Goal: Task Accomplishment & Management: Manage account settings

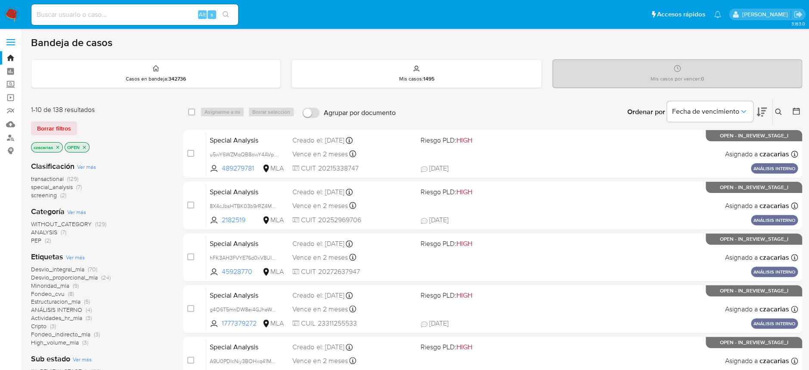
click at [137, 17] on input at bounding box center [134, 14] width 207 height 11
paste input "ETiwNzNasBLPr7SivhIUHzMQ"
type input "ETiwNzNasBLPr7SivhIUHzMQ"
click at [221, 16] on button "search-icon" at bounding box center [226, 15] width 18 height 12
click at [192, 22] on div "ETiwNzNasBLPr7SivhIUHzMQ Alt s" at bounding box center [134, 14] width 207 height 21
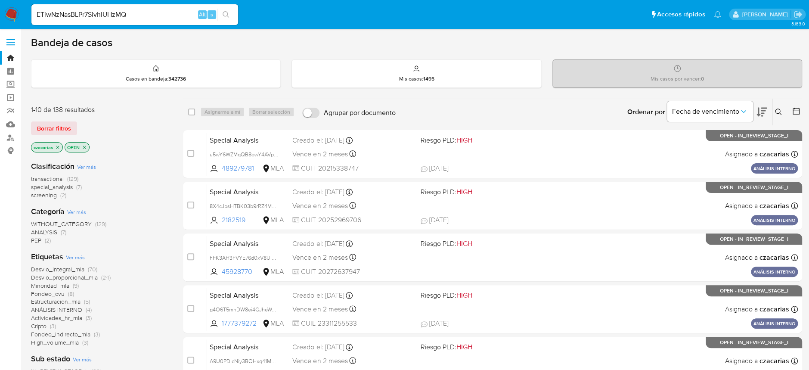
click at [174, 16] on input "ETiwNzNasBLPr7SivhIUHzMQ" at bounding box center [134, 14] width 207 height 11
click at [218, 13] on button "search-icon" at bounding box center [226, 15] width 18 height 12
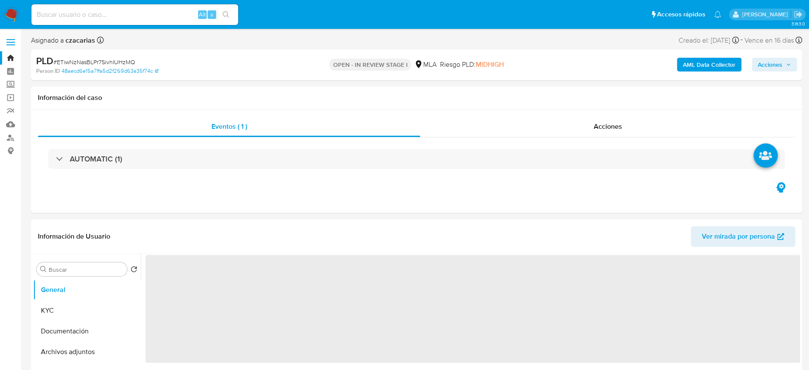
select select "10"
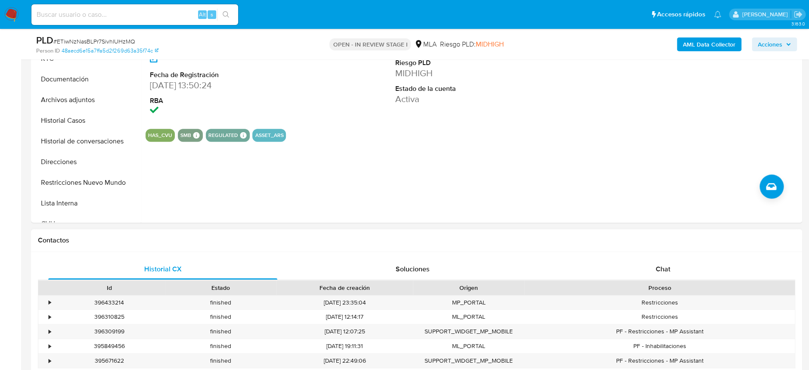
scroll to position [287, 0]
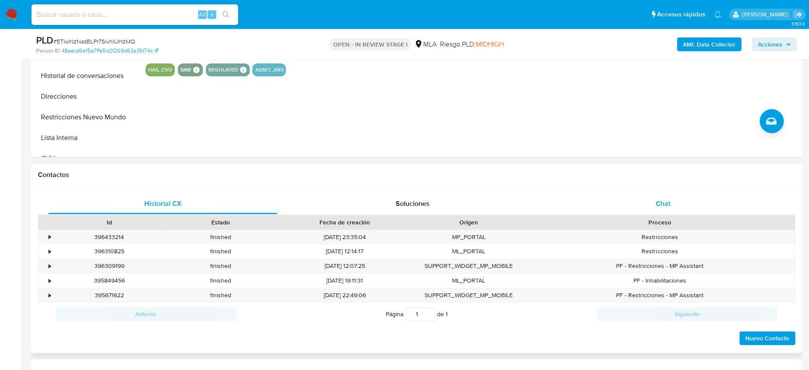
click at [676, 199] on div "Chat" at bounding box center [662, 203] width 229 height 21
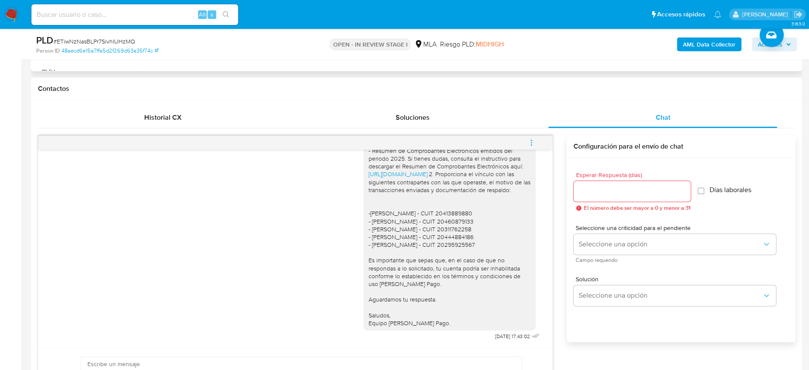
scroll to position [402, 0]
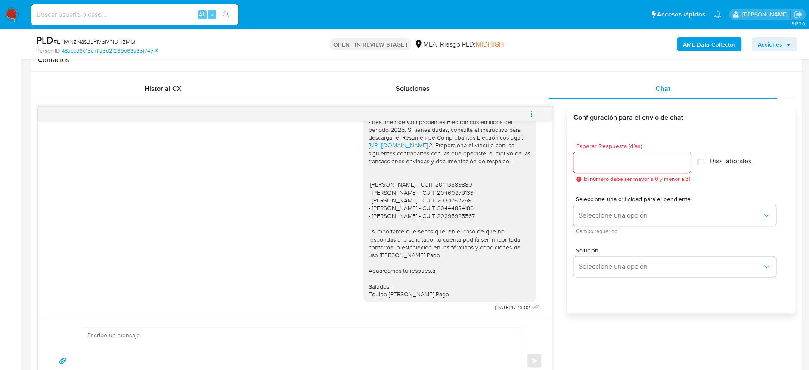
click at [536, 112] on button "menu-action" at bounding box center [531, 113] width 28 height 21
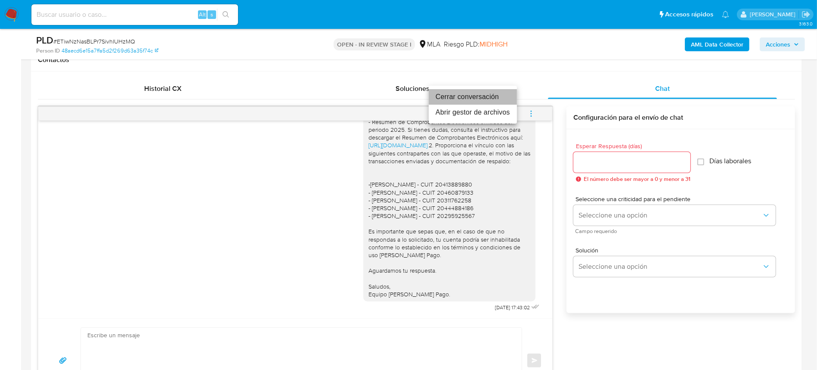
click at [456, 95] on li "Cerrar conversación" at bounding box center [473, 96] width 88 height 15
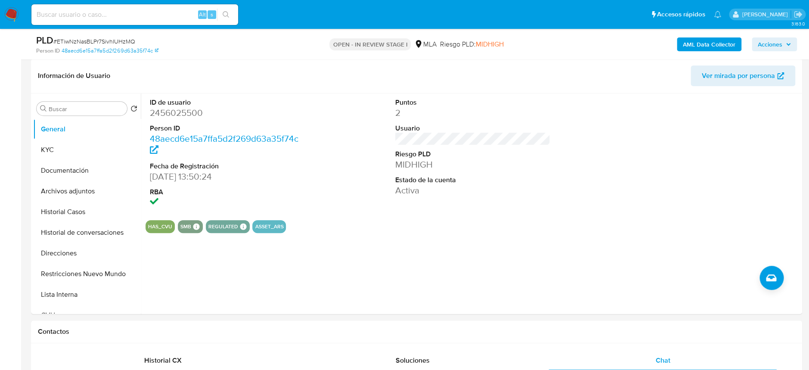
scroll to position [114, 0]
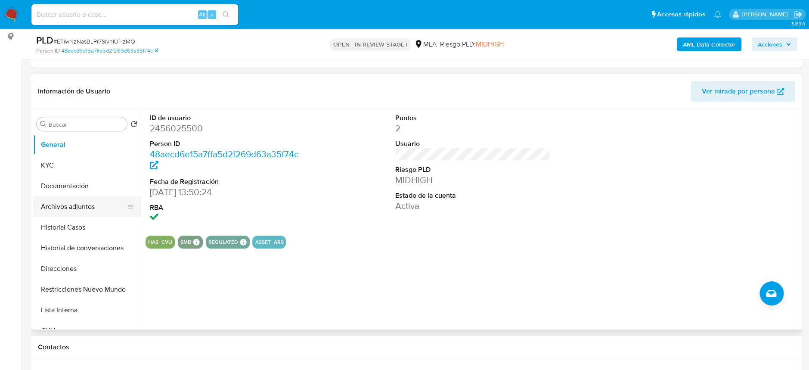
click at [94, 204] on button "Archivos adjuntos" at bounding box center [83, 206] width 101 height 21
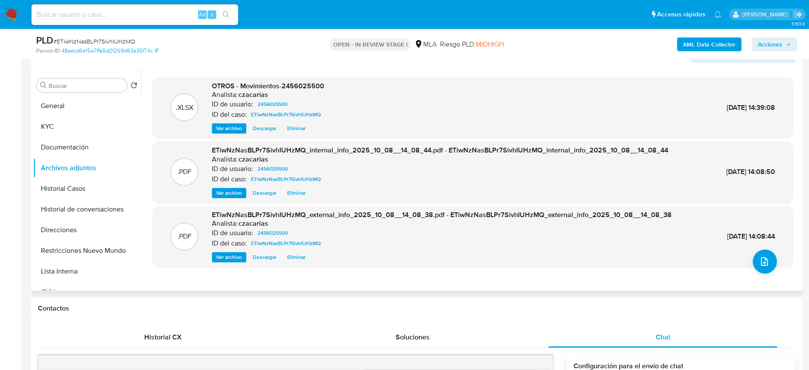
scroll to position [172, 0]
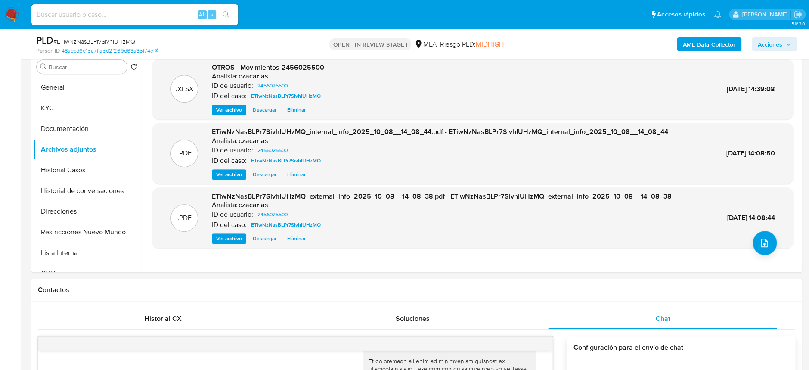
click at [100, 44] on span "# ETiwNzNasBLPr7SivhIUHzMQ" at bounding box center [94, 41] width 82 height 9
click at [100, 43] on span "# ETiwNzNasBLPr7SivhIUHzMQ" at bounding box center [94, 41] width 82 height 9
copy span "ETiwNzNasBLPr7SivhIUHzMQ"
click at [85, 85] on button "General" at bounding box center [83, 87] width 101 height 21
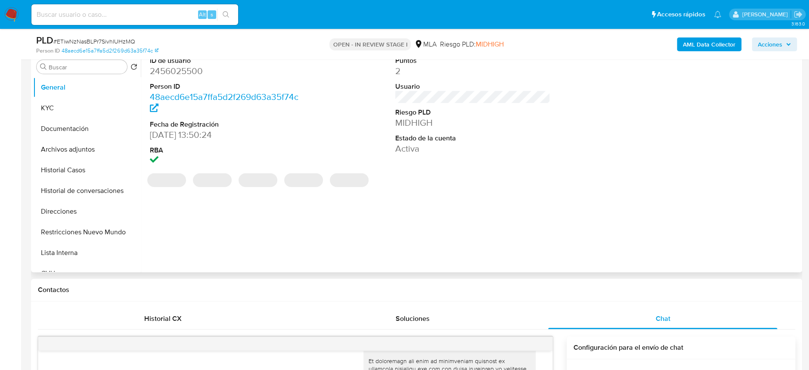
click at [173, 76] on dd "2456025500" at bounding box center [227, 71] width 155 height 12
copy dd "2456025500"
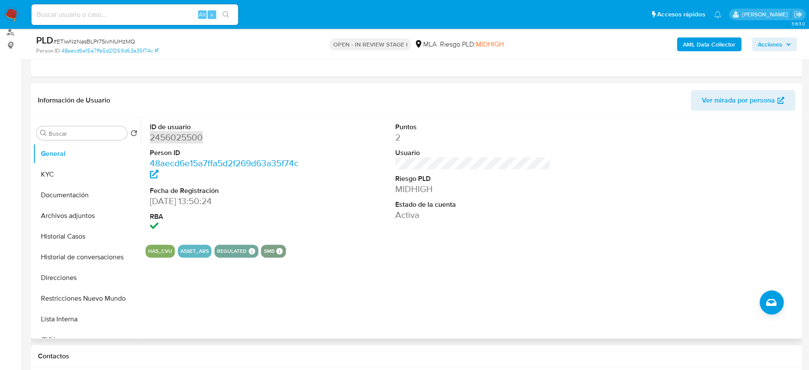
scroll to position [114, 0]
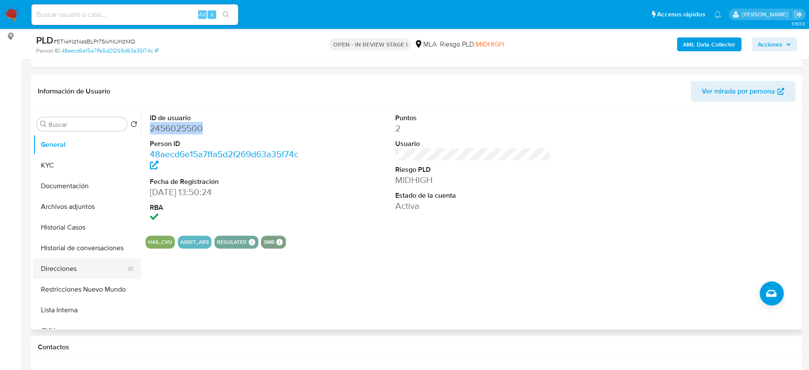
click at [68, 273] on button "Direcciones" at bounding box center [83, 268] width 101 height 21
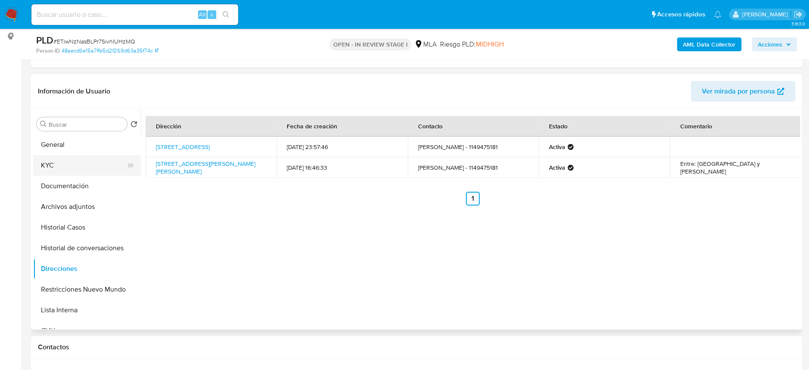
click at [73, 168] on button "KYC" at bounding box center [83, 165] width 101 height 21
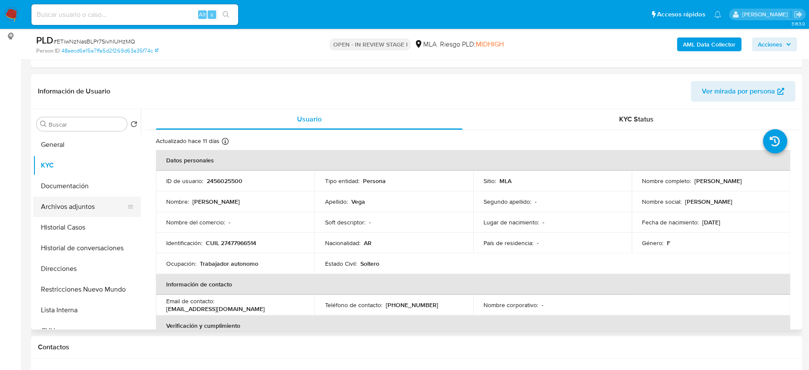
click at [89, 204] on button "Archivos adjuntos" at bounding box center [83, 206] width 101 height 21
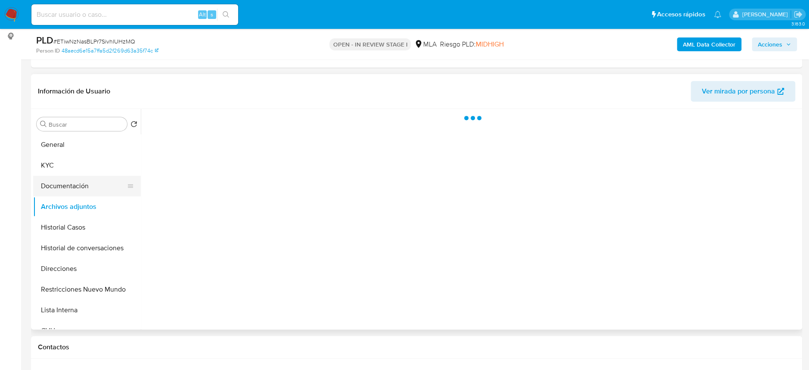
click at [78, 179] on button "Documentación" at bounding box center [83, 186] width 101 height 21
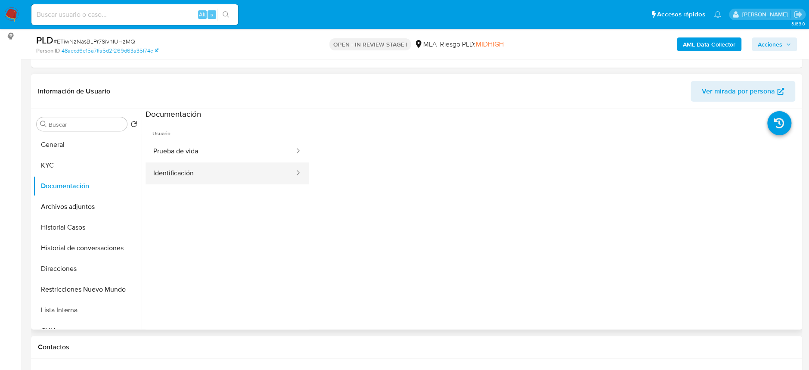
click at [243, 173] on button "Identificación" at bounding box center [220, 173] width 150 height 22
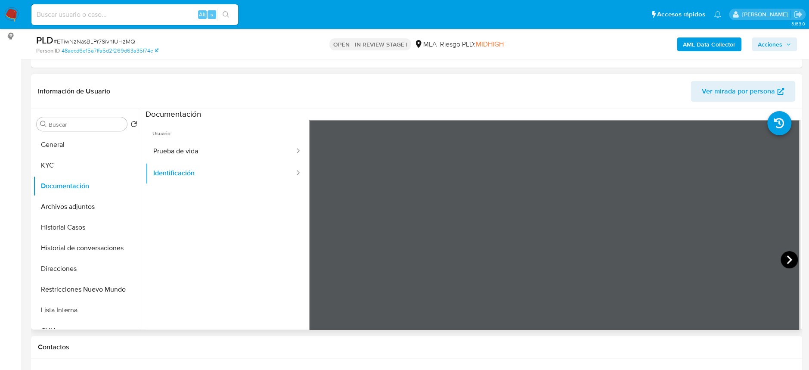
click at [784, 258] on icon at bounding box center [788, 259] width 17 height 17
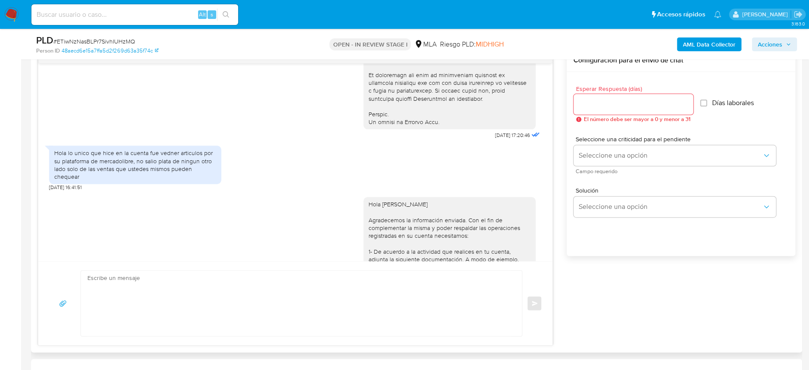
scroll to position [402, 0]
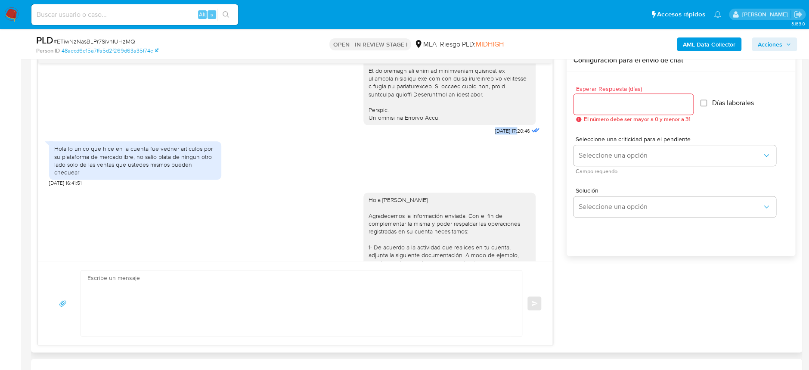
drag, startPoint x: 471, startPoint y: 147, endPoint x: 501, endPoint y: 145, distance: 30.6
copy span "18/08/2025"
drag, startPoint x: 54, startPoint y: 164, endPoint x: 136, endPoint y: 174, distance: 82.1
click at [136, 174] on div "Hola lo unico que hice en la cuenta fue vedner articulos por su plataforma de m…" at bounding box center [135, 160] width 162 height 31
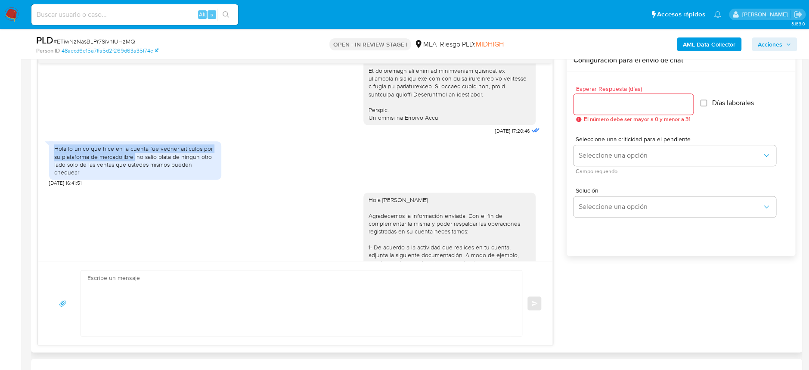
copy div "Hola lo unico que hice en la cuenta fue vedner articulos por su plataforma de m…"
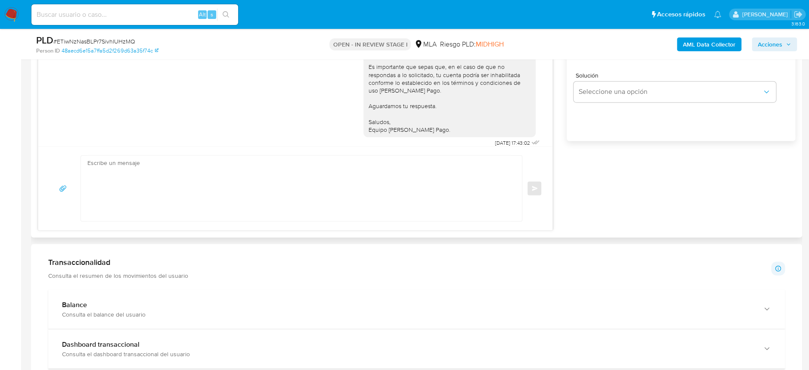
scroll to position [686, 0]
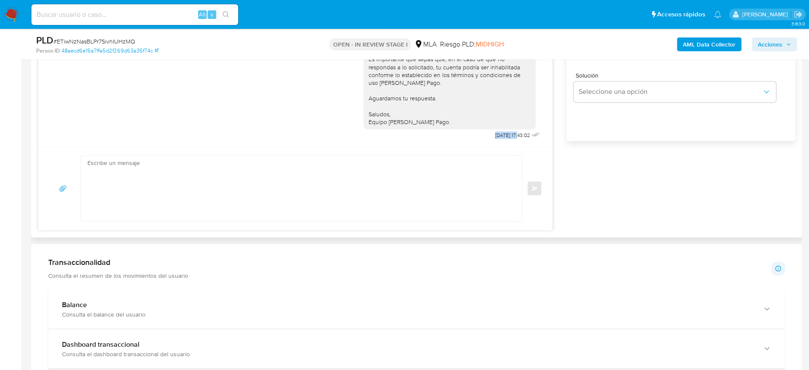
drag, startPoint x: 476, startPoint y: 133, endPoint x: 501, endPoint y: 136, distance: 26.0
click at [501, 136] on span "08/10/2025 17:43:02" at bounding box center [512, 135] width 35 height 7
copy span "08/10/2025"
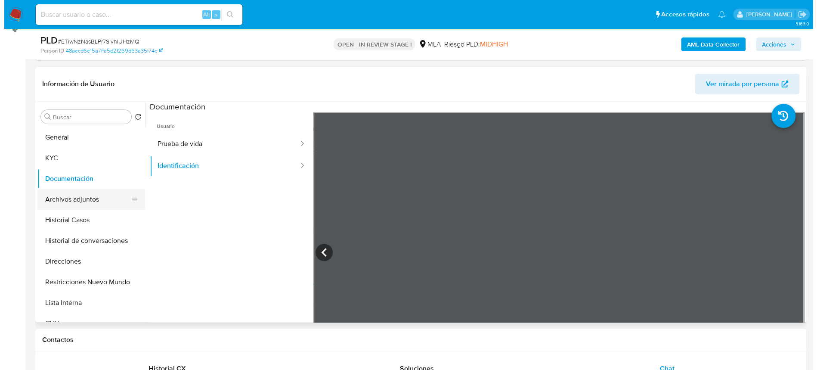
scroll to position [118, 0]
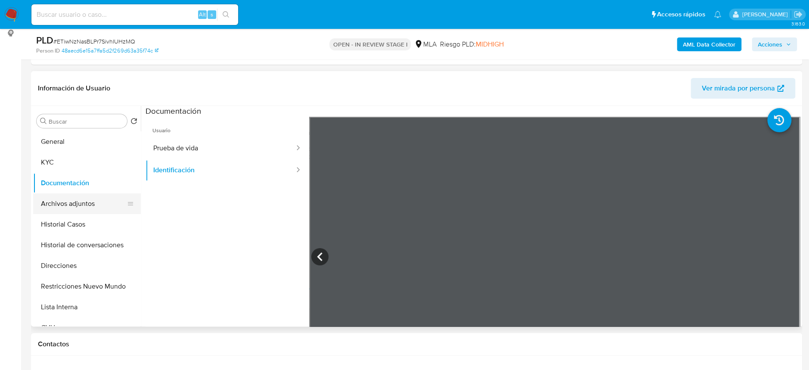
click at [94, 194] on button "Archivos adjuntos" at bounding box center [83, 203] width 101 height 21
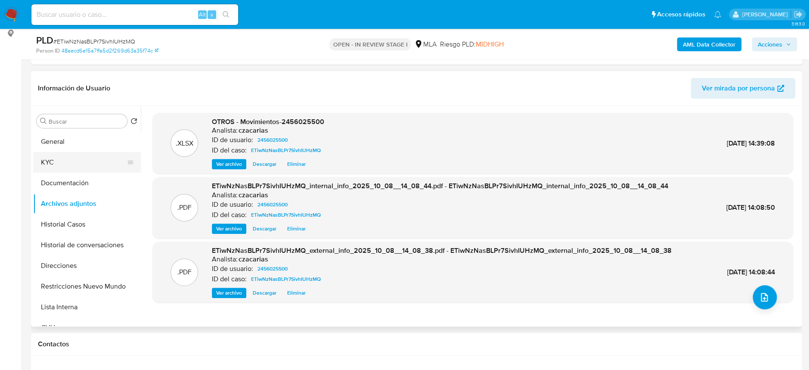
click at [67, 161] on button "KYC" at bounding box center [83, 162] width 101 height 21
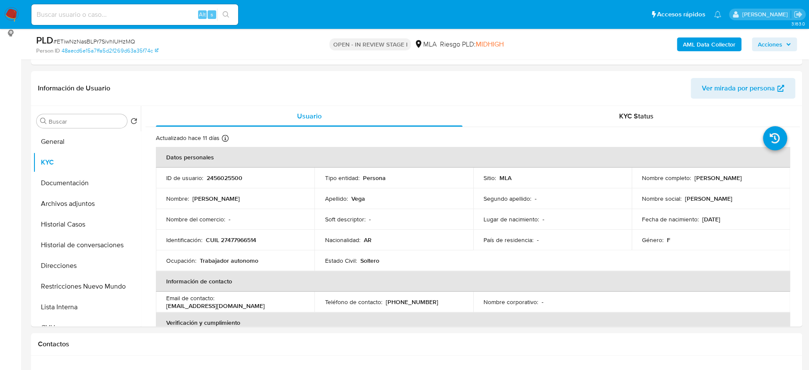
click at [221, 237] on p "CUIL 27477966514" at bounding box center [231, 240] width 50 height 8
copy p "27477966514"
click at [246, 237] on p "CUIL 27477966514" at bounding box center [231, 240] width 50 height 8
click at [247, 238] on p "CUIL 27477966514" at bounding box center [231, 240] width 50 height 8
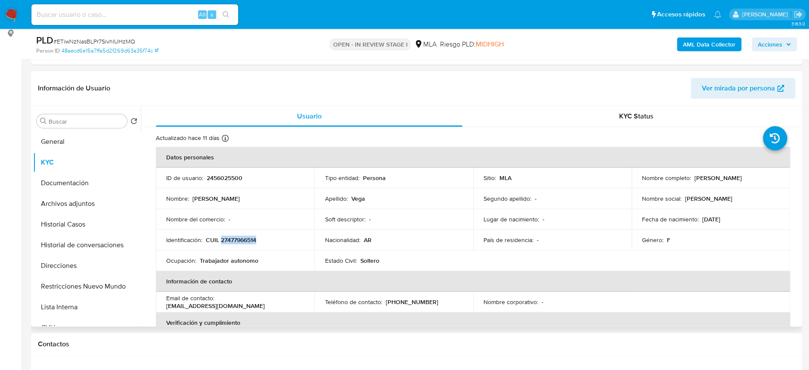
click at [247, 238] on p "CUIL 27477966514" at bounding box center [231, 240] width 50 height 8
copy p "27477966514"
click at [240, 238] on p "CUIL 27477966514" at bounding box center [231, 240] width 50 height 8
click at [227, 174] on p "2456025500" at bounding box center [225, 178] width 36 height 8
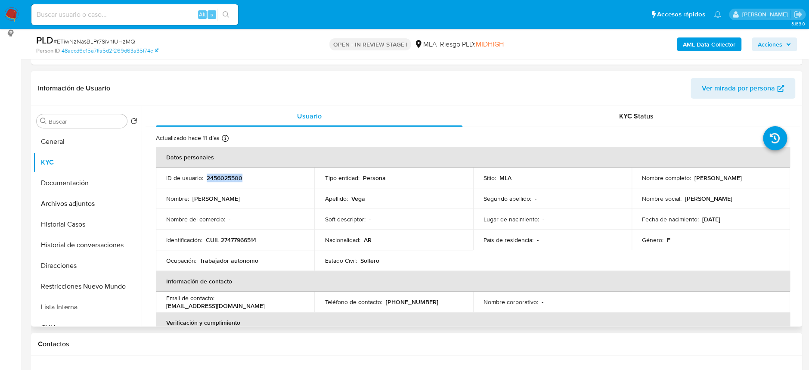
click at [227, 174] on p "2456025500" at bounding box center [225, 178] width 36 height 8
copy p "2456025500"
click at [65, 206] on button "Archivos adjuntos" at bounding box center [83, 203] width 101 height 21
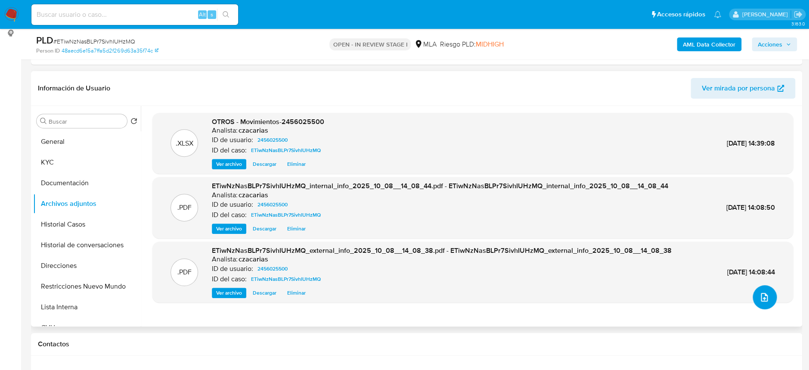
click at [759, 297] on icon "upload-file" at bounding box center [764, 297] width 10 height 10
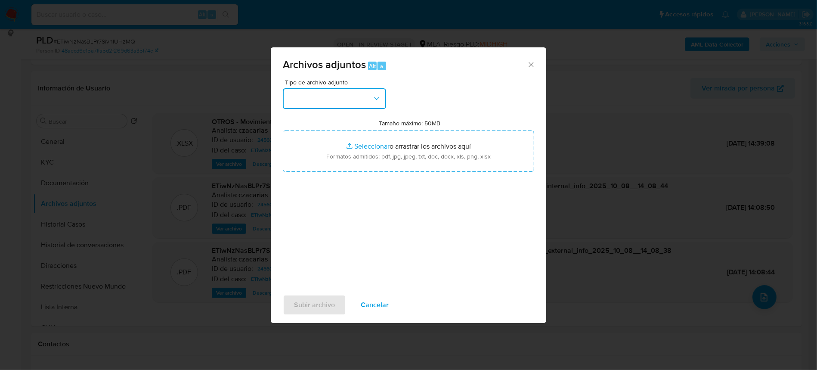
click at [345, 93] on button "button" at bounding box center [334, 98] width 103 height 21
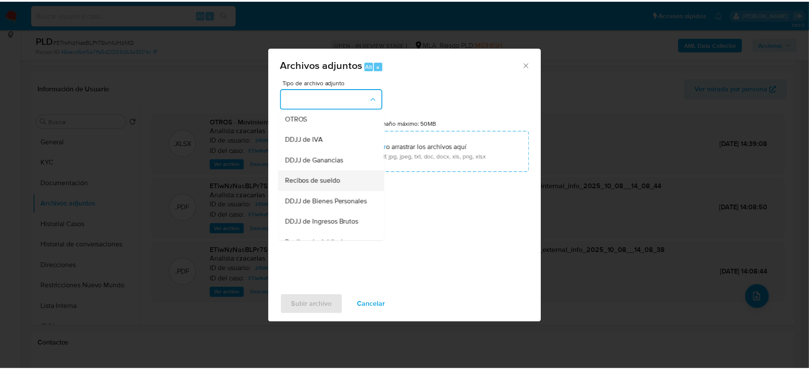
scroll to position [172, 0]
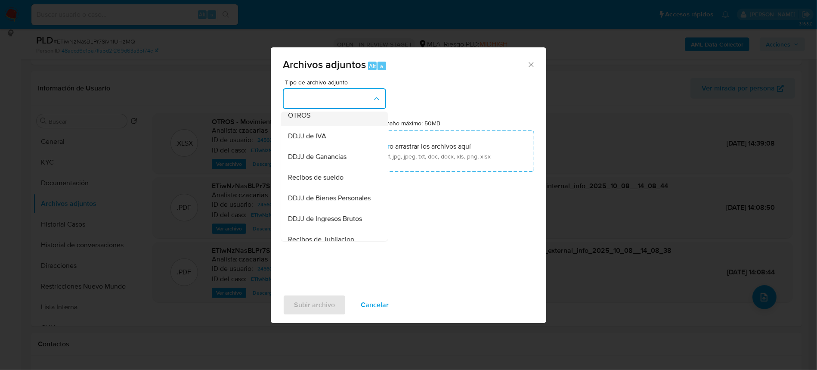
click at [321, 123] on div "OTROS" at bounding box center [332, 115] width 88 height 21
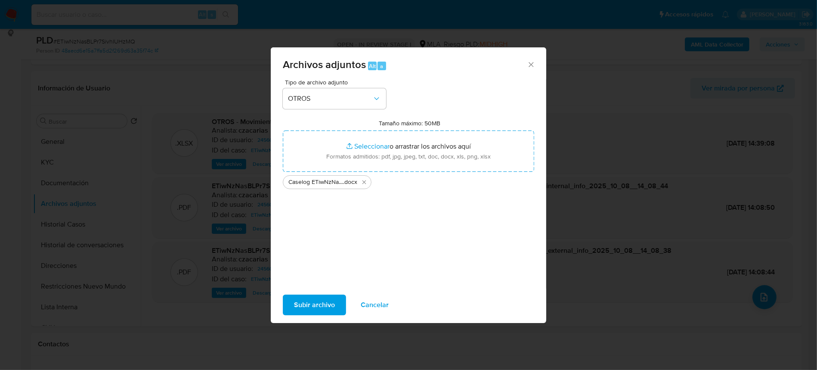
click at [332, 305] on span "Subir archivo" at bounding box center [314, 304] width 41 height 19
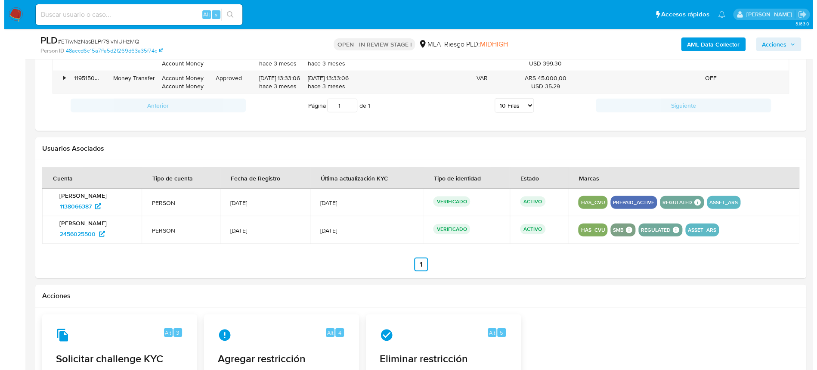
scroll to position [1320, 0]
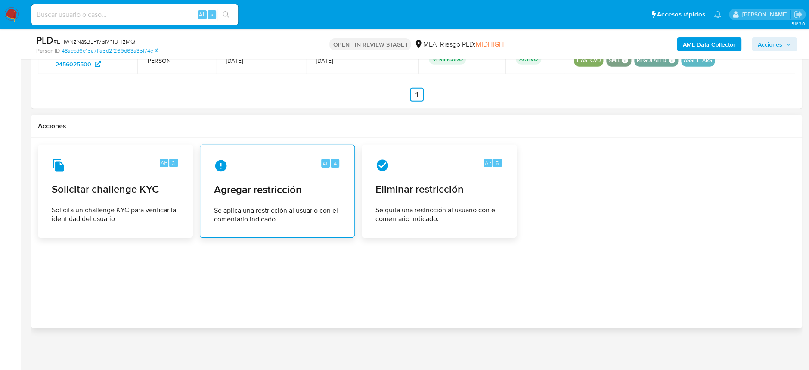
click at [271, 195] on span "Agregar restricción" at bounding box center [277, 189] width 127 height 13
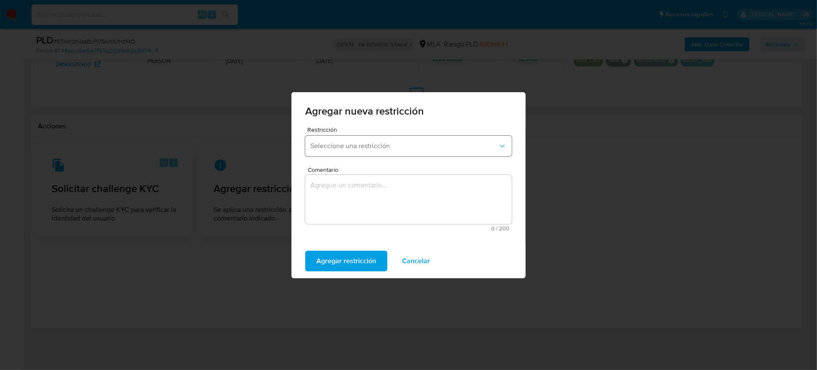
drag, startPoint x: 350, startPoint y: 162, endPoint x: 390, endPoint y: 147, distance: 42.4
click at [390, 147] on span "Seleccione una restricción" at bounding box center [404, 146] width 188 height 9
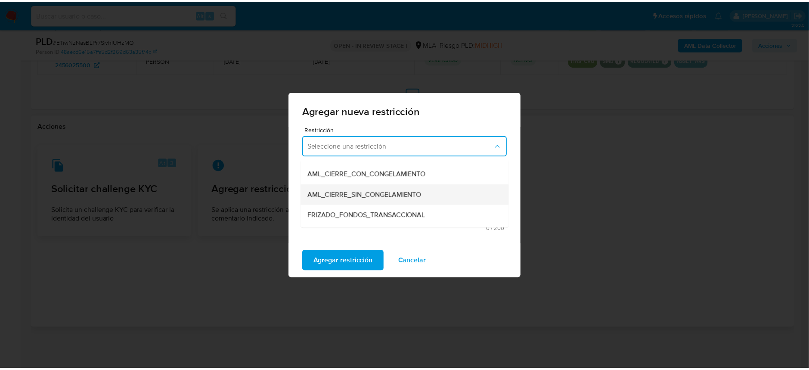
scroll to position [114, 0]
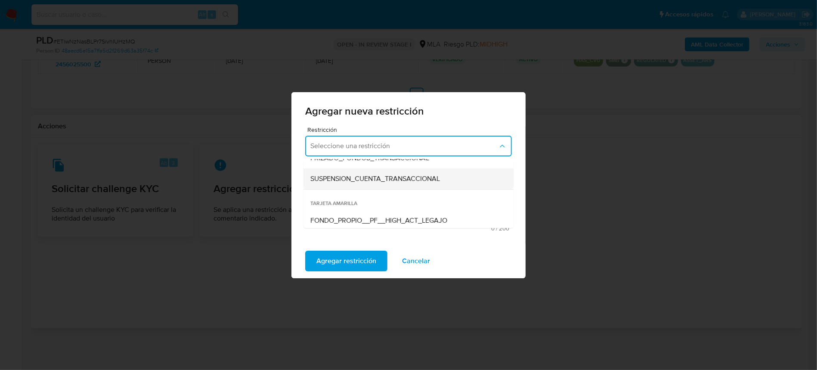
click at [393, 180] on span "SUSPENSION_CUENTA_TRANSACCIONAL" at bounding box center [375, 178] width 130 height 9
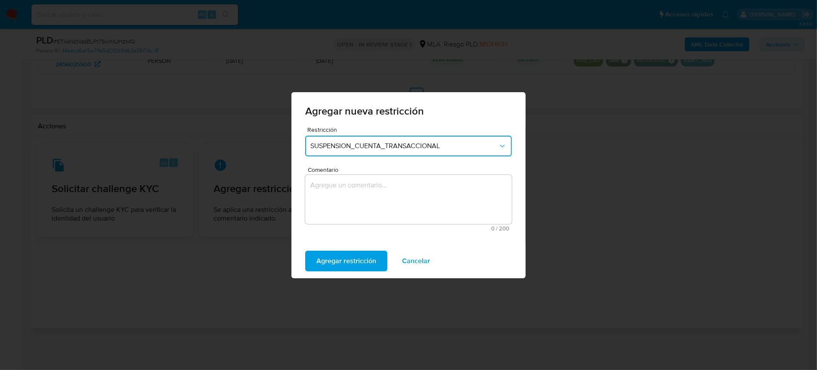
click at [388, 191] on textarea "Comentario" at bounding box center [408, 199] width 207 height 49
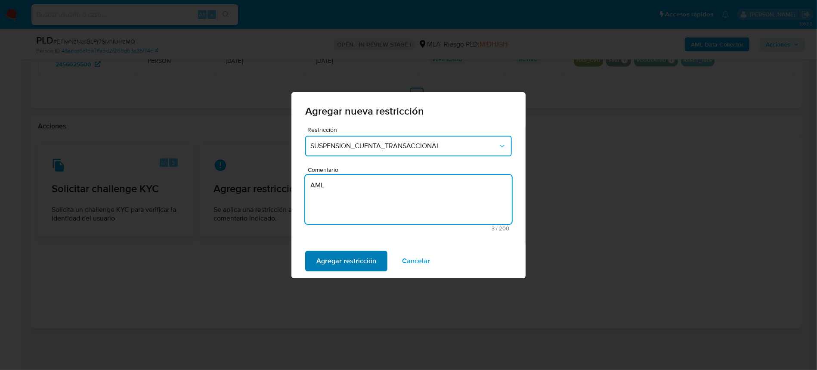
type textarea "AML"
click at [374, 255] on span "Agregar restricción" at bounding box center [346, 260] width 60 height 19
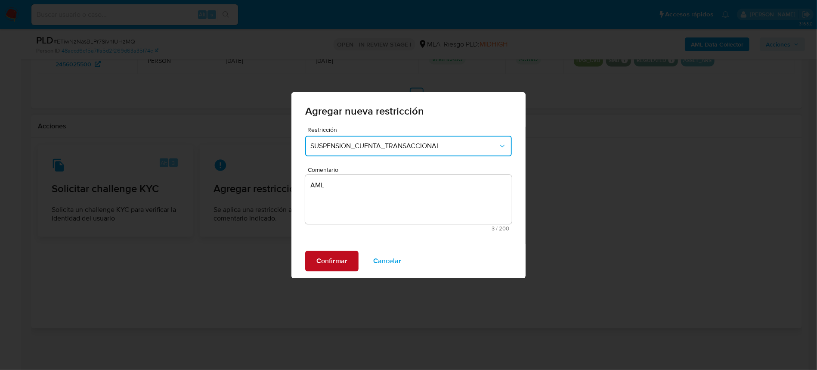
click at [313, 265] on button "Confirmar" at bounding box center [331, 261] width 53 height 21
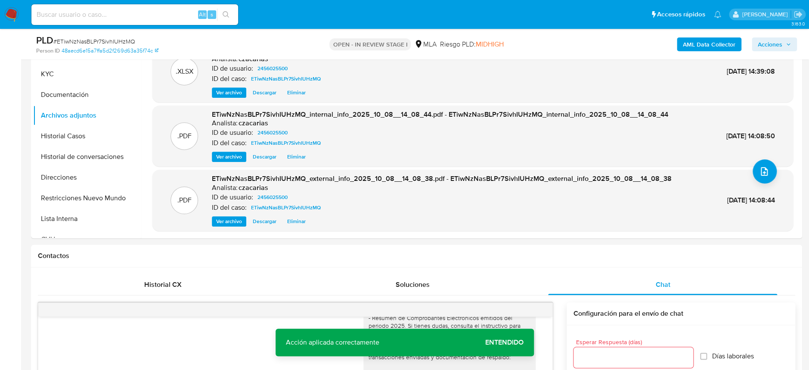
scroll to position [172, 0]
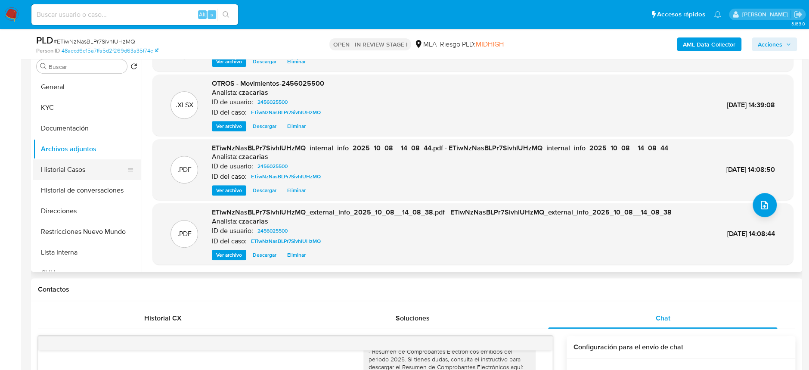
click at [57, 172] on button "Historial Casos" at bounding box center [83, 169] width 101 height 21
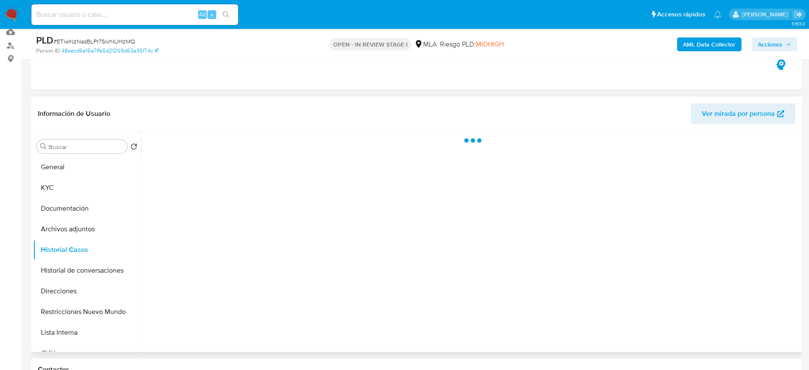
scroll to position [58, 0]
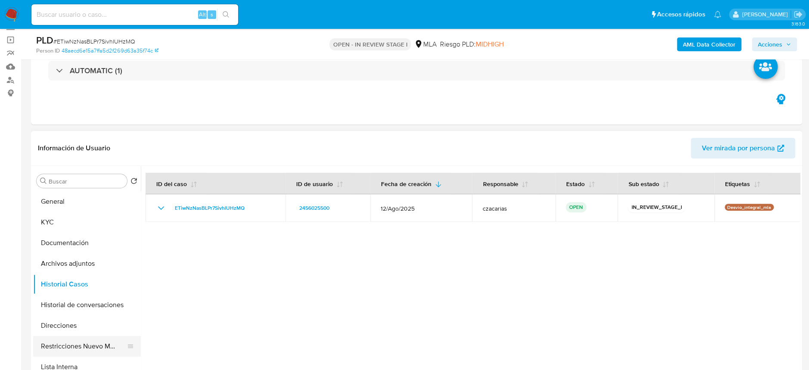
click at [77, 340] on button "Restricciones Nuevo Mundo" at bounding box center [83, 346] width 101 height 21
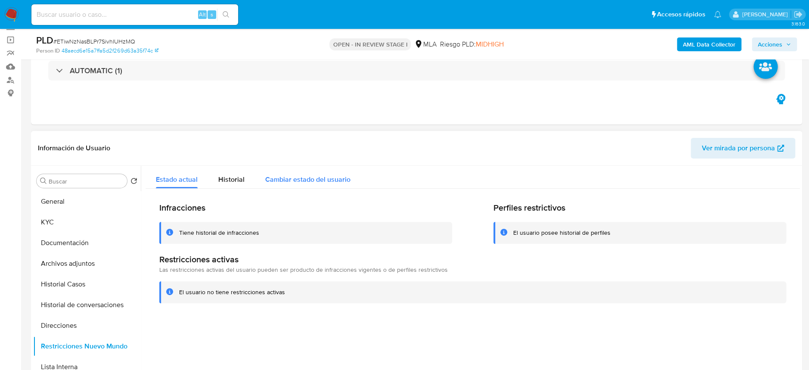
click at [314, 176] on span "Cambiar estado del usuario" at bounding box center [307, 179] width 85 height 10
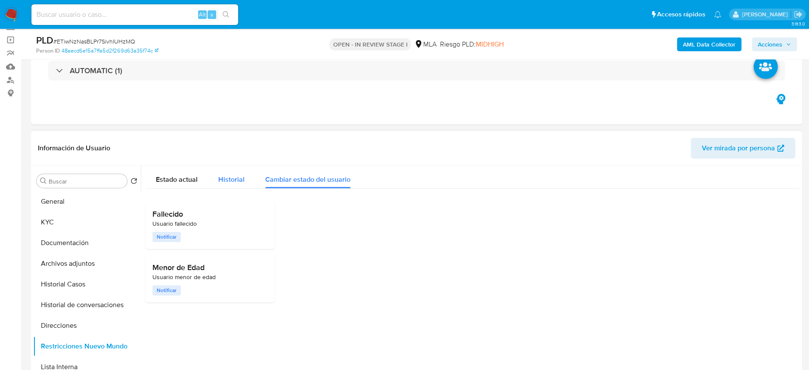
click at [231, 180] on span "Historial" at bounding box center [231, 179] width 26 height 10
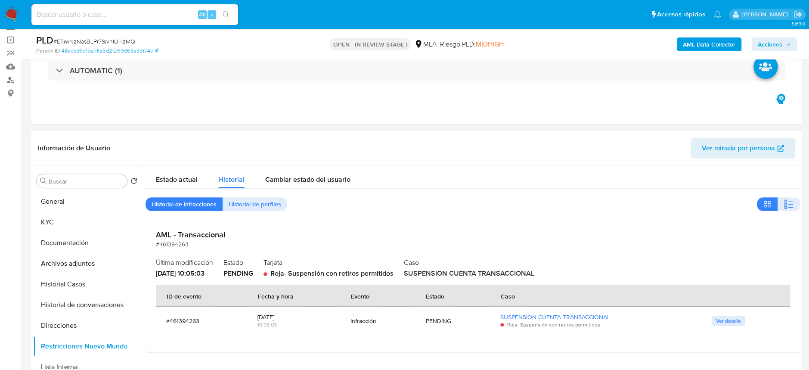
click at [777, 43] on span "Acciones" at bounding box center [770, 44] width 25 height 14
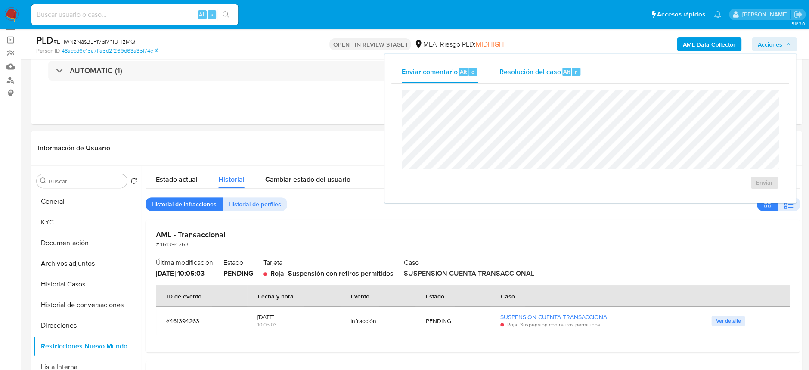
drag, startPoint x: 541, startPoint y: 66, endPoint x: 541, endPoint y: 72, distance: 6.5
click at [541, 65] on div "Resolución del caso Alt r" at bounding box center [540, 72] width 82 height 22
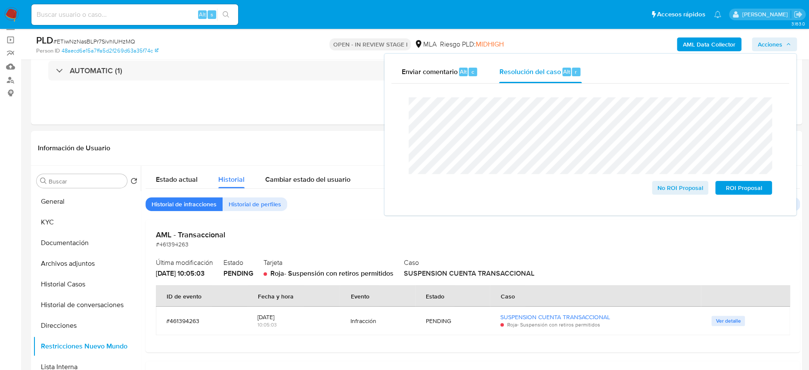
click at [108, 38] on span "# ETiwNzNasBLPr7SivhIUHzMQ" at bounding box center [94, 41] width 82 height 9
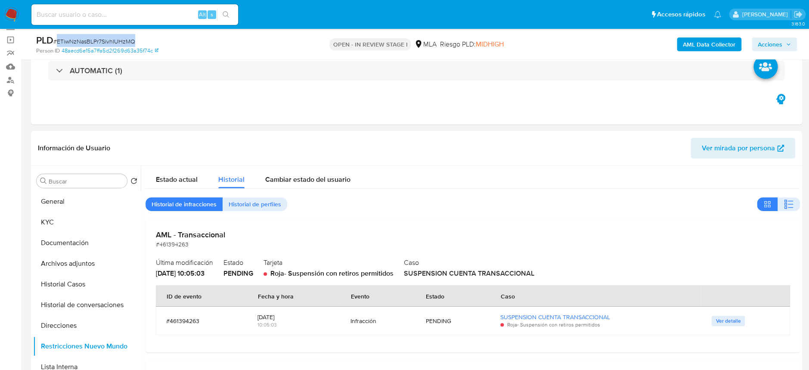
click at [108, 38] on span "# ETiwNzNasBLPr7SivhIUHzMQ" at bounding box center [94, 41] width 82 height 9
copy span "ETiwNzNasBLPr7SivhIUHzMQ"
click at [780, 55] on div "PLD # ETiwNzNasBLPr7SivhIUHzMQ Person ID 48aecd6e15a7ffa5d2f269d63a35f74c OPEN …" at bounding box center [416, 44] width 771 height 31
click at [777, 45] on span "Acciones" at bounding box center [770, 44] width 25 height 14
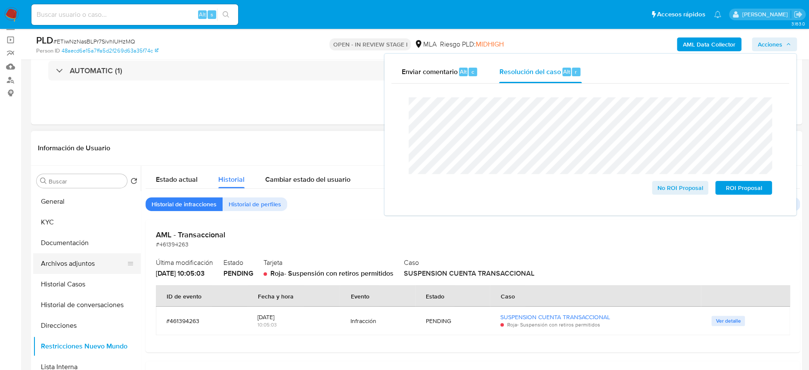
click at [60, 260] on button "Archivos adjuntos" at bounding box center [83, 263] width 101 height 21
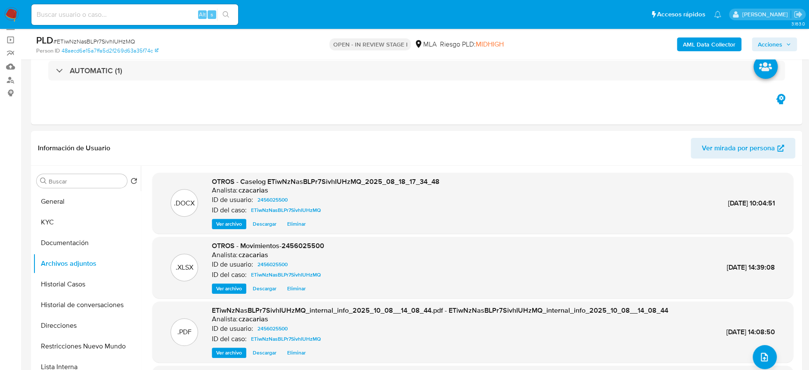
click at [766, 44] on span "Acciones" at bounding box center [770, 44] width 25 height 14
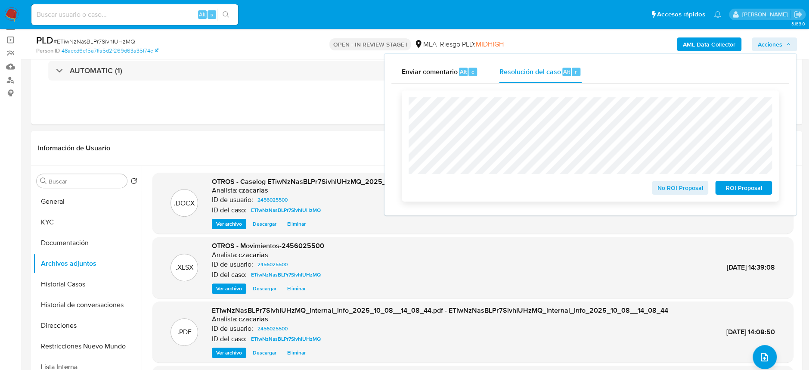
click at [738, 187] on span "ROI Proposal" at bounding box center [743, 188] width 45 height 12
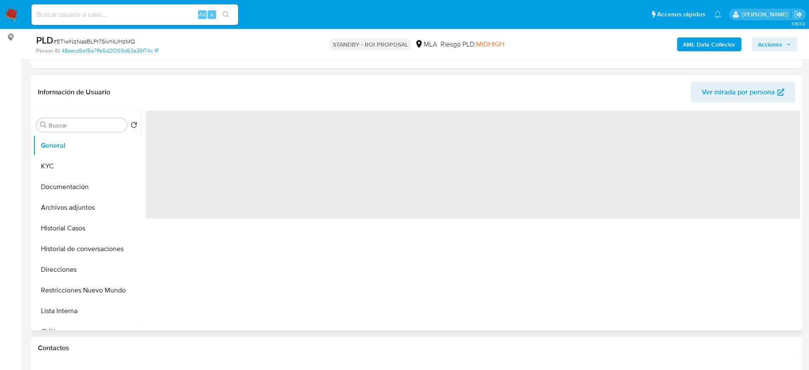
scroll to position [114, 0]
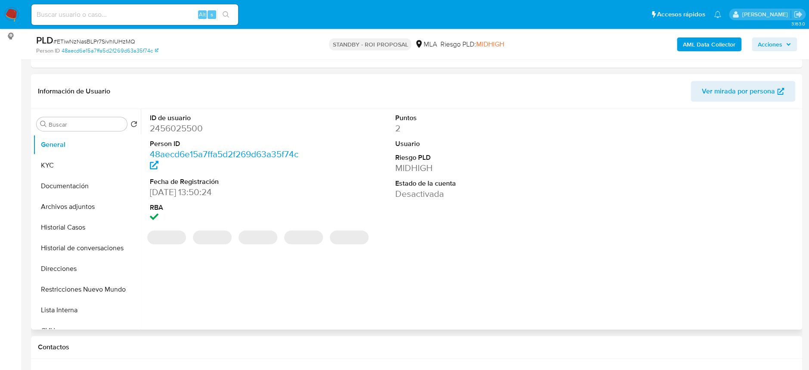
select select "10"
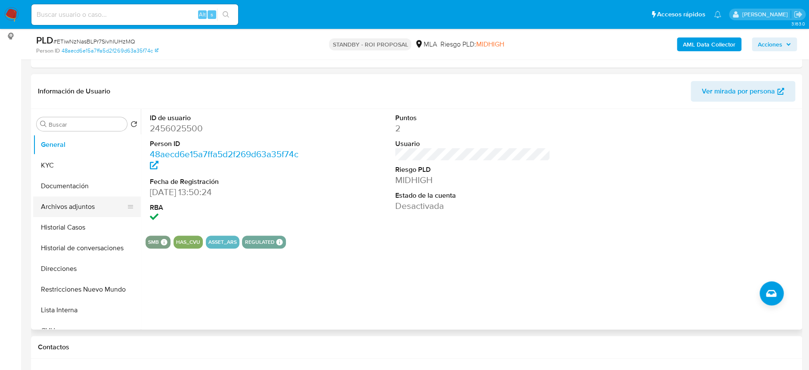
click at [87, 207] on button "Archivos adjuntos" at bounding box center [83, 206] width 101 height 21
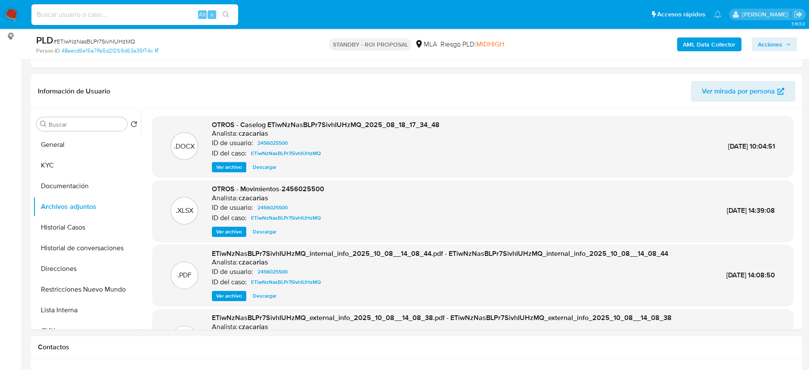
click at [131, 19] on input at bounding box center [134, 14] width 207 height 11
paste input "uzZ1YCZEzNfBX50V3ik5VXqN"
type input "uzZ1YCZEzNfBX50V3ik5VXqN"
click at [225, 12] on icon "search-icon" at bounding box center [226, 14] width 7 height 7
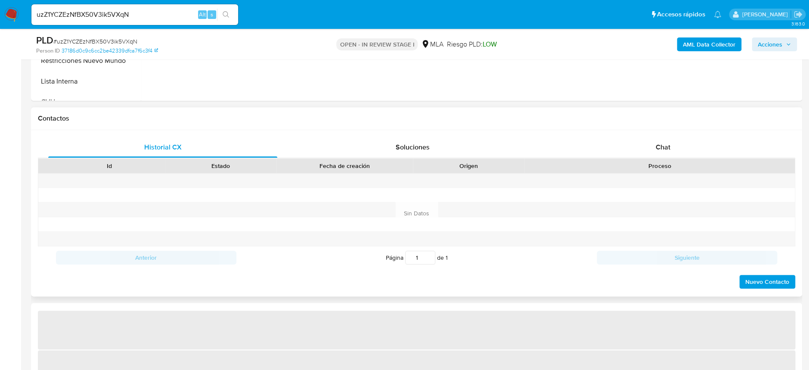
scroll to position [344, 0]
select select "10"
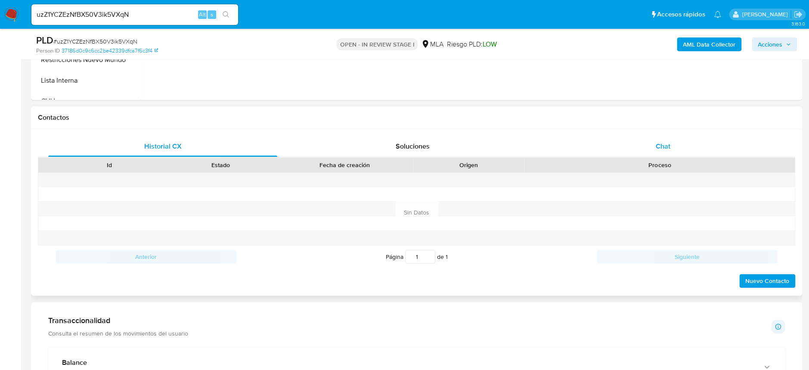
click at [664, 146] on span "Chat" at bounding box center [662, 146] width 15 height 10
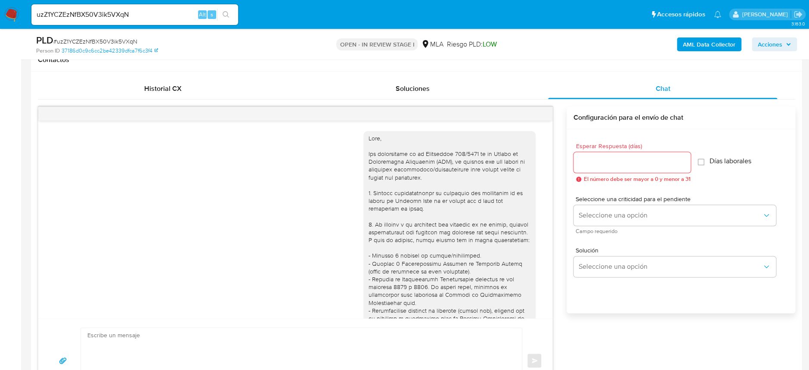
scroll to position [983, 0]
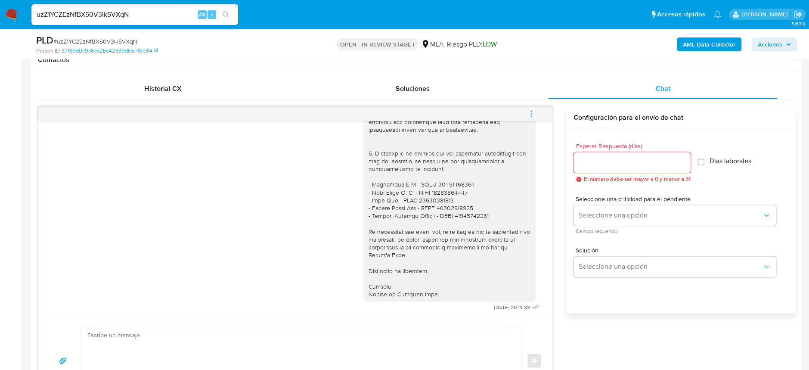
click at [533, 114] on icon "menu-action" at bounding box center [531, 114] width 8 height 8
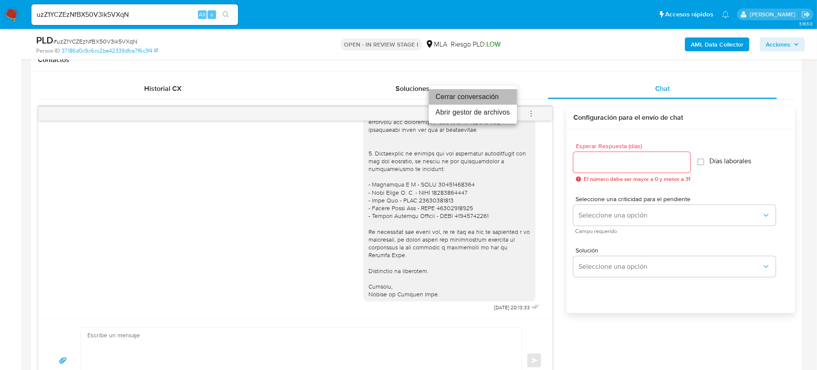
click at [462, 98] on li "Cerrar conversación" at bounding box center [473, 96] width 88 height 15
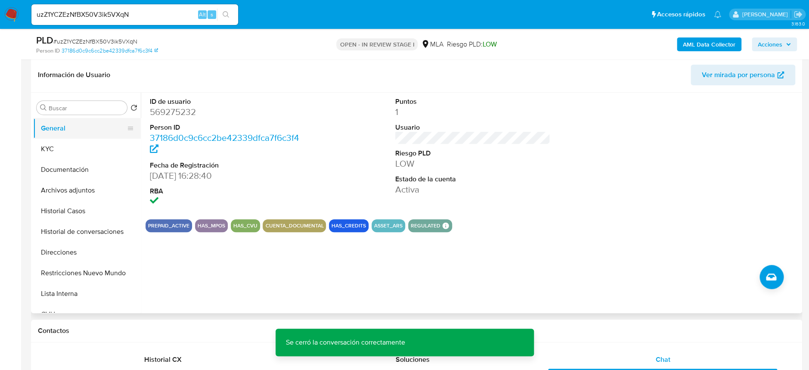
scroll to position [114, 0]
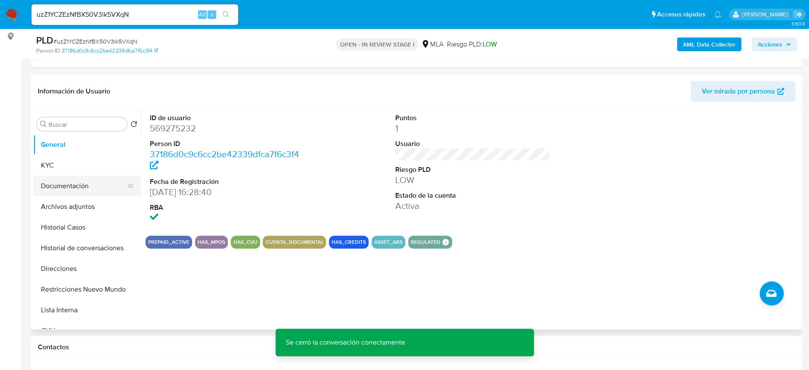
click at [70, 193] on button "Documentación" at bounding box center [83, 186] width 101 height 21
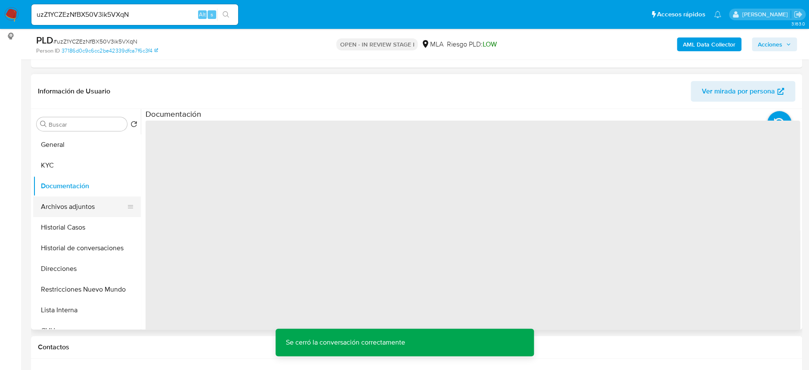
click at [72, 202] on button "Archivos adjuntos" at bounding box center [83, 206] width 101 height 21
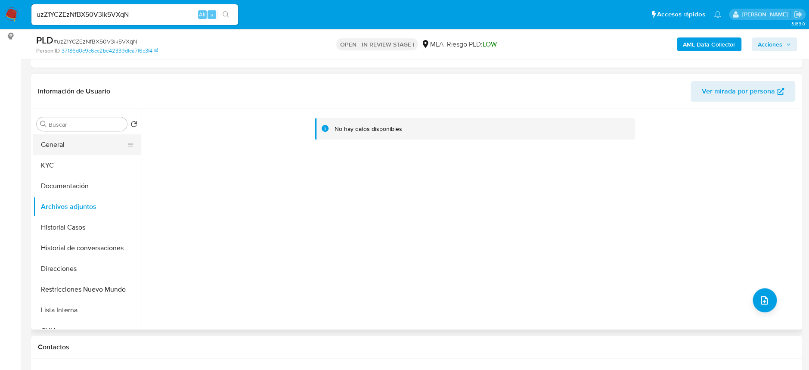
click at [92, 141] on button "General" at bounding box center [83, 144] width 101 height 21
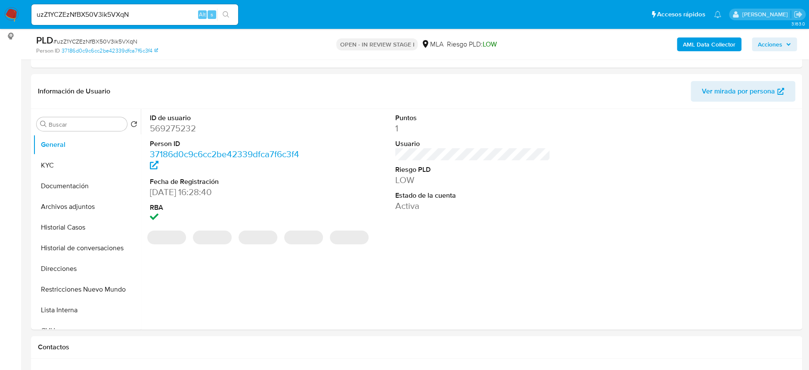
click at [181, 130] on dd "569275232" at bounding box center [227, 128] width 155 height 12
copy dd "569275232"
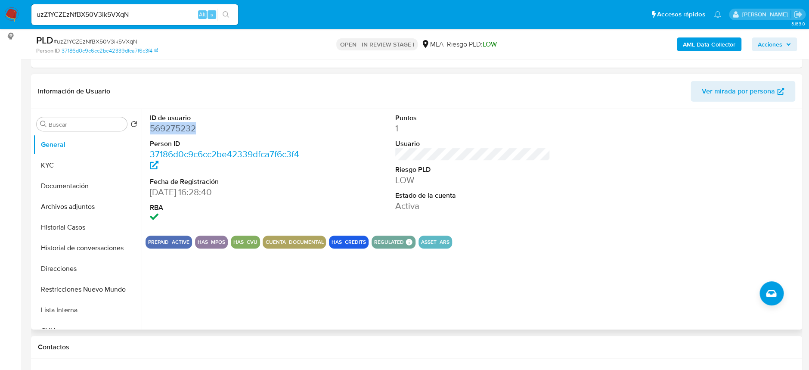
click at [183, 127] on dd "569275232" at bounding box center [227, 128] width 155 height 12
click at [56, 161] on button "KYC" at bounding box center [83, 165] width 101 height 21
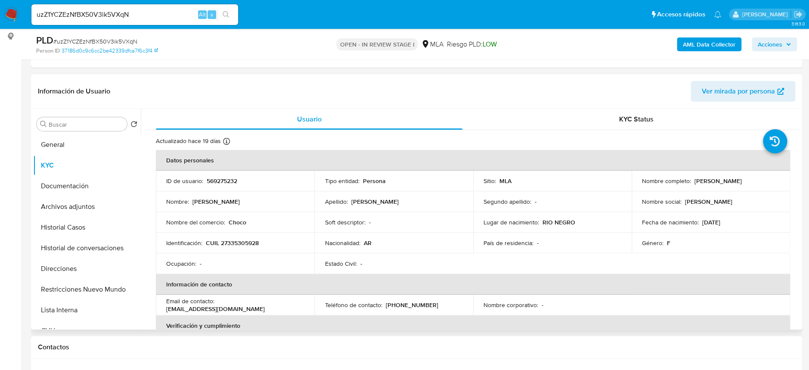
click at [232, 241] on p "CUIL 27335305928" at bounding box center [232, 243] width 53 height 8
copy p "27335305928"
click at [100, 206] on button "Archivos adjuntos" at bounding box center [83, 206] width 101 height 21
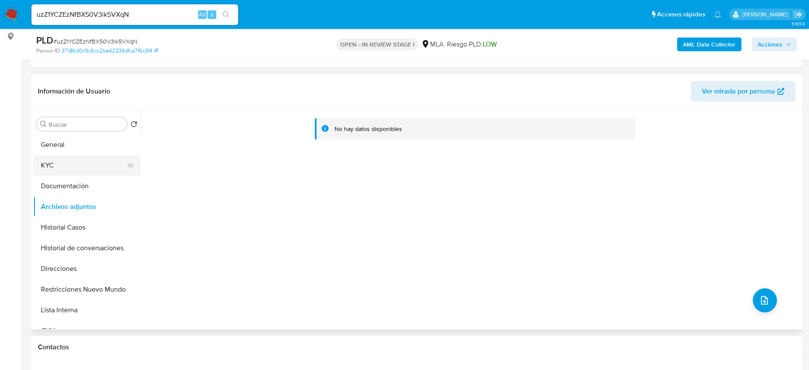
click at [71, 159] on button "KYC" at bounding box center [83, 165] width 101 height 21
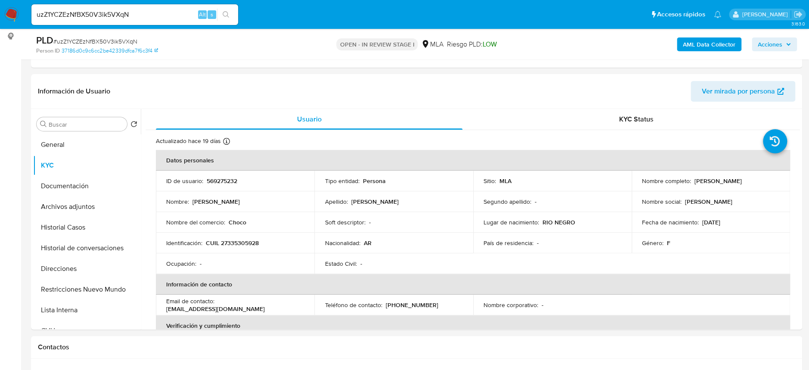
click at [714, 46] on b "AML Data Collector" at bounding box center [709, 44] width 53 height 14
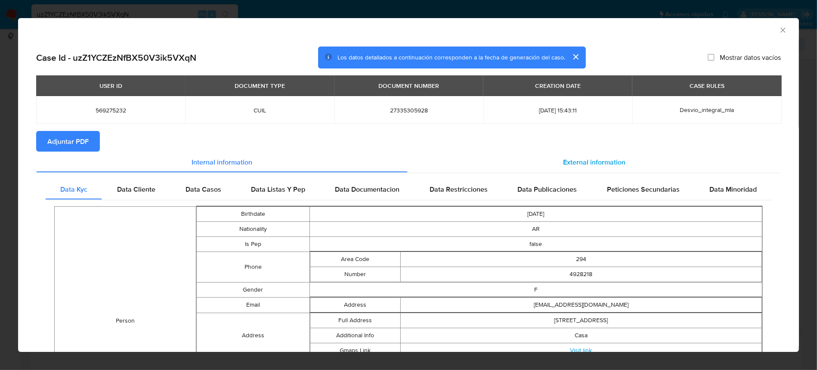
click at [551, 158] on div "External information" at bounding box center [594, 162] width 373 height 21
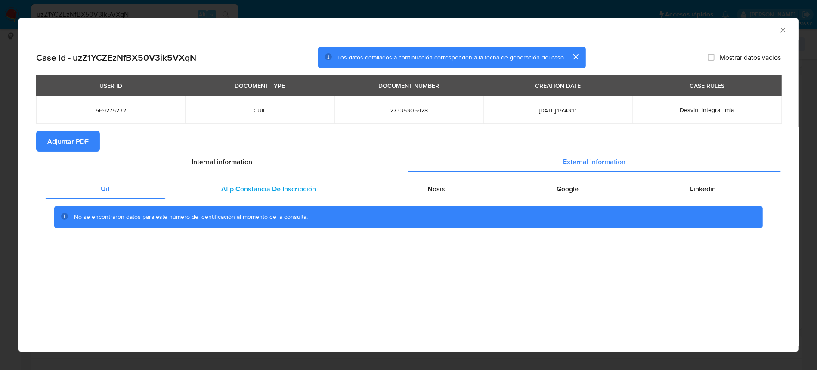
click at [302, 192] on span "Afip Constancia De Inscripción" at bounding box center [269, 189] width 95 height 10
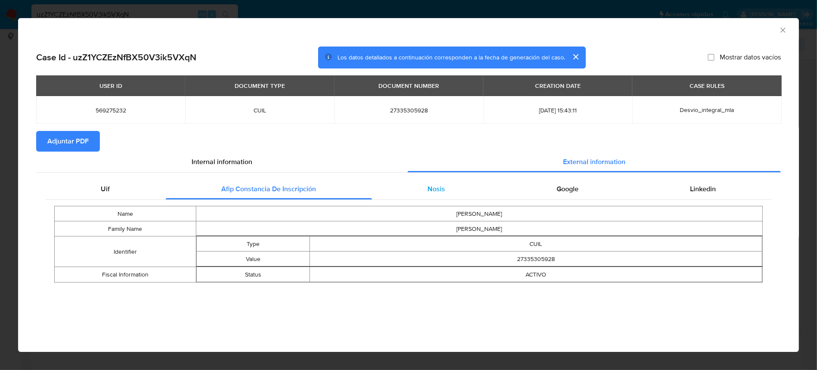
click at [423, 183] on div "Nosis" at bounding box center [436, 189] width 129 height 21
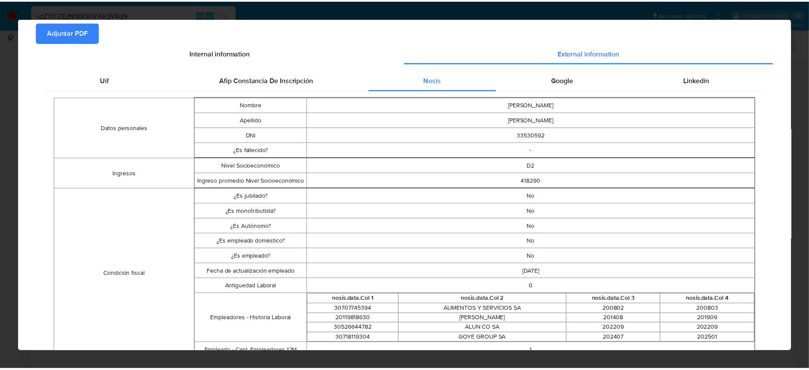
scroll to position [0, 0]
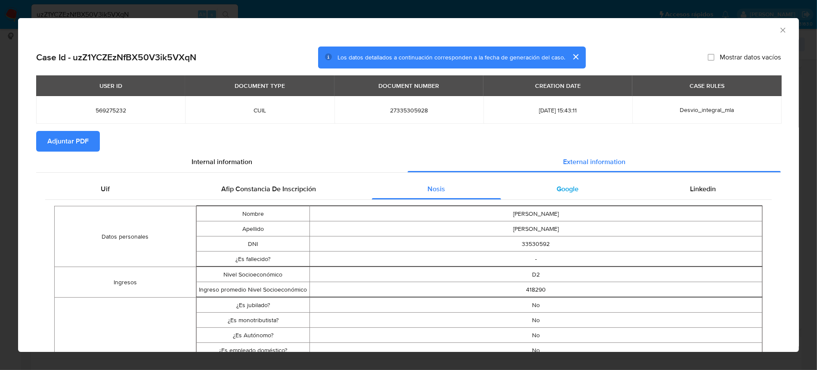
click at [555, 198] on div "Google" at bounding box center [567, 189] width 133 height 21
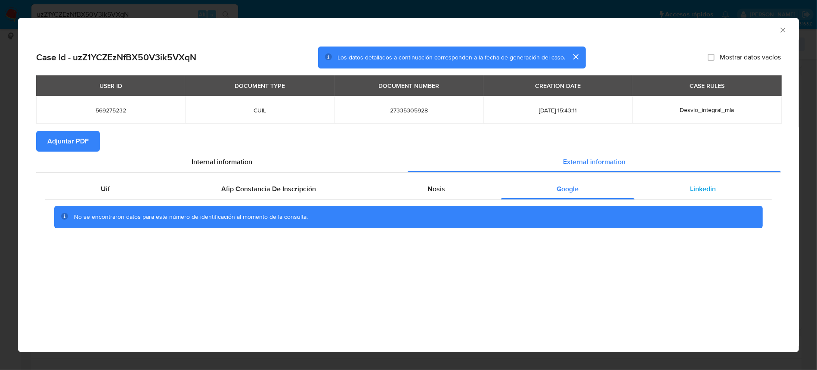
click at [654, 190] on div "Linkedin" at bounding box center [702, 189] width 137 height 21
click at [88, 145] on span "Adjuntar PDF" at bounding box center [67, 141] width 41 height 19
click at [782, 28] on icon "Cerrar ventana" at bounding box center [783, 30] width 9 height 9
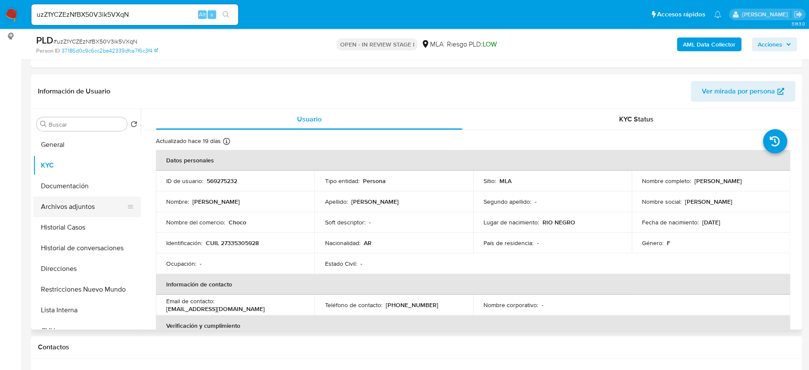
click at [60, 202] on button "Archivos adjuntos" at bounding box center [83, 206] width 101 height 21
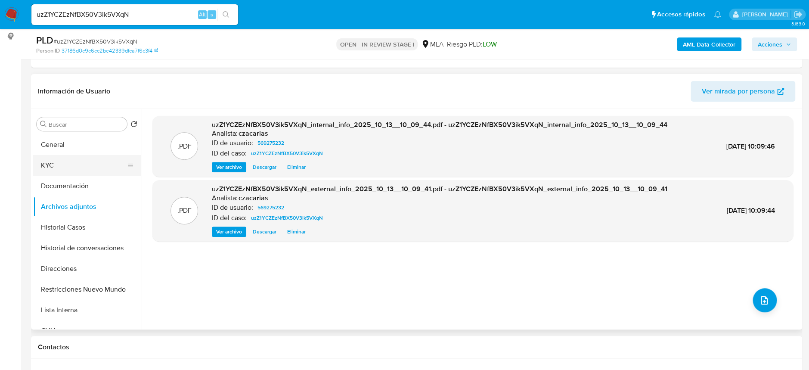
click at [44, 159] on button "KYC" at bounding box center [83, 165] width 101 height 21
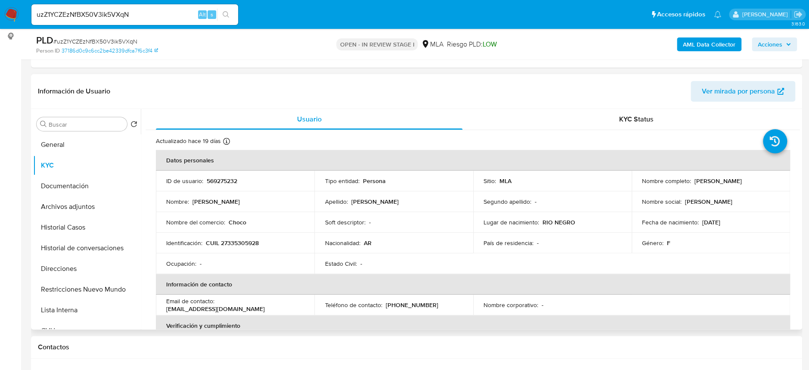
drag, startPoint x: 690, startPoint y: 179, endPoint x: 759, endPoint y: 182, distance: 68.5
click at [759, 182] on div "Nombre completo : Fabiana Fernanda Roa" at bounding box center [711, 181] width 138 height 8
drag, startPoint x: 756, startPoint y: 181, endPoint x: 690, endPoint y: 183, distance: 65.9
click at [690, 183] on div "Nombre completo : Fabiana Fernanda Roa" at bounding box center [711, 181] width 138 height 8
copy div "Fabiana Fernanda Roa"
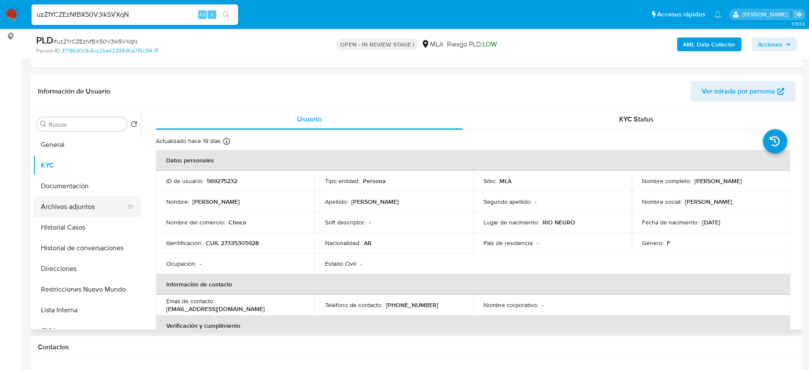
click at [84, 206] on button "Archivos adjuntos" at bounding box center [83, 206] width 101 height 21
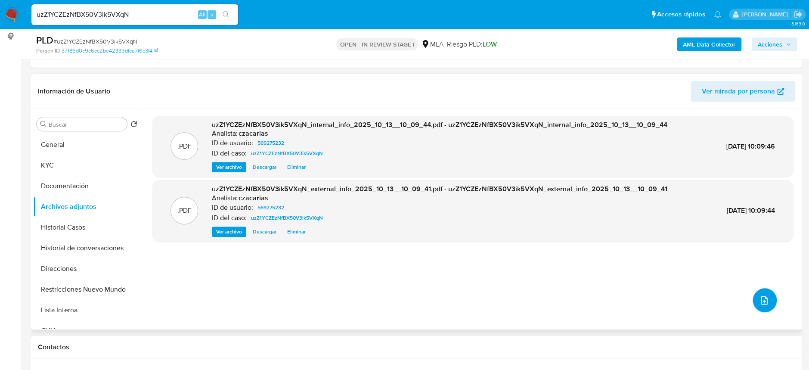
click at [759, 295] on span "upload-file" at bounding box center [764, 300] width 10 height 10
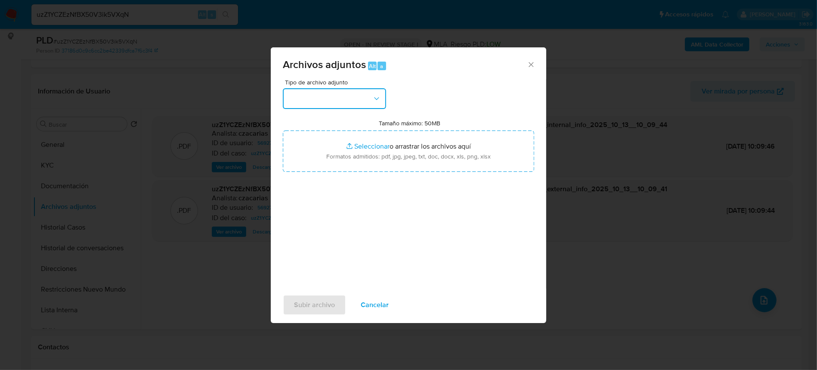
click at [372, 101] on icon "button" at bounding box center [376, 98] width 9 height 9
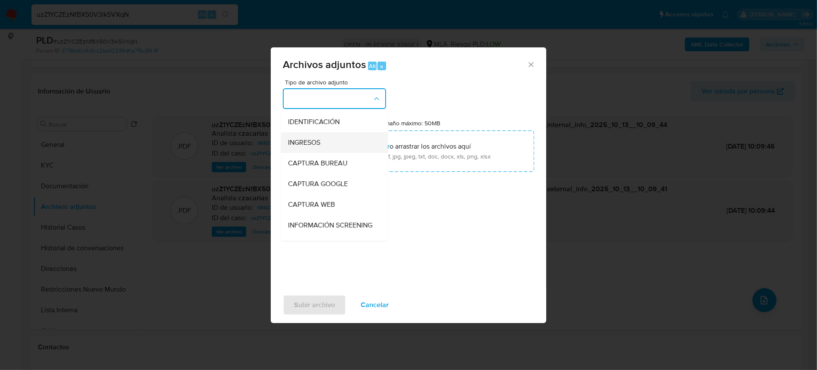
click at [327, 148] on div "INGRESOS" at bounding box center [332, 142] width 88 height 21
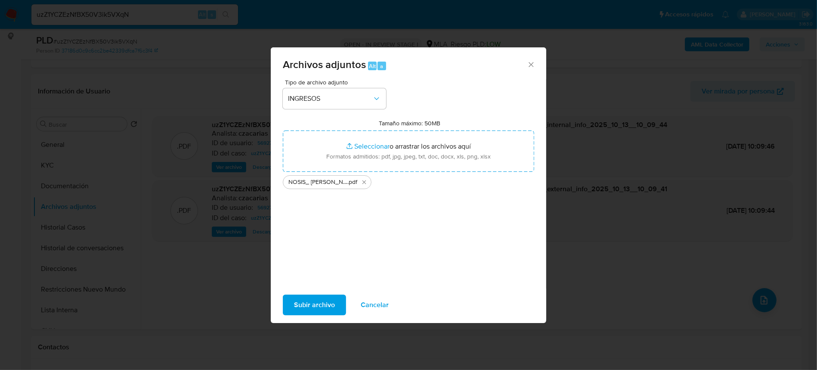
drag, startPoint x: 436, startPoint y: 153, endPoint x: 321, endPoint y: 307, distance: 192.2
click at [321, 307] on span "Subir archivo" at bounding box center [314, 304] width 41 height 19
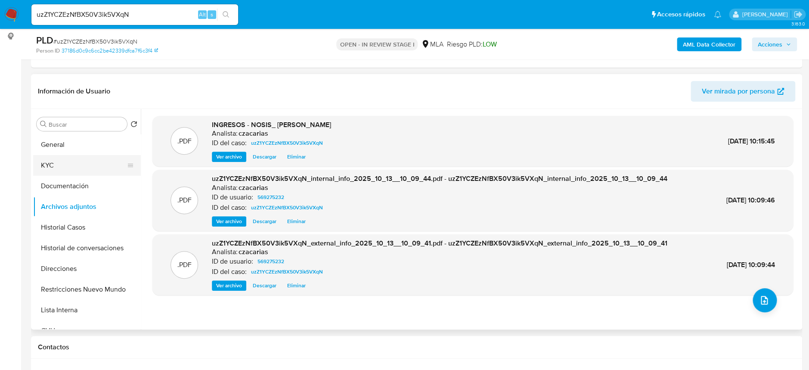
click at [81, 164] on button "KYC" at bounding box center [83, 165] width 101 height 21
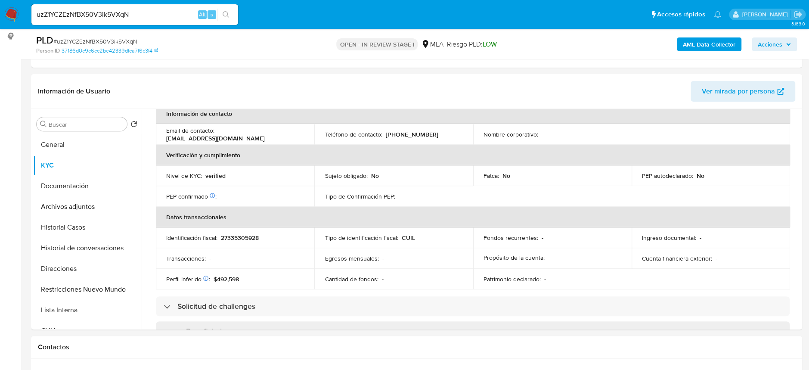
scroll to position [437, 0]
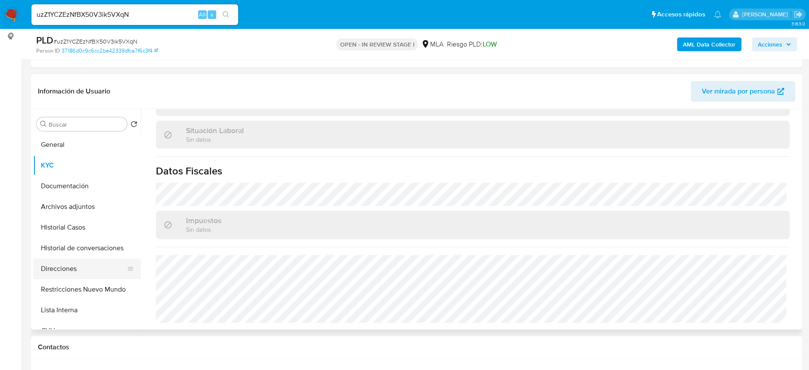
click at [61, 258] on button "Direcciones" at bounding box center [83, 268] width 101 height 21
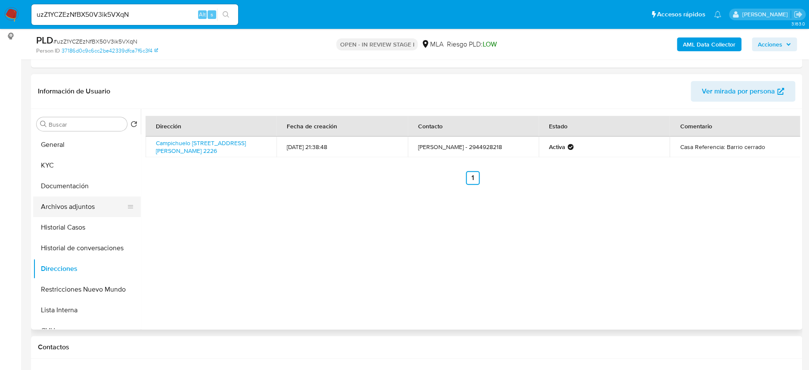
click at [62, 205] on button "Archivos adjuntos" at bounding box center [83, 206] width 101 height 21
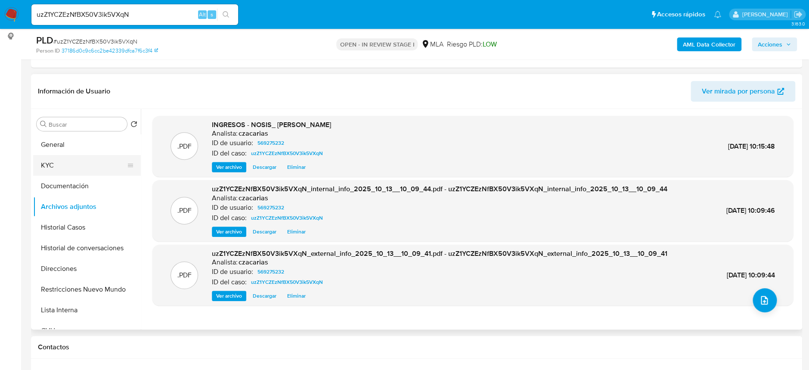
click at [79, 164] on button "KYC" at bounding box center [83, 165] width 101 height 21
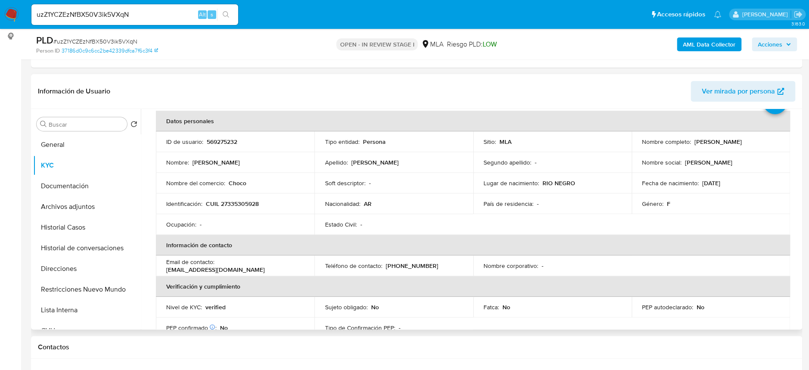
scroll to position [35, 0]
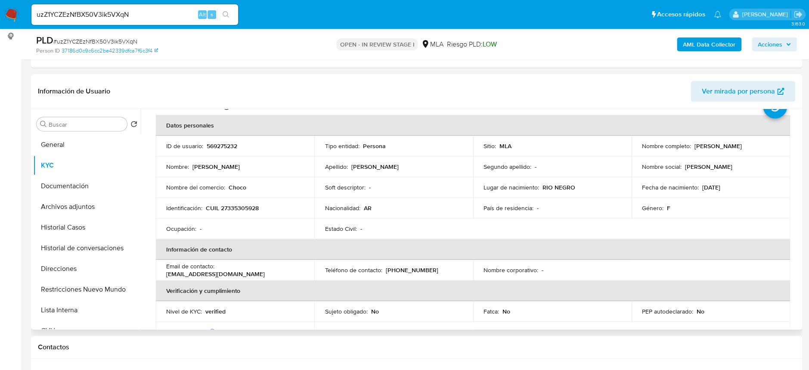
click at [243, 204] on p "CUIL 27335305928" at bounding box center [232, 208] width 53 height 8
copy p "27335305928"
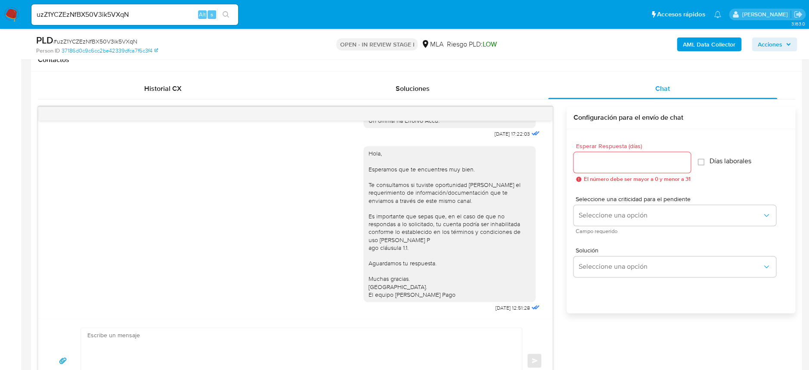
scroll to position [459, 0]
drag, startPoint x: 489, startPoint y: 147, endPoint x: 501, endPoint y: 150, distance: 12.3
copy span "18/08/2025"
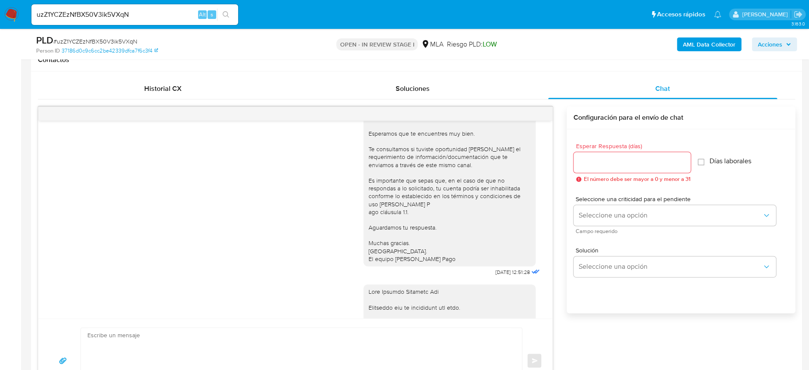
scroll to position [574, 0]
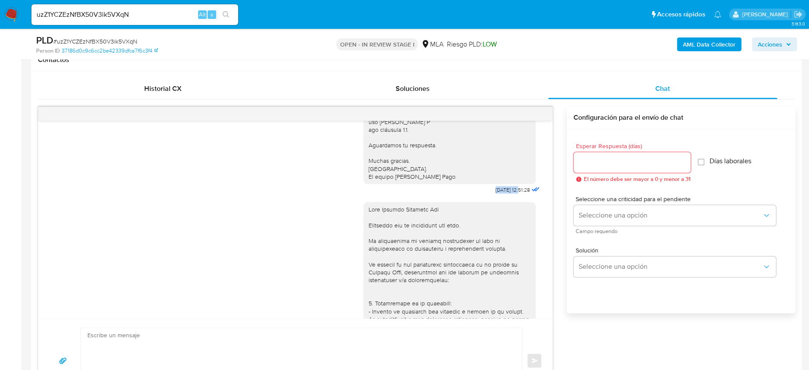
drag, startPoint x: 472, startPoint y: 212, endPoint x: 502, endPoint y: 212, distance: 30.1
click at [502, 196] on div "Hola, Esperamos que te encuentres muy bien. Te consultamos si tuviste oportunid…" at bounding box center [452, 109] width 178 height 174
copy span "22/08/2025"
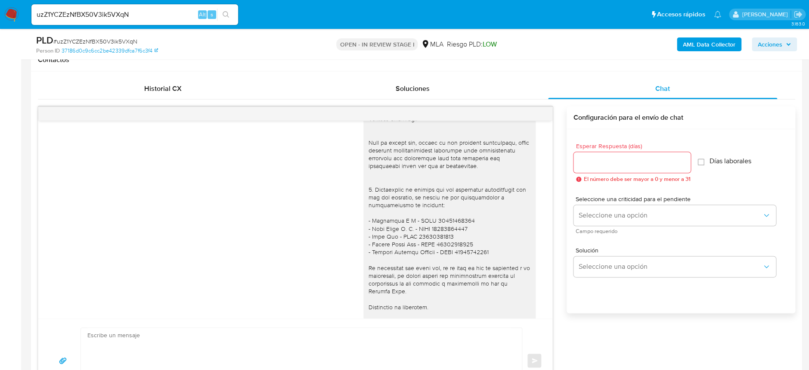
scroll to position [982, 0]
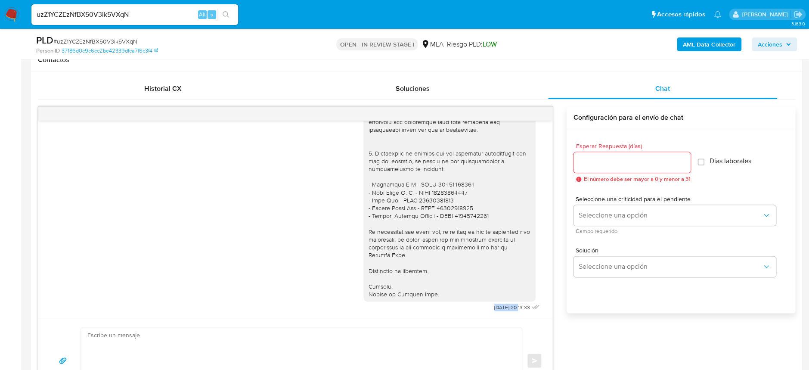
drag, startPoint x: 487, startPoint y: 306, endPoint x: 501, endPoint y: 307, distance: 13.4
click at [501, 307] on span "08/10/2025 20:13:33" at bounding box center [512, 307] width 36 height 7
copy span "[DATE]"
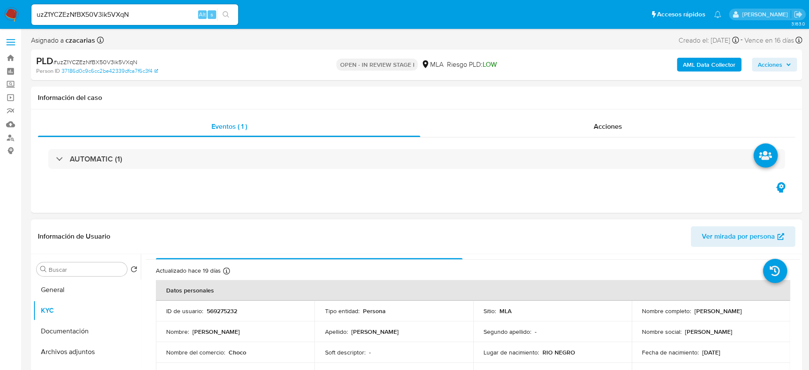
scroll to position [0, 0]
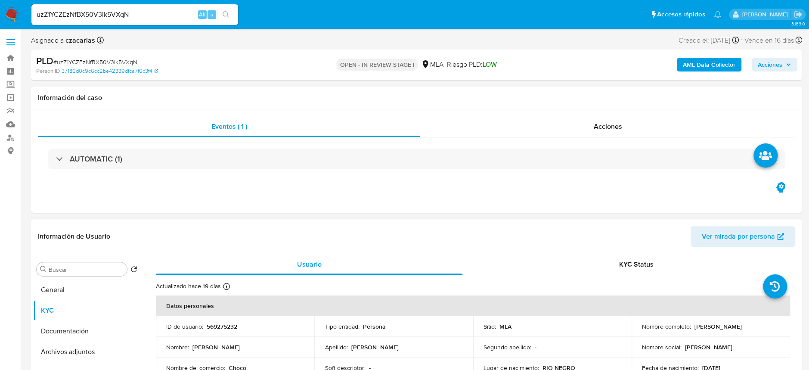
click at [218, 331] on td "ID de usuario : 569275232" at bounding box center [235, 326] width 158 height 21
click at [221, 328] on p "569275232" at bounding box center [222, 326] width 31 height 8
click at [220, 325] on p "569275232" at bounding box center [222, 326] width 31 height 8
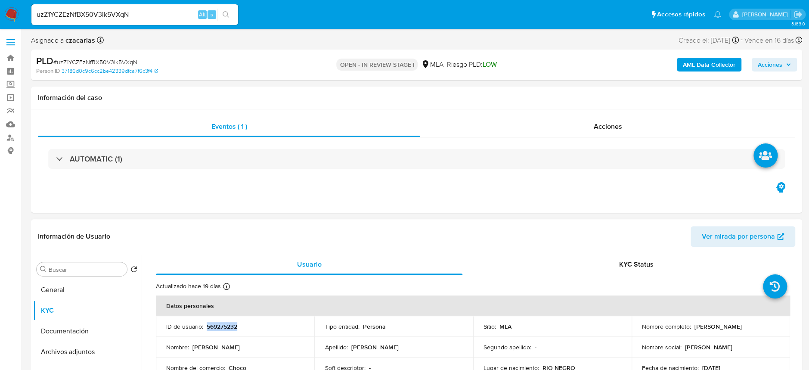
click at [220, 325] on p "569275232" at bounding box center [222, 326] width 31 height 8
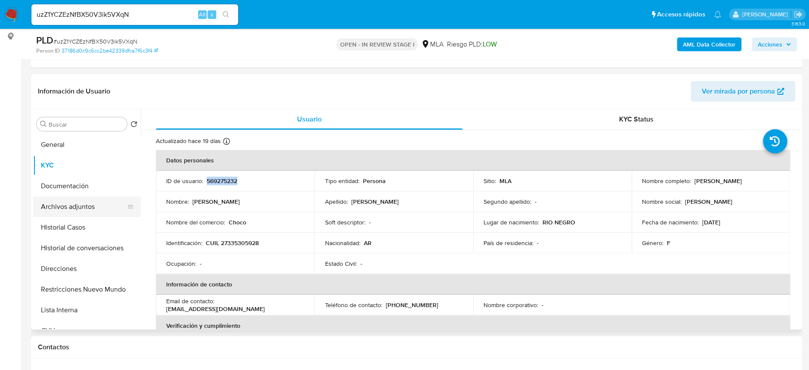
click at [85, 207] on button "Archivos adjuntos" at bounding box center [83, 206] width 101 height 21
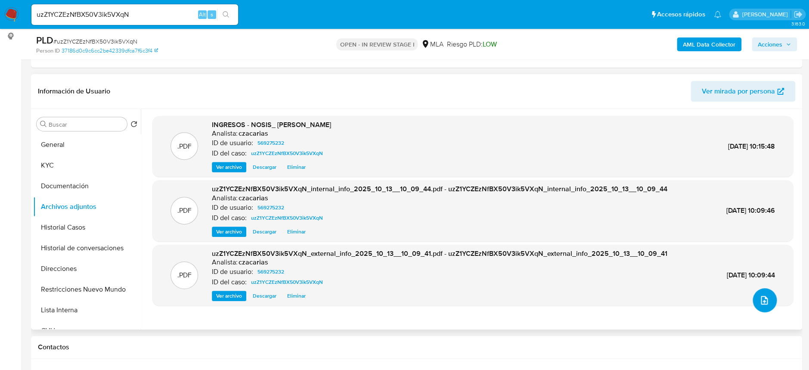
click at [764, 301] on icon "upload-file" at bounding box center [764, 300] width 10 height 10
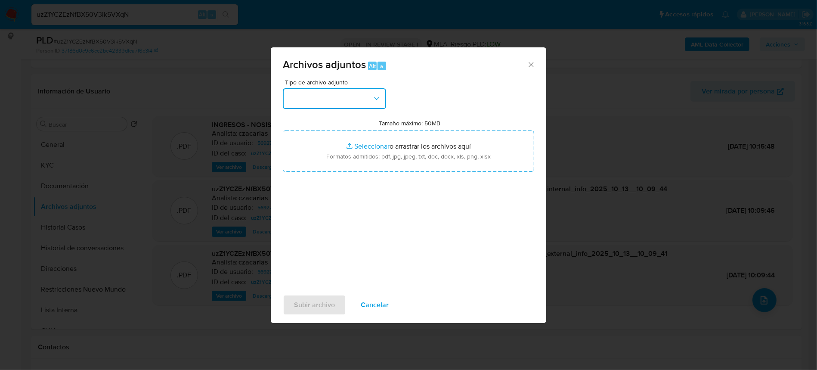
click at [347, 93] on button "button" at bounding box center [334, 98] width 103 height 21
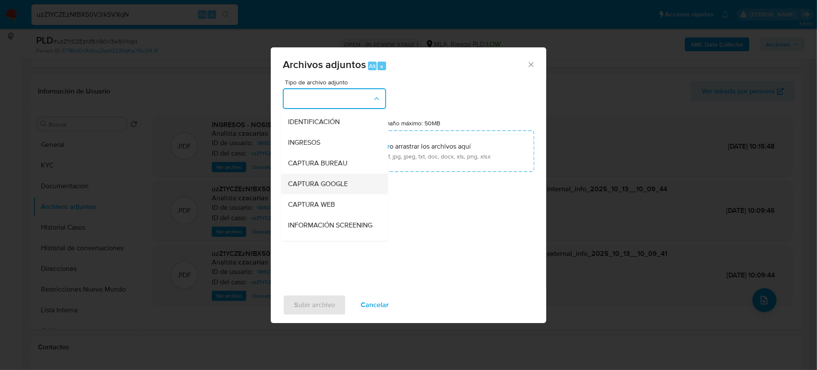
scroll to position [57, 0]
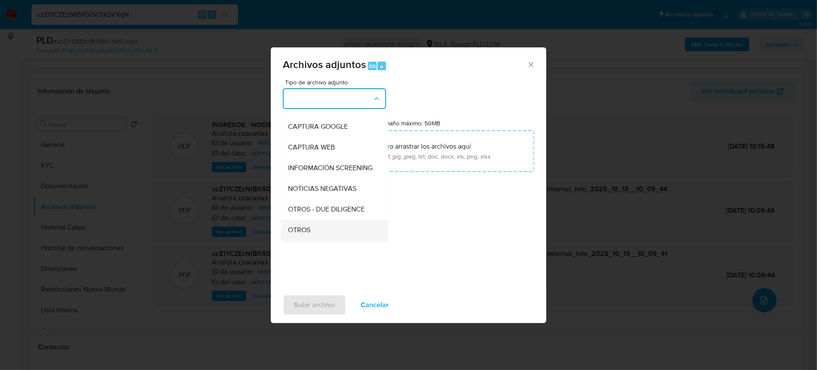
click at [303, 233] on span "OTROS" at bounding box center [299, 230] width 22 height 9
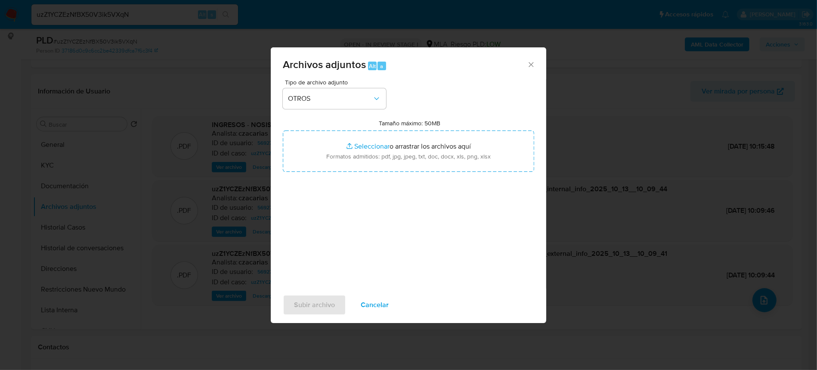
click at [368, 299] on span "Cancelar" at bounding box center [375, 304] width 28 height 19
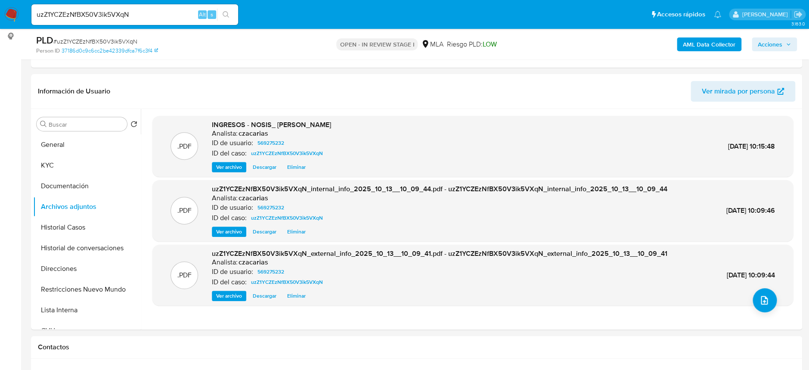
click at [118, 40] on span "# uzZ1YCZEzNfBX50V3ik5VXqN" at bounding box center [95, 41] width 84 height 9
copy span "uzZ1YCZEzNfBX50V3ik5VXqN"
click at [766, 297] on button "upload-file" at bounding box center [764, 300] width 24 height 24
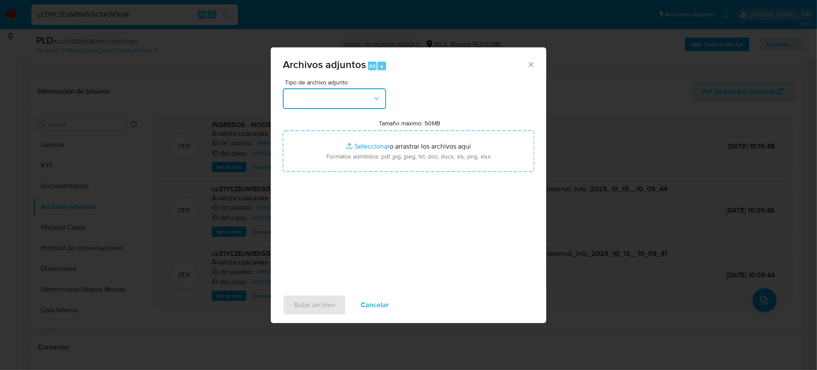
click at [358, 94] on button "button" at bounding box center [334, 98] width 103 height 21
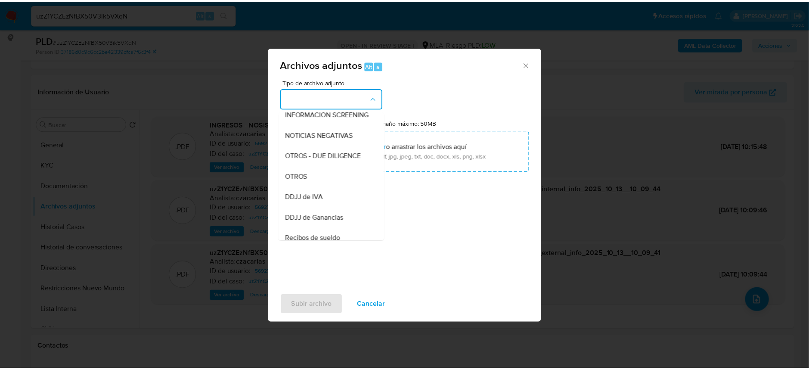
scroll to position [114, 0]
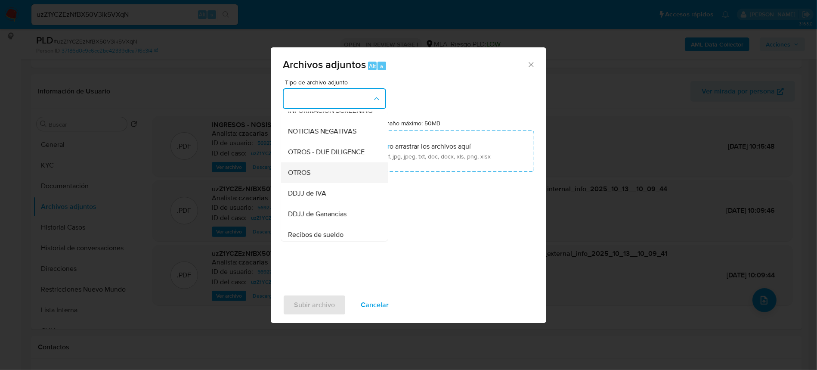
click at [310, 182] on div "OTROS" at bounding box center [332, 172] width 88 height 21
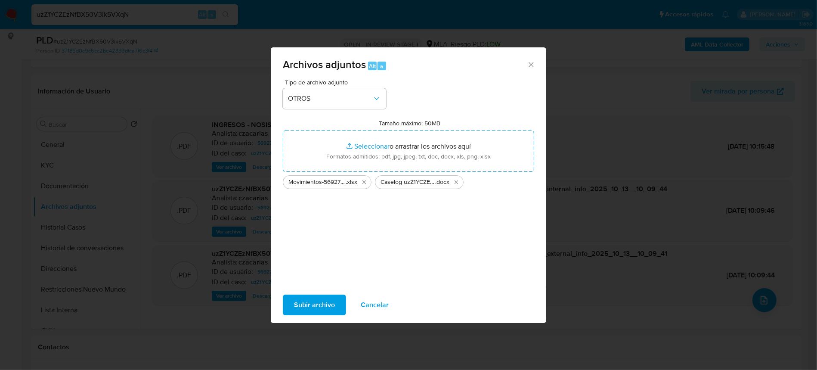
click at [328, 307] on span "Subir archivo" at bounding box center [314, 304] width 41 height 19
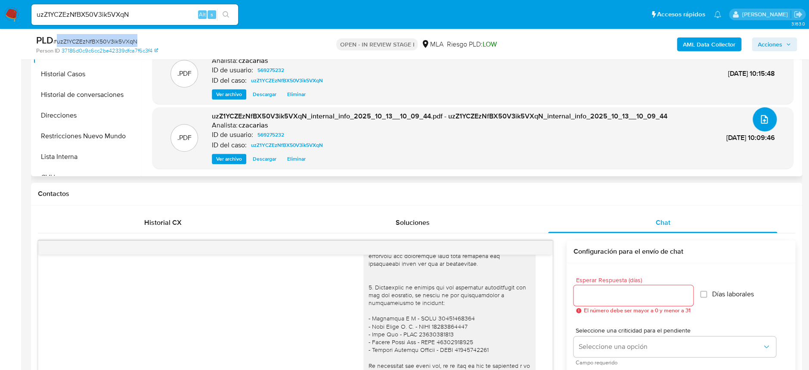
scroll to position [269, 0]
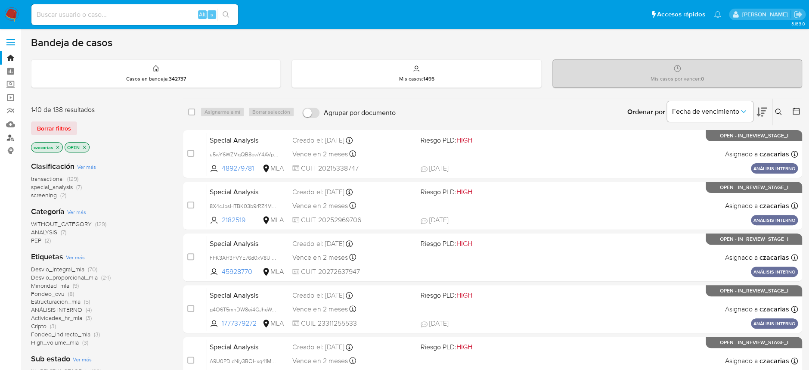
click at [3, 138] on link "Buscador de personas" at bounding box center [51, 137] width 102 height 13
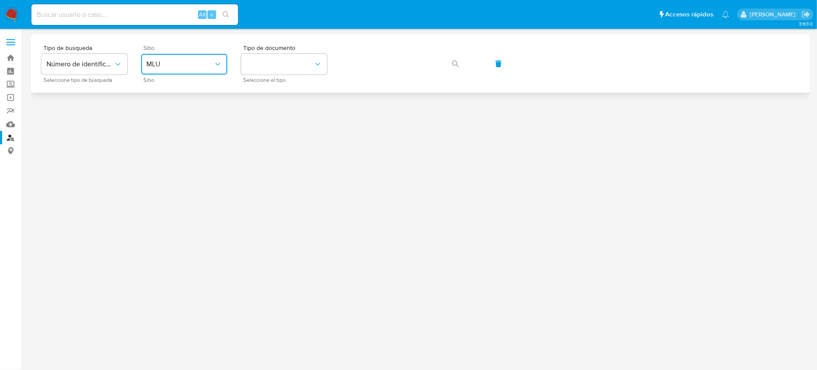
click at [196, 65] on span "MLU" at bounding box center [179, 64] width 67 height 9
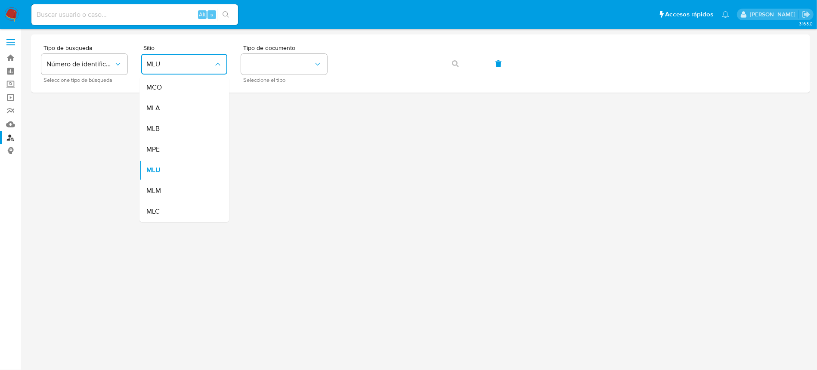
drag, startPoint x: 175, startPoint y: 108, endPoint x: 183, endPoint y: 105, distance: 9.1
click at [177, 107] on div "MLA" at bounding box center [181, 108] width 71 height 21
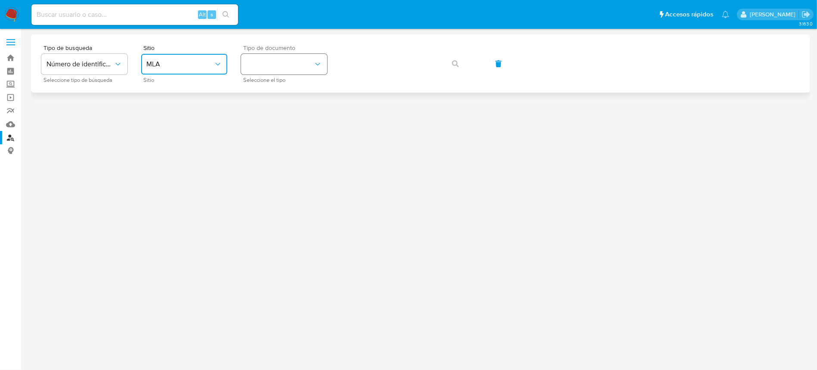
click at [268, 69] on button "identificationType" at bounding box center [284, 64] width 86 height 21
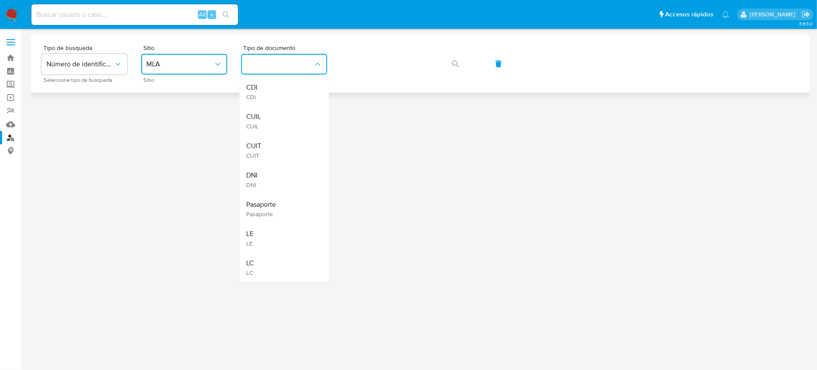
drag, startPoint x: 266, startPoint y: 147, endPoint x: 349, endPoint y: 76, distance: 108.7
click at [268, 146] on div "CUIT CUIT" at bounding box center [281, 150] width 71 height 29
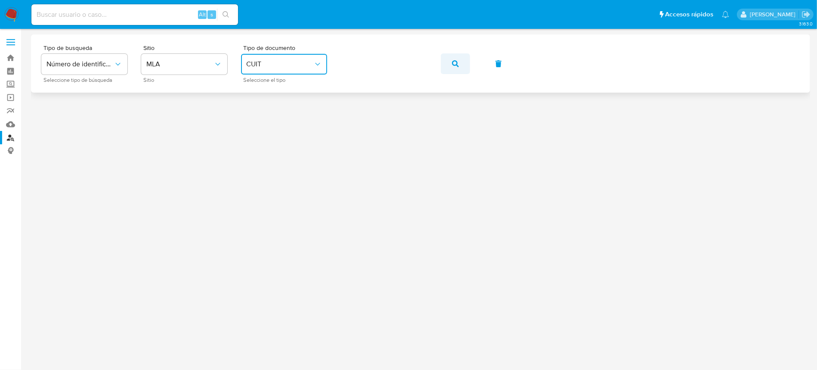
click at [452, 63] on button "button" at bounding box center [455, 63] width 29 height 21
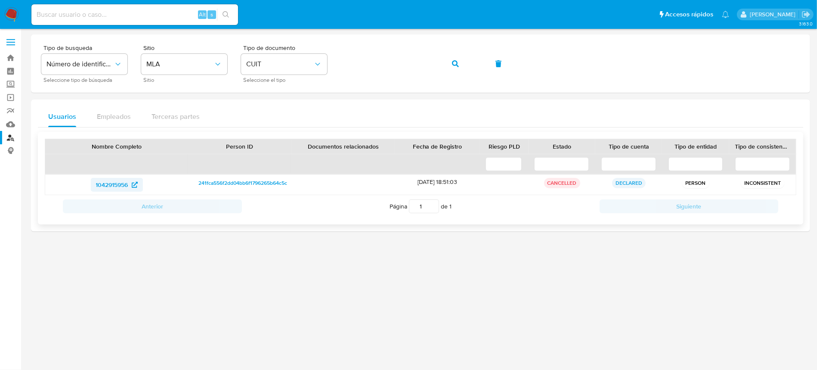
click at [99, 189] on span "1042915956" at bounding box center [112, 185] width 32 height 14
click at [455, 65] on icon "button" at bounding box center [455, 63] width 7 height 7
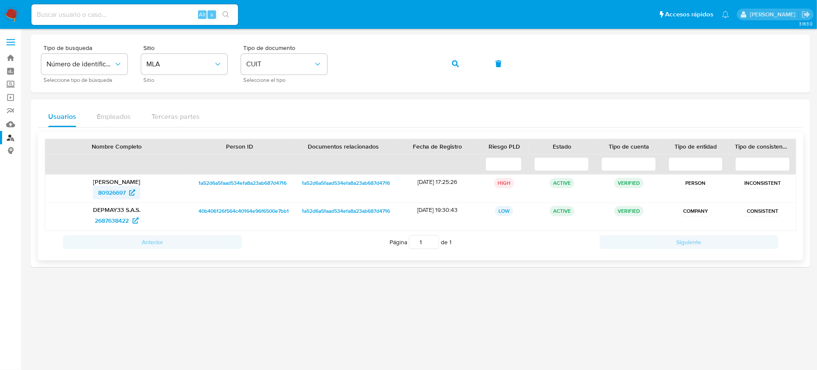
click at [117, 193] on span "80926697" at bounding box center [112, 193] width 28 height 14
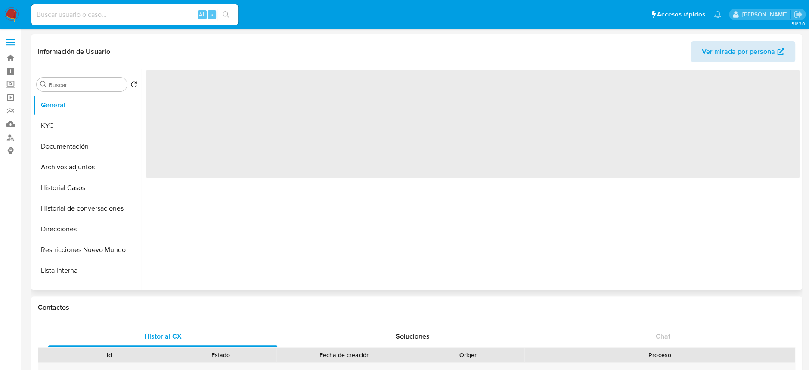
select select "10"
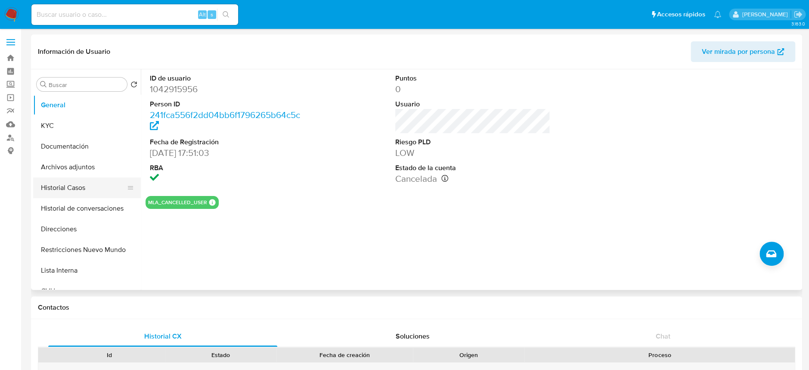
click at [71, 190] on button "Historial Casos" at bounding box center [83, 187] width 101 height 21
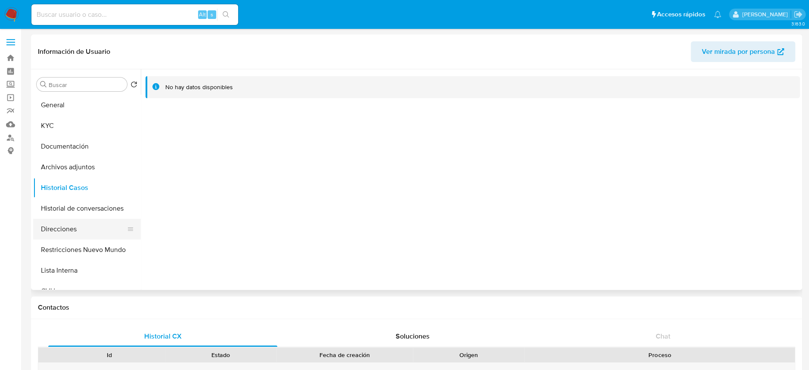
click at [55, 227] on button "Direcciones" at bounding box center [83, 229] width 101 height 21
click at [42, 127] on button "KYC" at bounding box center [83, 125] width 101 height 21
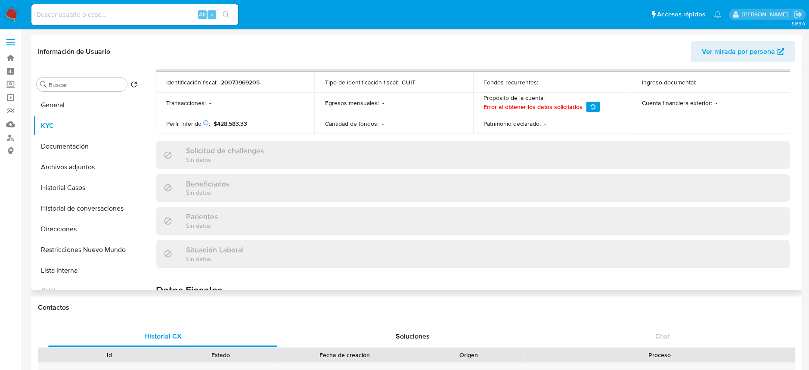
scroll to position [446, 0]
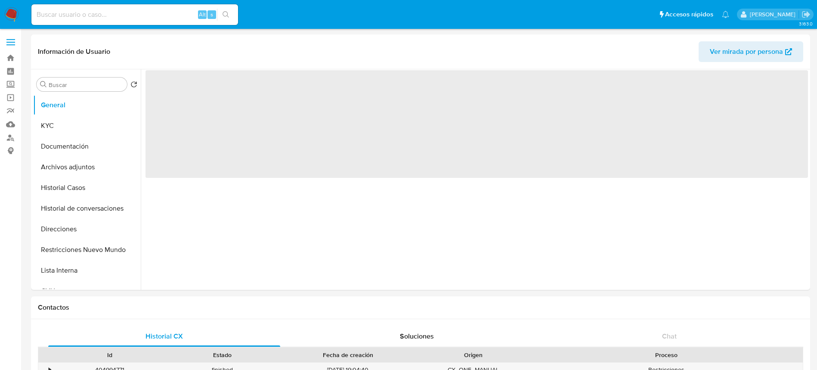
select select "10"
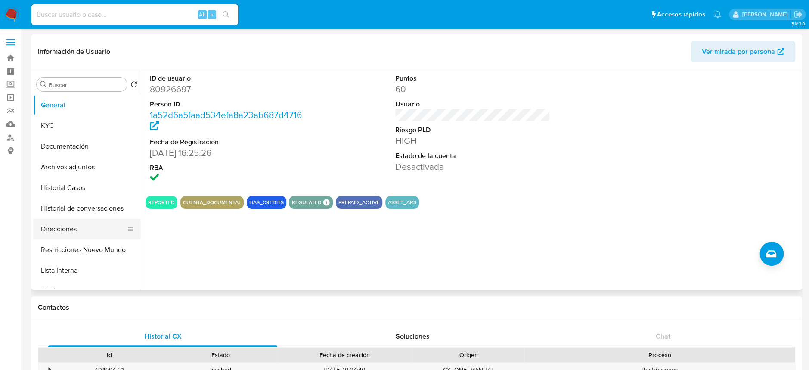
click at [71, 230] on button "Direcciones" at bounding box center [83, 229] width 101 height 21
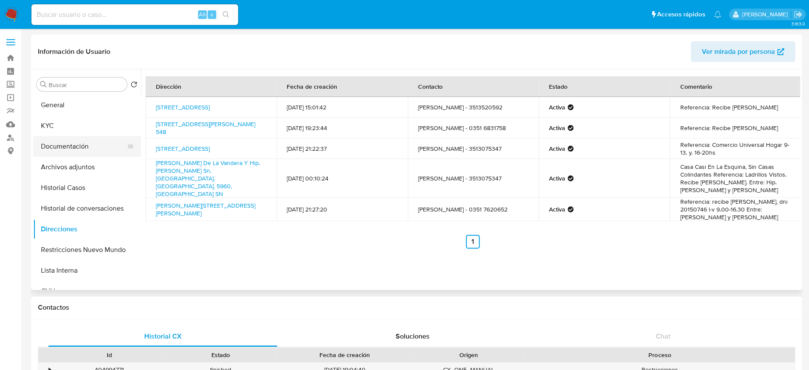
click at [81, 143] on button "Documentación" at bounding box center [83, 146] width 101 height 21
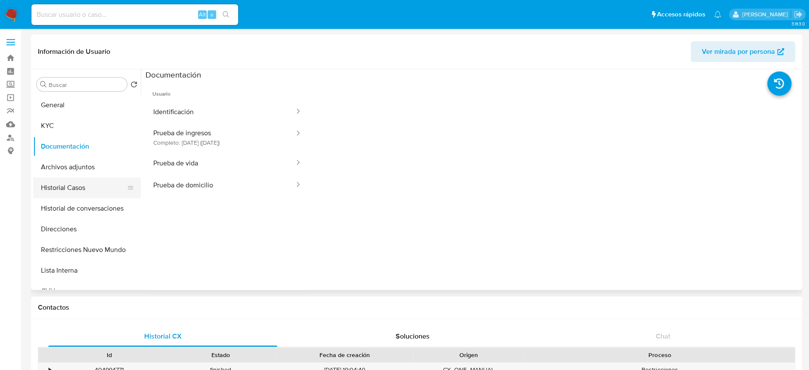
click at [77, 185] on button "Historial Casos" at bounding box center [83, 187] width 101 height 21
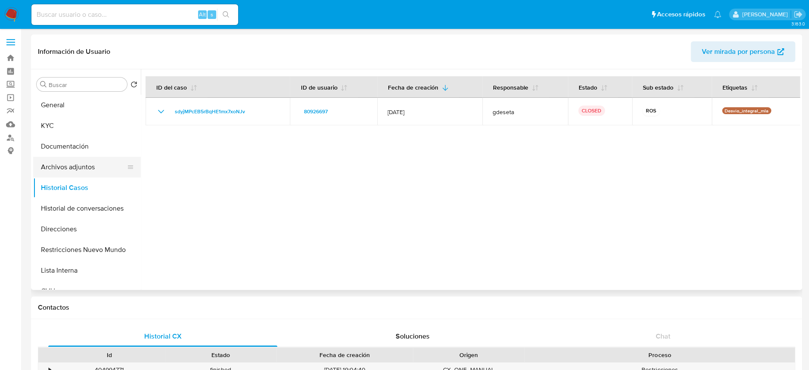
click at [57, 168] on button "Archivos adjuntos" at bounding box center [83, 167] width 101 height 21
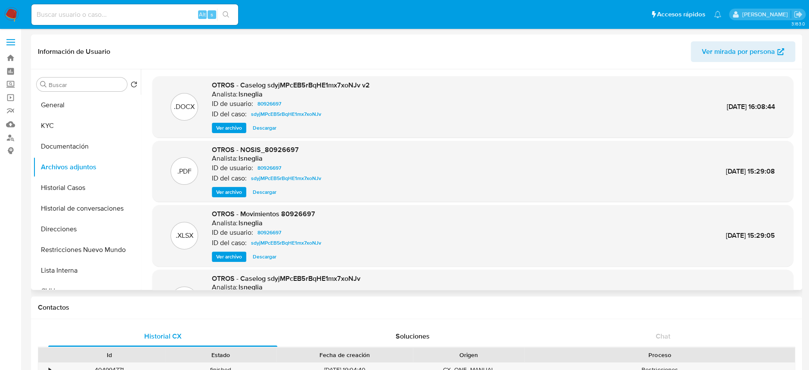
click at [236, 124] on span "Ver archivo" at bounding box center [229, 128] width 26 height 9
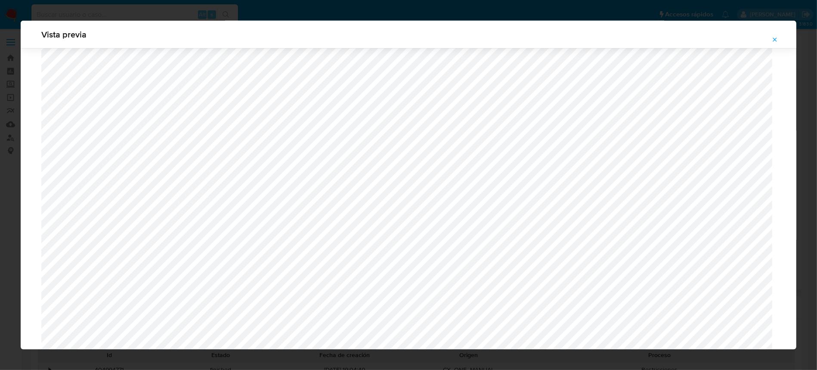
scroll to position [499, 0]
click at [771, 38] on icon "Attachment preview" at bounding box center [774, 39] width 7 height 7
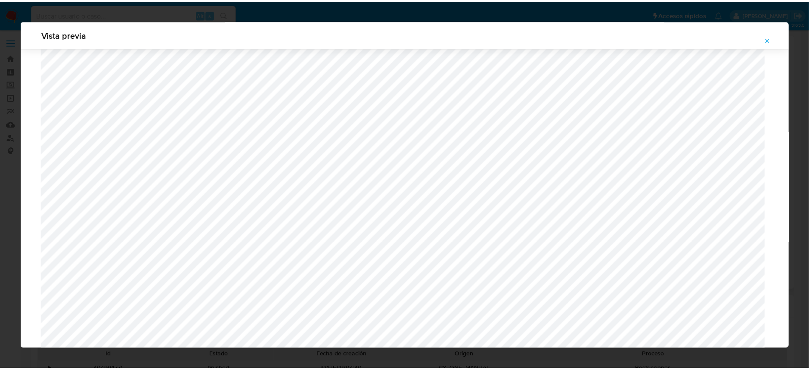
scroll to position [0, 0]
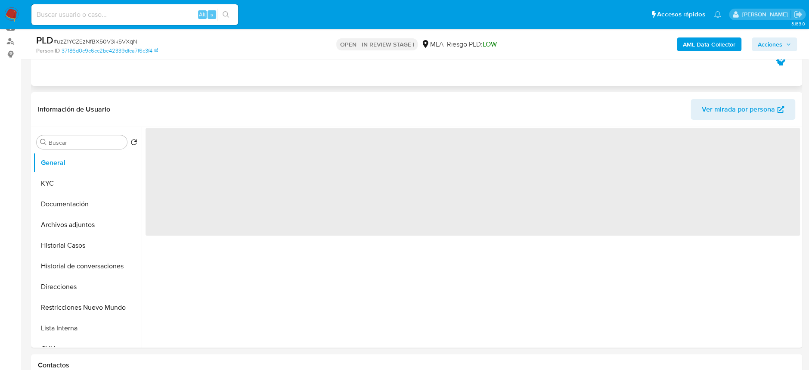
scroll to position [103, 0]
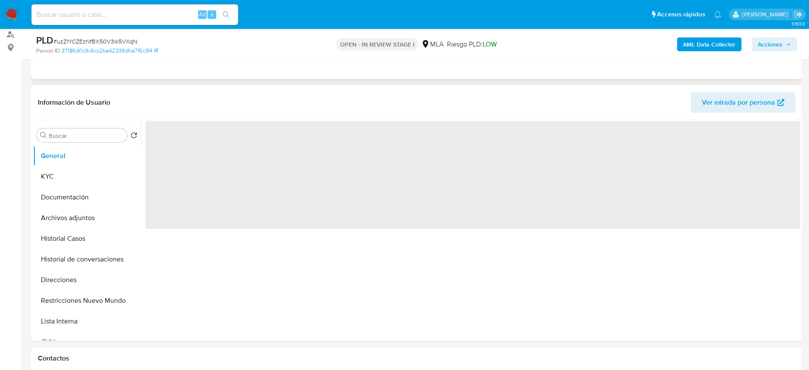
select select "10"
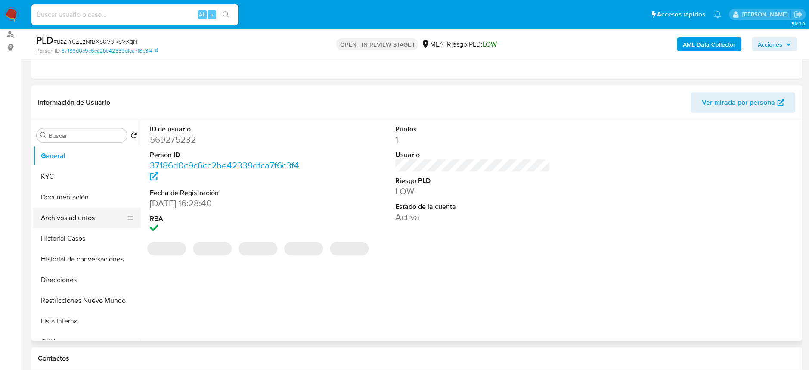
click at [62, 219] on button "Archivos adjuntos" at bounding box center [83, 217] width 101 height 21
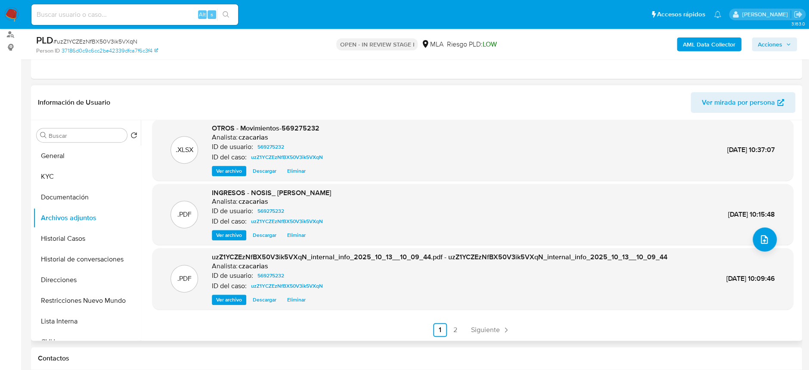
scroll to position [120, 0]
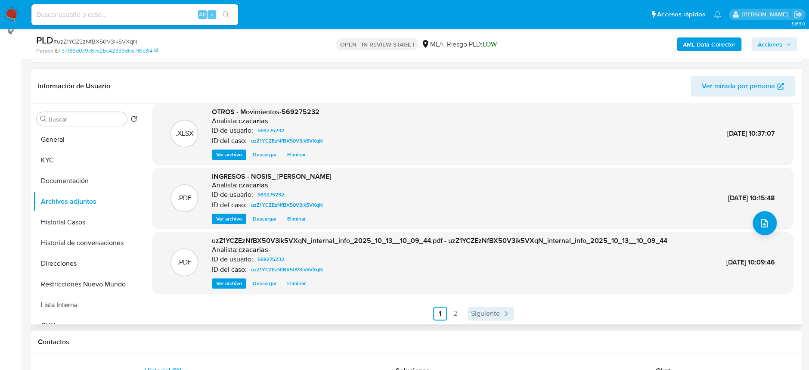
click at [488, 310] on span "Siguiente" at bounding box center [485, 313] width 29 height 7
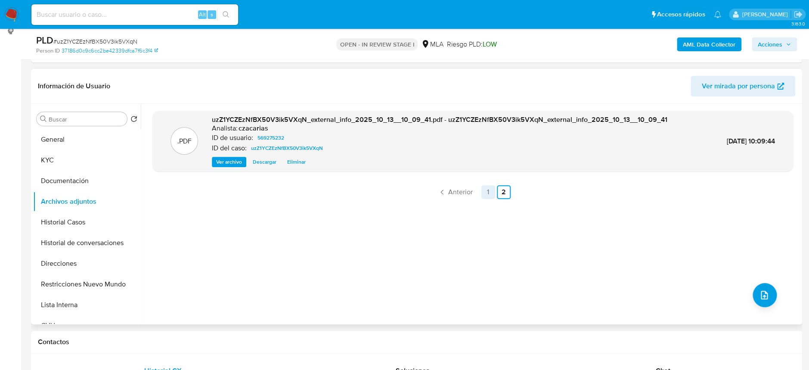
click at [489, 192] on link "1" at bounding box center [488, 192] width 14 height 14
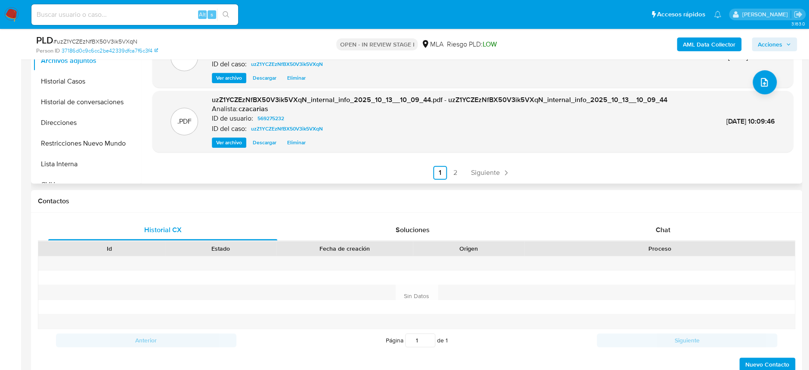
scroll to position [261, 0]
click at [685, 220] on div "Chat" at bounding box center [662, 229] width 229 height 21
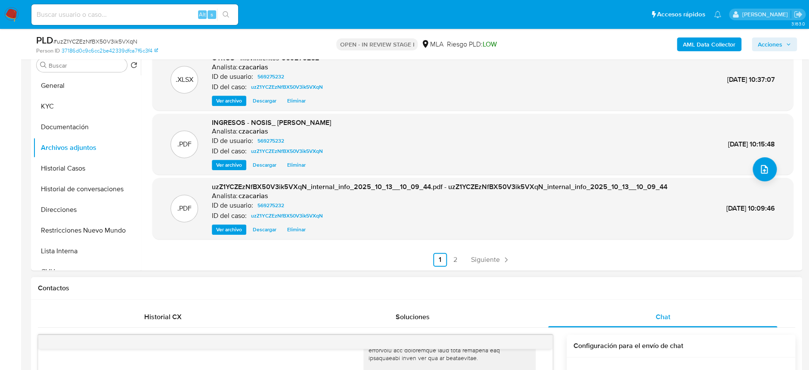
scroll to position [139, 0]
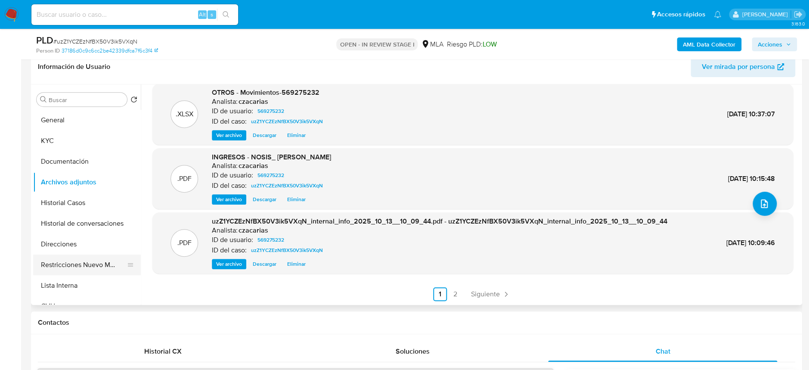
click at [62, 269] on button "Restricciones Nuevo Mundo" at bounding box center [83, 264] width 101 height 21
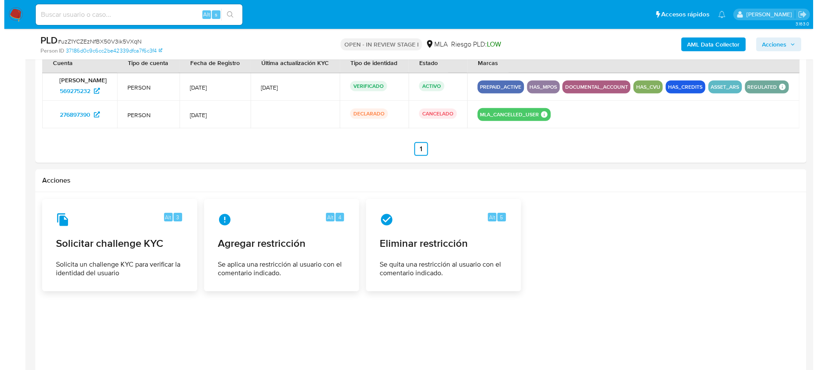
scroll to position [1361, 0]
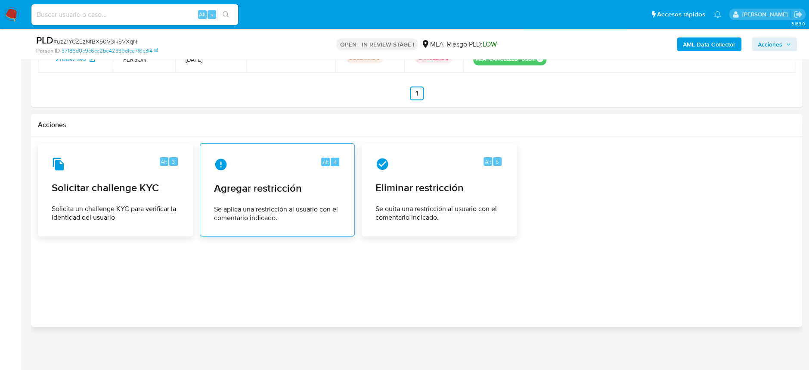
click at [268, 195] on div "Alt 4 Agregar restricción Se aplica una restricción al usuario con el comentari…" at bounding box center [277, 190] width 140 height 78
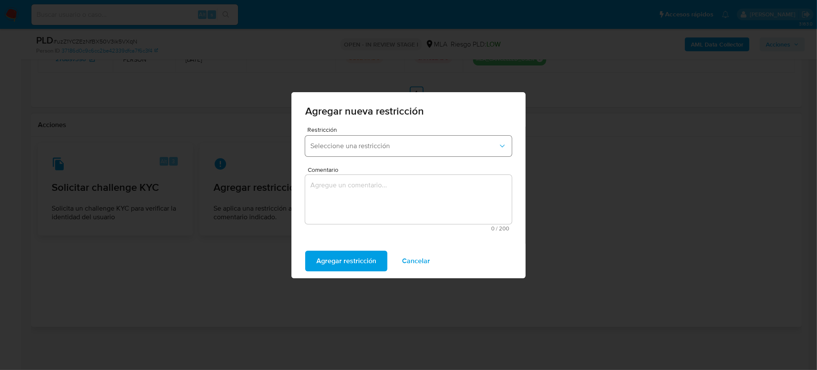
click at [375, 136] on button "Seleccione una restricción" at bounding box center [408, 146] width 207 height 21
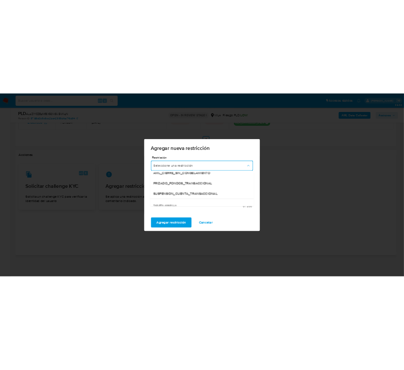
scroll to position [92, 0]
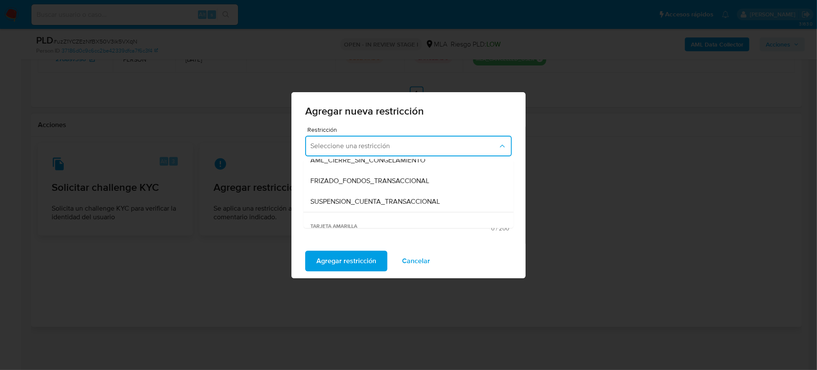
click at [371, 200] on span "SUSPENSION_CUENTA_TRANSACCIONAL" at bounding box center [375, 201] width 130 height 9
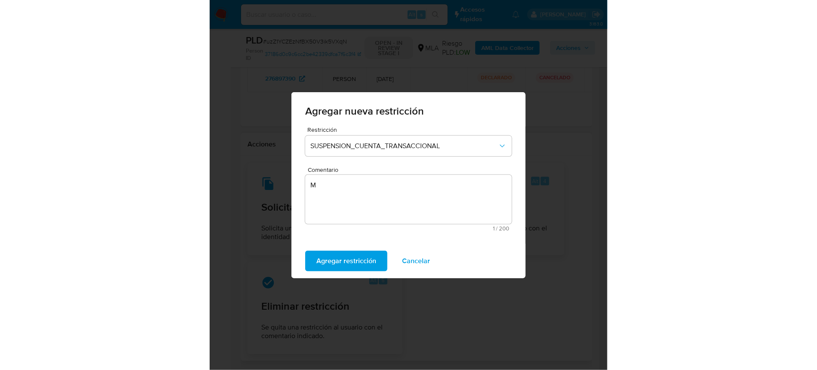
scroll to position [983, 0]
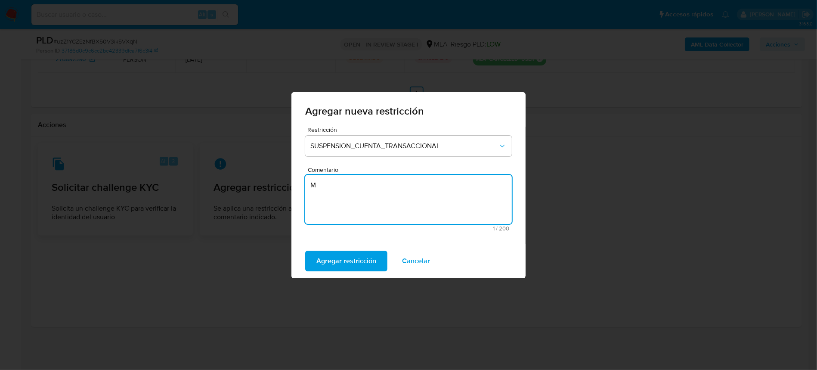
drag, startPoint x: 337, startPoint y: 187, endPoint x: 300, endPoint y: 190, distance: 36.7
click at [300, 190] on div "Restricción SUSPENSION_CUENTA_TRANSACCIONAL Comentario M 1 / 200 199 caracteres…" at bounding box center [408, 185] width 234 height 117
type textarea "AML"
click at [325, 257] on span "Agregar restricción" at bounding box center [346, 260] width 60 height 19
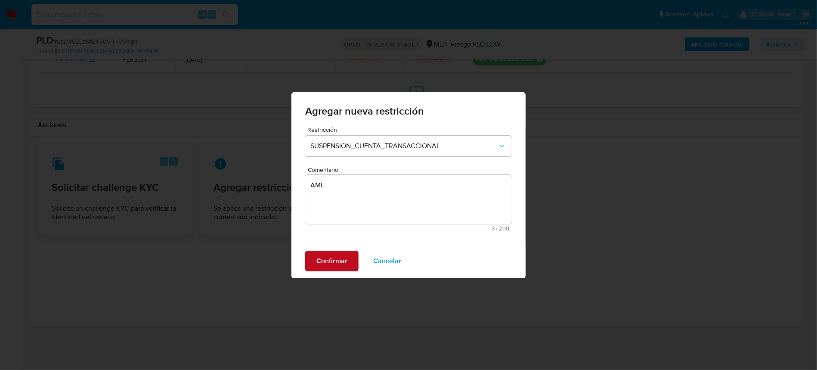
click at [352, 258] on button "Confirmar" at bounding box center [331, 261] width 53 height 21
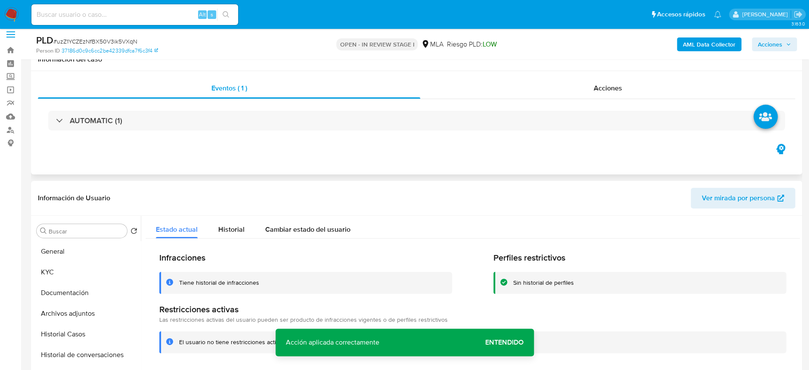
scroll to position [0, 0]
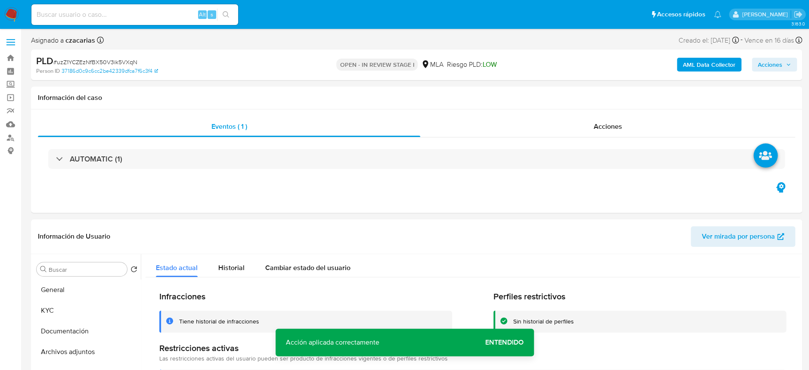
click at [782, 63] on span "Acciones" at bounding box center [774, 65] width 33 height 12
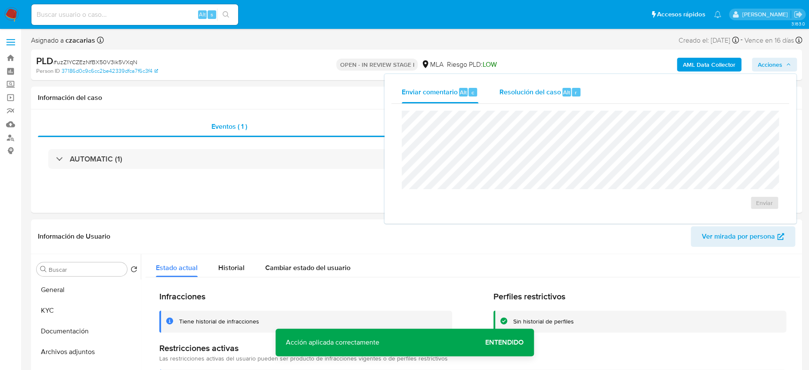
click at [572, 94] on div "r" at bounding box center [576, 92] width 9 height 9
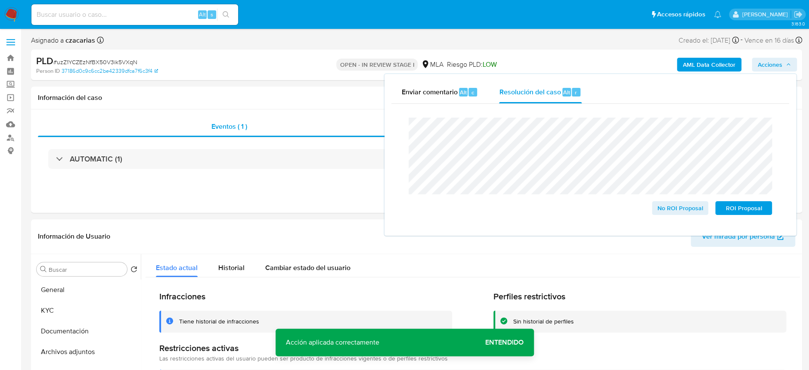
click at [131, 63] on span "# uzZ1YCZEzNfBX50V3ik5VXqN" at bounding box center [95, 62] width 84 height 9
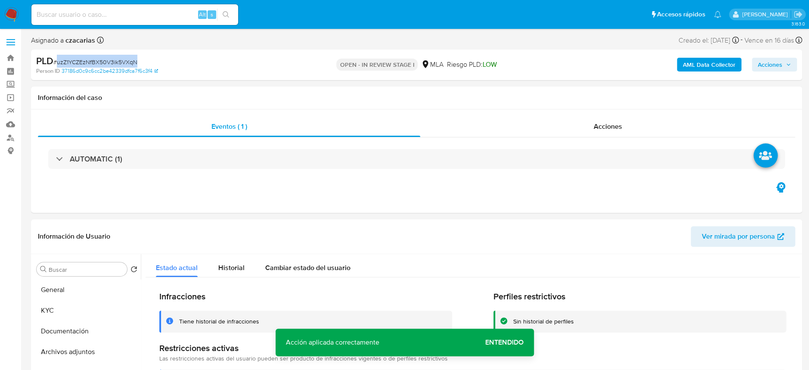
copy span "uzZ1YCZEzNfBX50V3ik5VXqN"
drag, startPoint x: 784, startPoint y: 63, endPoint x: 774, endPoint y: 71, distance: 12.5
click at [783, 63] on span "Acciones" at bounding box center [774, 65] width 33 height 12
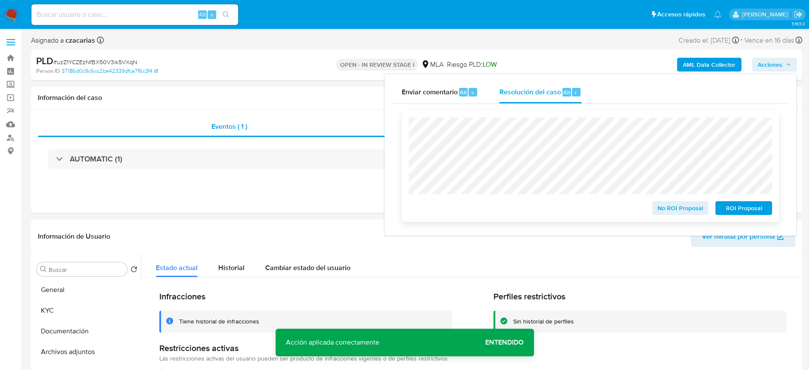
click at [725, 212] on span "ROI Proposal" at bounding box center [743, 208] width 45 height 12
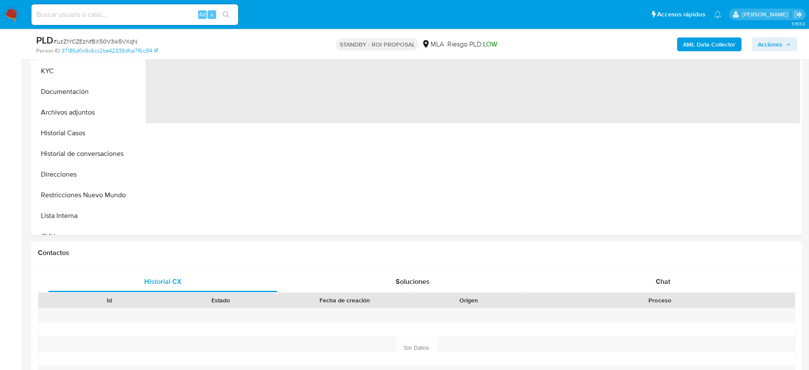
scroll to position [229, 0]
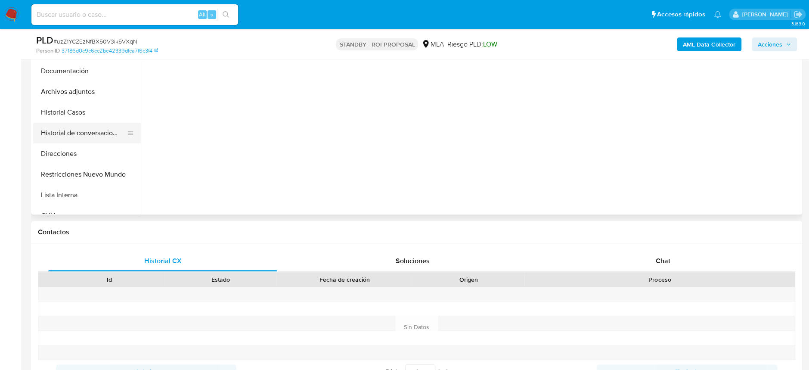
select select "10"
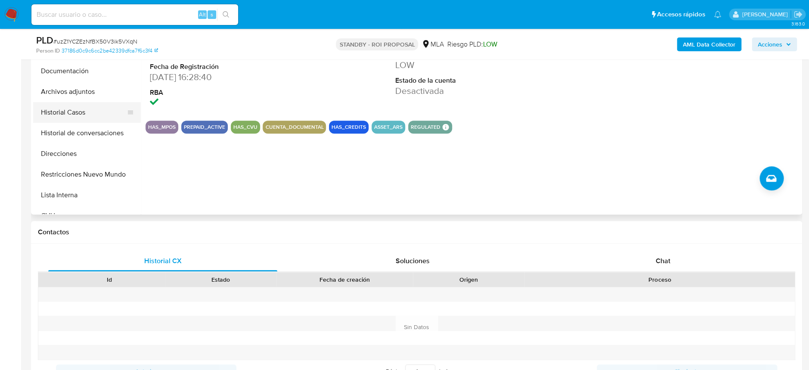
click at [87, 118] on button "Historial Casos" at bounding box center [83, 112] width 101 height 21
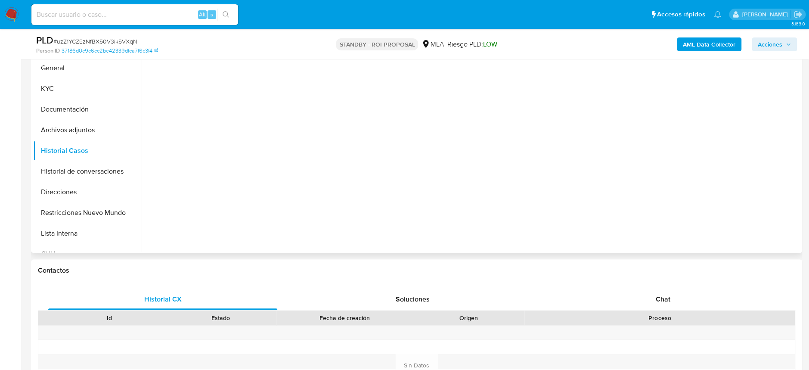
scroll to position [172, 0]
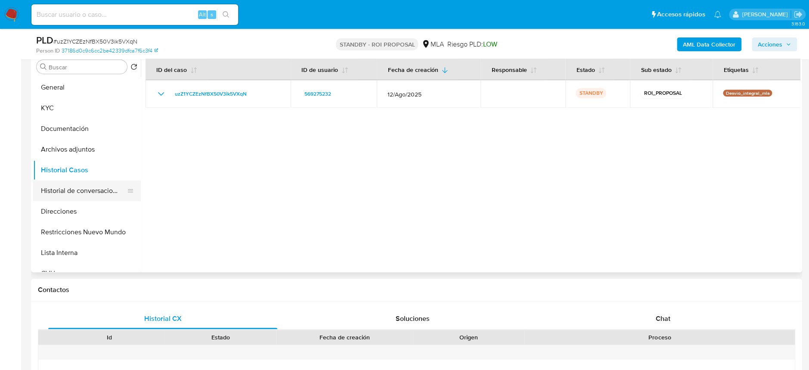
click at [82, 186] on button "Historial de conversaciones" at bounding box center [83, 190] width 101 height 21
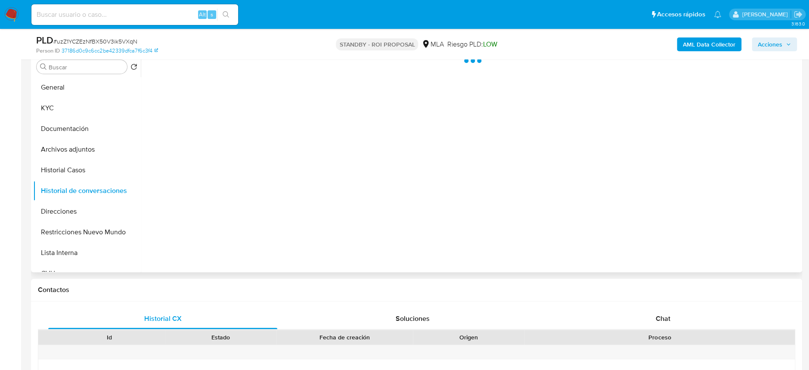
scroll to position [114, 0]
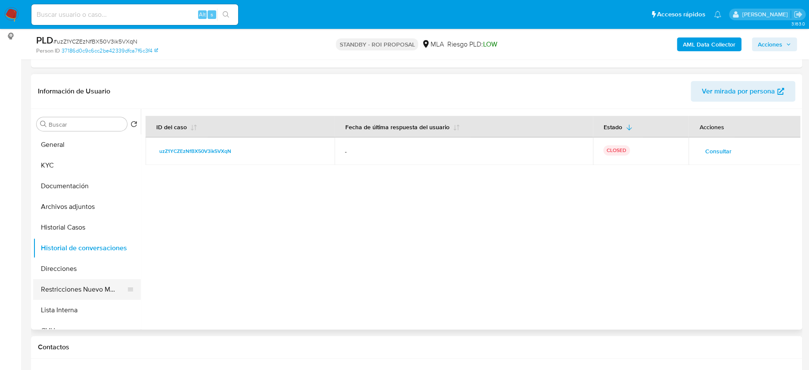
click at [88, 285] on button "Restricciones Nuevo Mundo" at bounding box center [83, 289] width 101 height 21
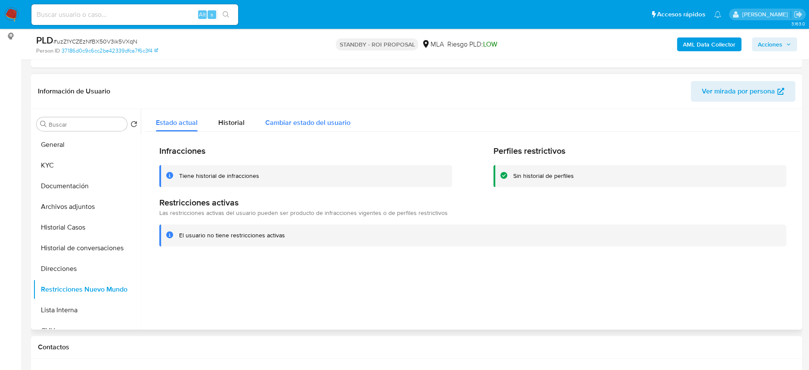
click at [259, 121] on button "Cambiar estado del usuario" at bounding box center [308, 120] width 106 height 23
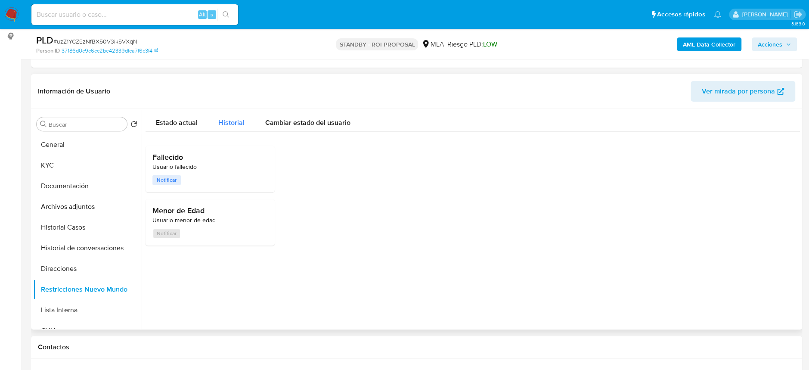
click at [239, 126] on span "Historial" at bounding box center [231, 123] width 26 height 10
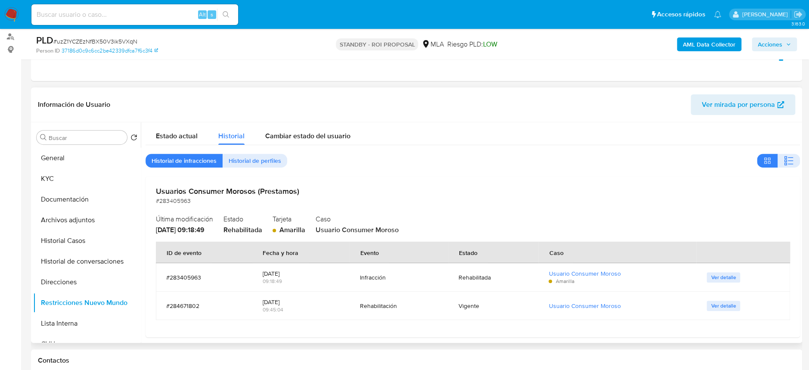
scroll to position [0, 0]
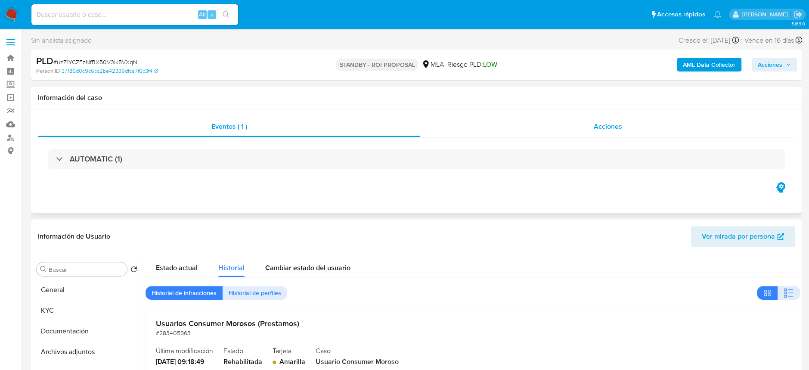
click at [596, 136] on div "Acciones" at bounding box center [607, 126] width 375 height 21
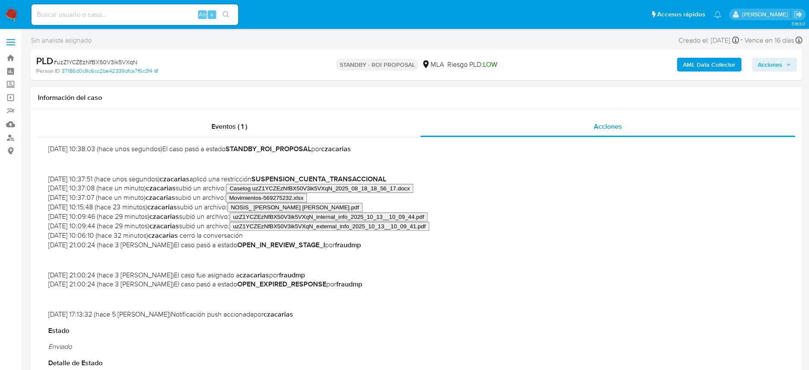
scroll to position [57, 0]
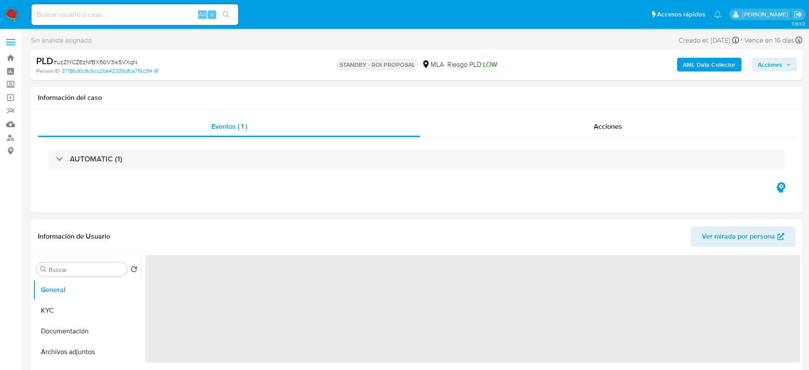
select select "10"
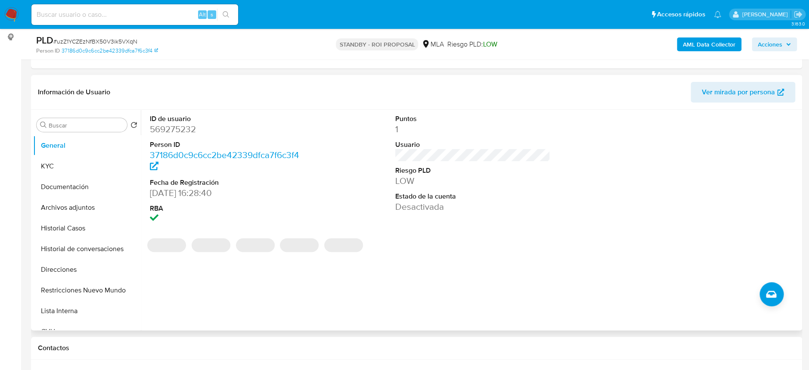
scroll to position [114, 0]
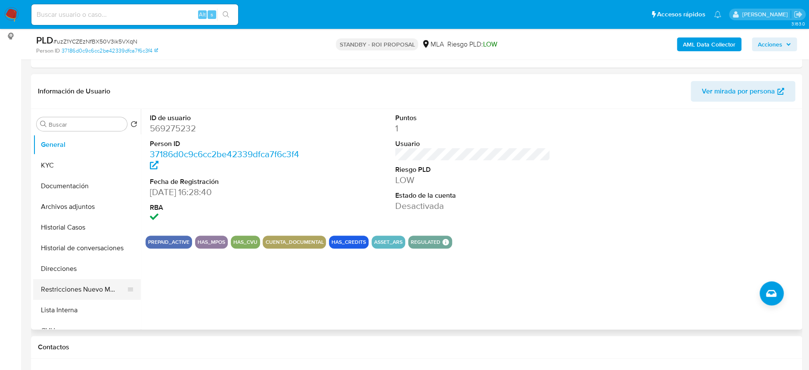
click at [72, 294] on button "Restricciones Nuevo Mundo" at bounding box center [83, 289] width 101 height 21
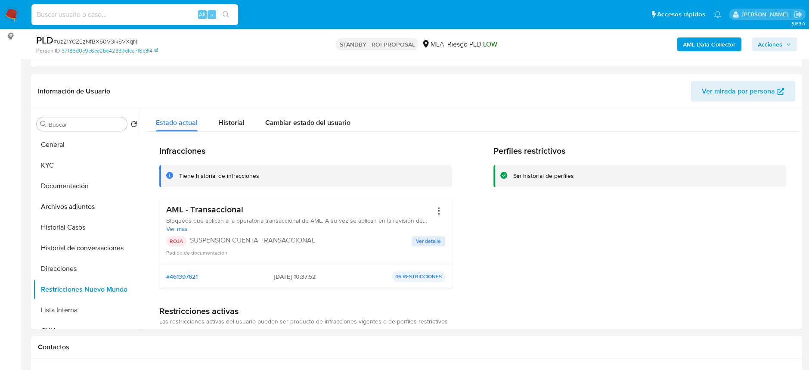
click at [167, 17] on input at bounding box center [134, 14] width 207 height 11
paste input "hEbHa8sZICUPQrshWzhERA42"
type input "hEbHa8sZICUPQrshWzhERA42"
click at [219, 13] on button "search-icon" at bounding box center [226, 15] width 18 height 12
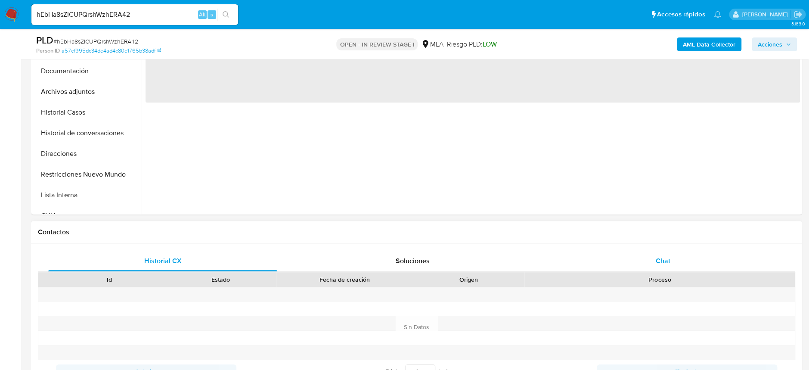
select select "10"
click at [656, 262] on span "Chat" at bounding box center [662, 261] width 15 height 10
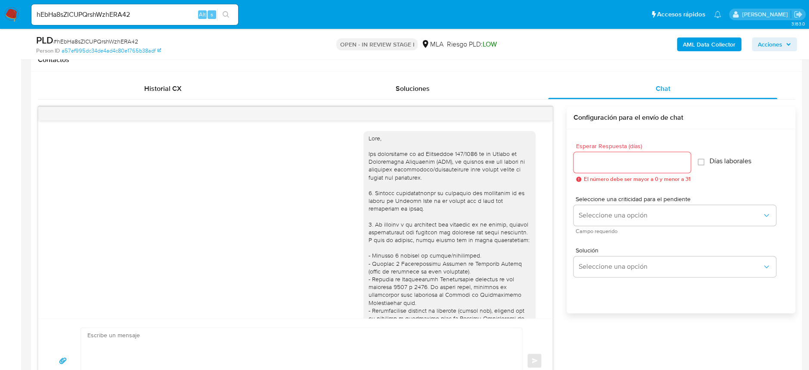
scroll to position [534, 0]
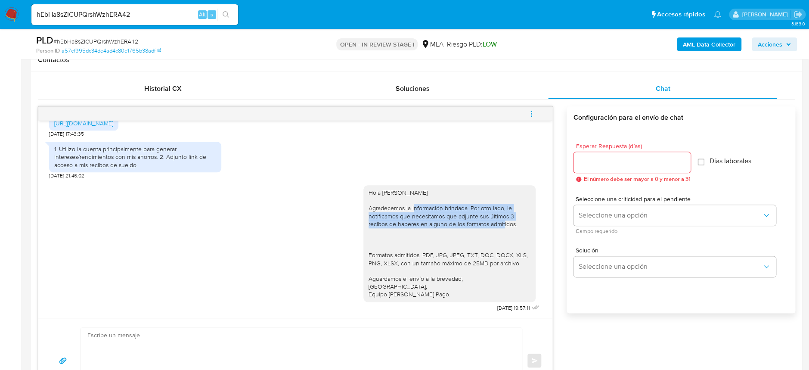
drag, startPoint x: 412, startPoint y: 208, endPoint x: 504, endPoint y: 227, distance: 94.0
click at [504, 227] on div "Hola Ana Pifano Agradecemos la información brindada. Por otro lado, le notifica…" at bounding box center [449, 244] width 162 height 110
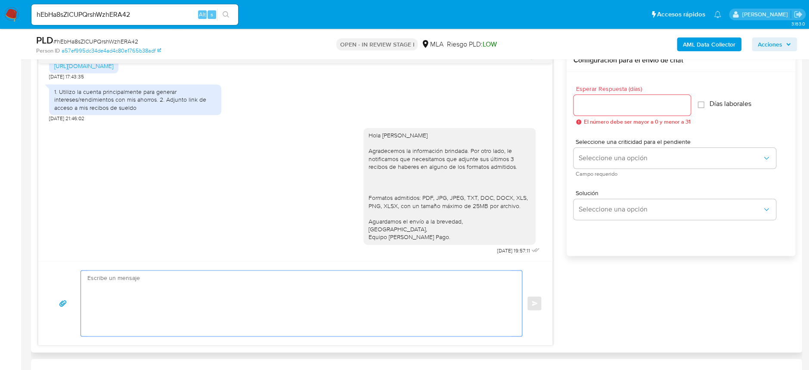
click at [406, 286] on textarea at bounding box center [299, 302] width 424 height 65
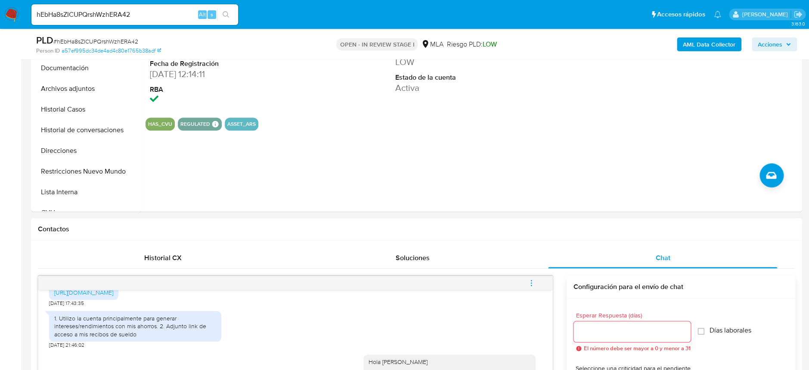
scroll to position [172, 0]
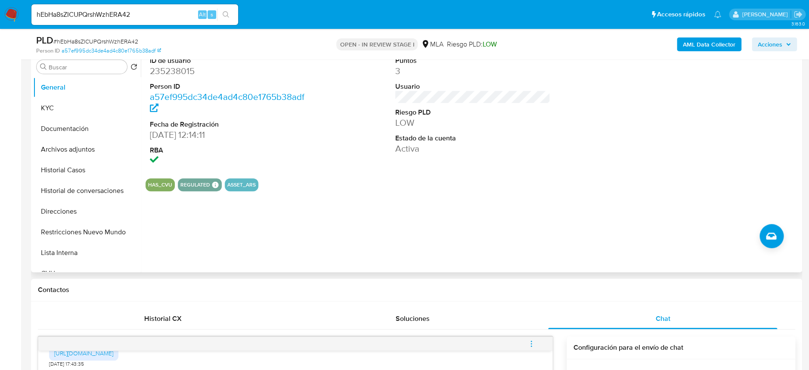
click at [171, 65] on dd "235238015" at bounding box center [227, 71] width 155 height 12
copy dd "235238015"
click at [164, 66] on dd "235238015" at bounding box center [227, 71] width 155 height 12
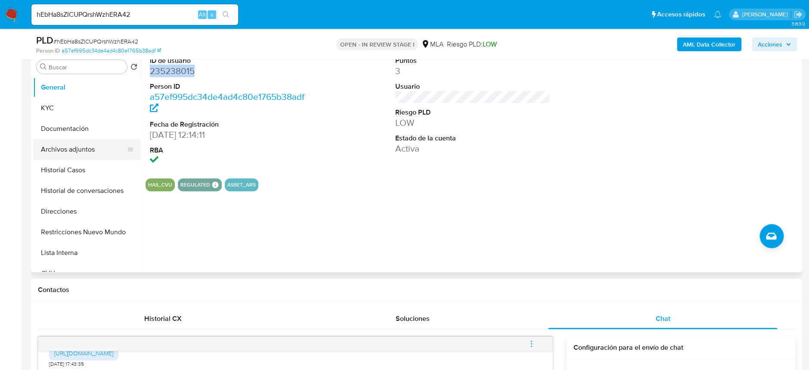
click at [62, 158] on button "Archivos adjuntos" at bounding box center [83, 149] width 101 height 21
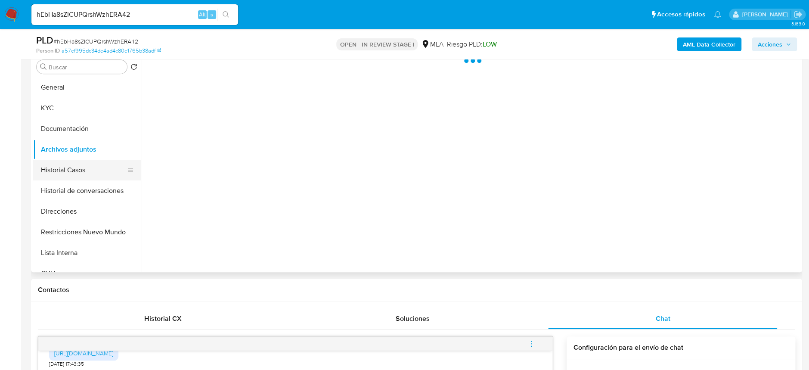
click at [61, 166] on button "Historial Casos" at bounding box center [83, 170] width 101 height 21
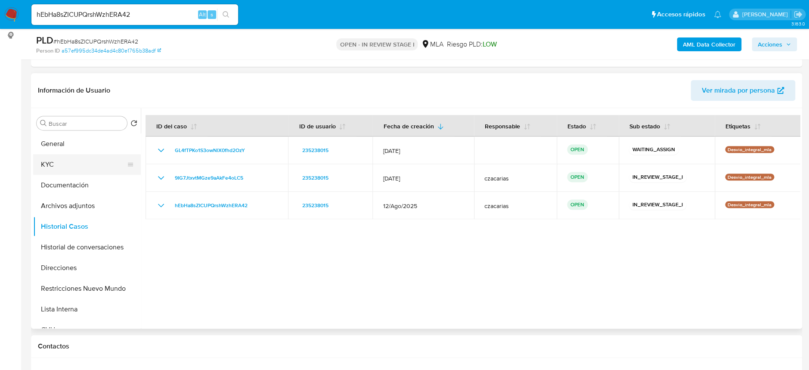
scroll to position [114, 0]
click at [80, 176] on button "Documentación" at bounding box center [83, 186] width 101 height 21
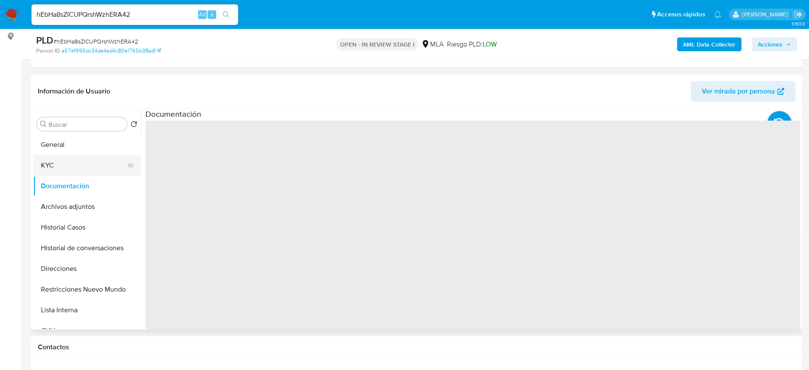
click at [80, 168] on button "KYC" at bounding box center [83, 165] width 101 height 21
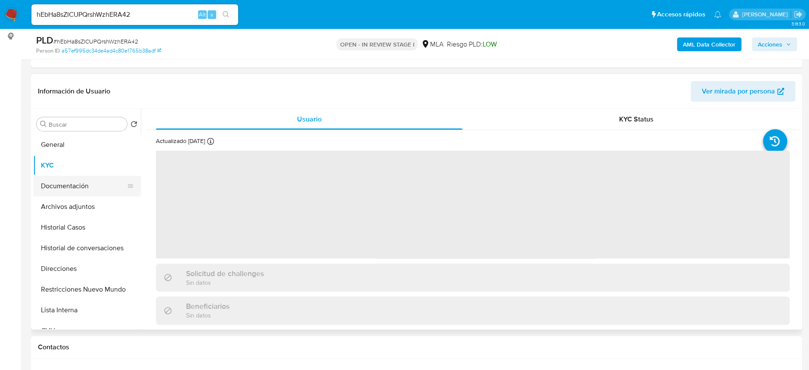
click at [80, 192] on button "Documentación" at bounding box center [83, 186] width 101 height 21
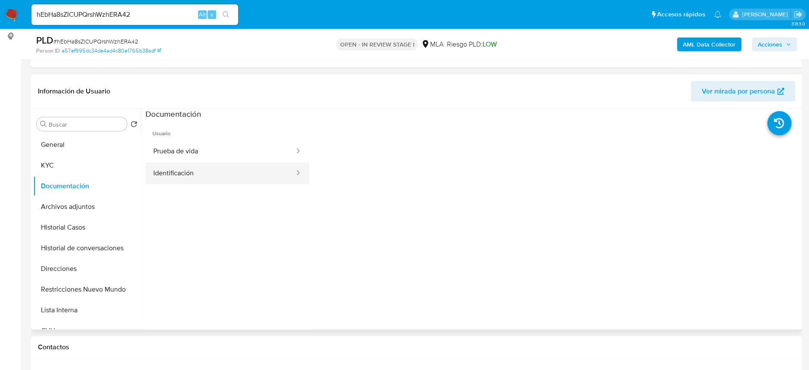
click at [201, 177] on button "Identificación" at bounding box center [220, 173] width 150 height 22
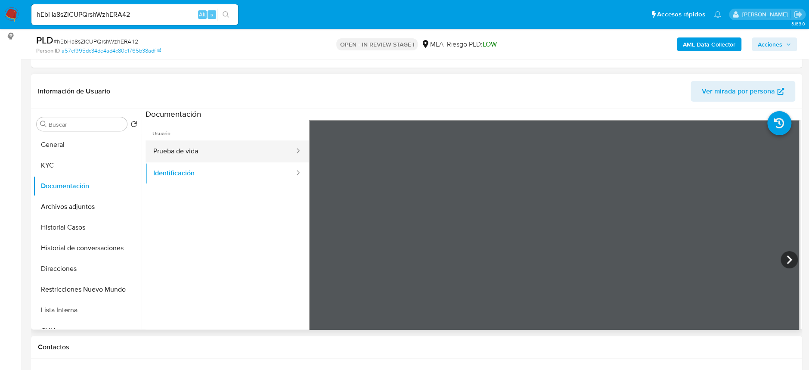
click at [273, 152] on button "Prueba de vida" at bounding box center [220, 151] width 150 height 22
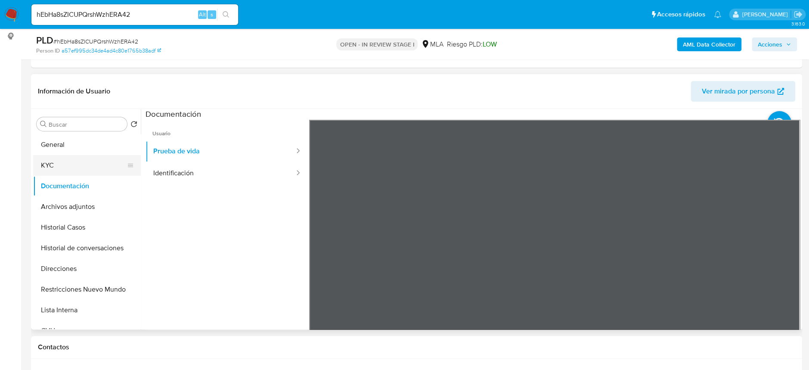
click at [79, 166] on button "KYC" at bounding box center [83, 165] width 101 height 21
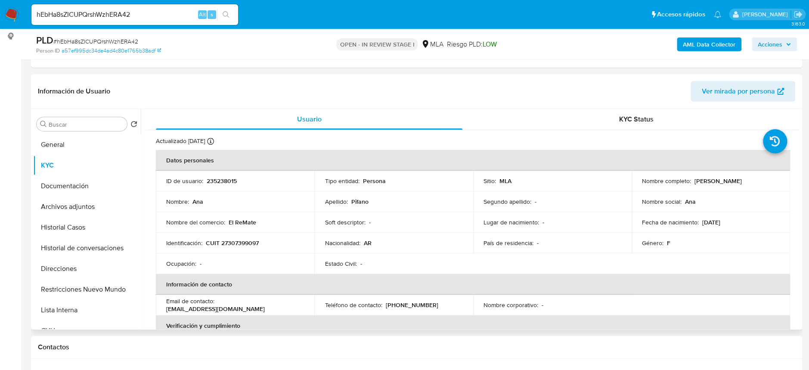
click at [251, 242] on p "CUIT 27307399097" at bounding box center [232, 243] width 53 height 8
copy p "27307399097"
click at [248, 237] on td "Identificación : CUIT 27307399097" at bounding box center [235, 242] width 158 height 21
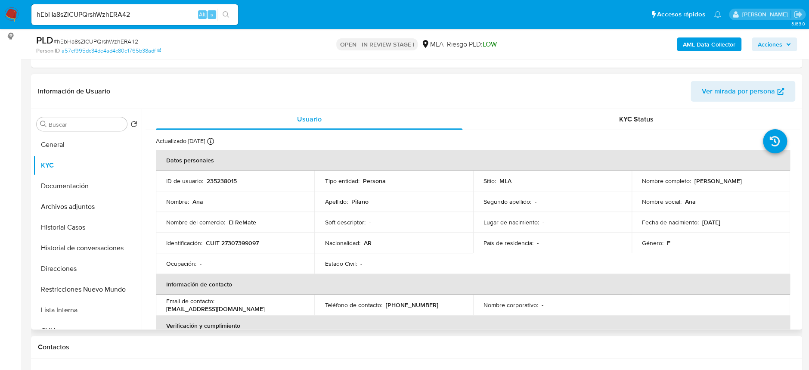
click at [247, 241] on p "CUIT 27307399097" at bounding box center [232, 243] width 53 height 8
copy p "27307399097"
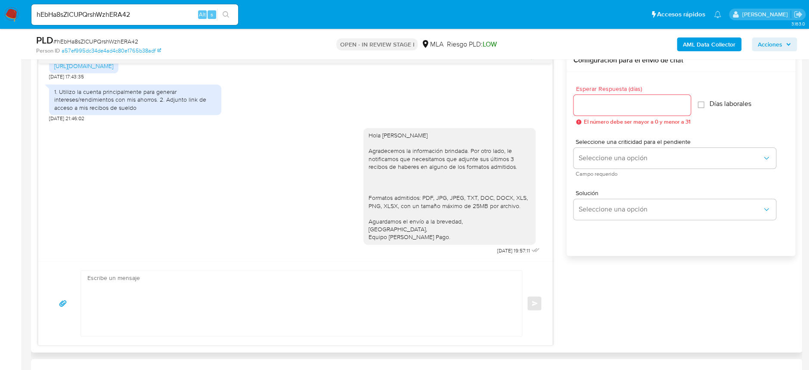
scroll to position [534, 0]
click at [419, 285] on textarea at bounding box center [299, 302] width 424 height 65
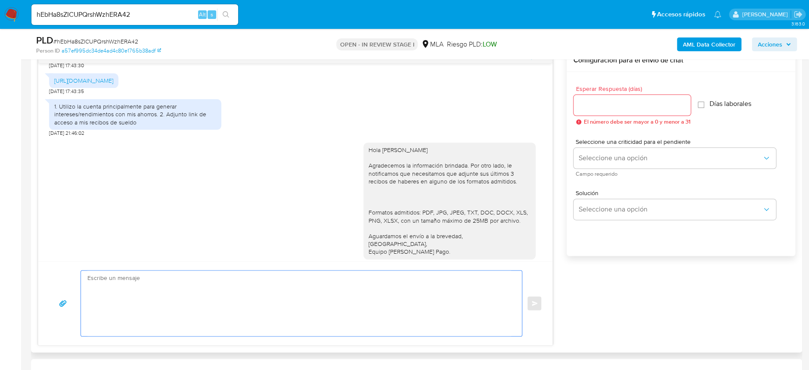
scroll to position [477, 0]
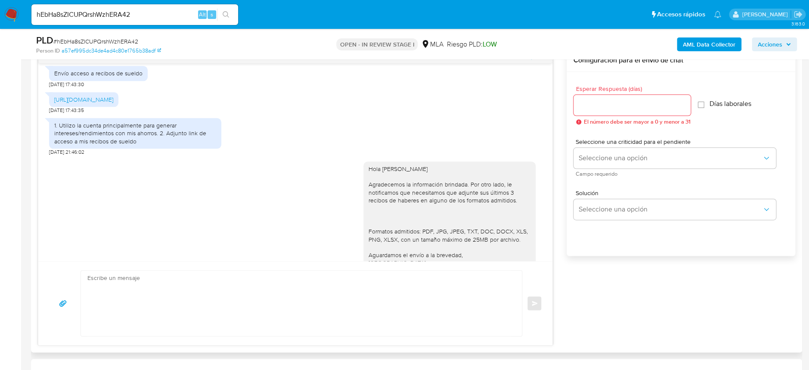
drag, startPoint x: 114, startPoint y: 124, endPoint x: 50, endPoint y: 114, distance: 65.3
click at [50, 107] on div "https://drive.google.com/drive/u/0/folders/1LS9woUcTXK8gZwLXscknKxYtYxcs0dHj" at bounding box center [83, 99] width 69 height 15
copy link "https://drive.google.com/drive/u/0/folders/1LS9woUcTXK8gZwLXscknKxYtYxcs0dHj"
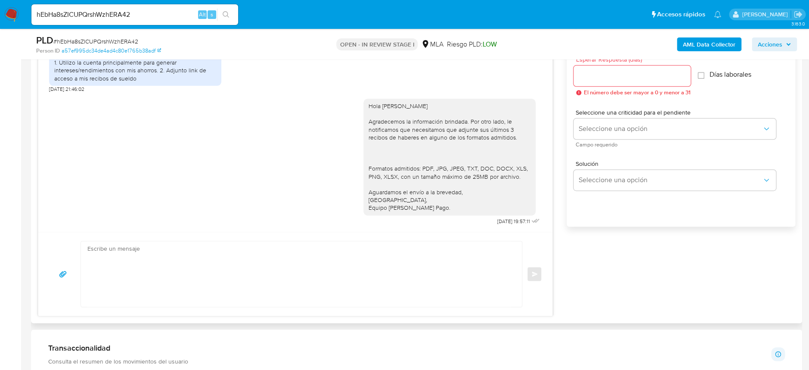
scroll to position [574, 0]
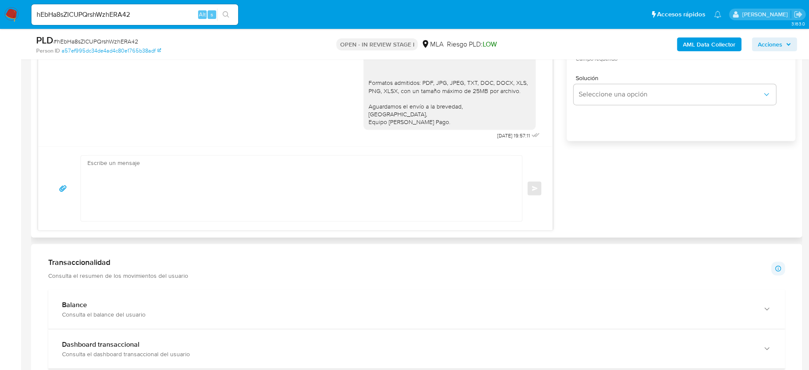
click at [235, 197] on textarea at bounding box center [299, 187] width 424 height 65
paste textarea "Hola, Esperamos que te encuentres muy bien. Te consultamos si tuviste oportunid…"
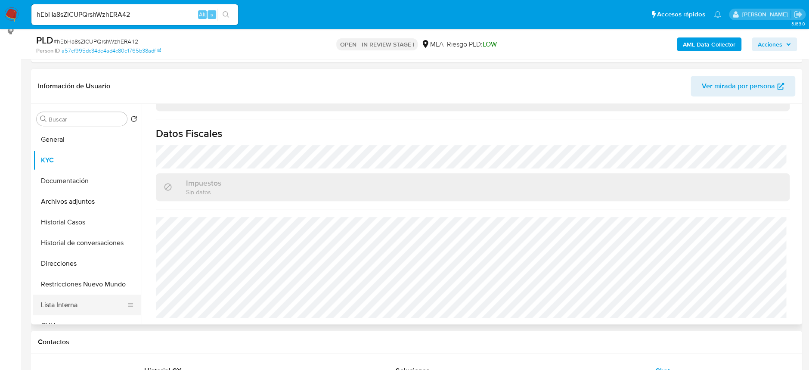
scroll to position [114, 0]
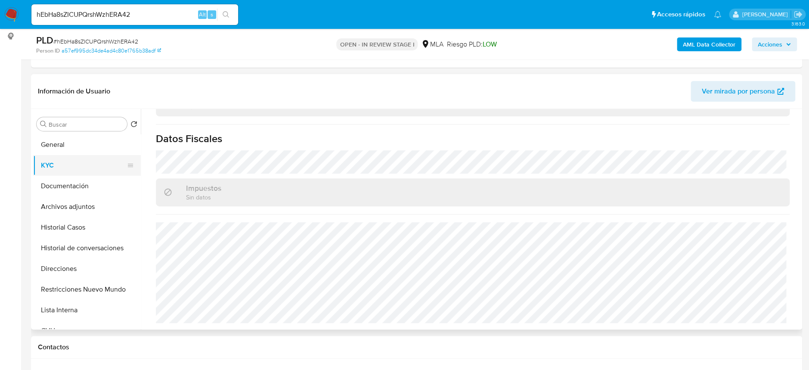
click at [61, 170] on button "KYC" at bounding box center [83, 165] width 101 height 21
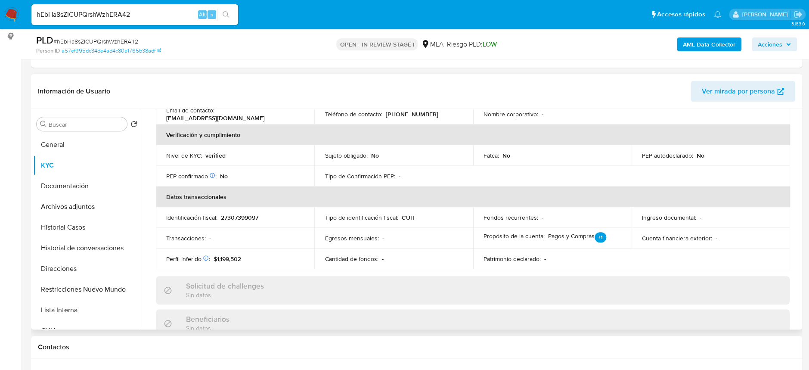
scroll to position [0, 0]
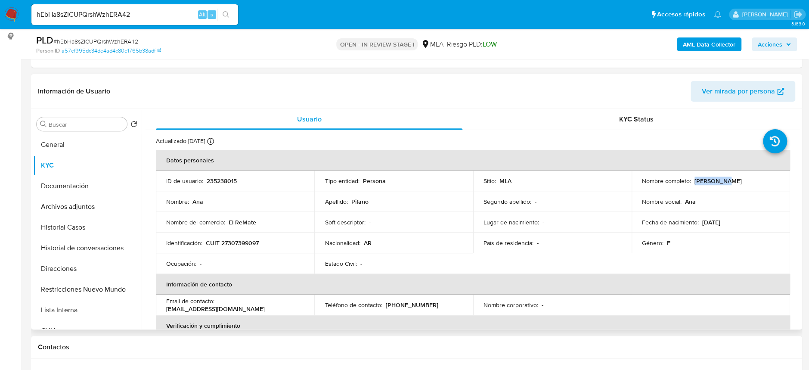
drag, startPoint x: 693, startPoint y: 181, endPoint x: 726, endPoint y: 190, distance: 34.2
click at [733, 187] on td "Nombre completo : Ana Pifano" at bounding box center [710, 180] width 158 height 21
copy p "Ana Pifano"
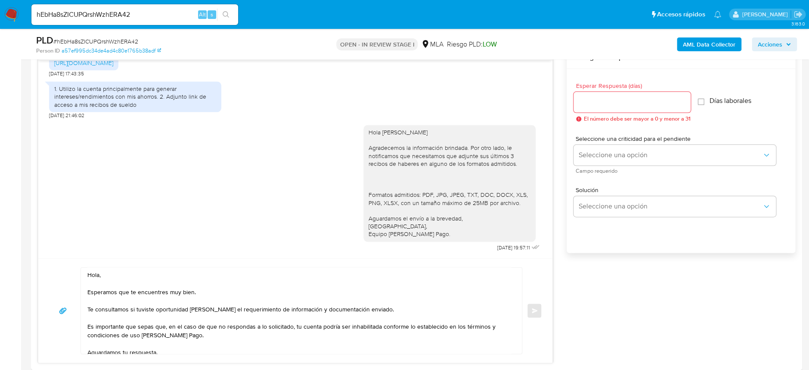
scroll to position [517, 0]
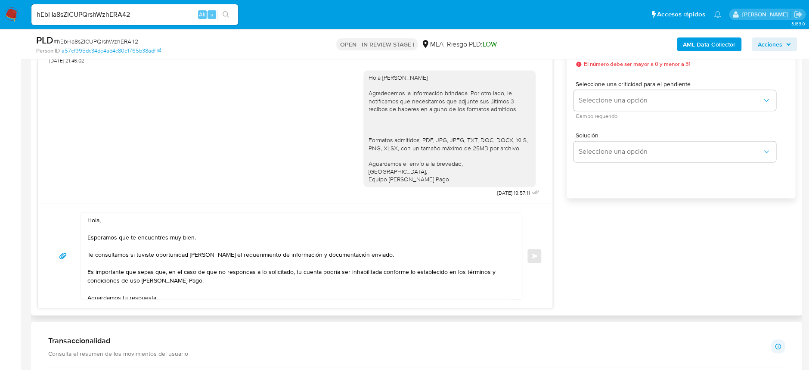
click at [119, 216] on textarea "Hola, Esperamos que te encuentres muy bien. Te consultamos si tuviste oportunid…" at bounding box center [299, 256] width 424 height 86
paste textarea "Ana Pifano"
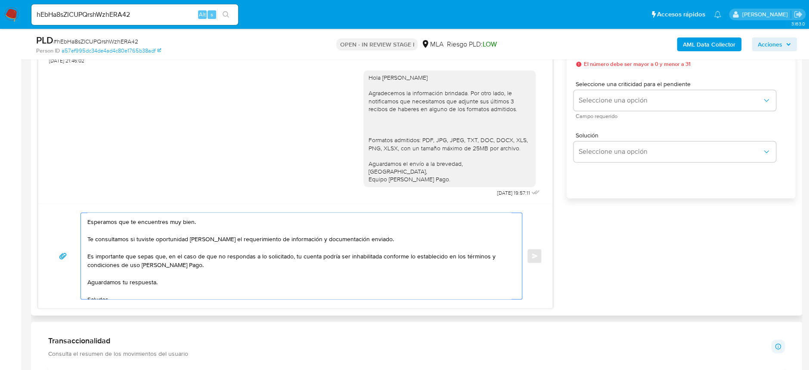
scroll to position [0, 0]
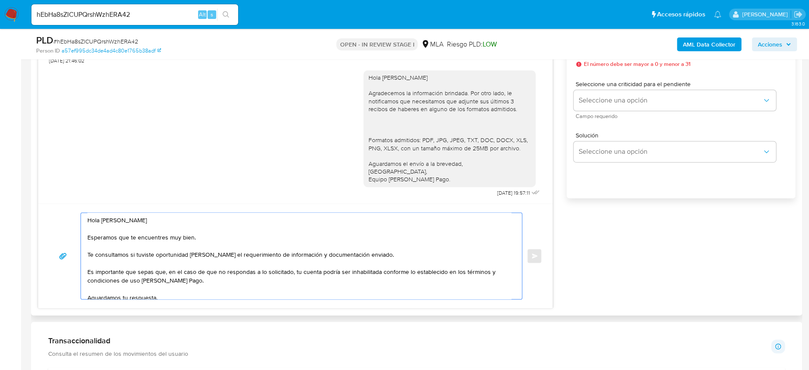
drag, startPoint x: 260, startPoint y: 254, endPoint x: 297, endPoint y: 251, distance: 36.7
click at [297, 253] on textarea "Hola Ana Pifano Esperamos que te encuentres muy bien. Te consultamos si tuviste…" at bounding box center [299, 256] width 424 height 86
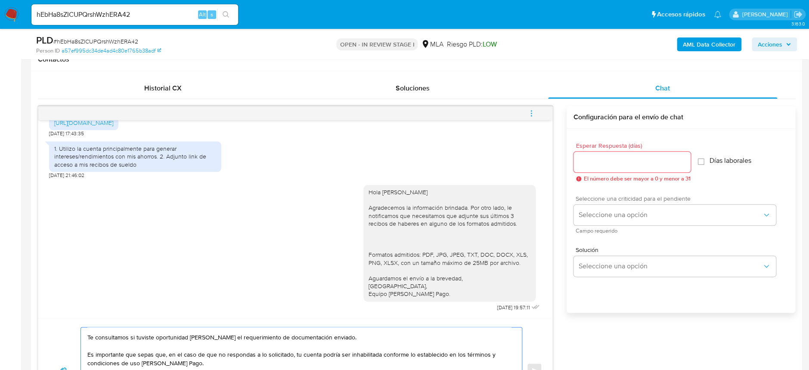
scroll to position [402, 0]
type textarea "Hola Ana Pifano Esperamos que te encuentres muy bien. Te consultamos si tuviste…"
click at [620, 157] on input "Esperar Respuesta (días)" at bounding box center [631, 162] width 117 height 11
type input "1"
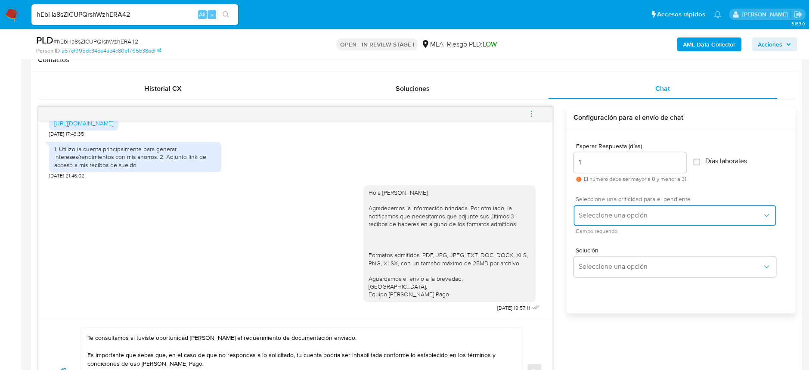
click at [632, 215] on span "Seleccione una opción" at bounding box center [670, 215] width 183 height 9
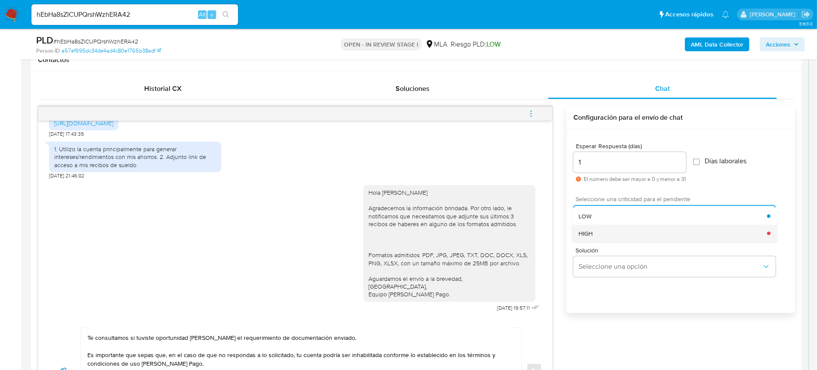
click at [629, 236] on div "HIGH" at bounding box center [673, 233] width 189 height 17
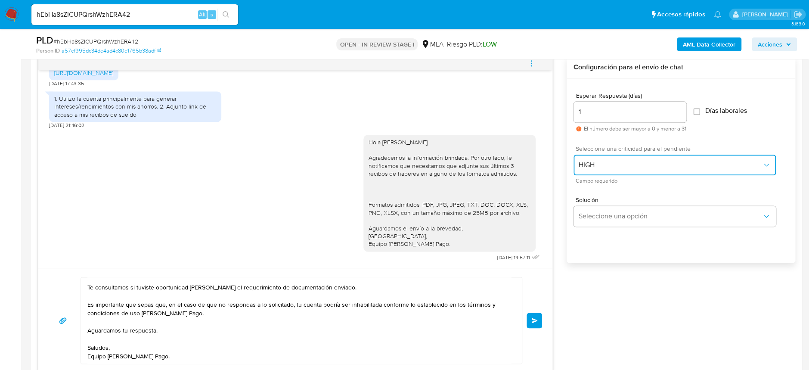
scroll to position [517, 0]
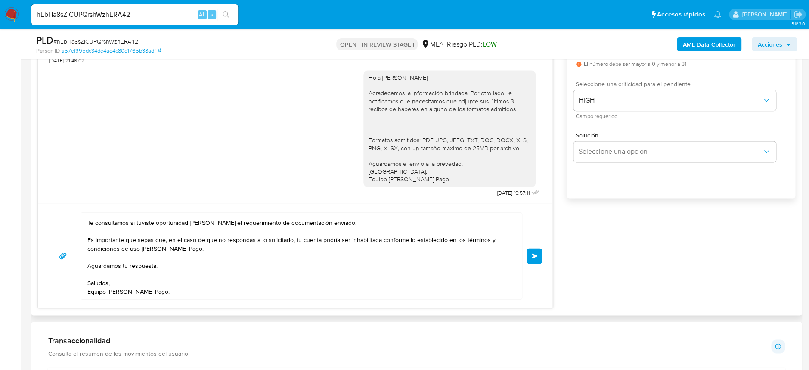
click at [530, 257] on button "Enviar" at bounding box center [533, 255] width 15 height 15
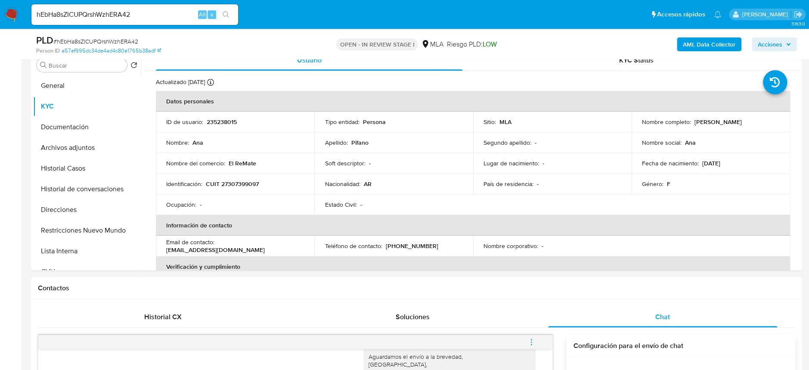
scroll to position [172, 0]
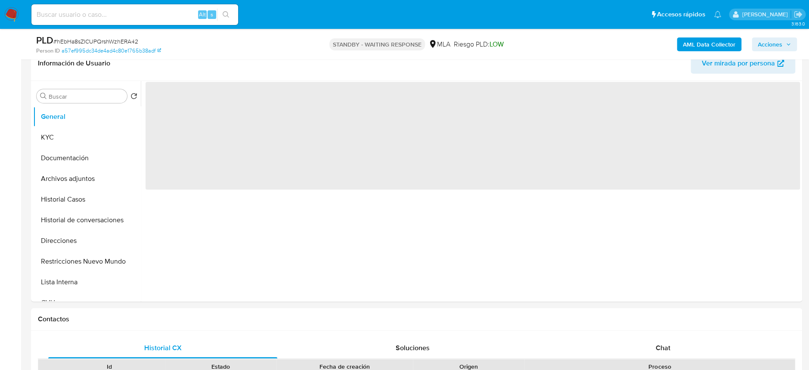
scroll to position [172, 0]
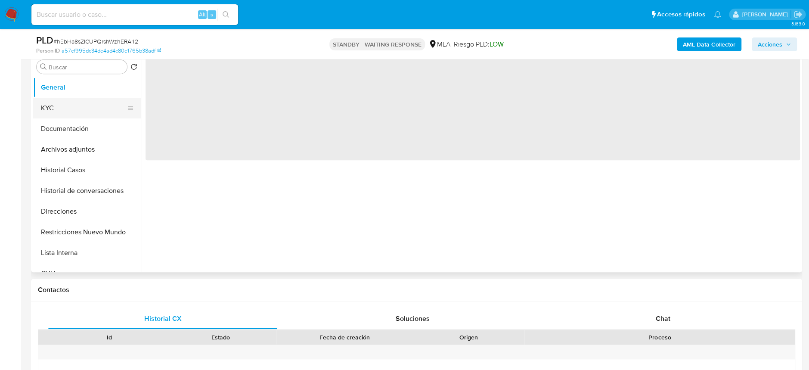
click at [56, 102] on button "KYC" at bounding box center [83, 108] width 101 height 21
select select "10"
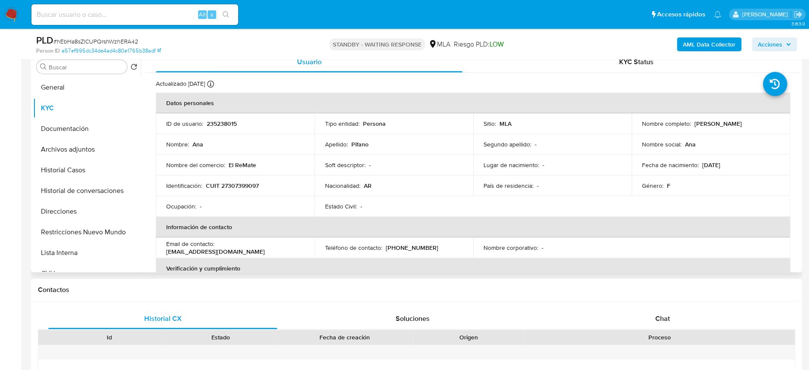
drag, startPoint x: 217, startPoint y: 249, endPoint x: 292, endPoint y: 249, distance: 75.3
click at [292, 249] on div "Email de contacto : anapifanoana@gmail.com" at bounding box center [235, 247] width 138 height 15
drag, startPoint x: 286, startPoint y: 247, endPoint x: 218, endPoint y: 250, distance: 68.1
click at [218, 250] on p "anapifanoana@gmail.com" at bounding box center [215, 252] width 99 height 8
copy p "anapifanoana@gmail.com"
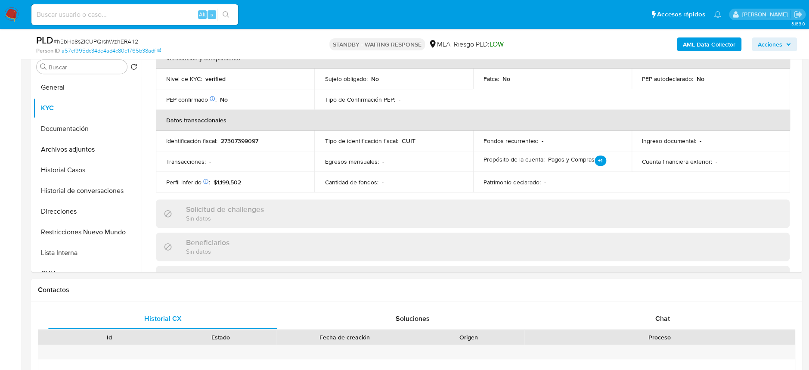
scroll to position [229, 0]
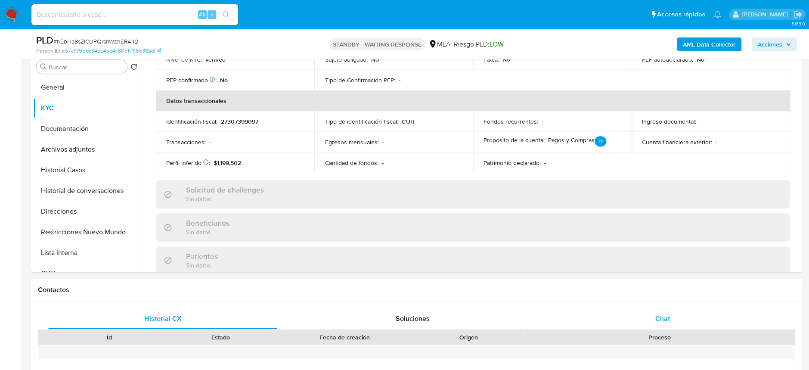
click at [669, 321] on span "Chat" at bounding box center [662, 318] width 15 height 10
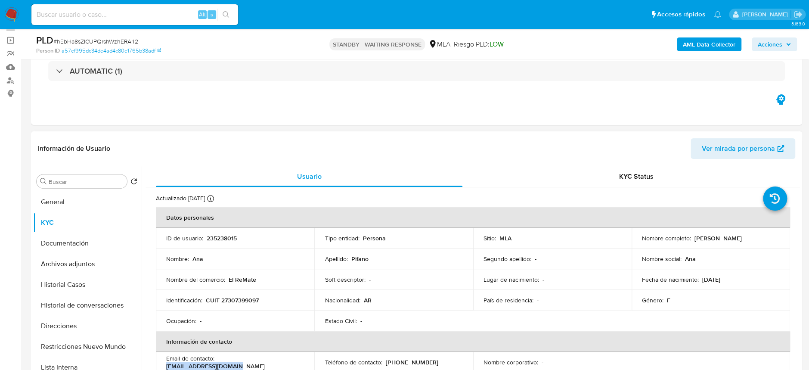
scroll to position [0, 0]
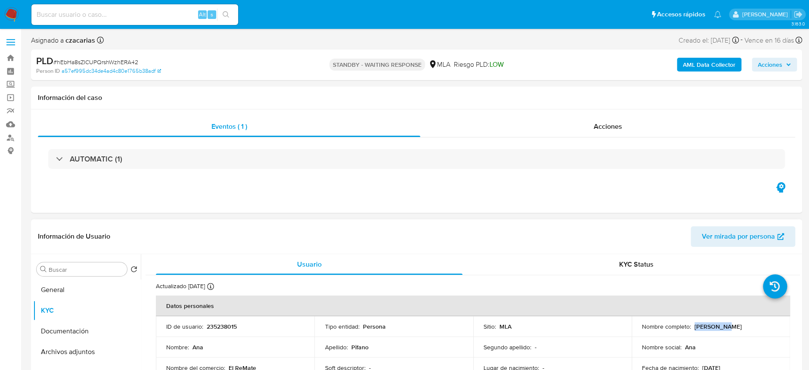
drag, startPoint x: 691, startPoint y: 327, endPoint x: 728, endPoint y: 325, distance: 36.6
click at [728, 325] on div "Nombre completo : Ana Pifano" at bounding box center [711, 326] width 138 height 8
copy p "Ana Pifano"
click at [117, 20] on div "Alt s" at bounding box center [134, 14] width 207 height 21
click at [121, 15] on input at bounding box center [134, 14] width 207 height 11
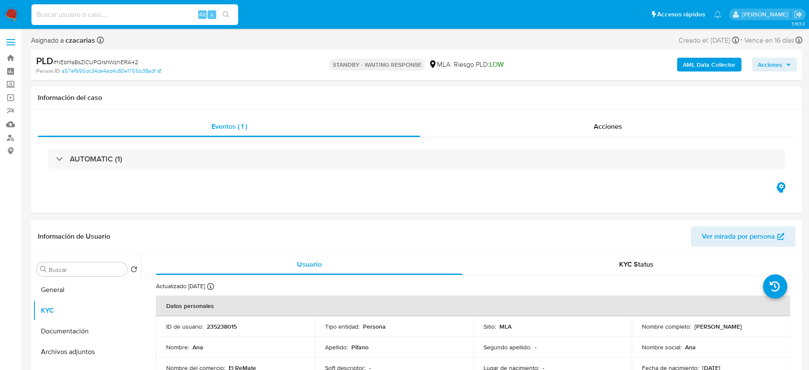
paste input "xJ7rNvnBatdk36W3ptgf1tsm"
type input "xJ7rNvnBatdk36W3ptgf1tsm"
click at [229, 16] on icon "search-icon" at bounding box center [226, 14] width 7 height 7
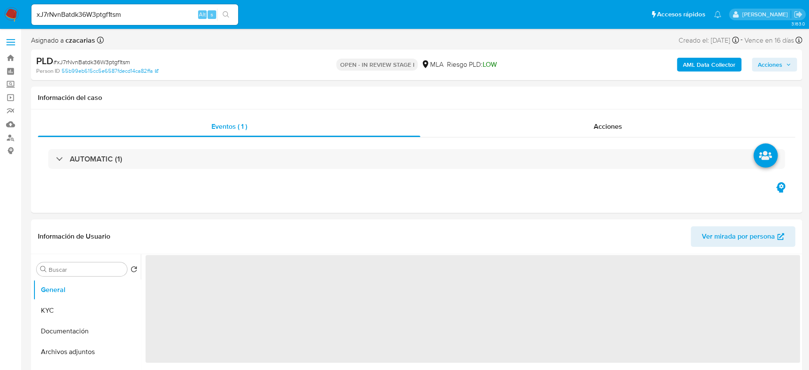
select select "10"
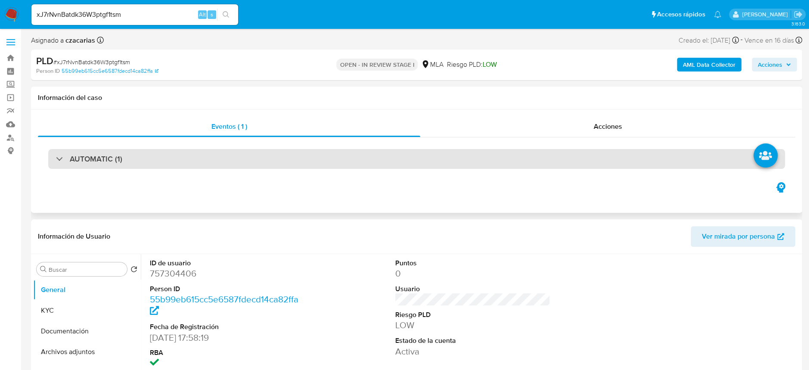
scroll to position [114, 0]
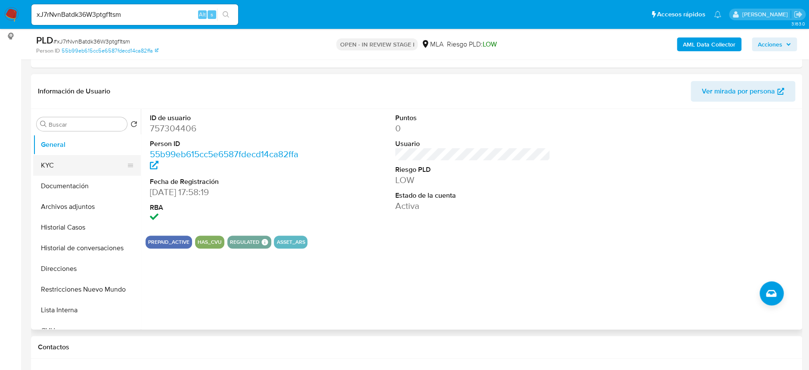
click at [63, 162] on button "KYC" at bounding box center [83, 165] width 101 height 21
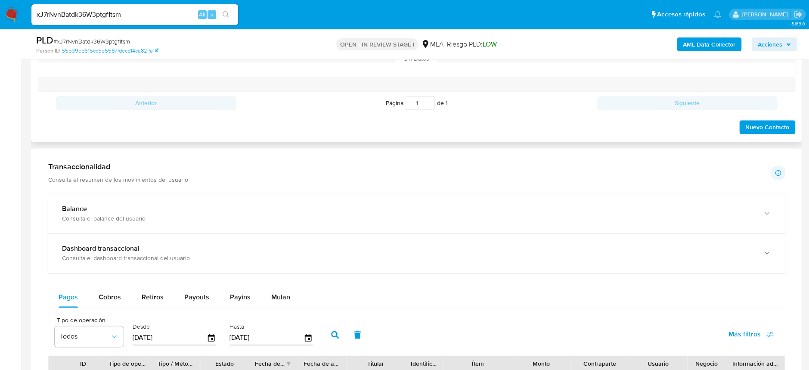
scroll to position [229, 0]
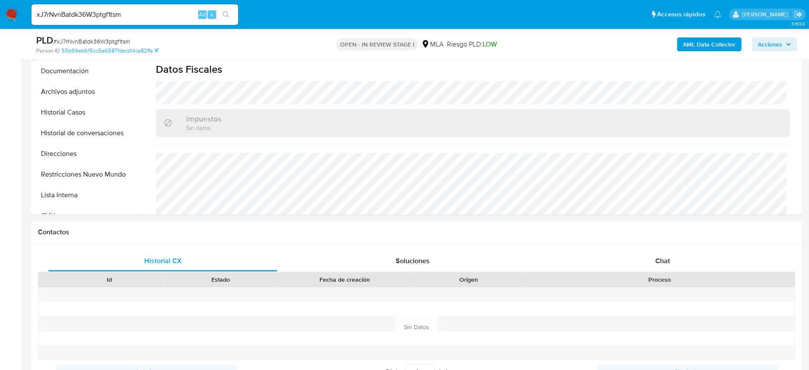
click at [668, 272] on div "Proceso" at bounding box center [659, 279] width 270 height 15
click at [675, 261] on div "Chat" at bounding box center [662, 261] width 229 height 21
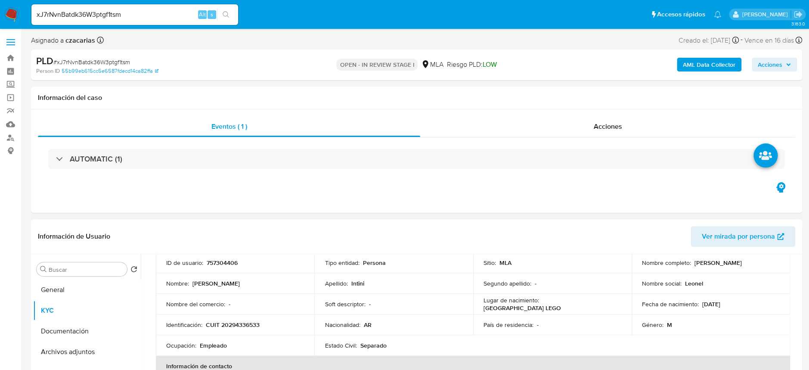
scroll to position [0, 0]
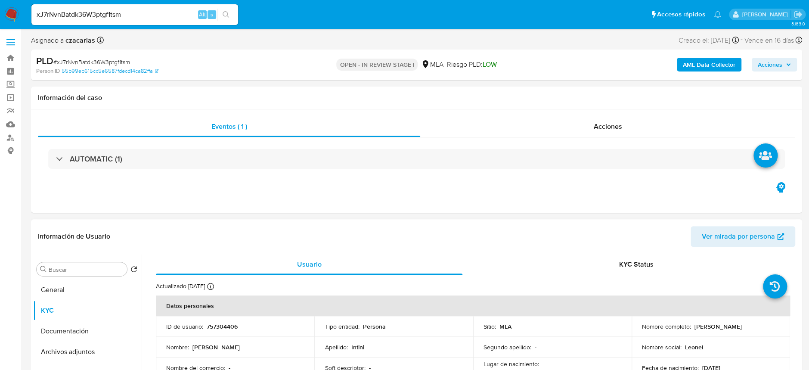
drag, startPoint x: 692, startPoint y: 325, endPoint x: 755, endPoint y: 331, distance: 63.2
click at [755, 331] on td "Nombre completo : Leonel Angel Intini" at bounding box center [710, 326] width 158 height 21
copy p "Leonel Angel Intini"
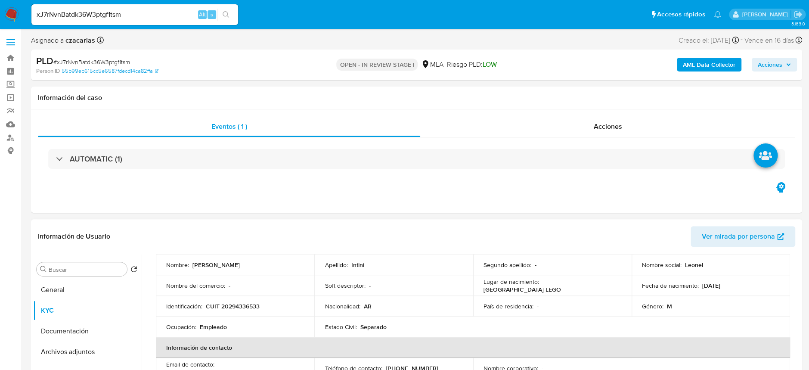
scroll to position [172, 0]
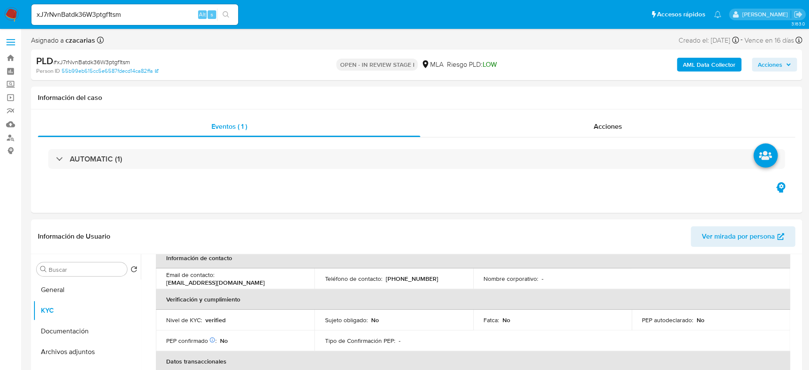
click at [188, 15] on input "xJ7rNvnBatdk36W3ptgf1tsm" at bounding box center [134, 14] width 207 height 11
paste input "4jf8TKLKARYXNQVTMGptnU9L"
type input "4jf8TKLKARYXNQVTMGptnU9L"
click at [226, 15] on icon "search-icon" at bounding box center [226, 14] width 7 height 7
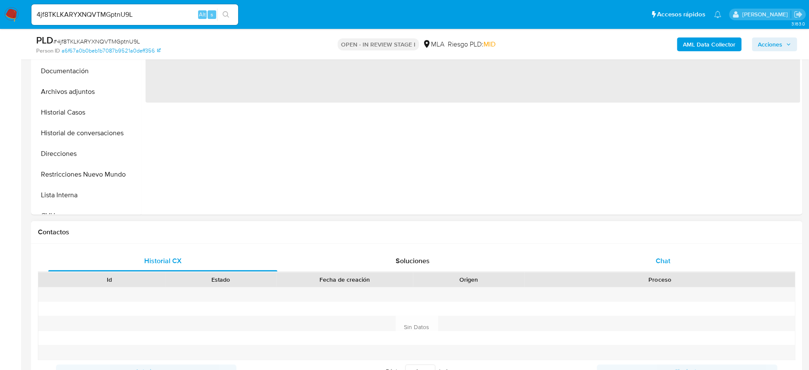
click at [658, 251] on div "Chat" at bounding box center [662, 261] width 229 height 21
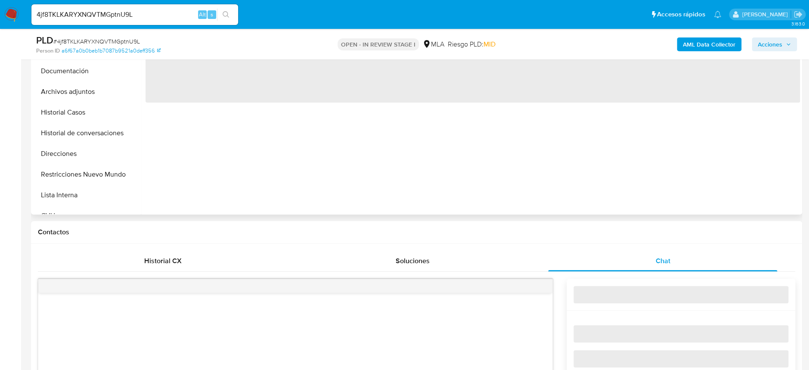
select select "10"
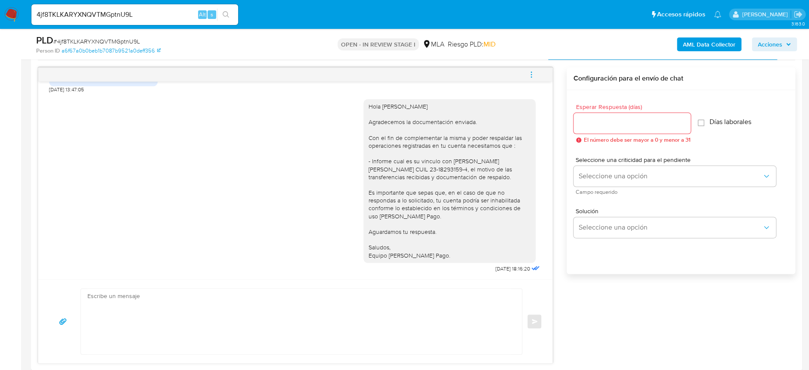
scroll to position [517, 0]
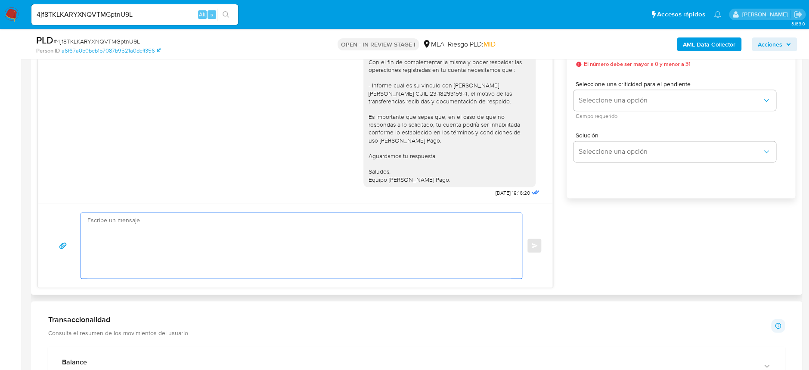
click at [251, 253] on textarea at bounding box center [299, 245] width 424 height 65
paste textarea "Hola, Esperamos que te encuentres muy bien. Te consultamos si tuviste oportunid…"
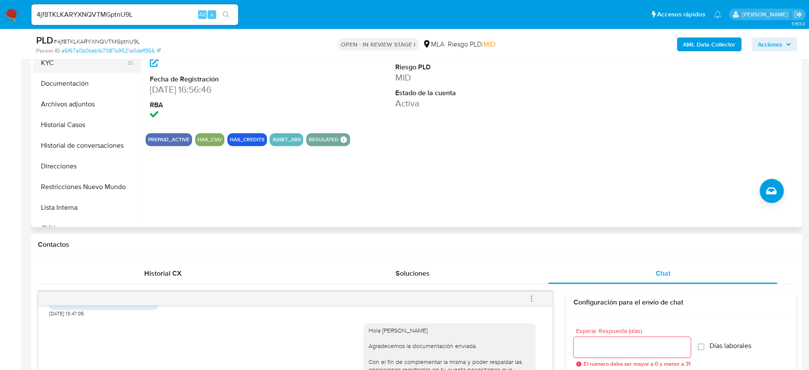
scroll to position [172, 0]
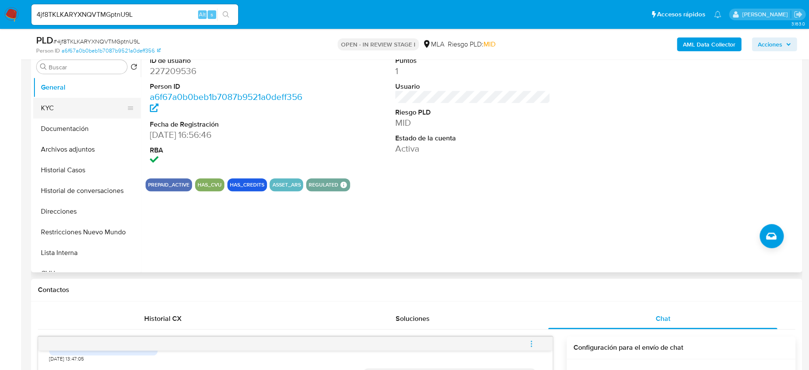
click at [66, 103] on button "KYC" at bounding box center [83, 108] width 101 height 21
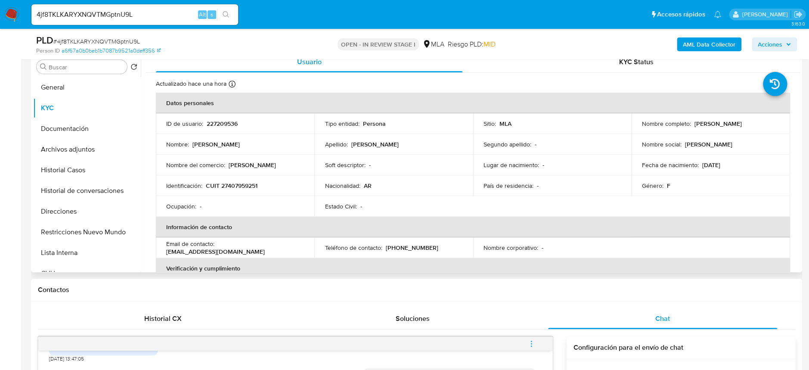
drag, startPoint x: 690, startPoint y: 125, endPoint x: 763, endPoint y: 118, distance: 73.5
click at [763, 118] on td "Nombre completo : Barbara Jazmin Diaz" at bounding box center [710, 123] width 158 height 21
copy div "[PERSON_NAME]"
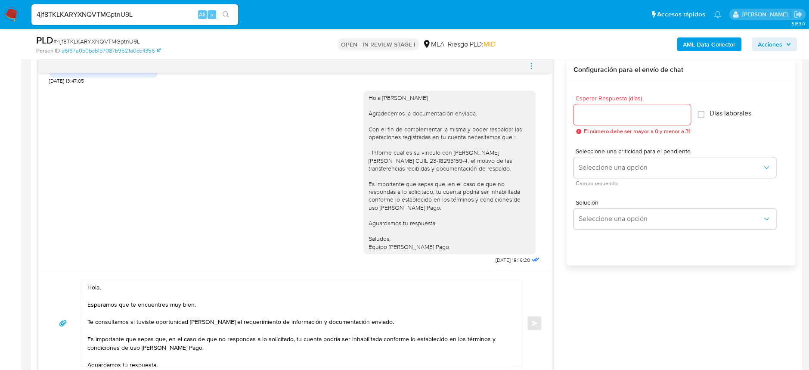
scroll to position [517, 0]
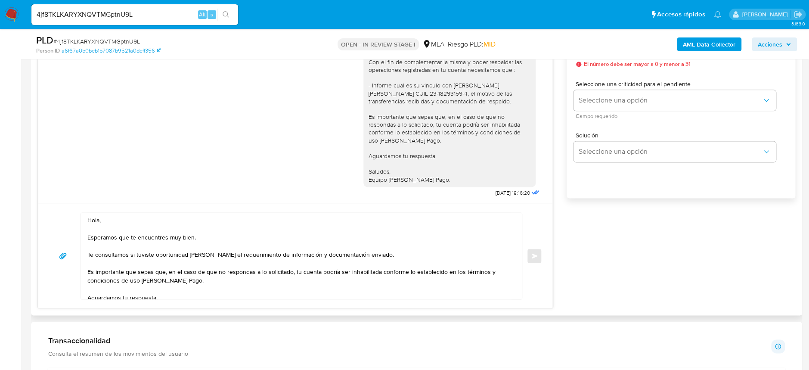
click at [107, 220] on textarea "Hola, Esperamos que te encuentres muy bien. Te consultamos si tuviste oportunid…" at bounding box center [299, 256] width 424 height 86
paste textarea "[PERSON_NAME]"
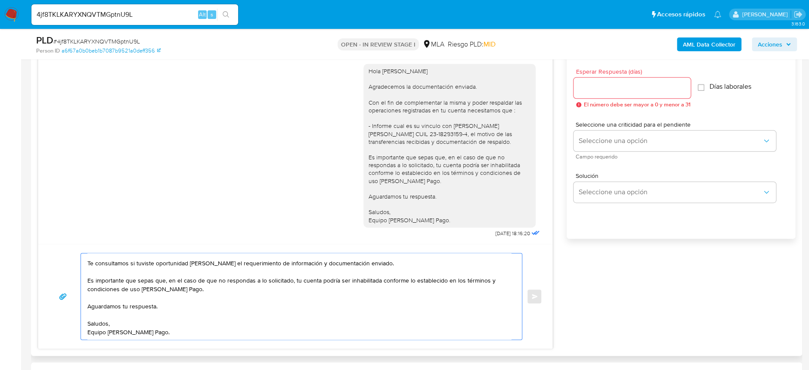
scroll to position [459, 0]
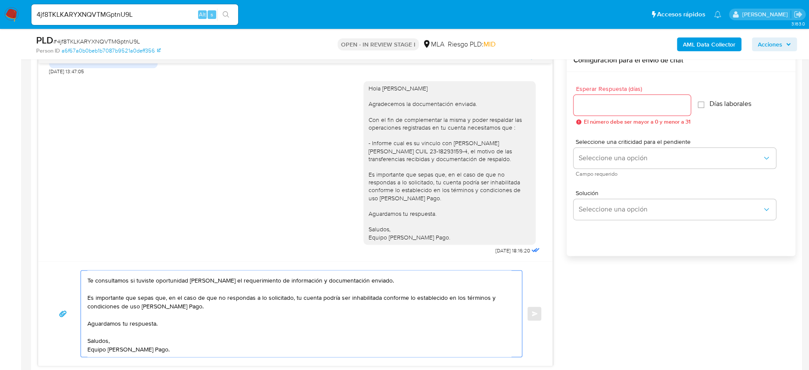
type textarea "Hola Barbara Jazmin Diaz Esperamos que te encuentres muy bien. Te consultamos s…"
click at [618, 107] on input "Esperar Respuesta (días)" at bounding box center [631, 104] width 117 height 11
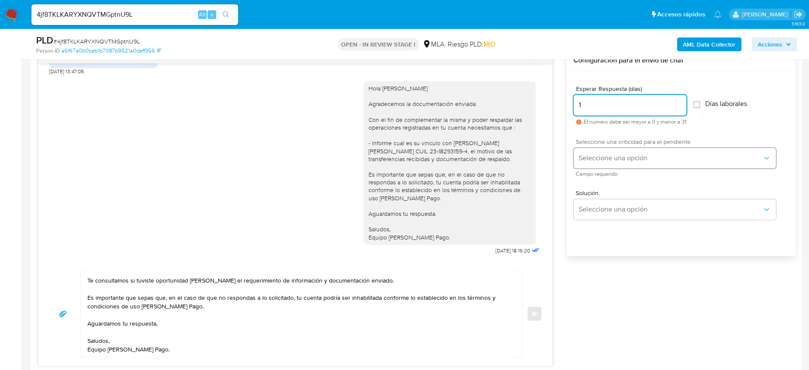
type input "1"
click at [619, 154] on span "Seleccione una opción" at bounding box center [670, 158] width 183 height 9
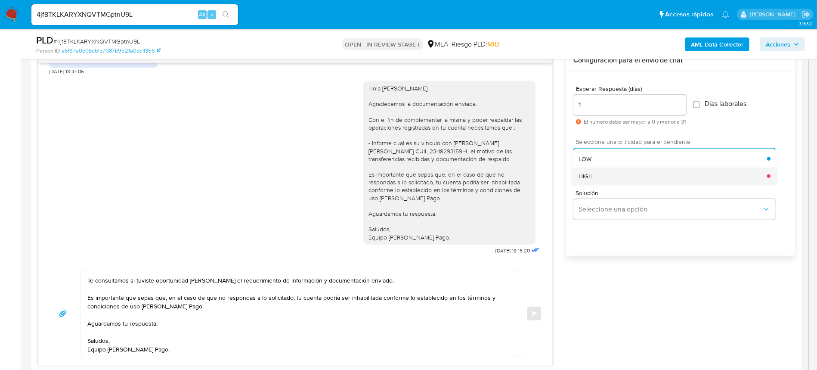
click at [628, 183] on div "HIGH" at bounding box center [673, 175] width 189 height 17
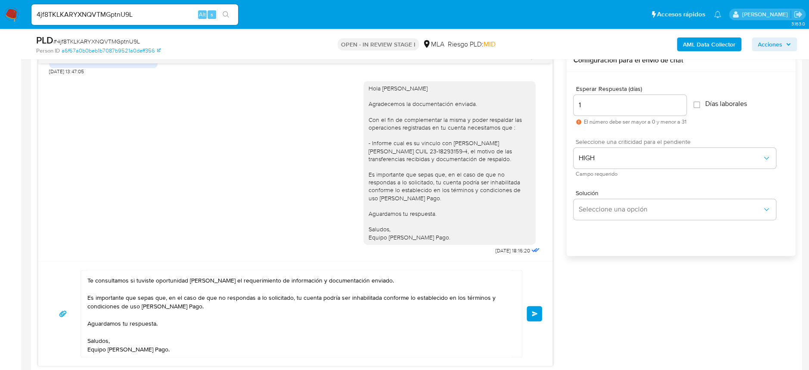
click at [529, 312] on button "Enviar" at bounding box center [533, 313] width 15 height 15
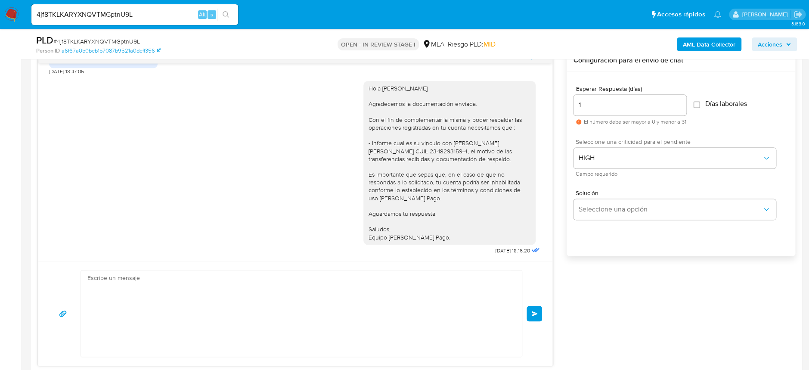
scroll to position [712, 0]
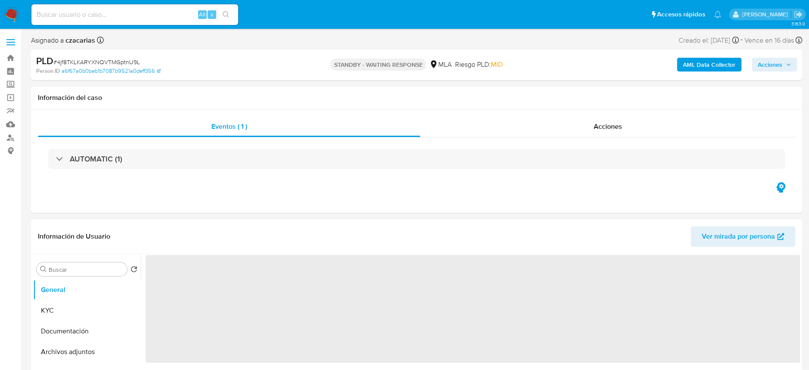
select select "10"
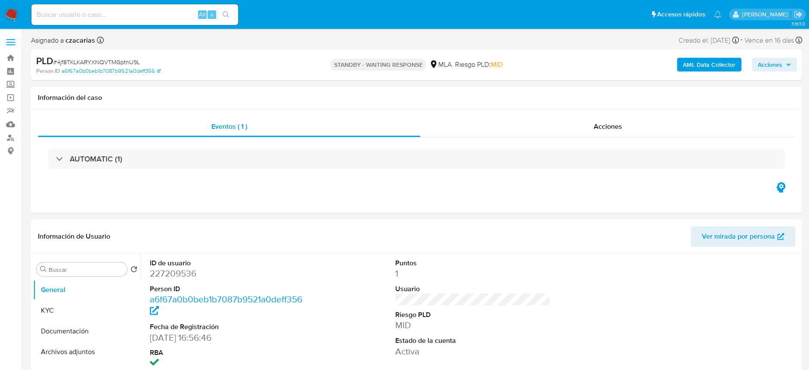
click at [173, 10] on input at bounding box center [134, 14] width 207 height 11
paste input "SglpWb72WS7G3YJEkJyOK8p0"
type input "SglpWb72WS7G3YJEkJyOK8p0"
click at [223, 12] on icon "search-icon" at bounding box center [226, 14] width 7 height 7
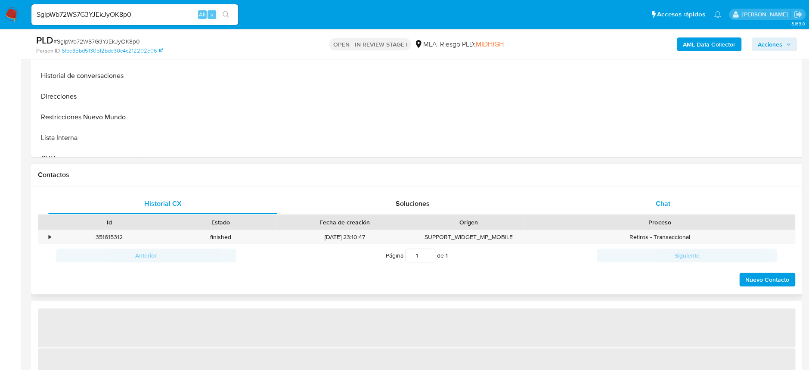
click at [697, 207] on div "Chat" at bounding box center [662, 203] width 229 height 21
select select "10"
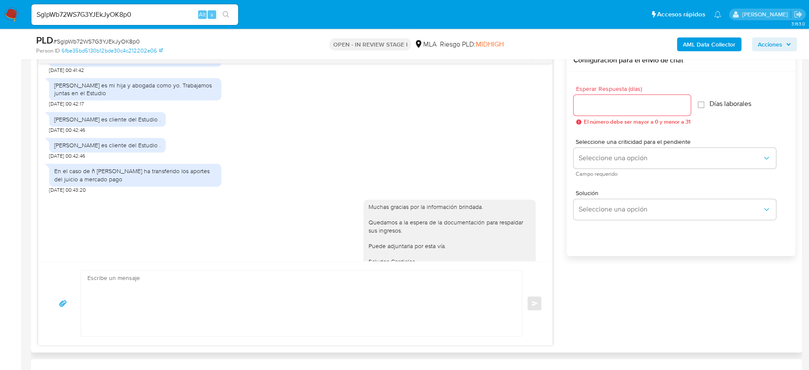
scroll to position [937, 0]
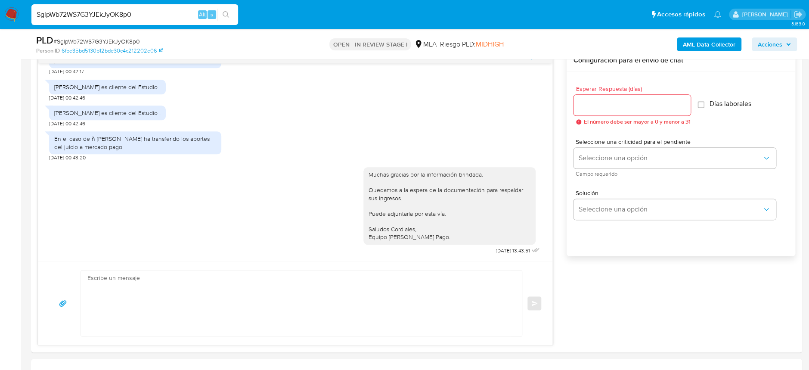
click at [100, 12] on input "SglpWb72WS7G3YJEkJyOK8p0" at bounding box center [134, 14] width 207 height 11
paste input "8iZqyxhsjm4XTNaUNIRaIIZt"
type input "8iZqyxhsjm4XTNaUNIRaIIZt"
click at [226, 12] on icon "search-icon" at bounding box center [226, 14] width 7 height 7
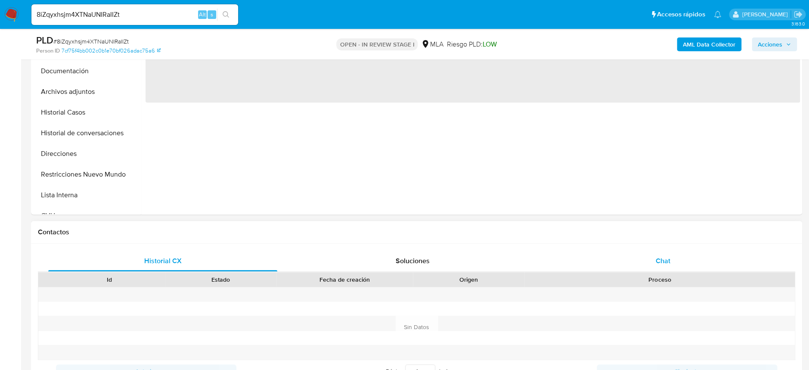
click at [697, 257] on div "Chat" at bounding box center [662, 261] width 229 height 21
select select "10"
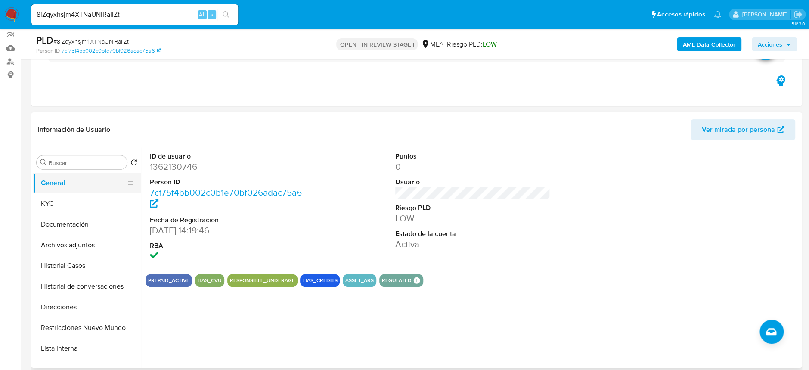
scroll to position [57, 0]
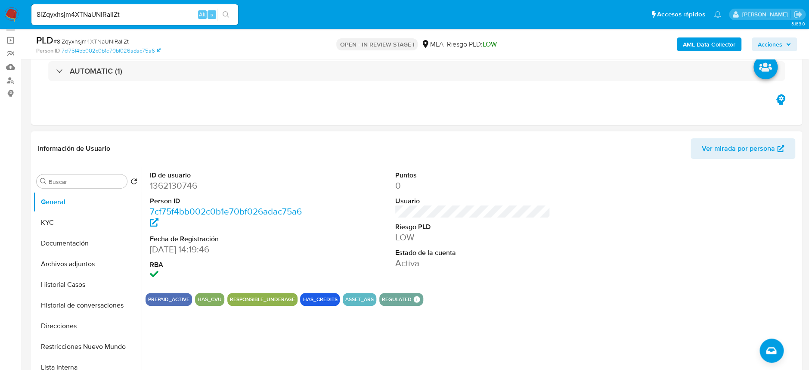
click at [171, 189] on dd "1362130746" at bounding box center [227, 185] width 155 height 12
click at [171, 188] on dd "1362130746" at bounding box center [227, 185] width 155 height 12
copy dd "1362130746"
click at [72, 217] on button "KYC" at bounding box center [83, 222] width 101 height 21
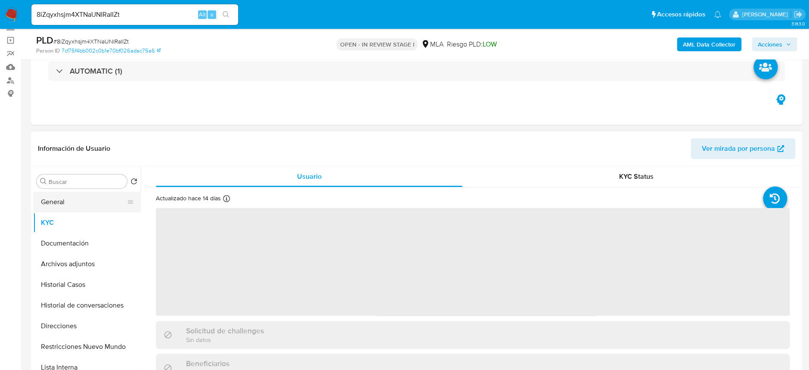
click at [47, 200] on button "General" at bounding box center [83, 202] width 101 height 21
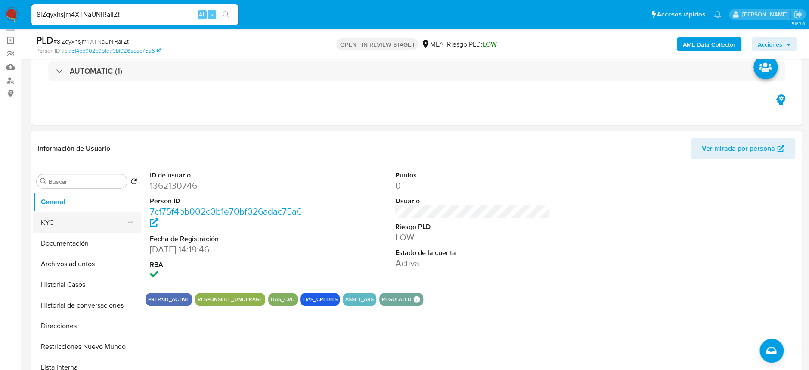
click at [59, 226] on button "KYC" at bounding box center [83, 222] width 101 height 21
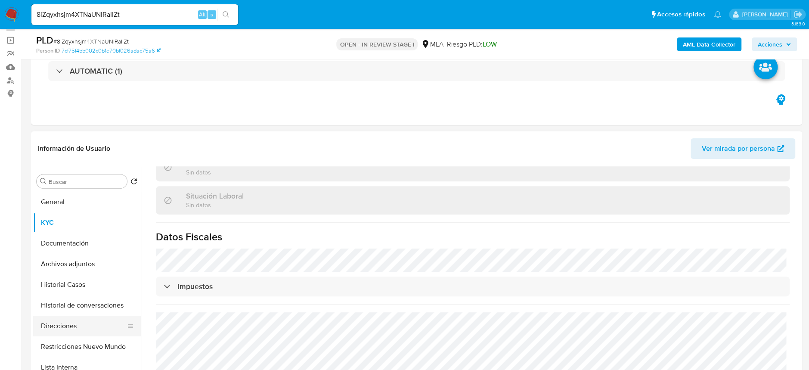
click at [62, 324] on button "Direcciones" at bounding box center [83, 326] width 101 height 21
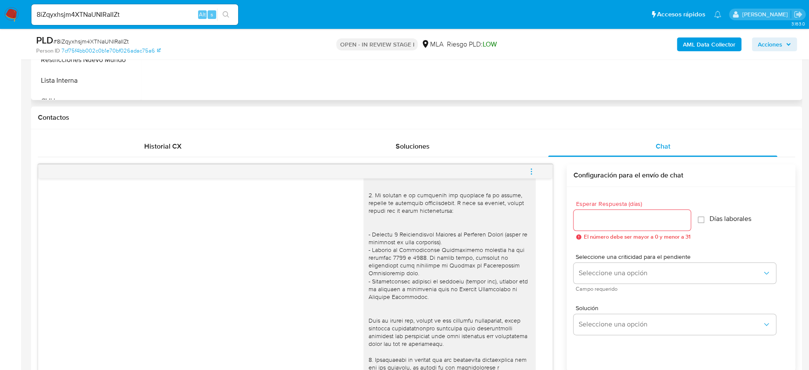
scroll to position [172, 0]
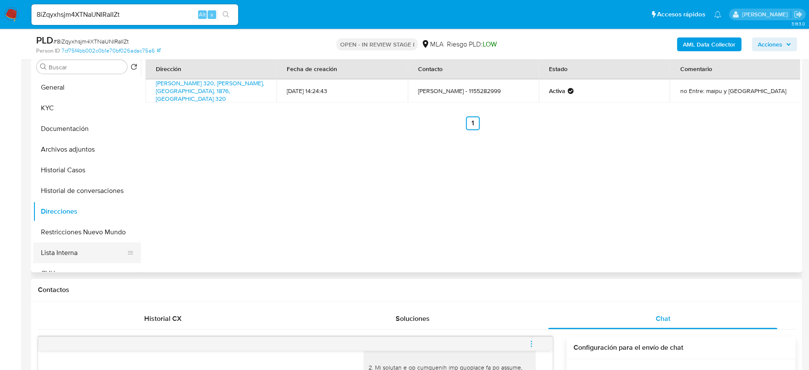
click at [83, 245] on button "Lista Interna" at bounding box center [83, 252] width 101 height 21
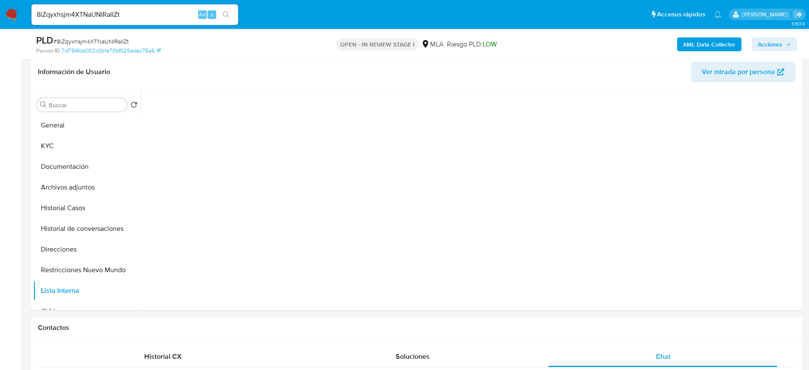
scroll to position [114, 0]
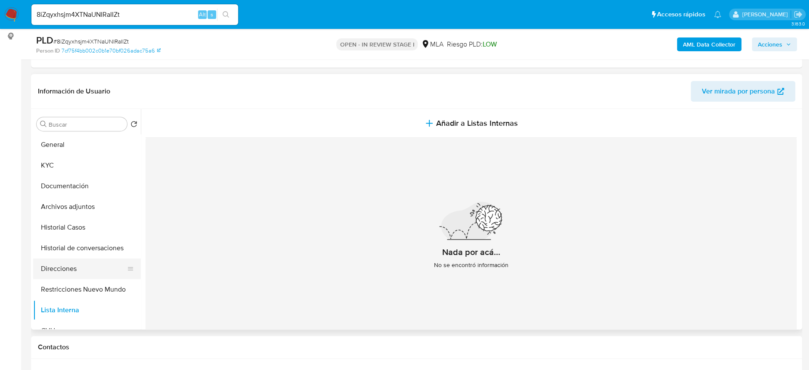
click at [83, 269] on button "Direcciones" at bounding box center [83, 268] width 101 height 21
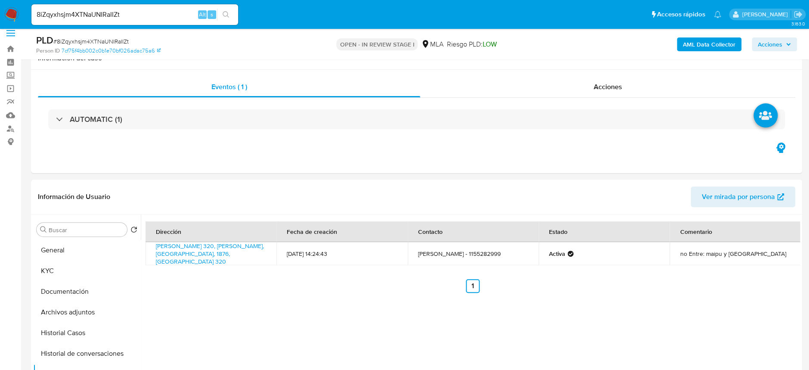
scroll to position [0, 0]
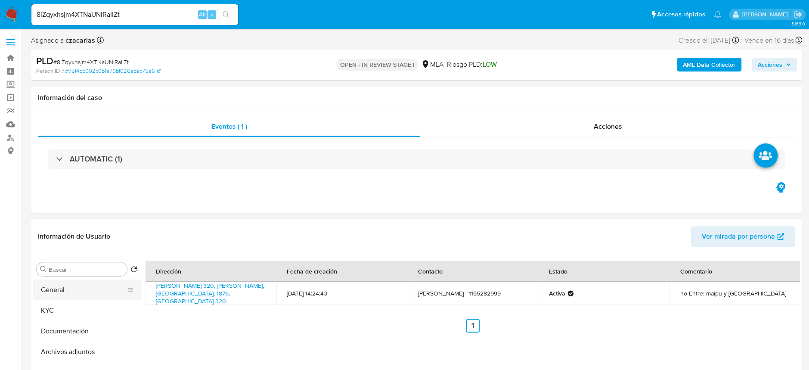
click at [70, 291] on button "General" at bounding box center [83, 289] width 101 height 21
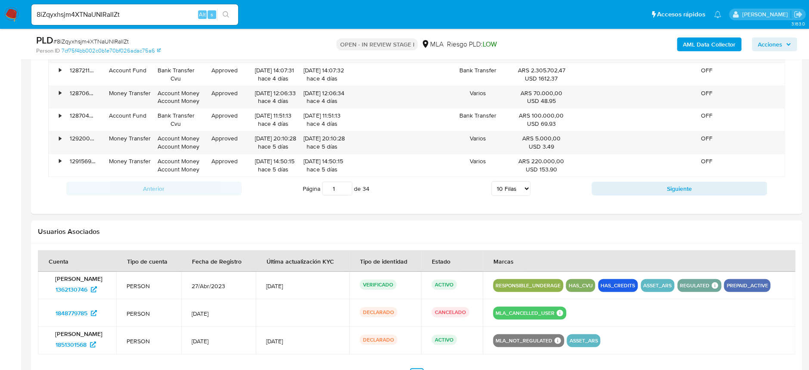
scroll to position [1205, 0]
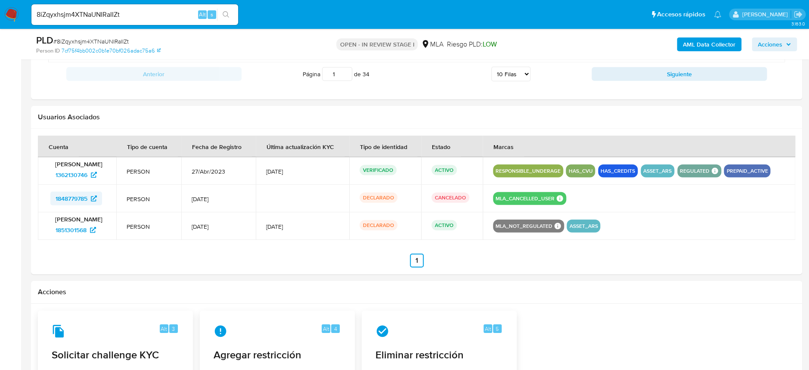
click at [87, 193] on span "1848779785" at bounding box center [72, 199] width 32 height 14
click at [63, 227] on span "1851301568" at bounding box center [71, 230] width 31 height 14
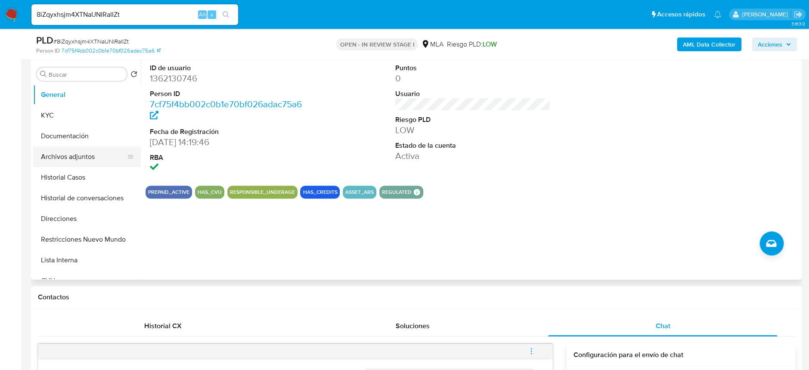
scroll to position [114, 0]
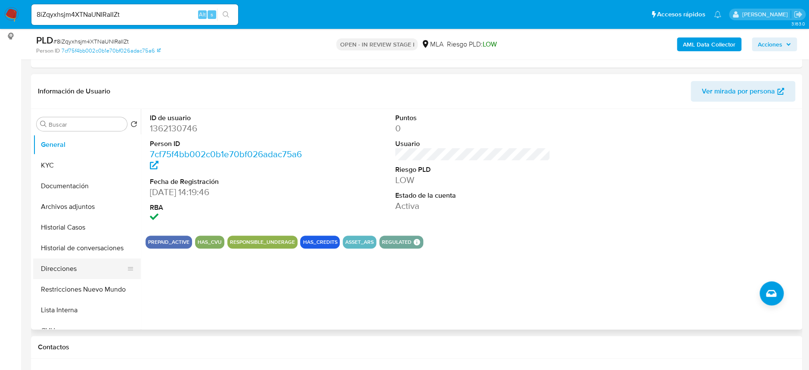
click at [85, 263] on button "Direcciones" at bounding box center [83, 268] width 101 height 21
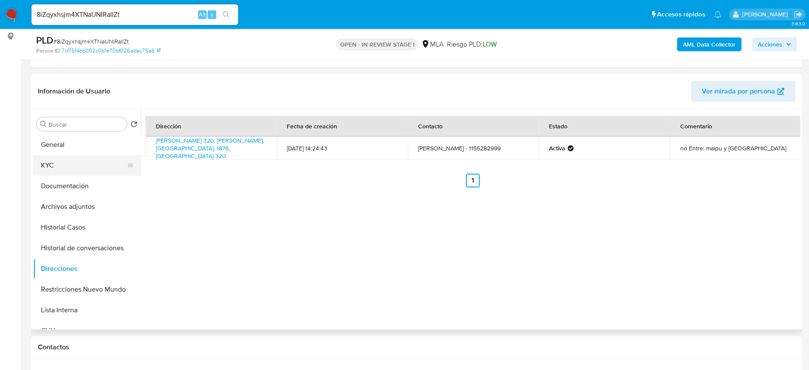
click at [61, 164] on button "KYC" at bounding box center [83, 165] width 101 height 21
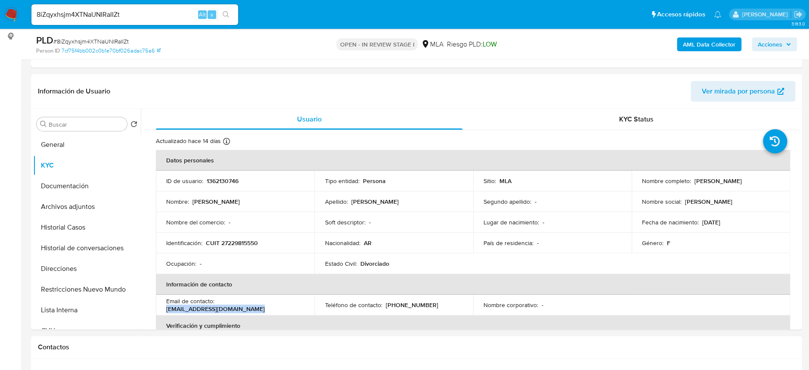
drag, startPoint x: 167, startPoint y: 311, endPoint x: 264, endPoint y: 312, distance: 96.4
click at [264, 312] on div "Email de contacto : [EMAIL_ADDRESS][DOMAIN_NAME]" at bounding box center [235, 304] width 138 height 15
copy p "[EMAIL_ADDRESS][DOMAIN_NAME]"
click at [409, 302] on p "[PHONE_NUMBER]" at bounding box center [411, 305] width 53 height 8
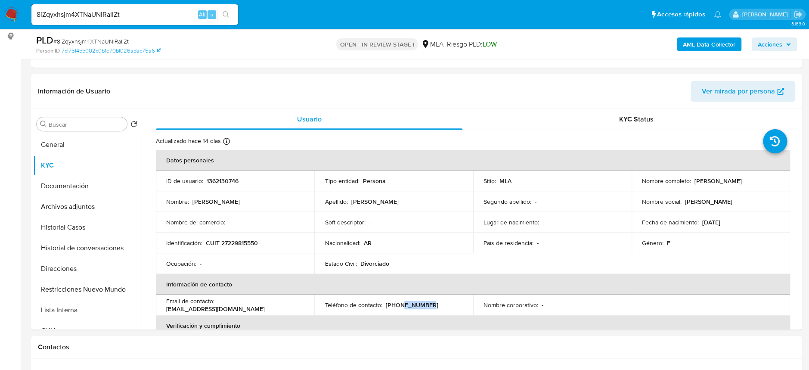
copy p "55282999"
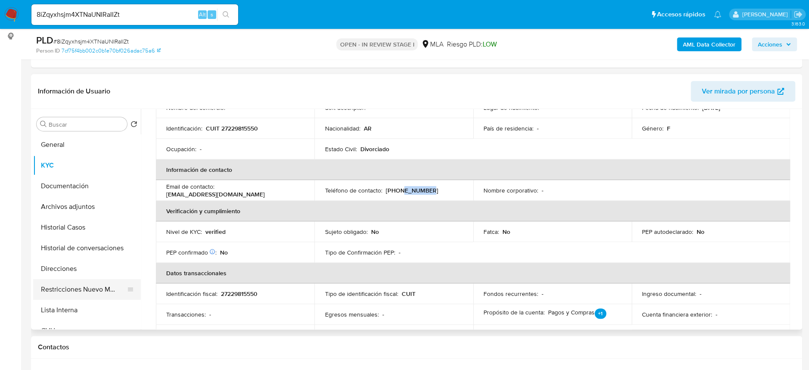
scroll to position [57, 0]
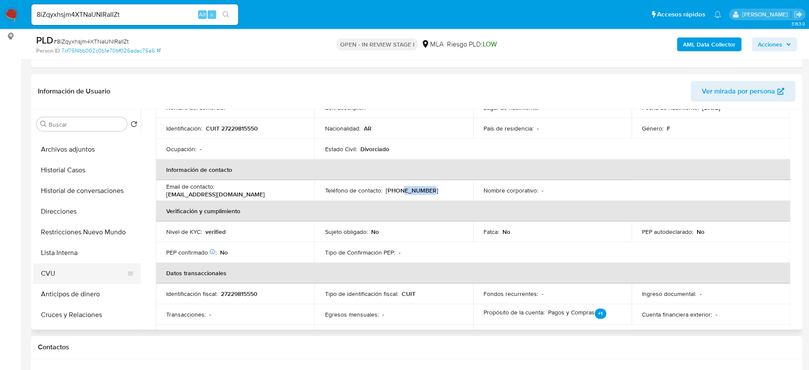
click at [70, 275] on button "CVU" at bounding box center [83, 273] width 101 height 21
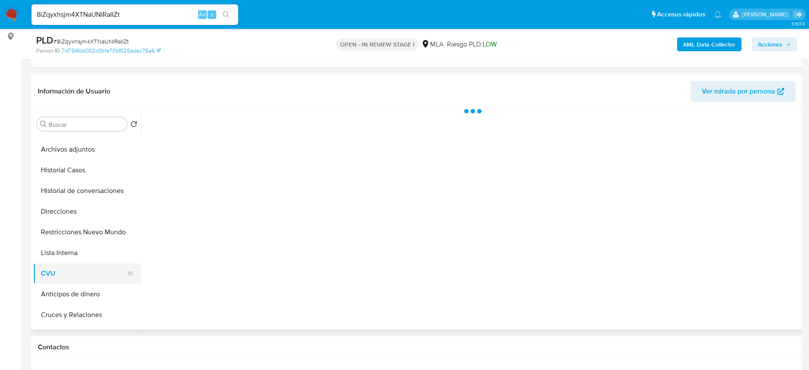
scroll to position [0, 0]
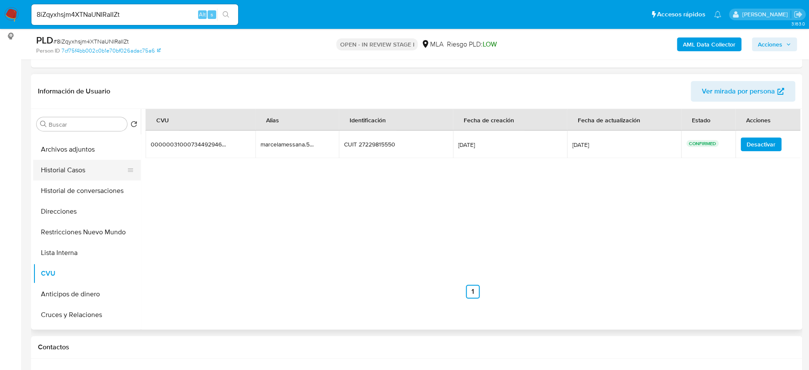
click at [77, 165] on button "Historial Casos" at bounding box center [83, 170] width 101 height 21
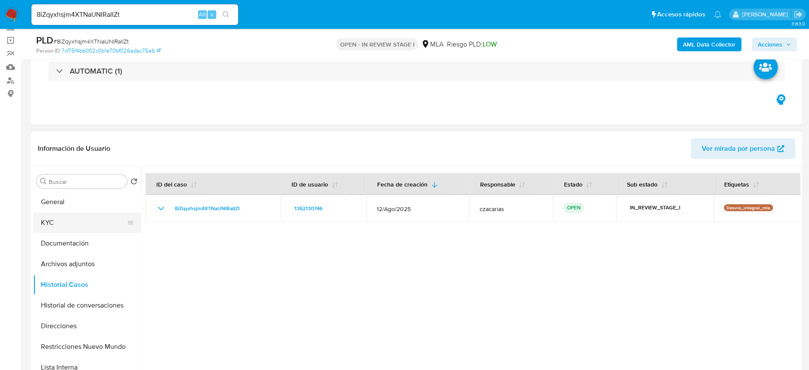
click at [65, 220] on button "KYC" at bounding box center [83, 222] width 101 height 21
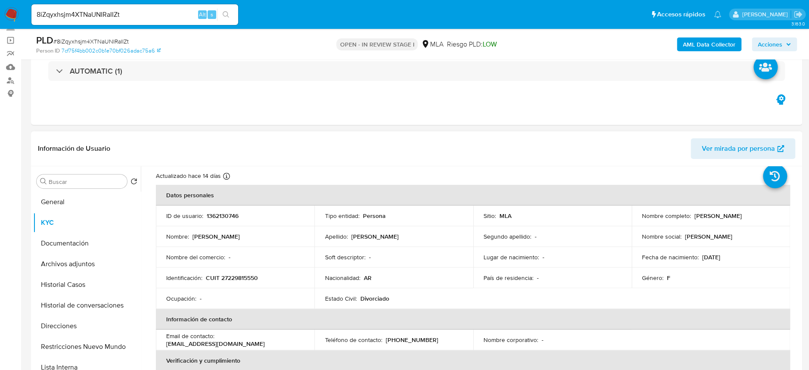
scroll to position [57, 0]
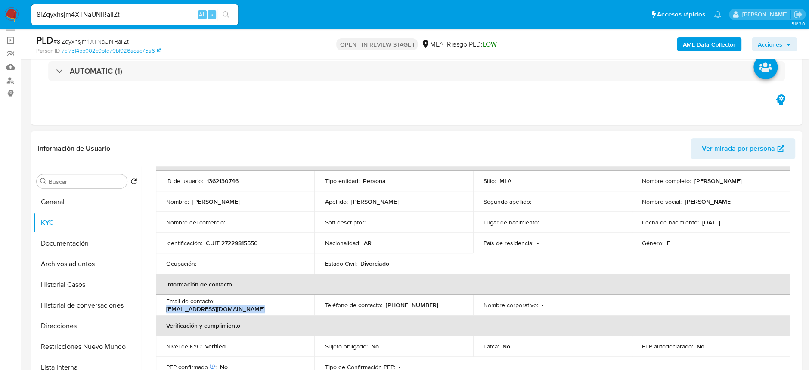
drag, startPoint x: 168, startPoint y: 310, endPoint x: 264, endPoint y: 308, distance: 96.0
click at [264, 308] on div "Email de contacto : marcelamessana0710@gmail.com" at bounding box center [235, 304] width 138 height 15
copy p "marcelamessana0710@gmail.com"
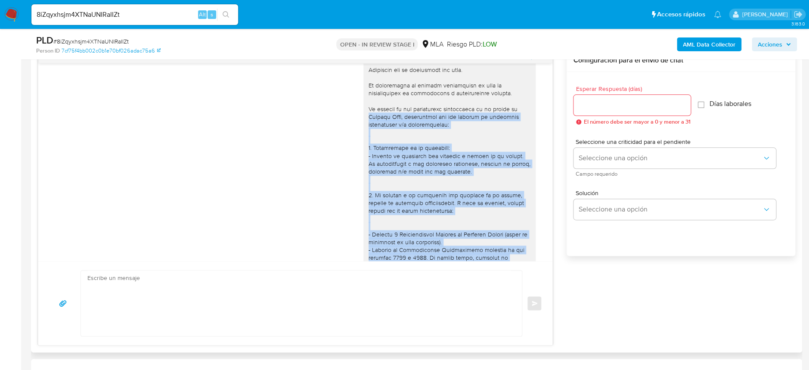
scroll to position [615, 0]
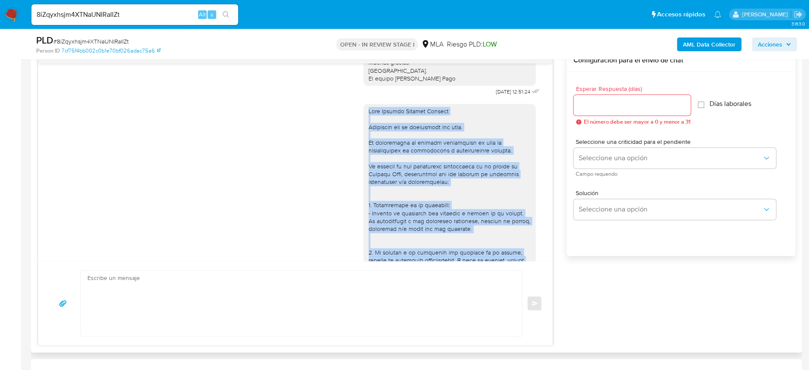
drag, startPoint x: 427, startPoint y: 239, endPoint x: 357, endPoint y: 135, distance: 125.7
click at [363, 135] on div at bounding box center [449, 334] width 172 height 461
copy div "Hola Claudia Marcela Messana Esperamos que te encuentres muy bien. Te consultam…"
drag, startPoint x: 364, startPoint y: 141, endPoint x: 362, endPoint y: 155, distance: 13.5
click at [368, 141] on div at bounding box center [449, 334] width 162 height 454
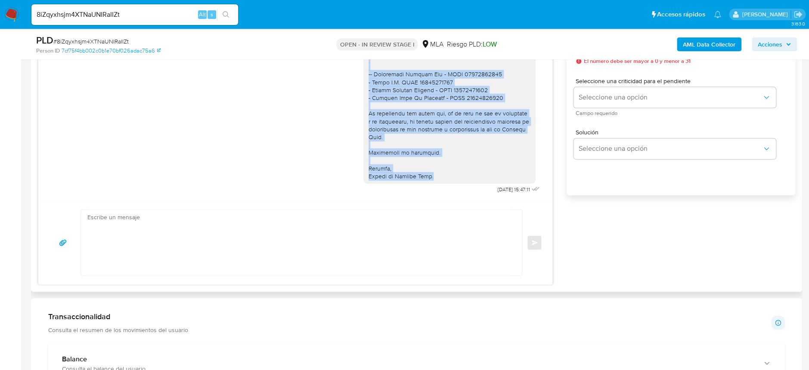
scroll to position [517, 0]
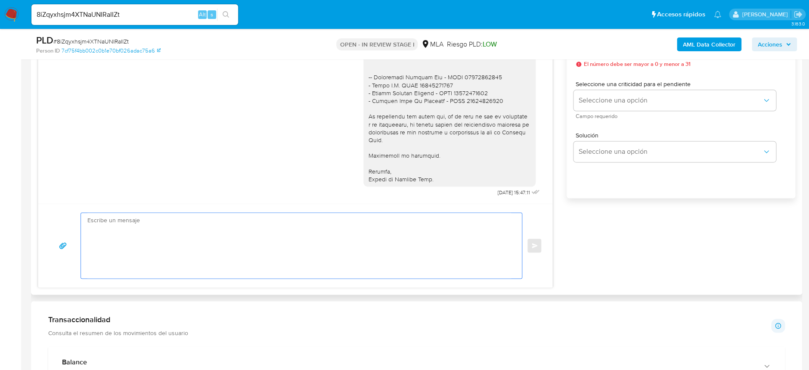
click at [250, 253] on textarea at bounding box center [299, 245] width 424 height 65
paste textarea "Hola, Esperamos que te encuentres muy bien. Te consultamos si tuviste oportunid…"
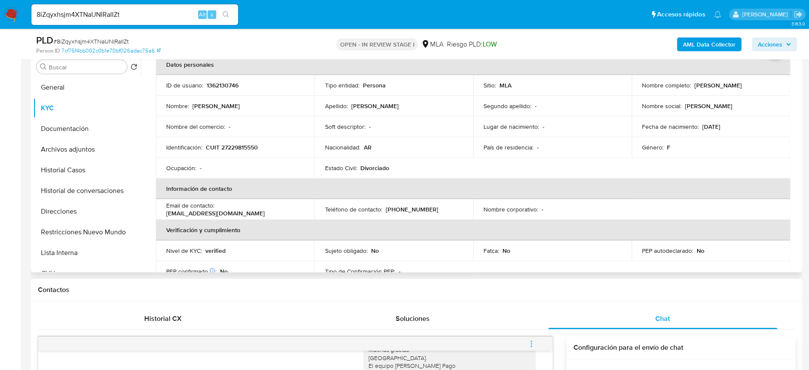
scroll to position [0, 0]
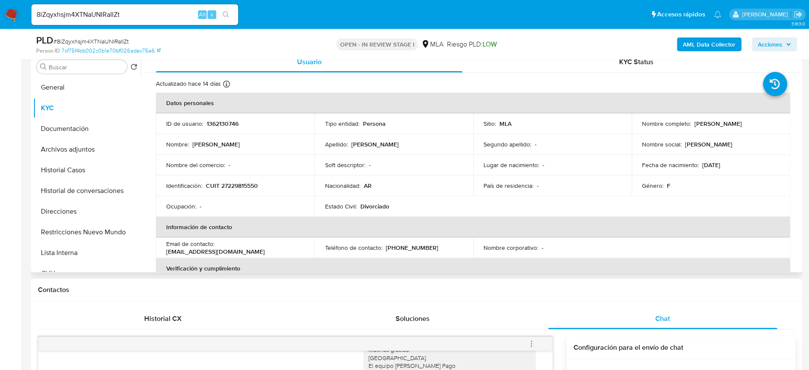
drag, startPoint x: 689, startPoint y: 125, endPoint x: 771, endPoint y: 124, distance: 82.7
click at [771, 124] on div "Nombre completo : Claudia Marcela Messana" at bounding box center [711, 124] width 138 height 8
copy div "[PERSON_NAME]"
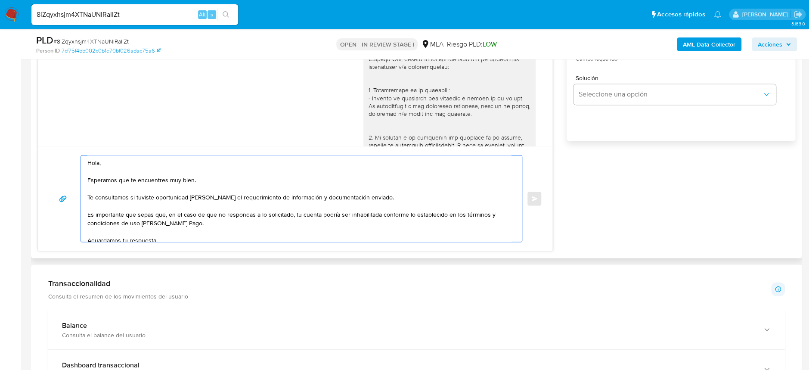
click at [118, 161] on textarea "Hola, Esperamos que te encuentres muy bien. Te consultamos si tuviste oportunid…" at bounding box center [299, 198] width 424 height 86
paste textarea "[PERSON_NAME]"
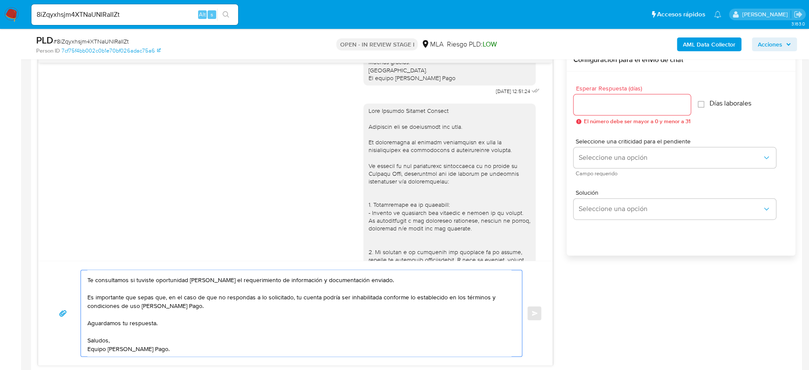
scroll to position [459, 0]
type textarea "Hola Claudia Marcela Messana Esperamos que te encuentres muy bien. Te consultam…"
click at [604, 103] on input "Esperar Respuesta (días)" at bounding box center [631, 104] width 117 height 11
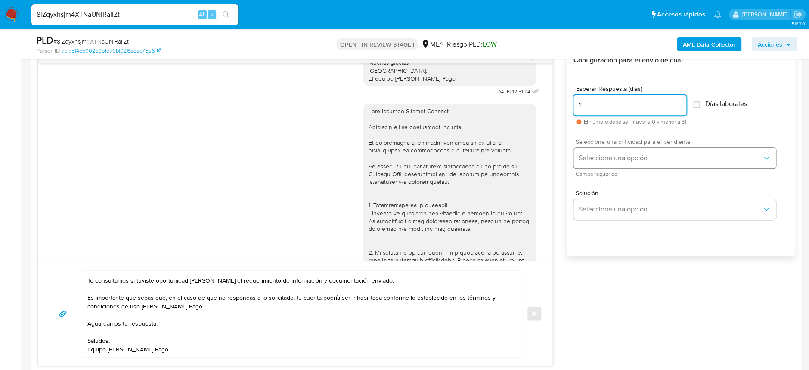
type input "1"
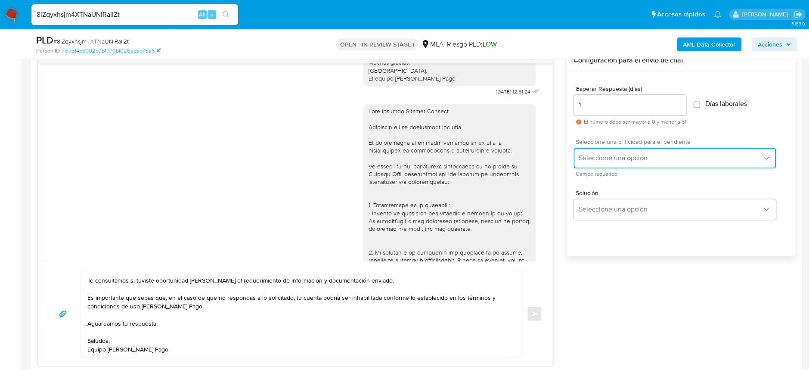
click at [614, 154] on span "Seleccione una opción" at bounding box center [670, 158] width 183 height 9
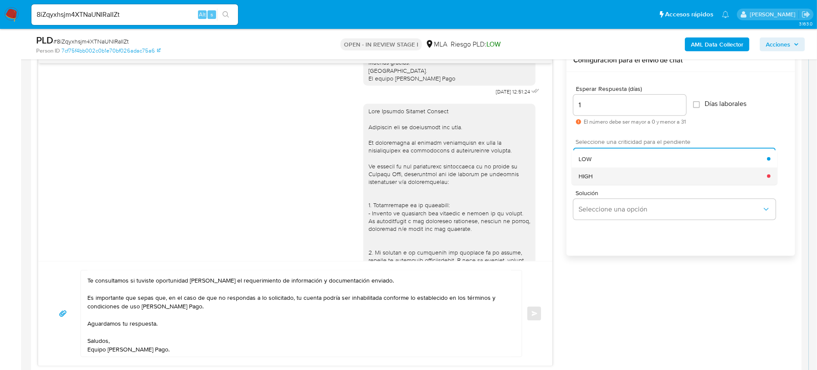
click at [601, 183] on div "HIGH" at bounding box center [673, 175] width 189 height 17
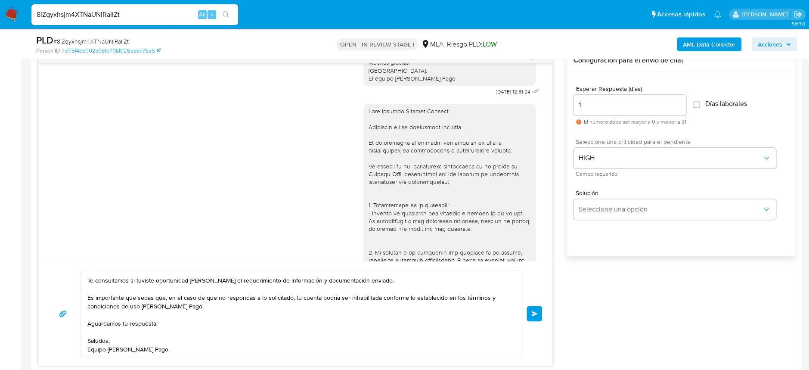
click at [536, 319] on button "Enviar" at bounding box center [533, 313] width 15 height 15
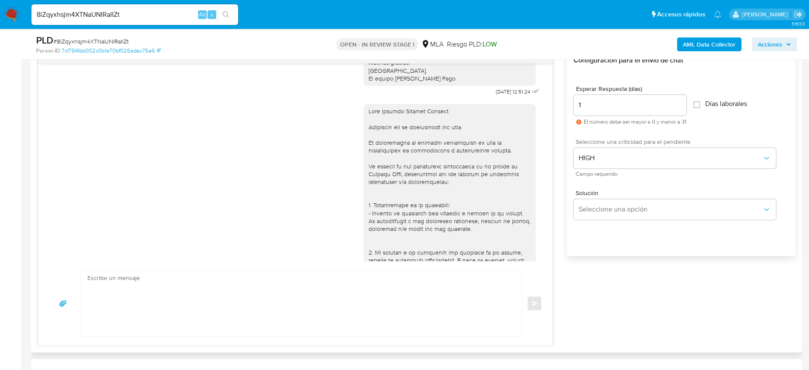
scroll to position [1109, 0]
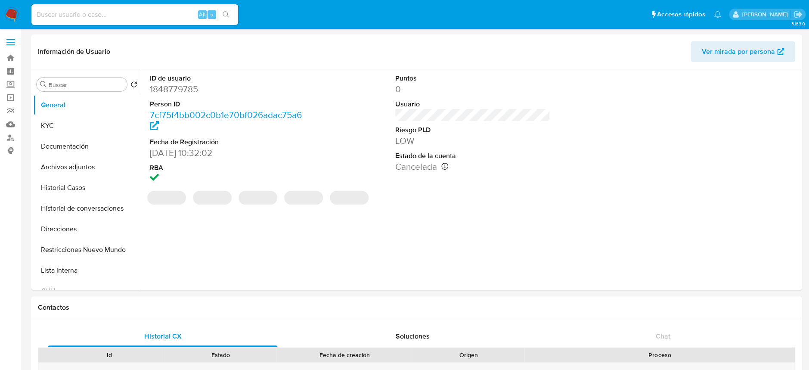
select select "10"
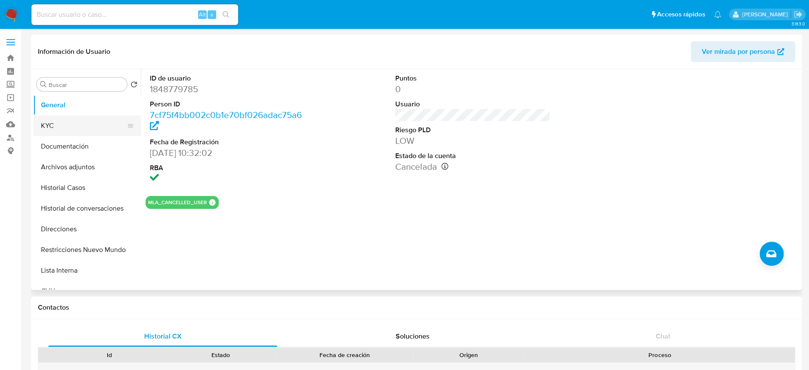
click at [54, 123] on button "KYC" at bounding box center [83, 125] width 101 height 21
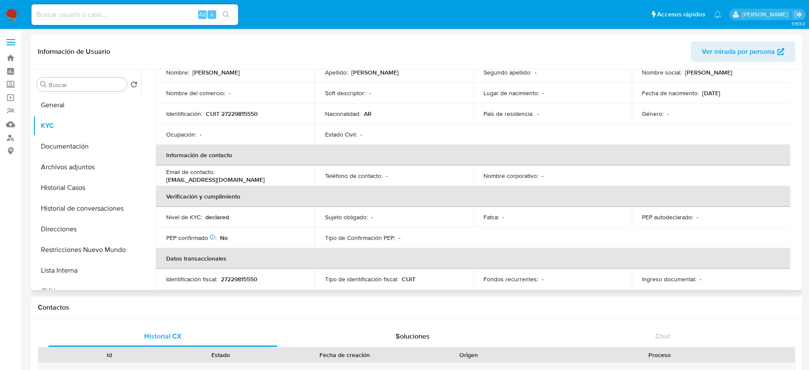
scroll to position [114, 0]
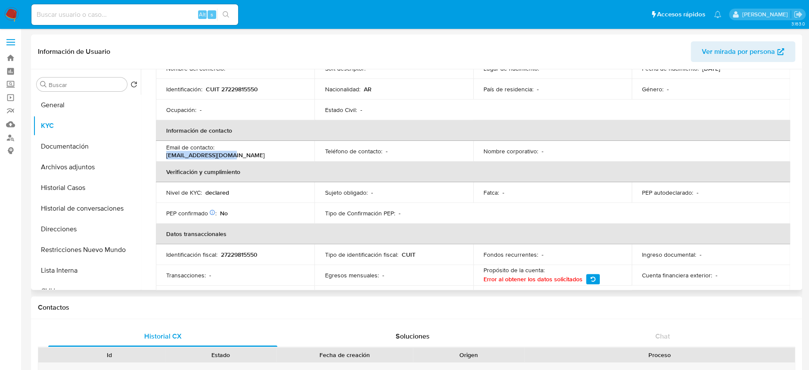
drag, startPoint x: 218, startPoint y: 151, endPoint x: 286, endPoint y: 148, distance: 68.1
click at [286, 148] on div "Email de contacto : [EMAIL_ADDRESS][DOMAIN_NAME]" at bounding box center [235, 150] width 138 height 15
copy p "[EMAIL_ADDRESS][DOMAIN_NAME]"
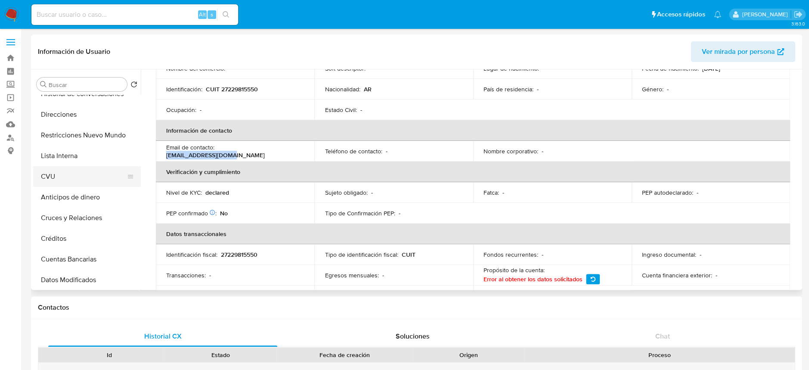
click at [76, 178] on button "CVU" at bounding box center [83, 176] width 101 height 21
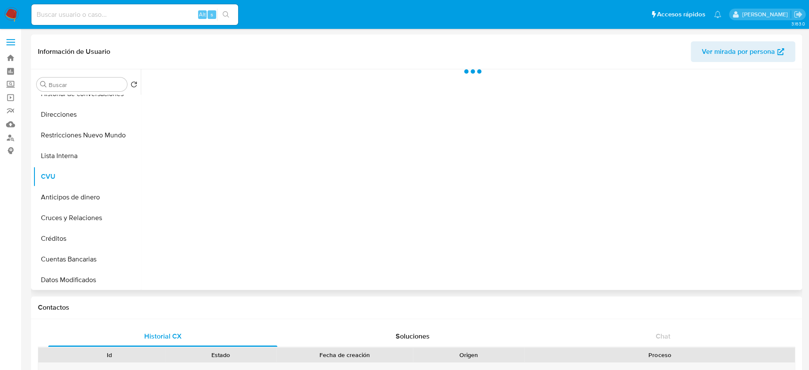
scroll to position [0, 0]
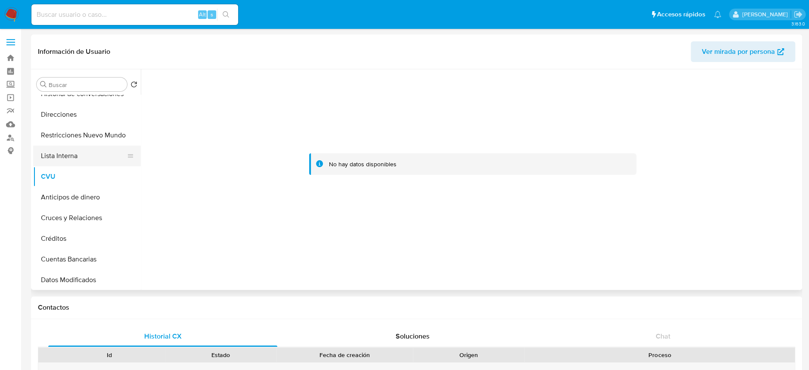
click at [92, 162] on button "Lista Interna" at bounding box center [83, 155] width 101 height 21
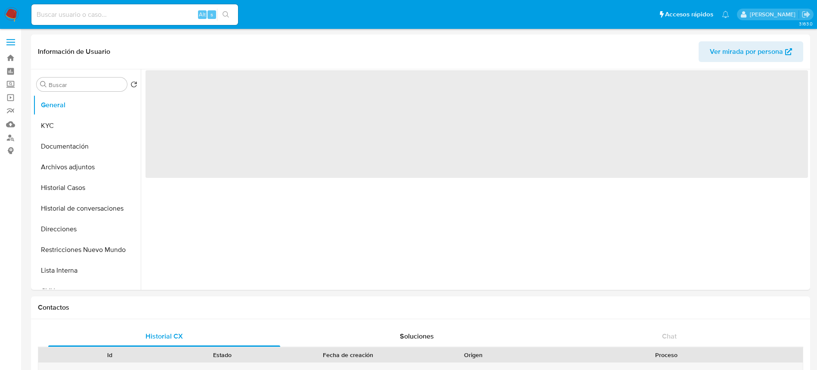
select select "10"
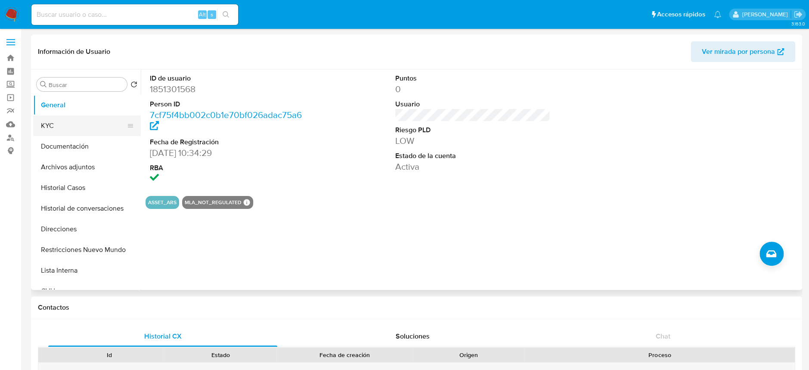
click at [58, 121] on button "KYC" at bounding box center [83, 125] width 101 height 21
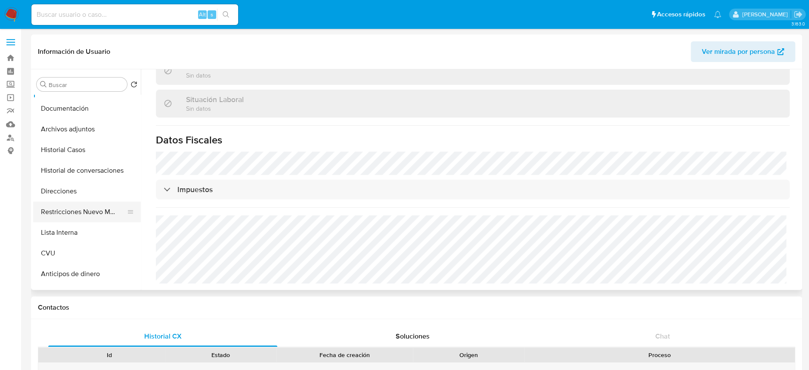
scroll to position [57, 0]
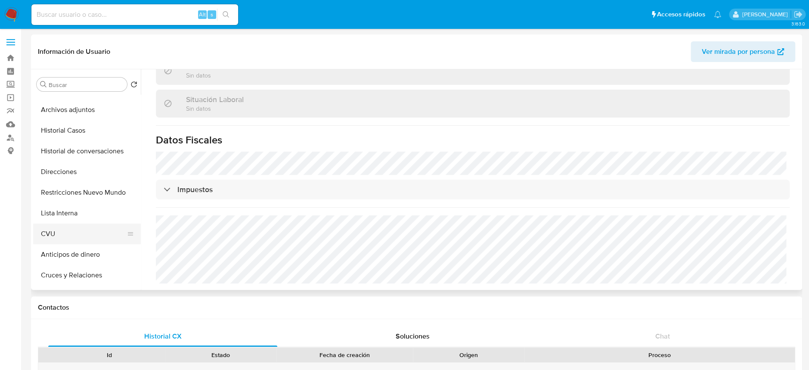
click at [76, 239] on button "CVU" at bounding box center [83, 233] width 101 height 21
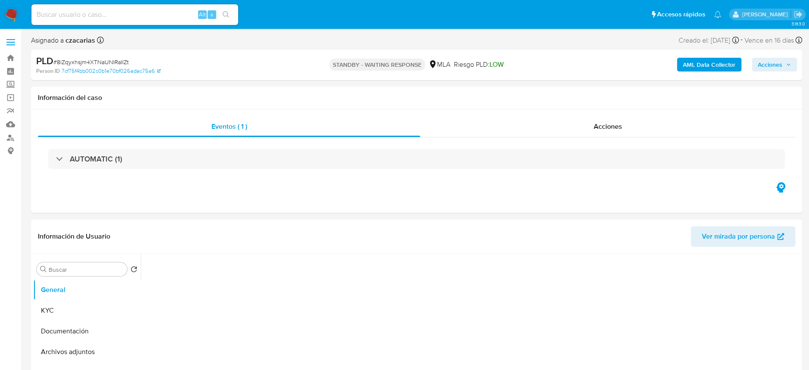
select select "10"
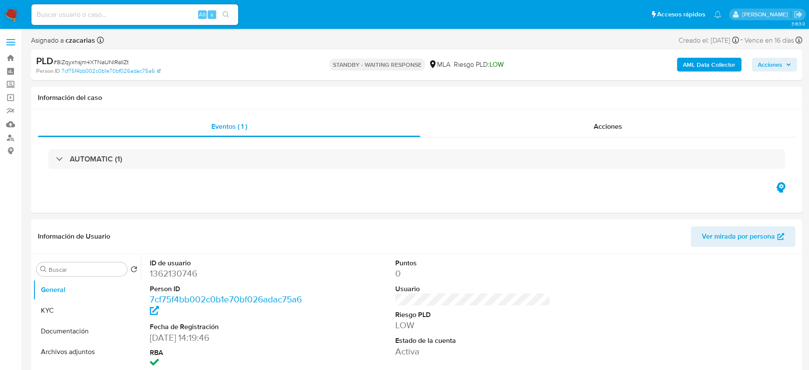
click at [166, 19] on input at bounding box center [134, 14] width 207 height 11
paste input "SglpWb72WS7G3YJEkJyOK8p0"
type input "SglpWb72WS7G3YJEkJyOK8p0"
click at [227, 15] on icon "search-icon" at bounding box center [226, 14] width 6 height 6
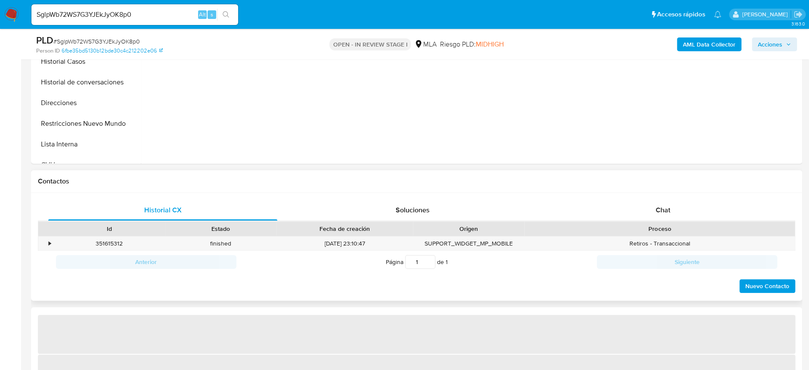
select select "10"
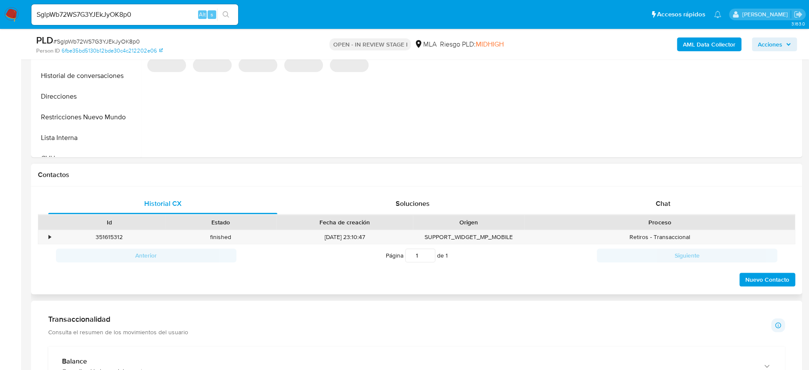
click at [664, 213] on div "Historial CX Soluciones Chat Id Estado Fecha de creación Origen Proceso • 35161…" at bounding box center [416, 240] width 757 height 94
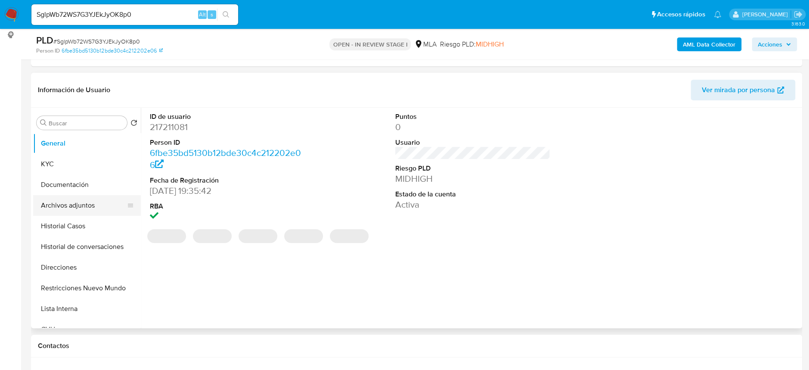
scroll to position [114, 0]
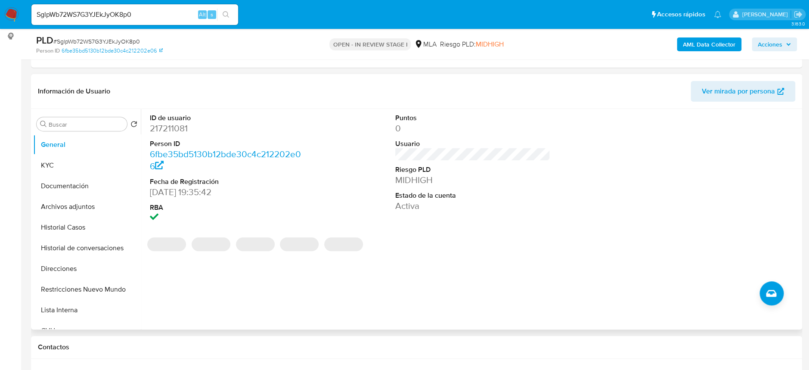
click at [170, 130] on dd "217211081" at bounding box center [227, 128] width 155 height 12
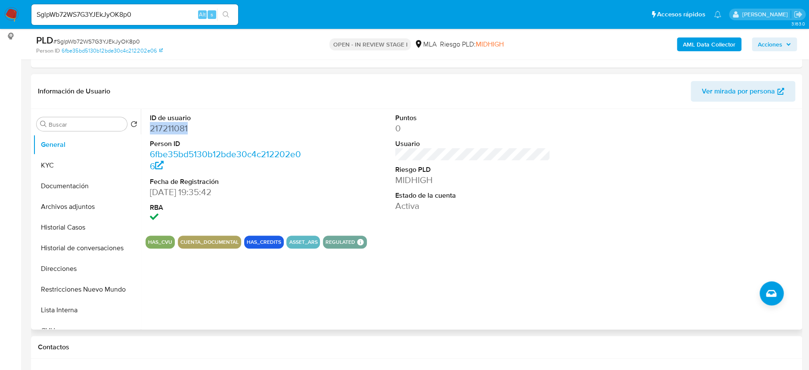
click at [170, 130] on dd "217211081" at bounding box center [227, 128] width 155 height 12
copy dd "217211081"
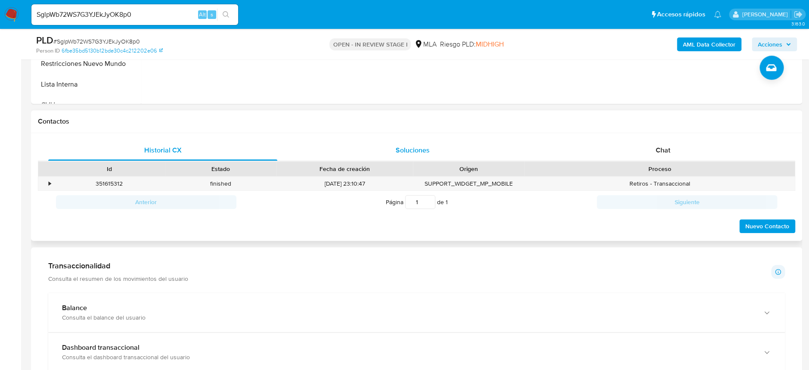
scroll to position [344, 0]
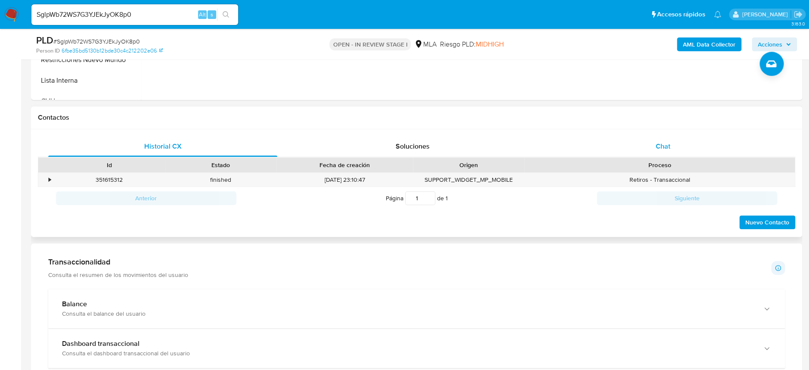
drag, startPoint x: 661, startPoint y: 150, endPoint x: 656, endPoint y: 145, distance: 7.6
click at [661, 150] on span "Chat" at bounding box center [662, 146] width 15 height 10
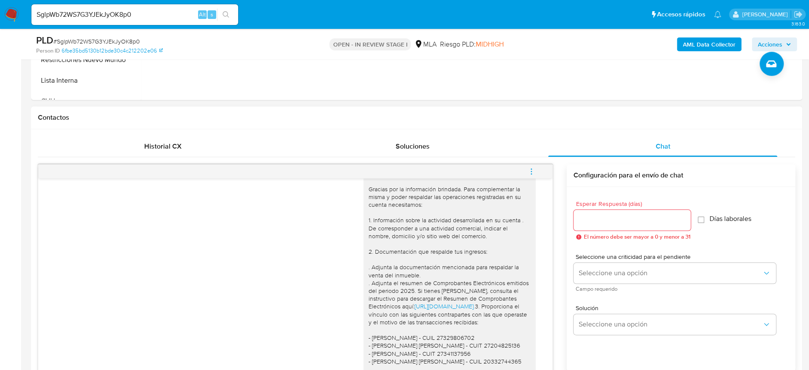
scroll to position [421, 0]
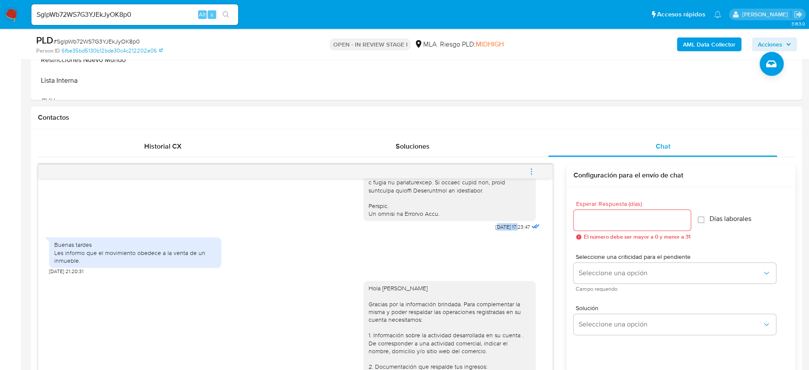
drag, startPoint x: 477, startPoint y: 241, endPoint x: 501, endPoint y: 243, distance: 24.2
click at [501, 230] on span "18/08/2025 17:23:47" at bounding box center [512, 226] width 34 height 7
copy span "8/08/2025"
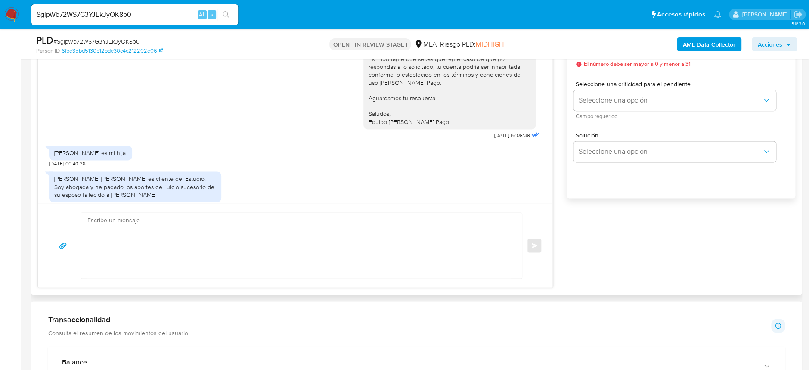
scroll to position [708, 0]
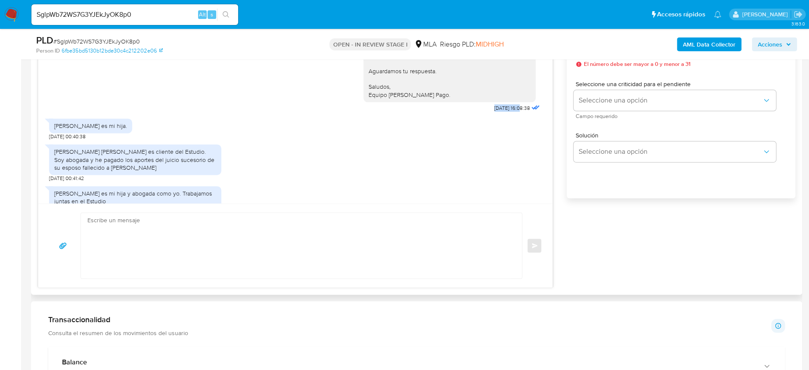
drag, startPoint x: 476, startPoint y: 140, endPoint x: 502, endPoint y: 139, distance: 26.3
click at [502, 111] on span "08/10/2025 16:08:38" at bounding box center [512, 108] width 36 height 7
copy span "08/10/2025"
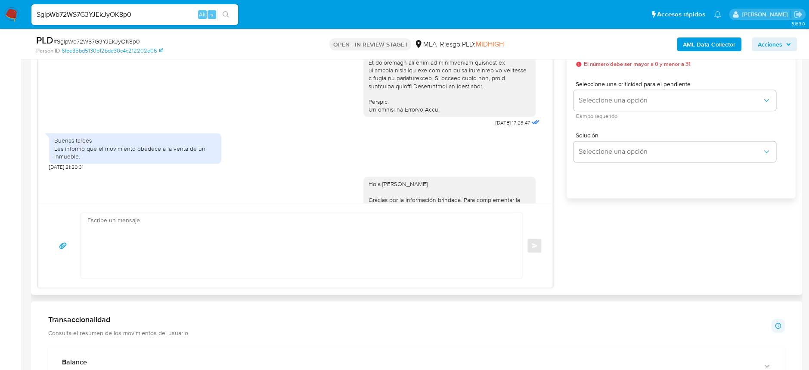
scroll to position [421, 0]
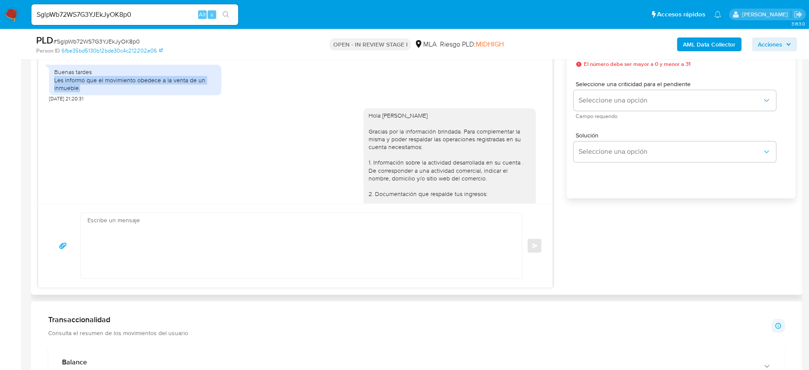
drag, startPoint x: 94, startPoint y: 101, endPoint x: 50, endPoint y: 96, distance: 44.6
click at [50, 95] on div "Buenas tardes Les informo que el movimiento obedece a la venta de un inmueble." at bounding box center [135, 80] width 172 height 31
copy div "Les informo que el movimiento obedece a la venta de un inmueble."
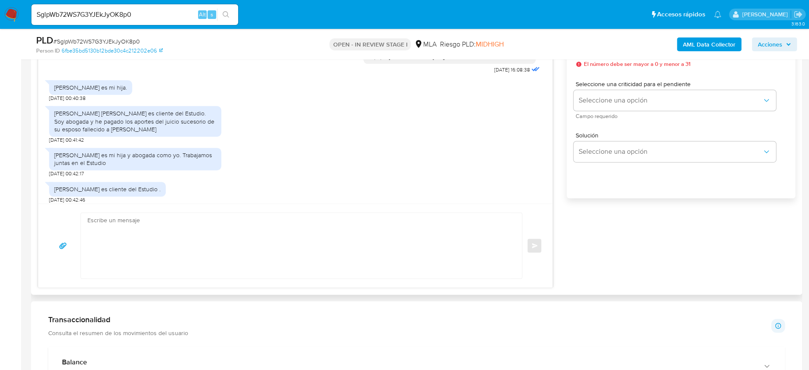
scroll to position [765, 0]
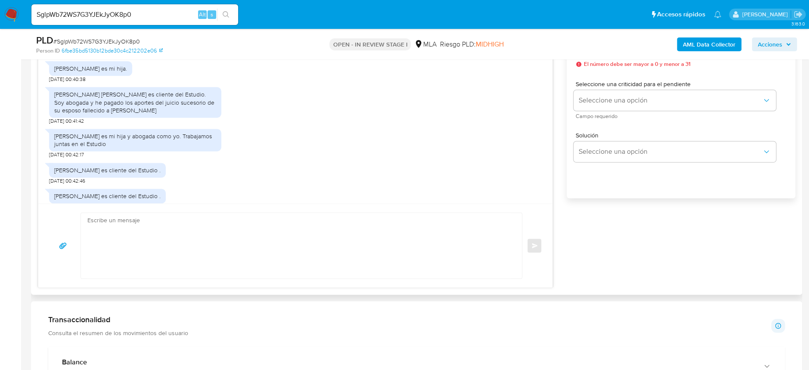
drag, startPoint x: 54, startPoint y: 99, endPoint x: 149, endPoint y: 102, distance: 94.3
click at [132, 76] on div "Evelyn Yanina Marzetti es mi hija." at bounding box center [90, 68] width 83 height 15
copy div "Evelyn Yanina Marzetti es mi hija."
drag, startPoint x: 53, startPoint y: 126, endPoint x: 161, endPoint y: 139, distance: 108.9
click at [161, 118] on div "Mónica Fabiana Scaffido es cliente del Estudio. Soy abogada y he pagado los apo…" at bounding box center [135, 102] width 172 height 31
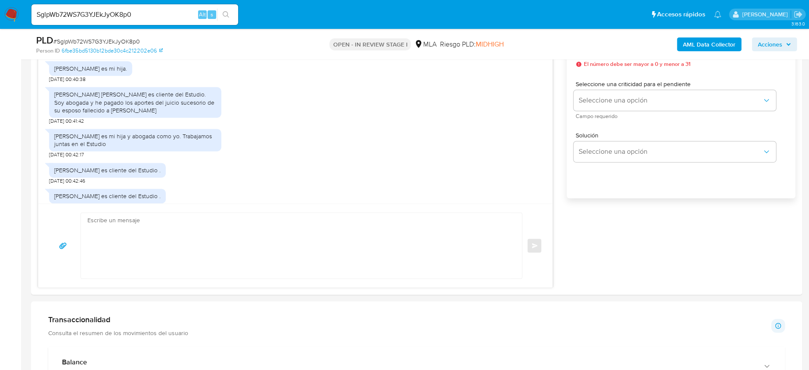
copy div "Mónica Fabiana Scaffido es cliente del Estudio. Soy abogada y he pagado los apo…"
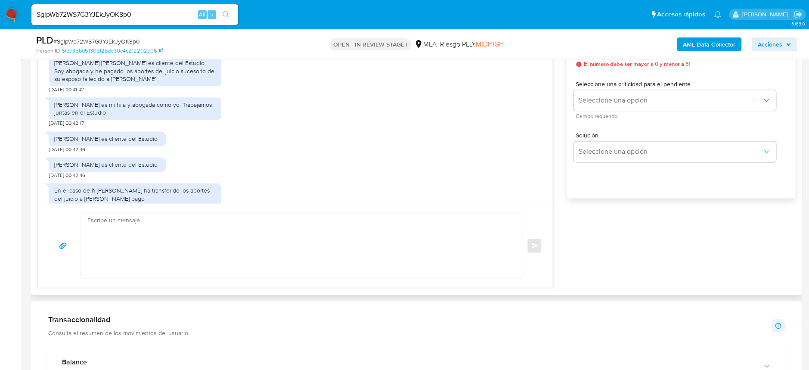
scroll to position [823, 0]
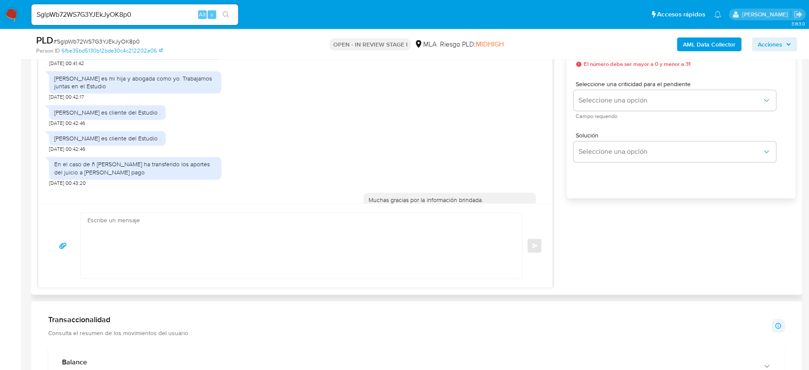
drag, startPoint x: 55, startPoint y: 110, endPoint x: 151, endPoint y: 120, distance: 96.1
click at [151, 90] on div "Melisa Grisel Marzetti es mi hija y abogada como yo. Trabajamos juntas en el Es…" at bounding box center [135, 81] width 162 height 15
copy div "Melisa Grisel Marzetti es mi hija y abogada como yo. Trabajamos juntas en el Es…"
drag, startPoint x: 55, startPoint y: 144, endPoint x: 148, endPoint y: 148, distance: 92.6
click at [148, 116] on div "Lucas Vergara es cliente del Estudio ." at bounding box center [107, 112] width 106 height 8
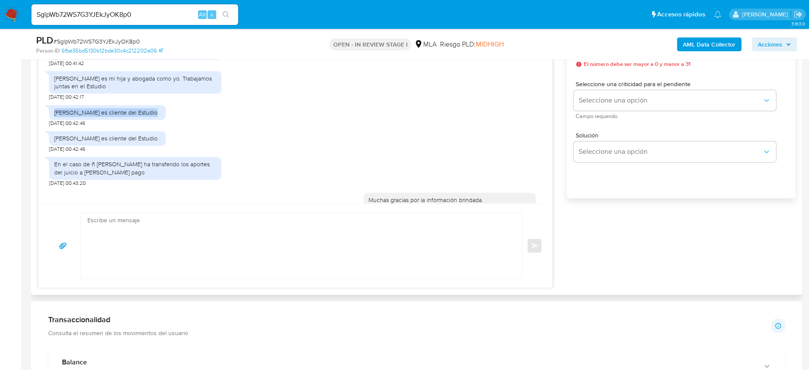
copy div "Lucas Vergara es cliente del Estudio"
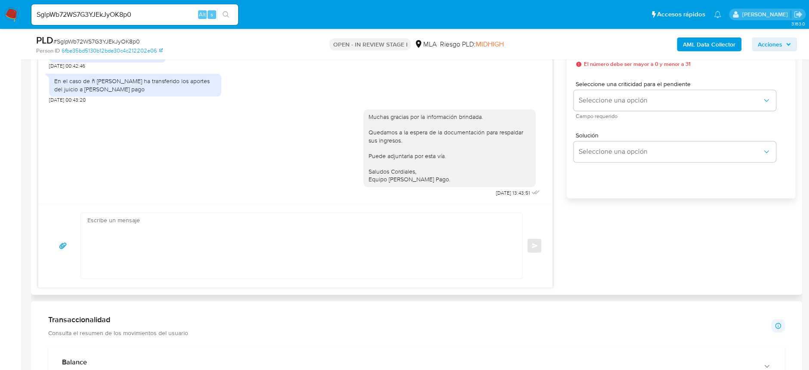
scroll to position [937, 0]
click at [135, 91] on div "En el caso de ñ Mónica Scaffido ha transferido los aportes del juicio a mercado…" at bounding box center [135, 84] width 162 height 15
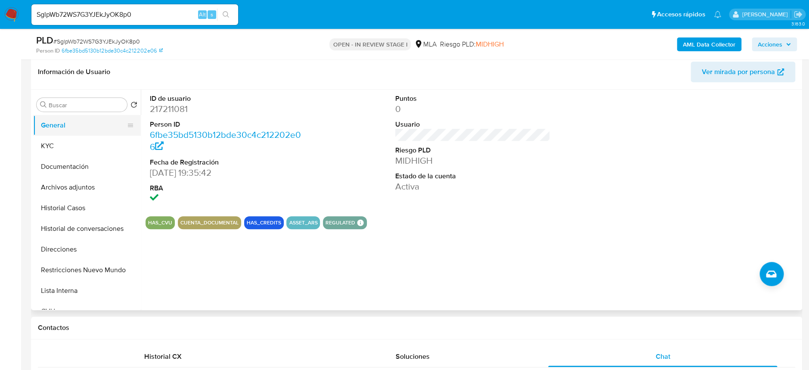
scroll to position [114, 0]
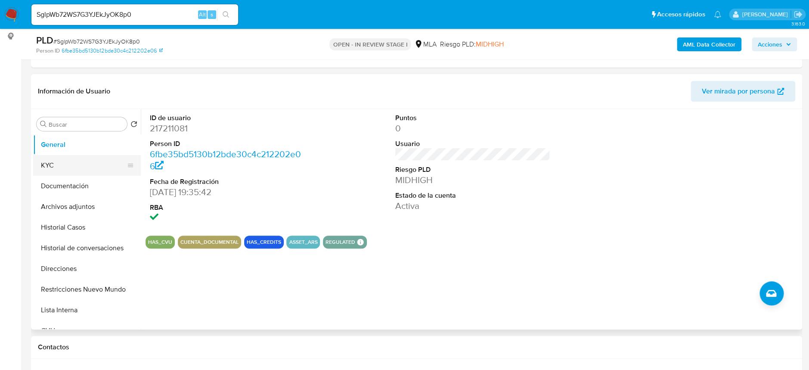
click at [65, 161] on button "KYC" at bounding box center [83, 165] width 101 height 21
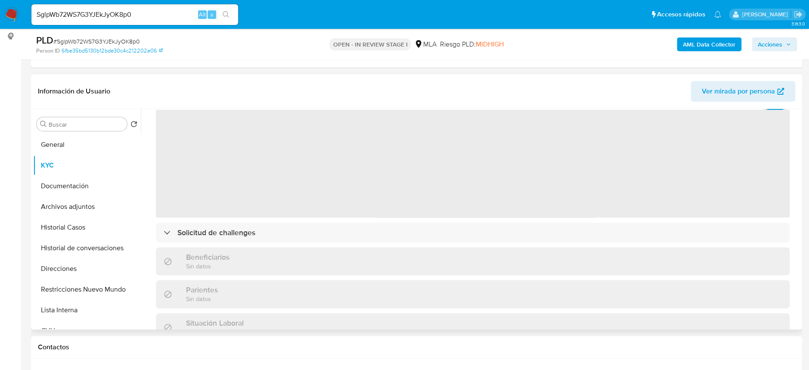
scroll to position [57, 0]
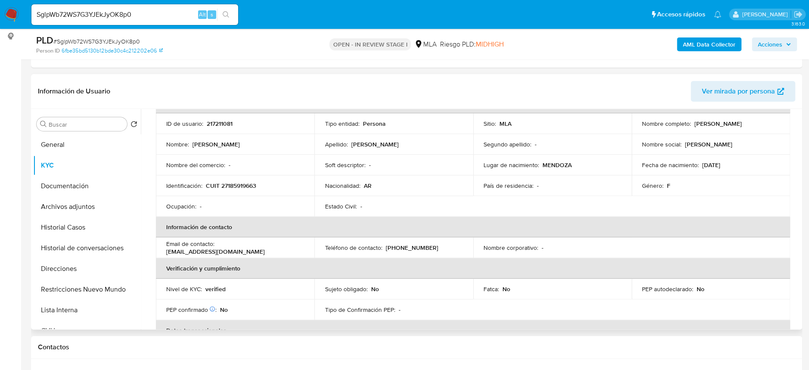
click at [242, 178] on td "Identificación : CUIT 27185919663" at bounding box center [235, 185] width 158 height 21
click at [241, 186] on p "CUIT 27185919663" at bounding box center [231, 186] width 50 height 8
copy p "27185919663"
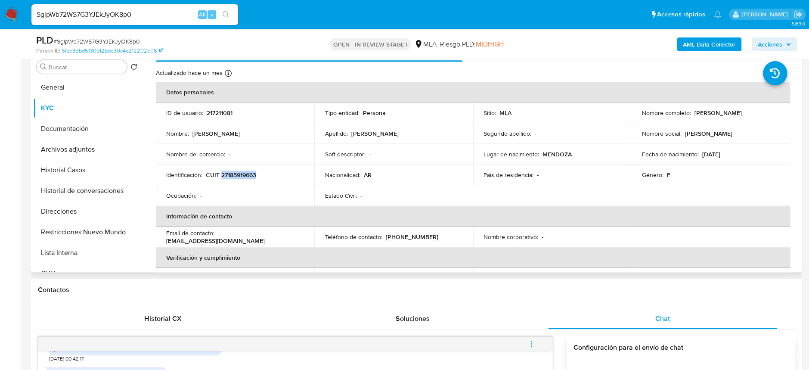
scroll to position [0, 0]
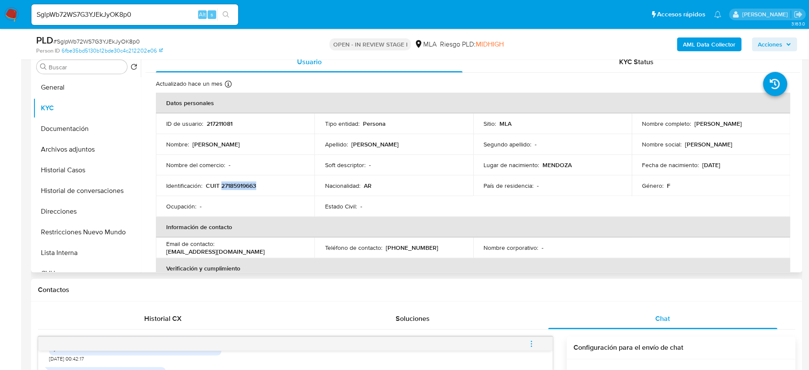
drag, startPoint x: 691, startPoint y: 125, endPoint x: 720, endPoint y: 4, distance: 123.9
click at [768, 123] on div "Nombre completo : Silvia Adriana Farina" at bounding box center [711, 124] width 138 height 8
copy p "Silvia Adriana Farina"
click at [53, 126] on button "Documentación" at bounding box center [83, 128] width 101 height 21
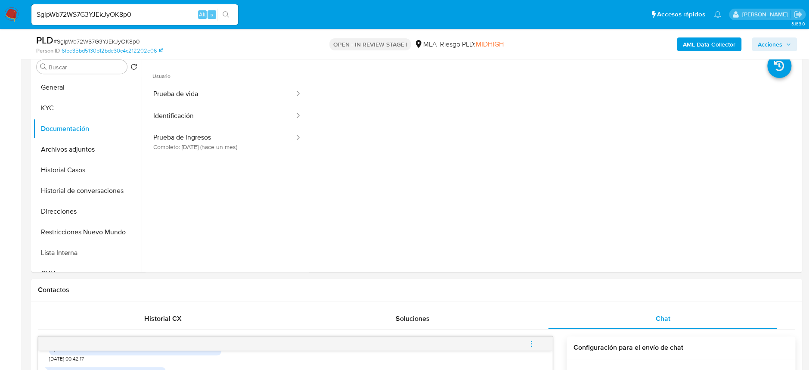
click at [201, 97] on button "Prueba de vida" at bounding box center [220, 94] width 150 height 22
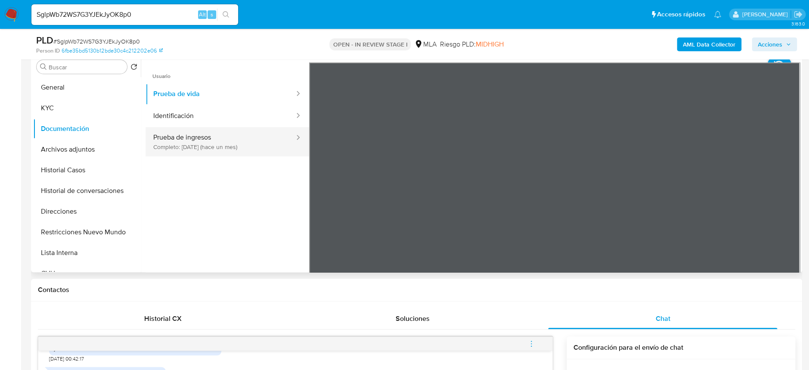
click at [297, 135] on icon at bounding box center [298, 137] width 3 height 5
click at [294, 134] on icon at bounding box center [298, 137] width 9 height 9
click at [262, 137] on button "Prueba de ingresos Completo: 30/08/2025 (hace un mes)" at bounding box center [220, 141] width 150 height 29
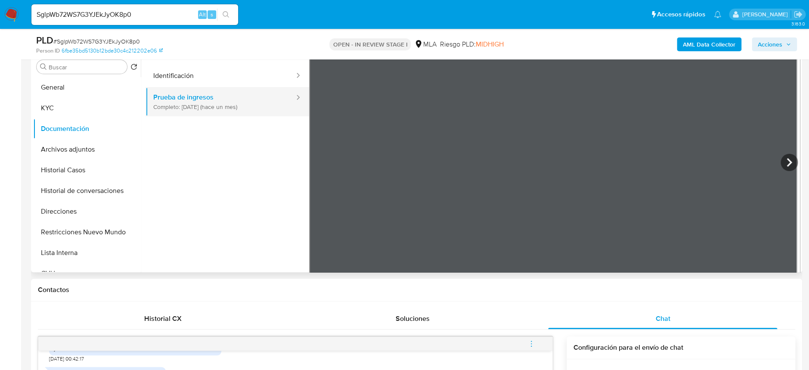
scroll to position [57, 0]
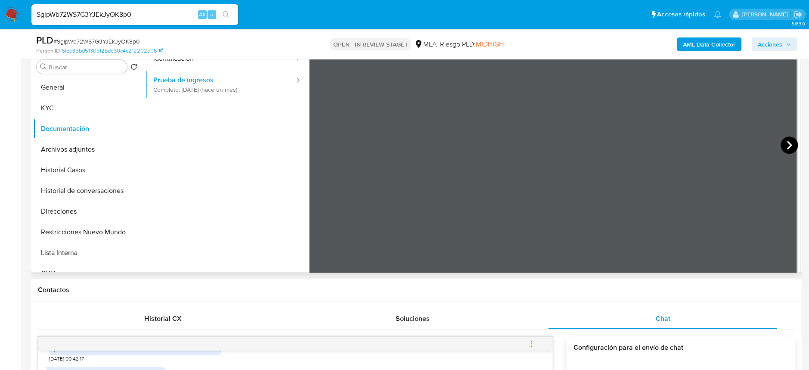
click at [786, 143] on icon at bounding box center [788, 145] width 5 height 9
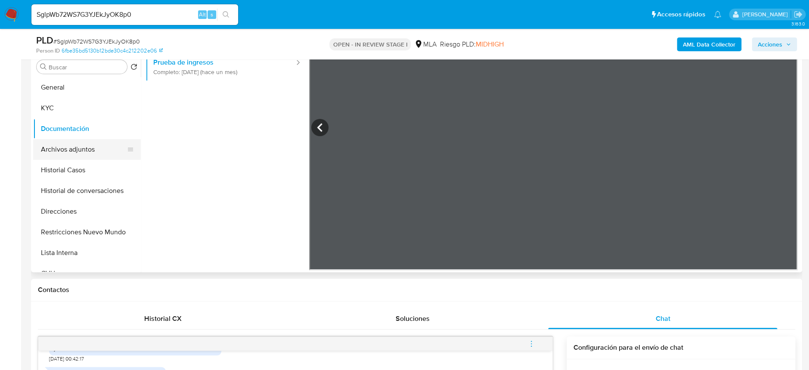
click at [68, 147] on button "Archivos adjuntos" at bounding box center [83, 149] width 101 height 21
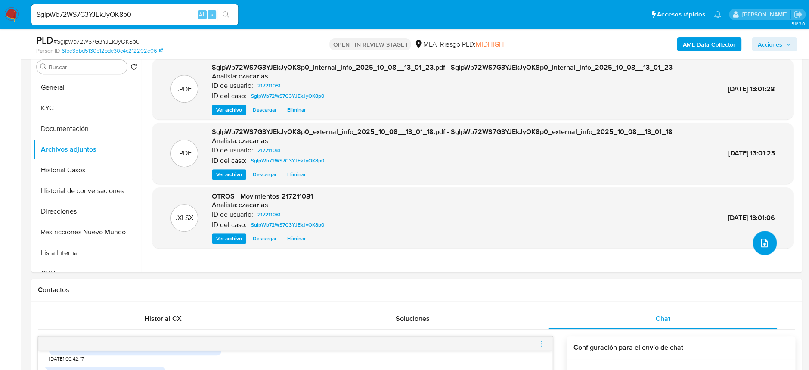
click at [765, 243] on icon "upload-file" at bounding box center [764, 243] width 10 height 10
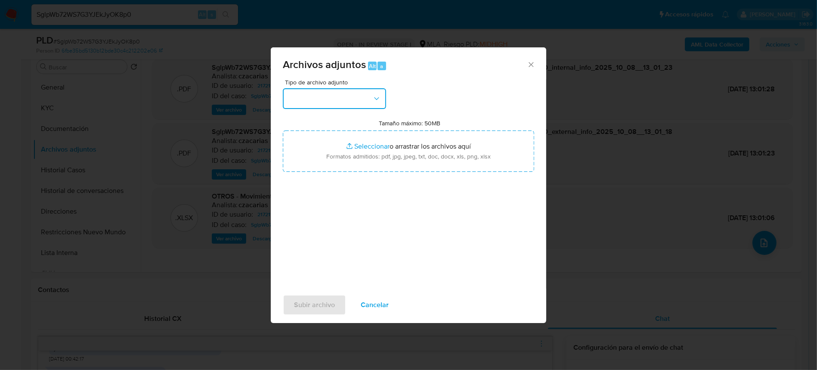
click at [337, 95] on button "button" at bounding box center [334, 98] width 103 height 21
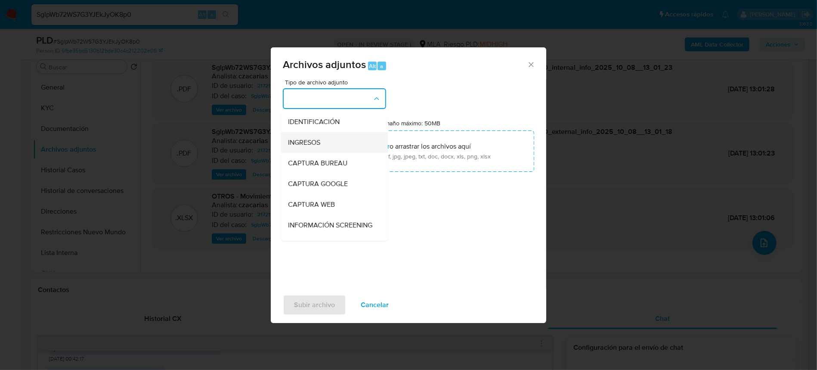
click at [319, 140] on span "INGRESOS" at bounding box center [304, 142] width 32 height 9
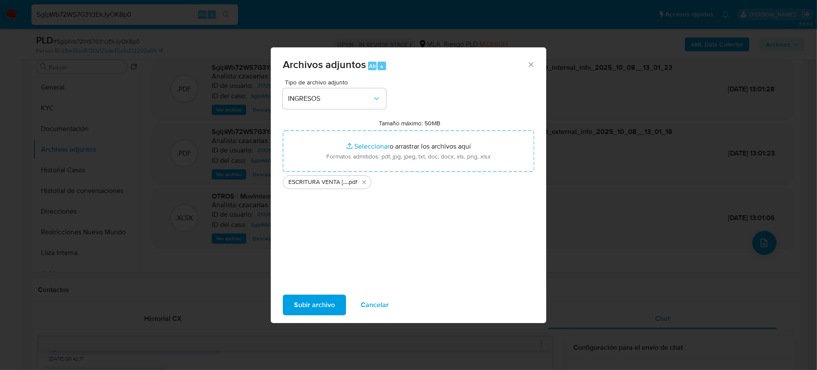
click at [303, 309] on span "Subir archivo" at bounding box center [314, 304] width 41 height 19
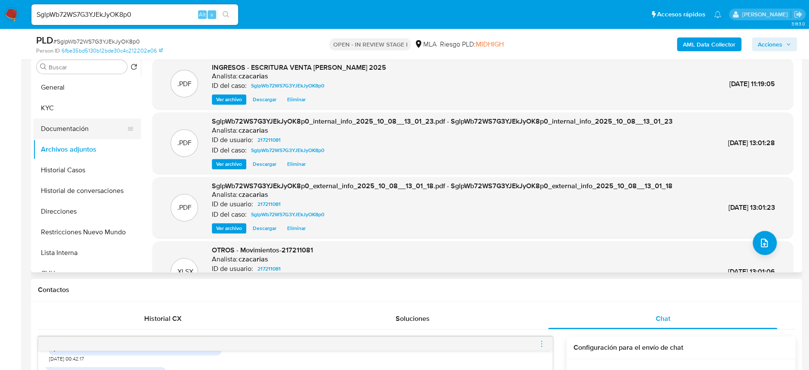
click at [94, 118] on button "Documentación" at bounding box center [83, 128] width 101 height 21
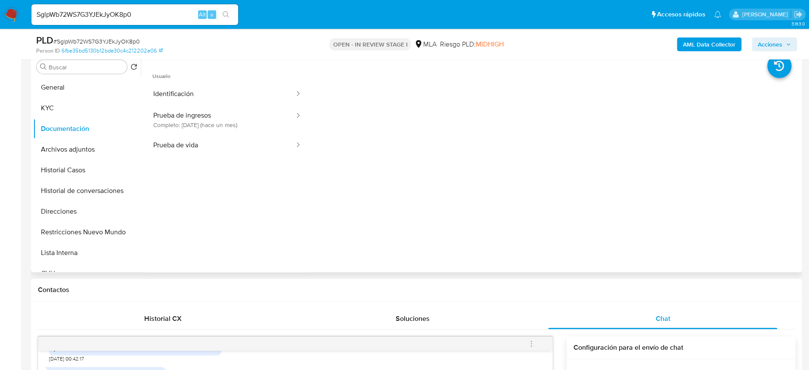
scroll to position [114, 0]
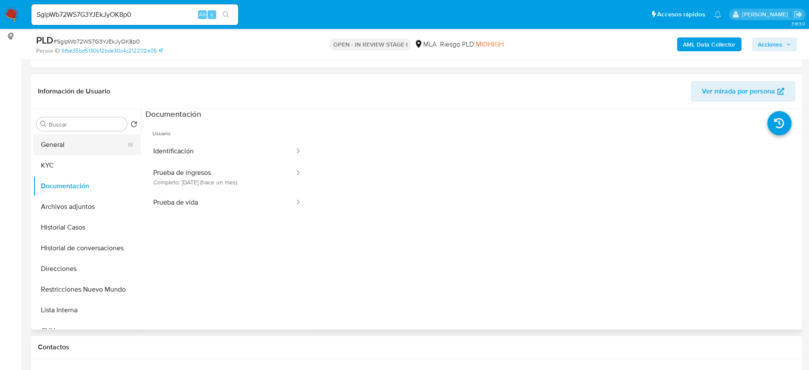
click at [80, 146] on button "General" at bounding box center [83, 144] width 101 height 21
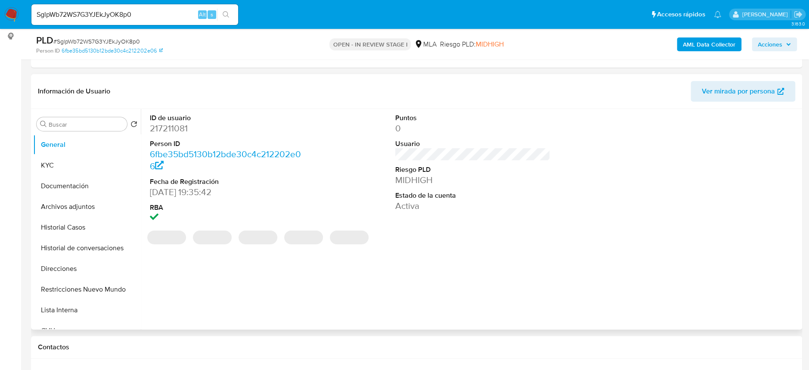
click at [174, 132] on dd "217211081" at bounding box center [227, 128] width 155 height 12
click at [174, 131] on dd "217211081" at bounding box center [227, 128] width 155 height 12
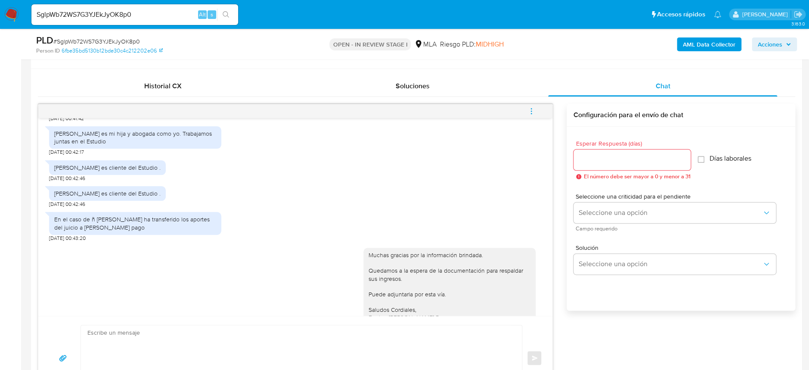
scroll to position [344, 0]
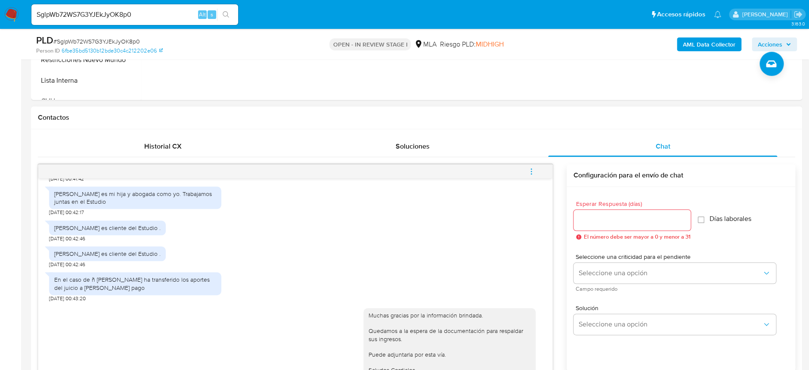
click at [528, 170] on icon "menu-action" at bounding box center [531, 171] width 8 height 8
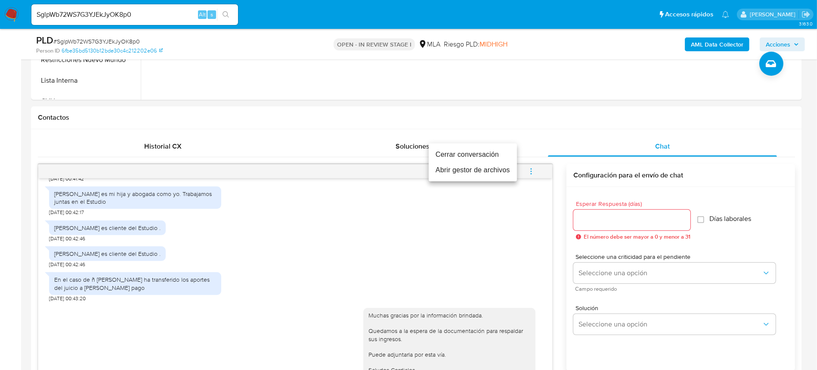
click at [478, 153] on li "Cerrar conversación" at bounding box center [473, 154] width 88 height 15
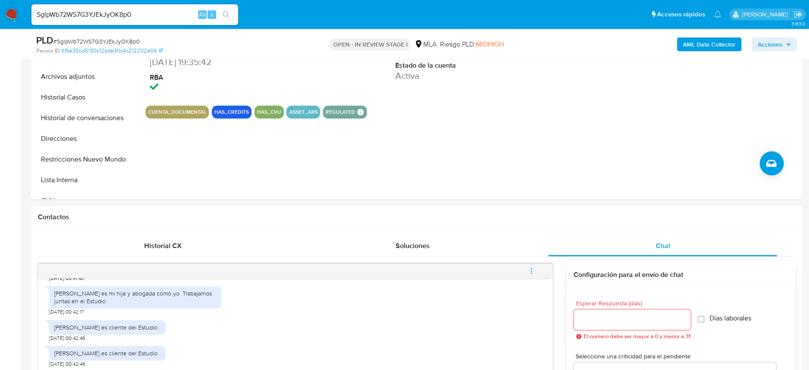
scroll to position [114, 0]
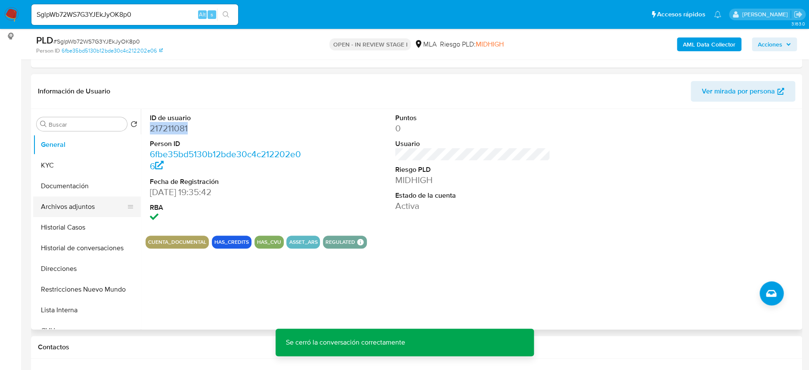
click at [67, 208] on button "Archivos adjuntos" at bounding box center [83, 206] width 101 height 21
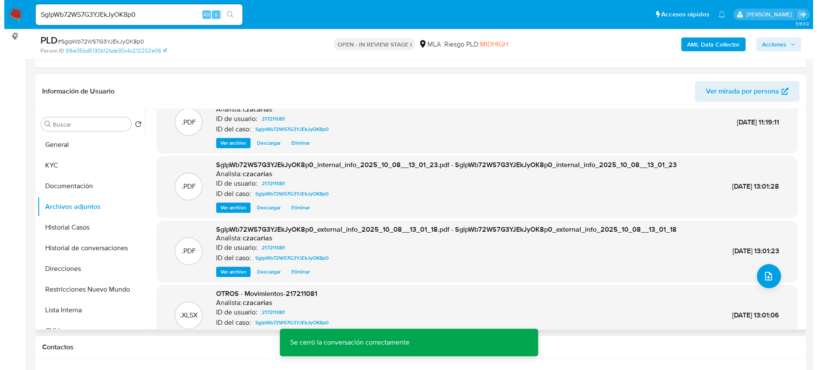
scroll to position [48, 0]
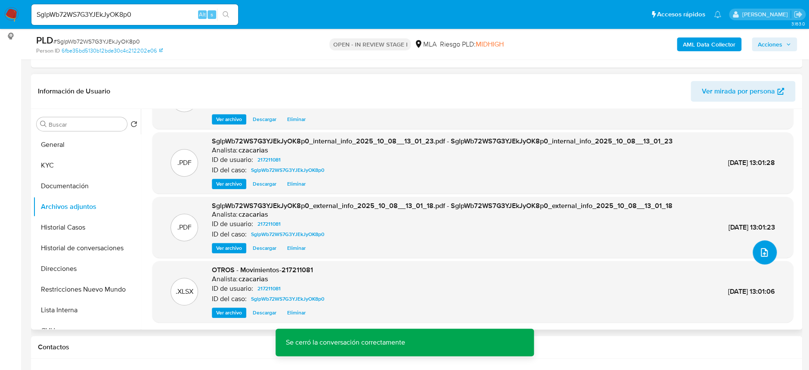
click at [760, 258] on button "upload-file" at bounding box center [764, 252] width 24 height 24
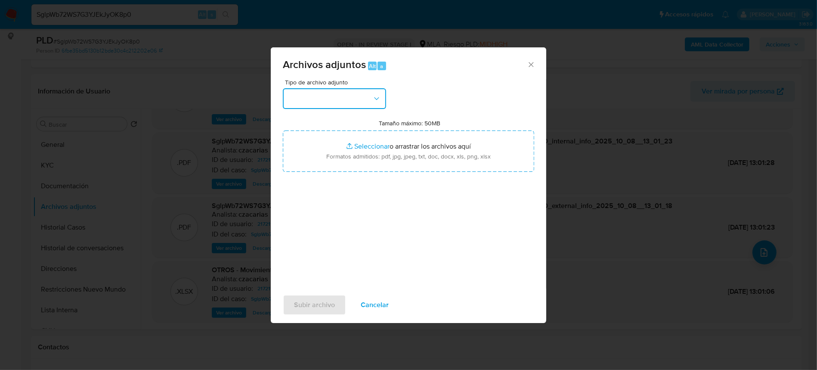
click at [336, 107] on button "button" at bounding box center [334, 98] width 103 height 21
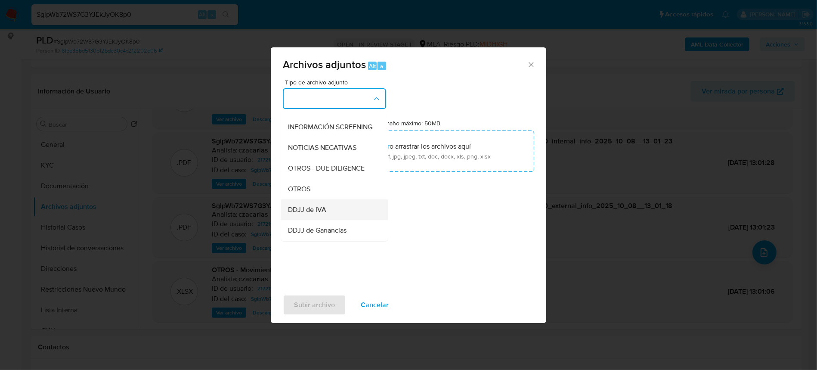
scroll to position [114, 0]
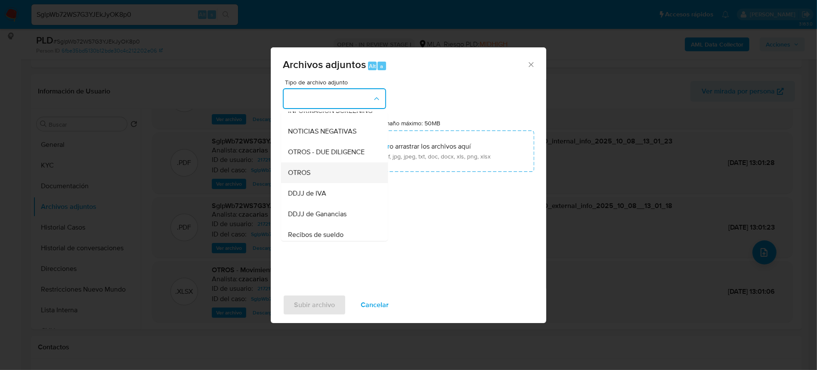
click at [312, 182] on div "OTROS" at bounding box center [332, 172] width 88 height 21
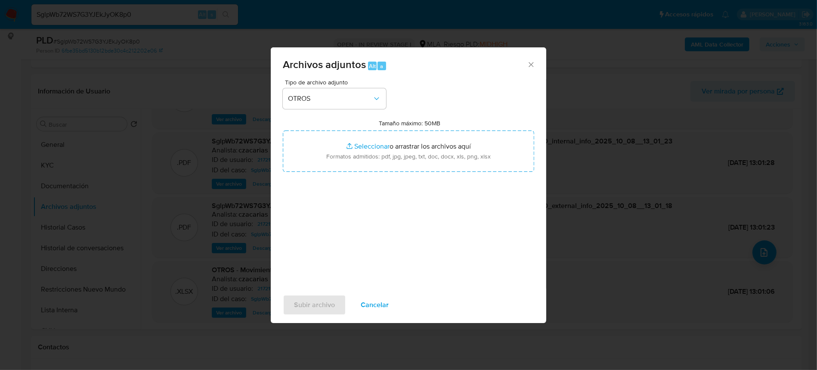
click at [374, 308] on span "Cancelar" at bounding box center [375, 304] width 28 height 19
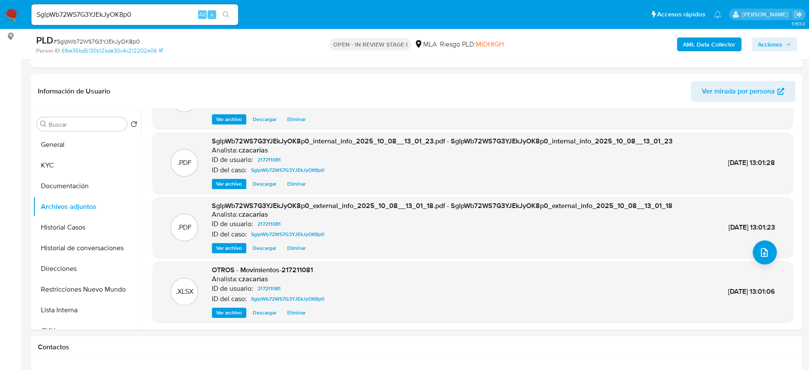
click at [121, 39] on span "# SglpWb72WS7G3YJEkJyOK8p0" at bounding box center [96, 41] width 87 height 9
click at [122, 39] on span "# SglpWb72WS7G3YJEkJyOK8p0" at bounding box center [96, 41] width 87 height 9
click at [759, 253] on icon "upload-file" at bounding box center [764, 252] width 10 height 10
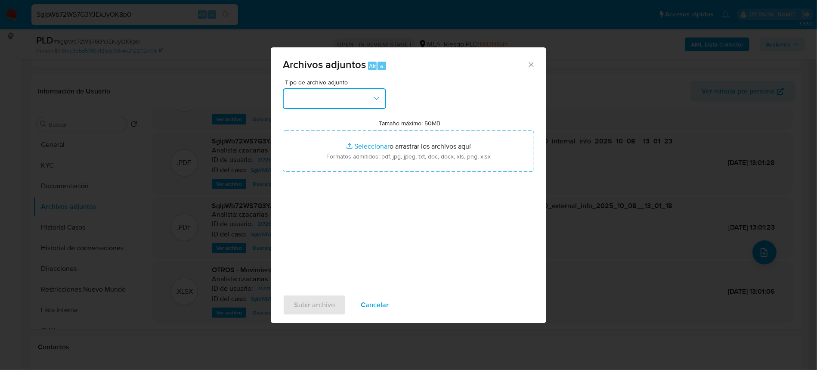
click at [330, 101] on button "button" at bounding box center [334, 98] width 103 height 21
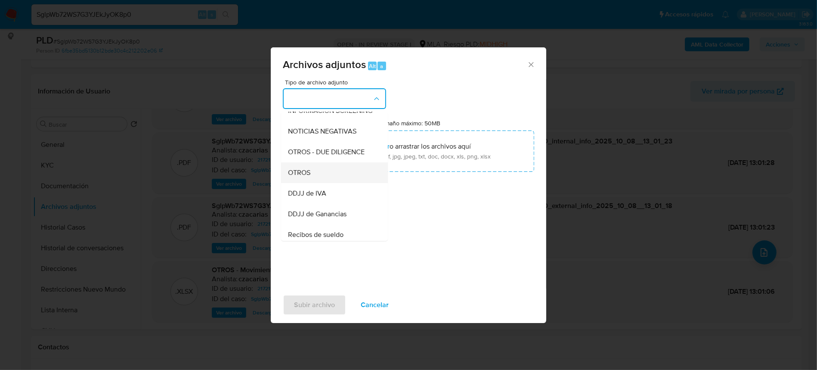
click at [307, 177] on span "OTROS" at bounding box center [299, 172] width 22 height 9
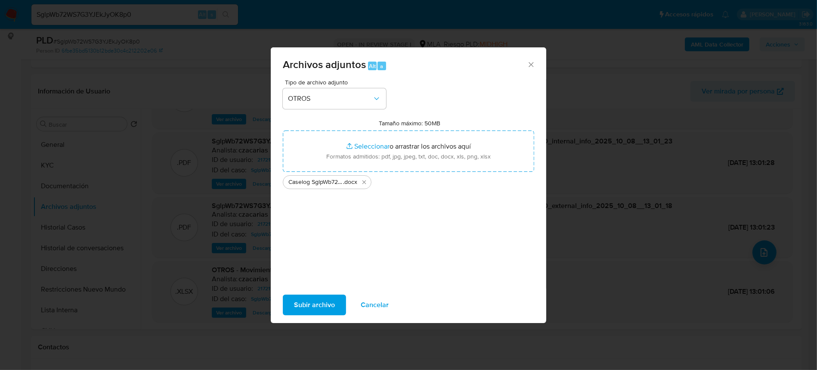
click at [324, 313] on span "Subir archivo" at bounding box center [314, 304] width 41 height 19
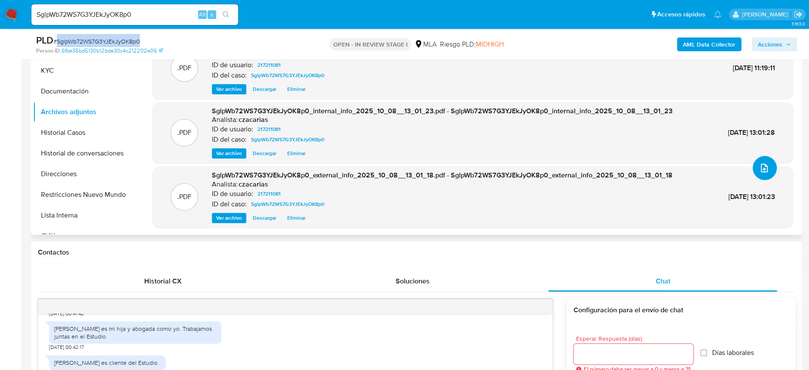
scroll to position [172, 0]
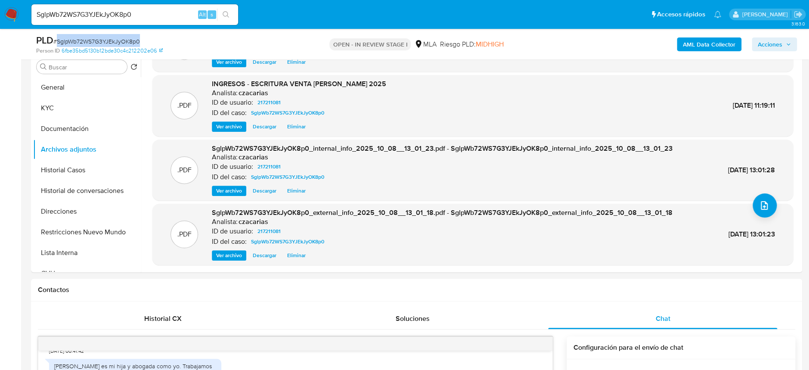
click at [783, 48] on span "Acciones" at bounding box center [774, 44] width 33 height 12
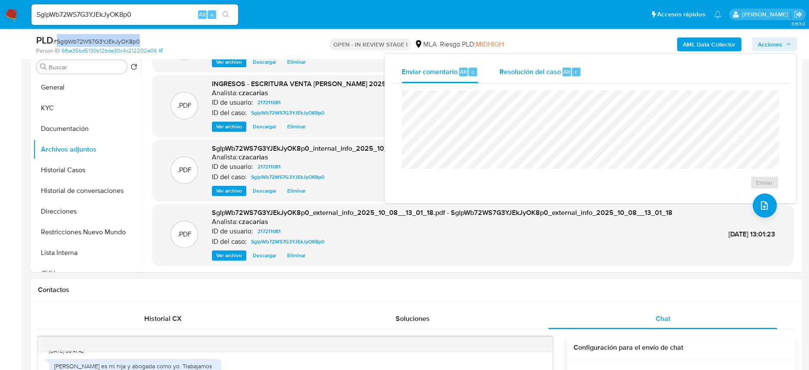
click at [520, 71] on span "Resolución del caso" at bounding box center [530, 71] width 62 height 10
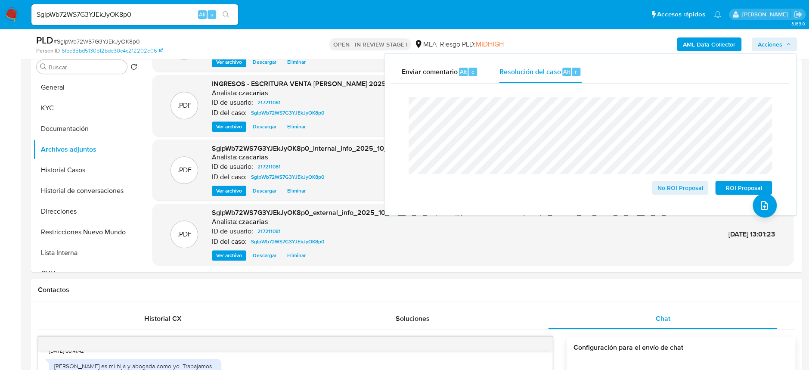
click at [88, 38] on span "# SglpWb72WS7G3YJEkJyOK8p0" at bounding box center [96, 41] width 87 height 9
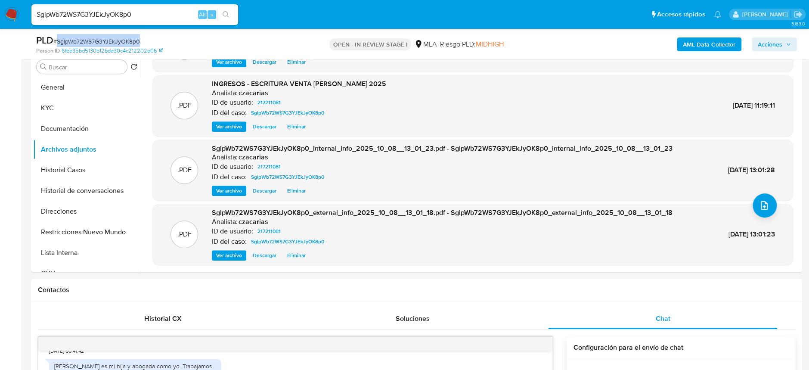
click at [782, 48] on span "Acciones" at bounding box center [770, 44] width 25 height 14
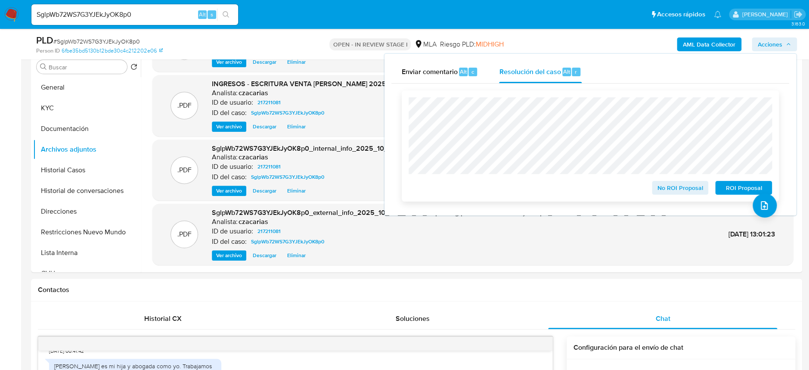
click at [673, 194] on span "No ROI Proposal" at bounding box center [680, 188] width 45 height 12
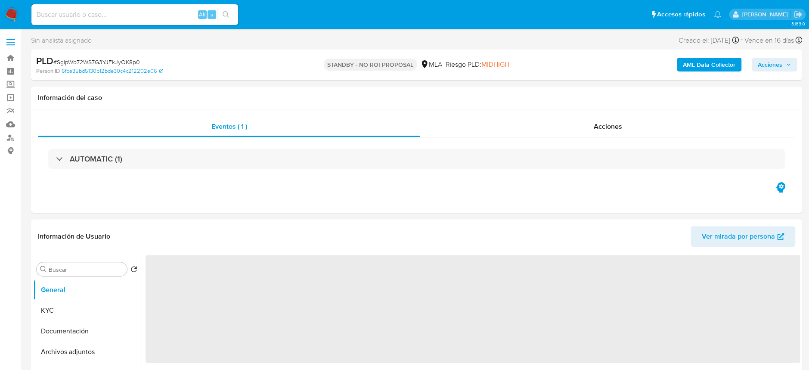
select select "10"
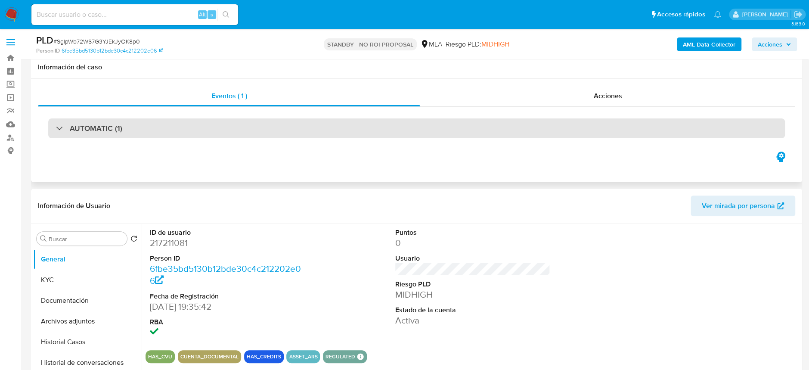
scroll to position [57, 0]
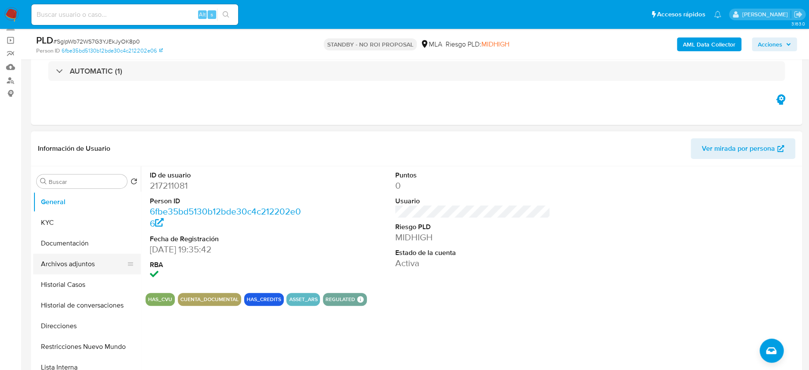
click at [64, 257] on button "Archivos adjuntos" at bounding box center [83, 264] width 101 height 21
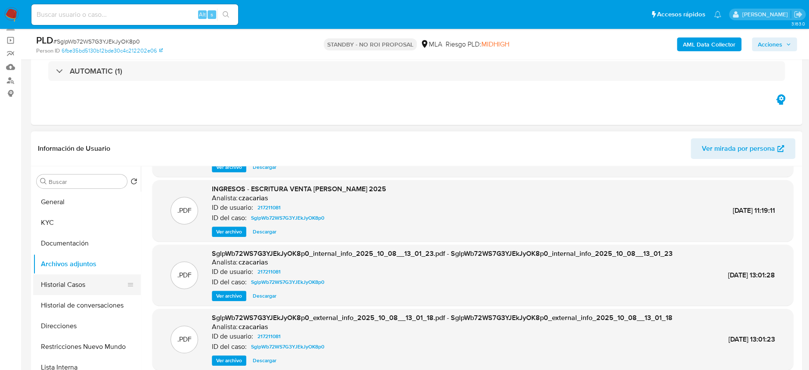
click at [72, 277] on button "Historial Casos" at bounding box center [83, 284] width 101 height 21
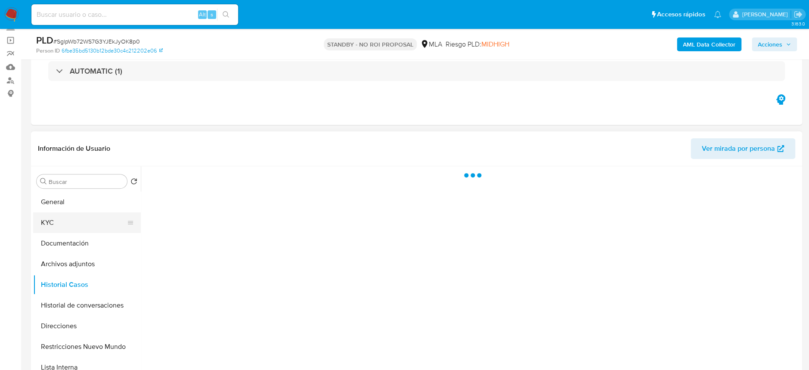
click at [81, 225] on button "KYC" at bounding box center [83, 222] width 101 height 21
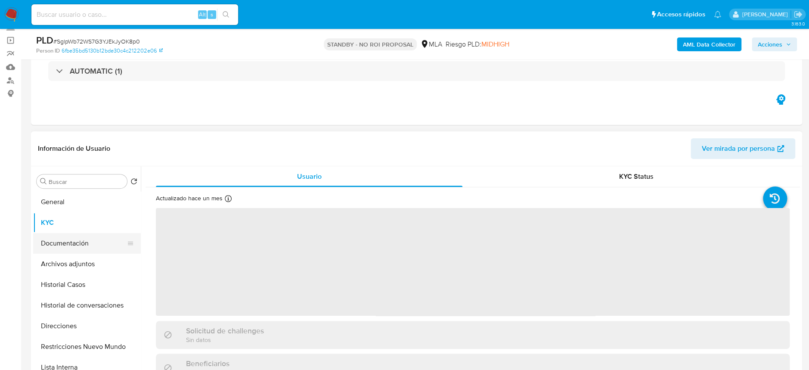
click at [78, 235] on button "Documentación" at bounding box center [83, 243] width 101 height 21
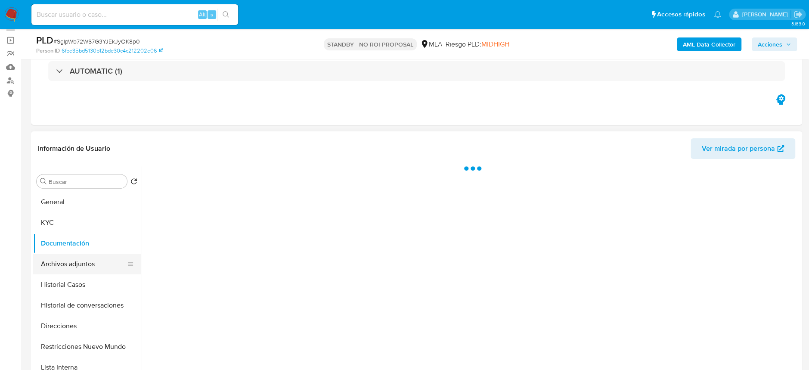
click at [67, 266] on button "Archivos adjuntos" at bounding box center [83, 264] width 101 height 21
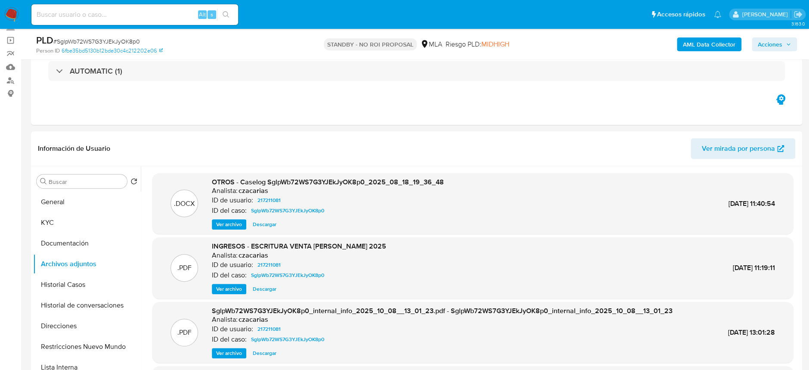
click at [18, 15] on img at bounding box center [11, 14] width 15 height 15
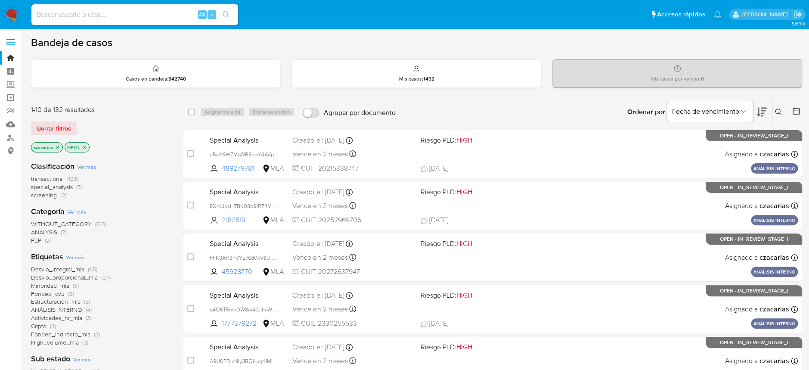
click at [792, 111] on icon at bounding box center [795, 111] width 7 height 7
click at [792, 110] on icon at bounding box center [796, 111] width 9 height 9
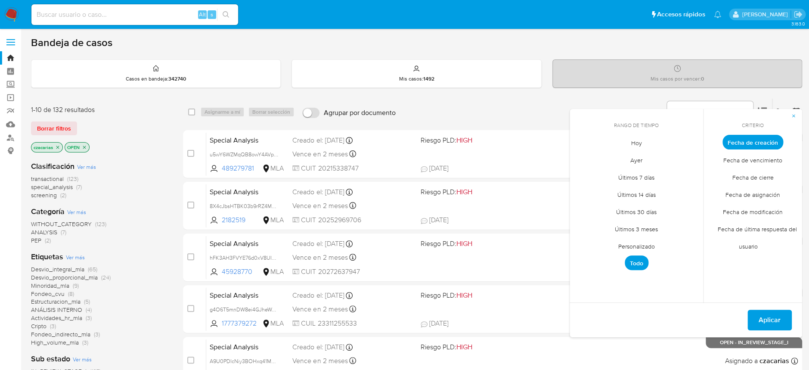
click at [637, 245] on span "Personalizado" at bounding box center [636, 246] width 55 height 18
click at [582, 158] on icon "Mes anterior" at bounding box center [583, 158] width 10 height 10
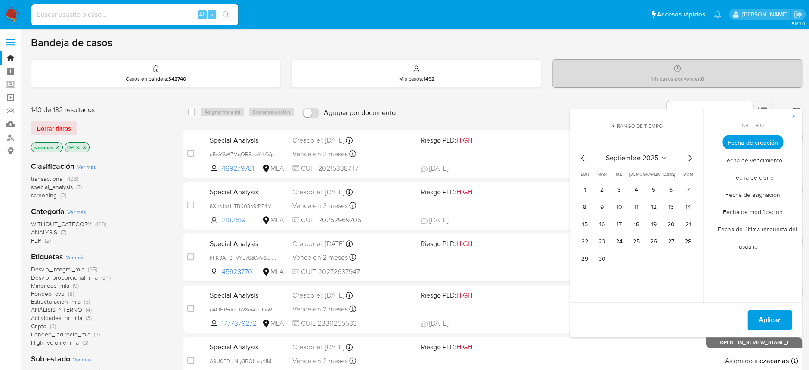
click at [582, 158] on icon "Mes anterior" at bounding box center [583, 158] width 10 height 10
click at [656, 183] on button "1" at bounding box center [654, 190] width 14 height 14
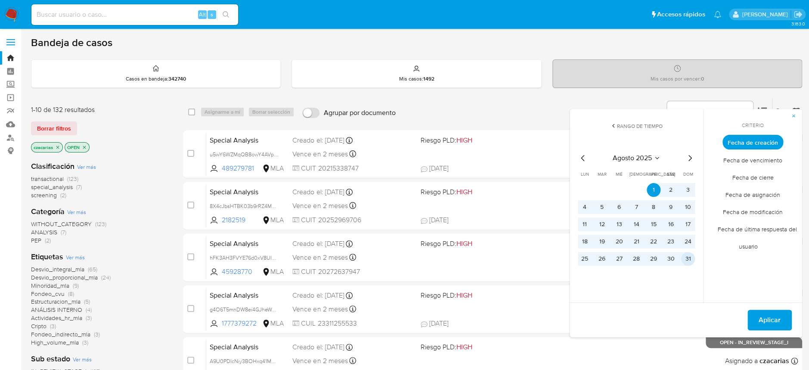
drag, startPoint x: 688, startPoint y: 257, endPoint x: 709, endPoint y: 278, distance: 29.8
click at [691, 260] on button "31" at bounding box center [688, 259] width 14 height 14
click at [774, 333] on div "Del 1 de agosto de 2025 al 31 de agosto de 2025 Aplicar" at bounding box center [685, 319] width 232 height 35
click at [771, 322] on span "Aplicar" at bounding box center [769, 319] width 22 height 19
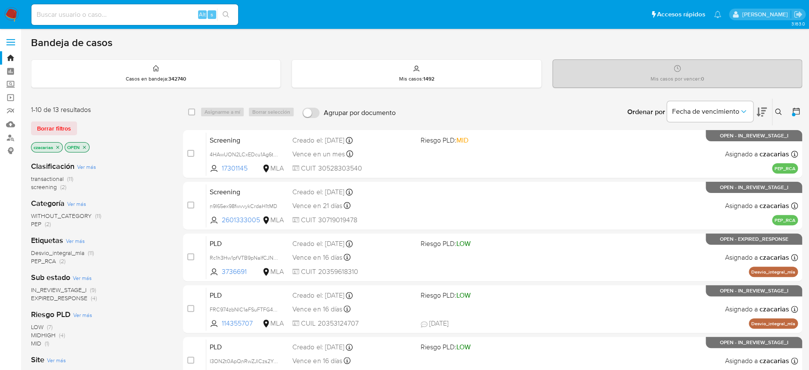
click at [86, 146] on icon "close-filter" at bounding box center [84, 146] width 3 height 3
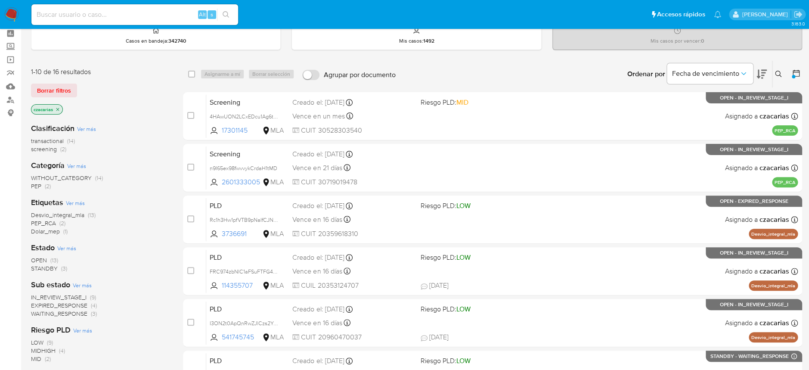
scroll to position [57, 0]
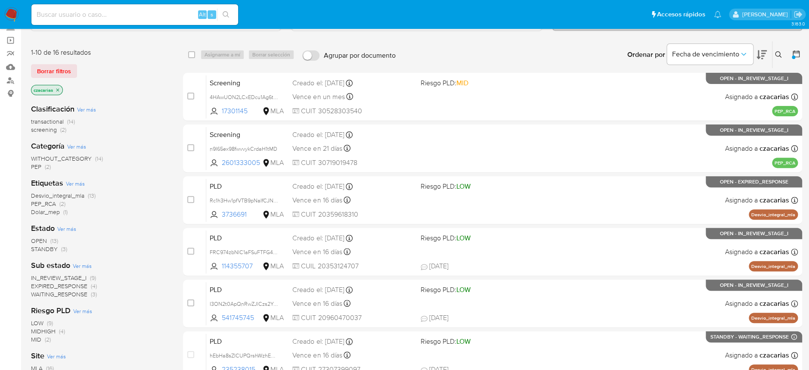
click at [60, 121] on span "transactional" at bounding box center [47, 121] width 33 height 9
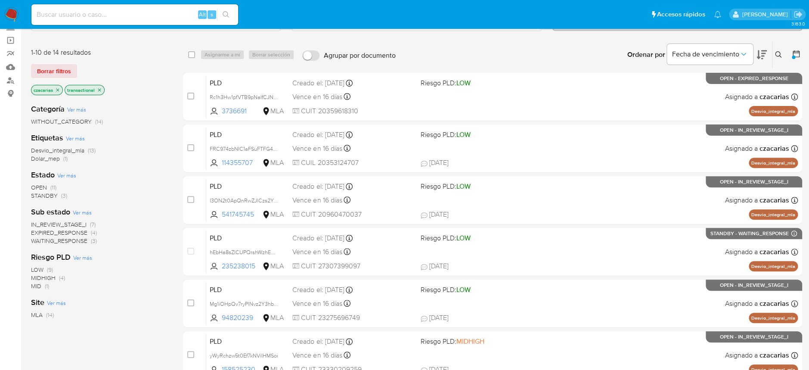
click at [57, 88] on icon "close-filter" at bounding box center [57, 89] width 5 height 5
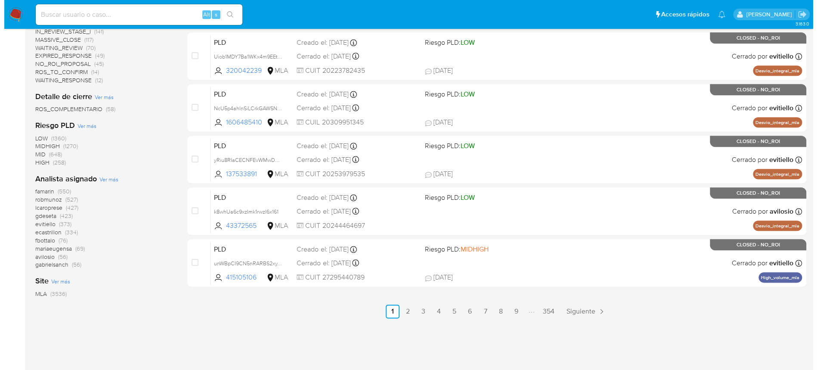
scroll to position [362, 0]
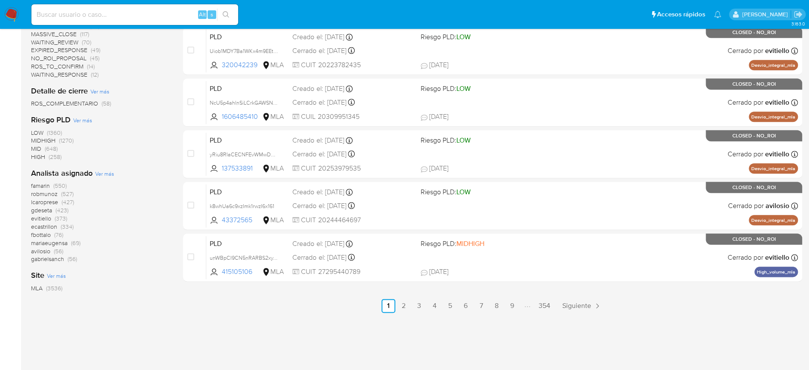
click at [103, 174] on span "Ver más" at bounding box center [104, 174] width 19 height 8
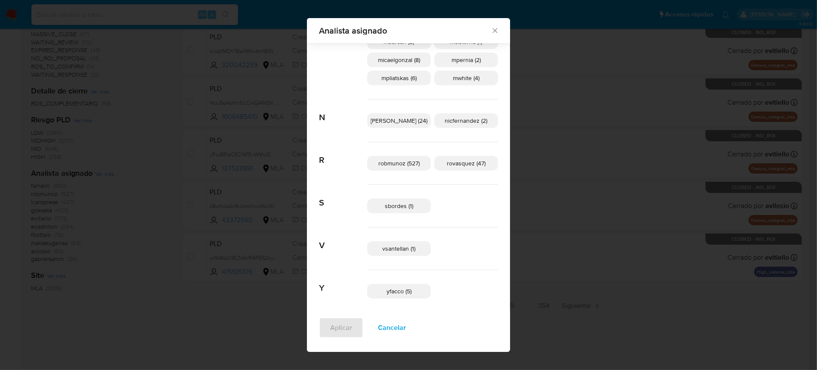
scroll to position [433, 0]
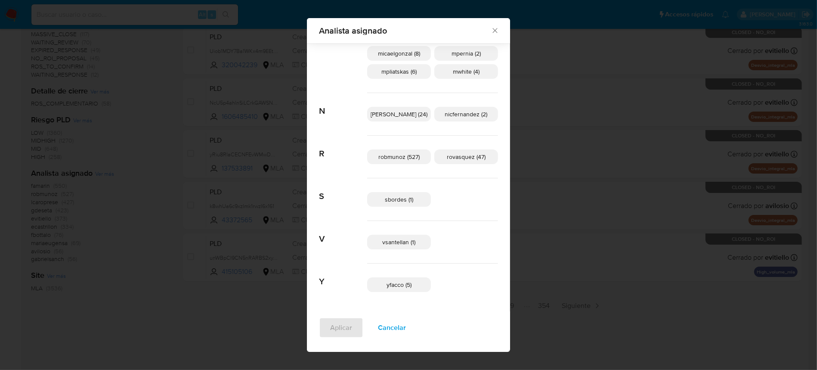
click at [393, 331] on span "Cancelar" at bounding box center [392, 327] width 28 height 19
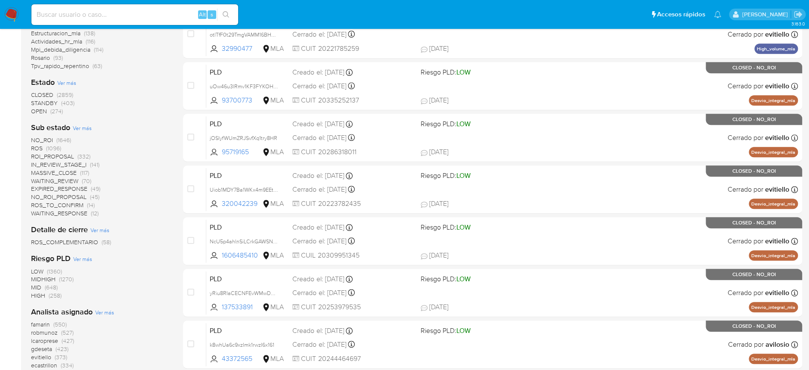
scroll to position [0, 0]
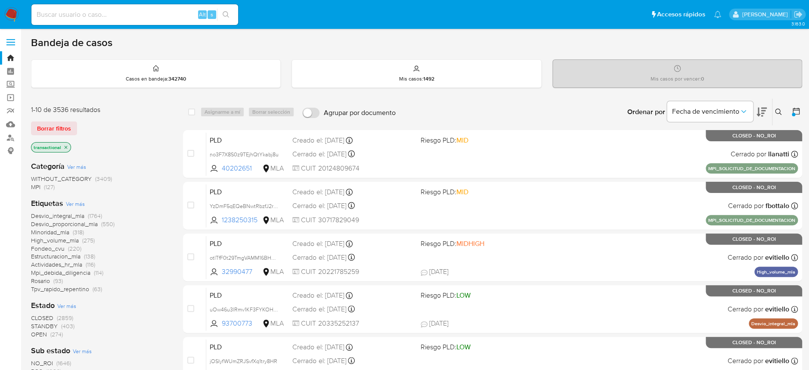
click at [14, 17] on img at bounding box center [11, 14] width 15 height 15
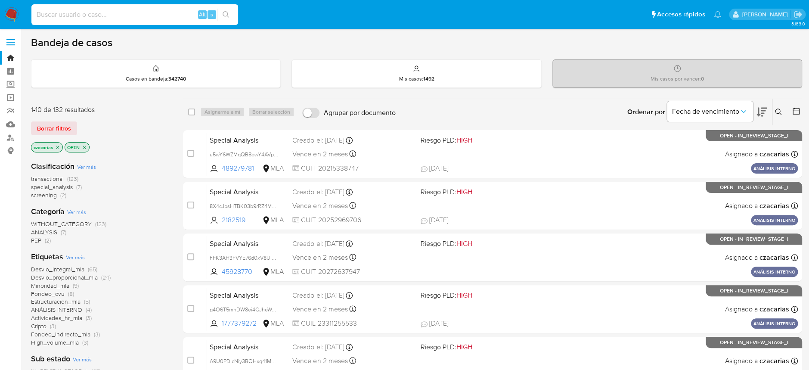
click at [186, 16] on input at bounding box center [134, 14] width 207 height 11
paste input "yWyRchzw5t0Ef7kNViIHMSoi"
type input "yWyRchzw5t0Ef7kNViIHMSoi"
click at [230, 15] on button "search-icon" at bounding box center [226, 15] width 18 height 12
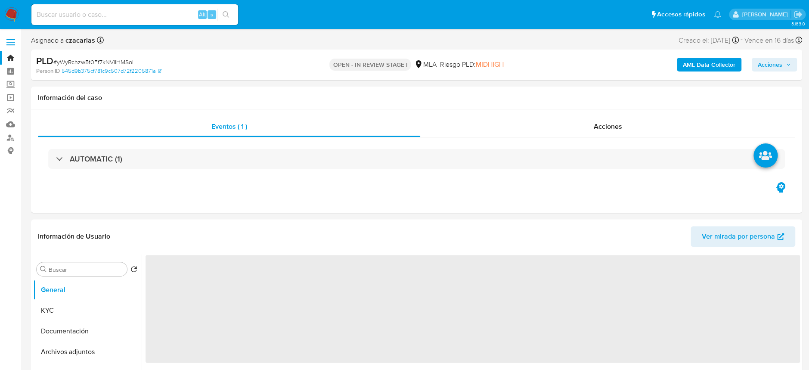
select select "10"
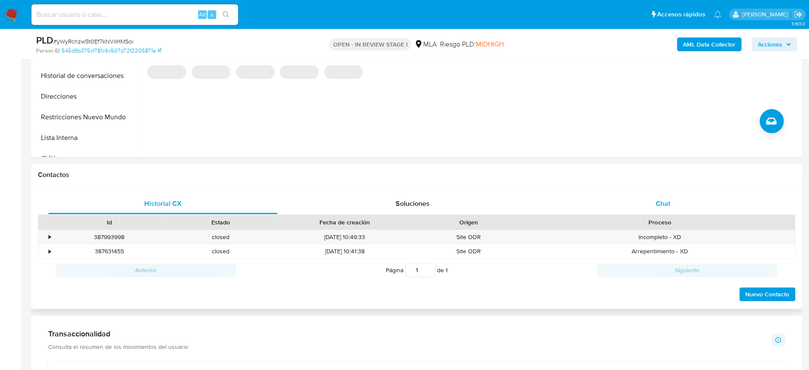
click at [631, 208] on div "Chat" at bounding box center [662, 203] width 229 height 21
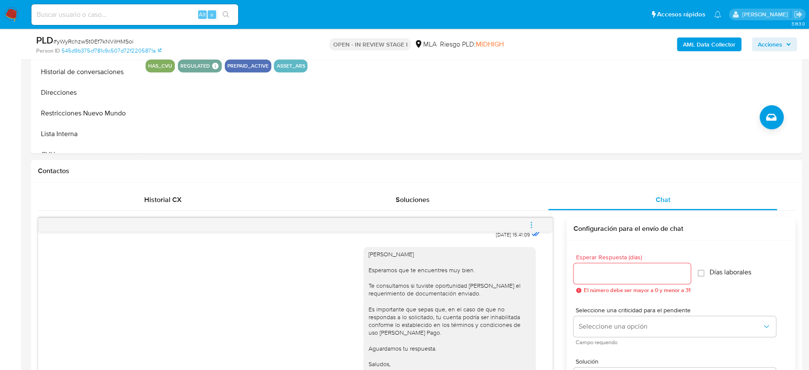
scroll to position [172, 0]
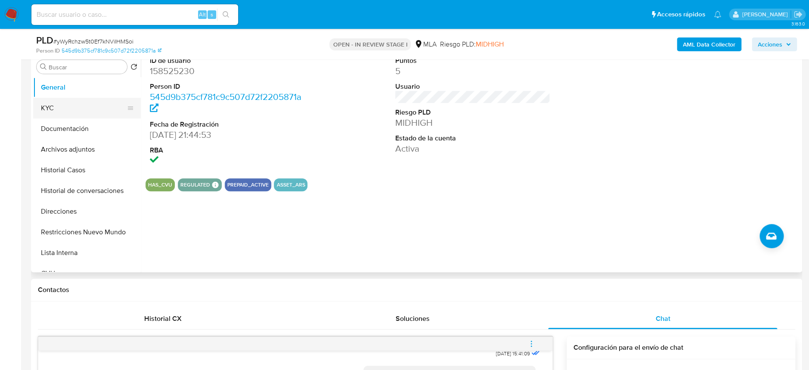
click at [56, 105] on button "KYC" at bounding box center [83, 108] width 101 height 21
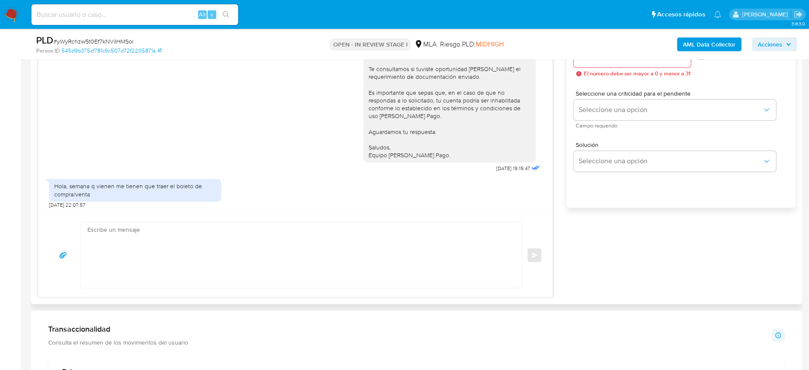
scroll to position [517, 0]
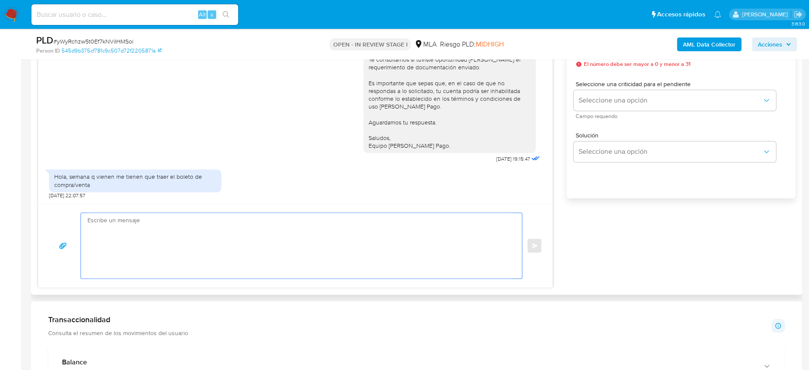
click at [142, 251] on textarea at bounding box center [299, 245] width 424 height 65
type textarea "h"
type textarea "g"
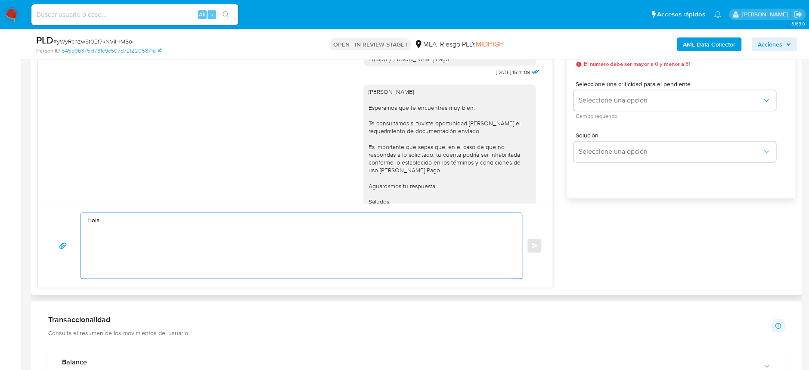
scroll to position [938, 0]
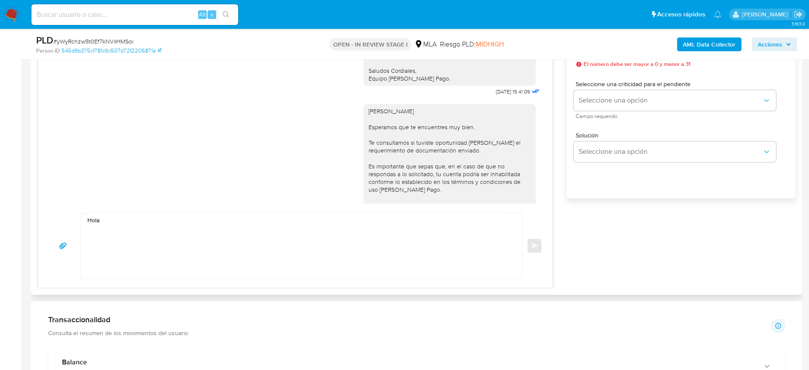
drag, startPoint x: 375, startPoint y: 143, endPoint x: 436, endPoint y: 142, distance: 60.3
click at [436, 142] on div "[PERSON_NAME] Esperamos que te encuentres muy bien. Te consultamos si tuviste o…" at bounding box center [449, 169] width 162 height 125
drag, startPoint x: 434, startPoint y: 142, endPoint x: 374, endPoint y: 145, distance: 60.3
click at [374, 145] on div "[PERSON_NAME] Esperamos que te encuentres muy bien. Te consultamos si tuviste o…" at bounding box center [449, 169] width 162 height 125
click at [376, 144] on div "[PERSON_NAME] Esperamos que te encuentres muy bien. Te consultamos si tuviste o…" at bounding box center [449, 169] width 162 height 125
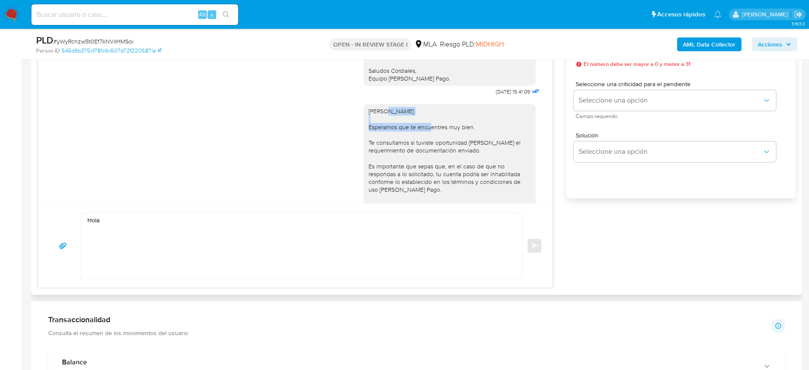
drag, startPoint x: 373, startPoint y: 142, endPoint x: 474, endPoint y: 147, distance: 101.3
click at [474, 147] on div "[PERSON_NAME] Esperamos que te encuentres muy bien. Te consultamos si tuviste o…" at bounding box center [449, 169] width 162 height 125
copy div "[PERSON_NAME]"
click at [173, 220] on textarea "Hola" at bounding box center [299, 245] width 424 height 65
paste textarea "[PERSON_NAME]"
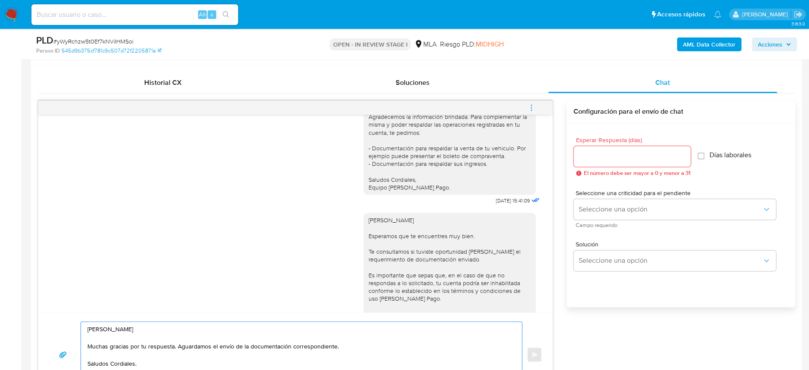
scroll to position [402, 0]
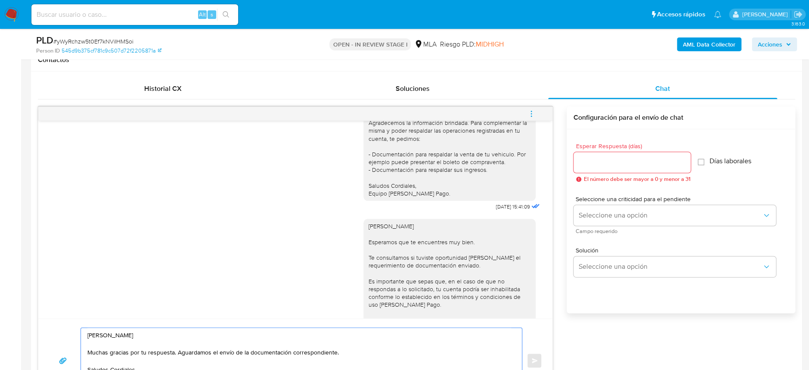
type textarea "[PERSON_NAME] Muchas gracias por tu respuesta. Aguardamos el envío de la docume…"
click at [625, 161] on input "Esperar Respuesta (días)" at bounding box center [631, 162] width 117 height 11
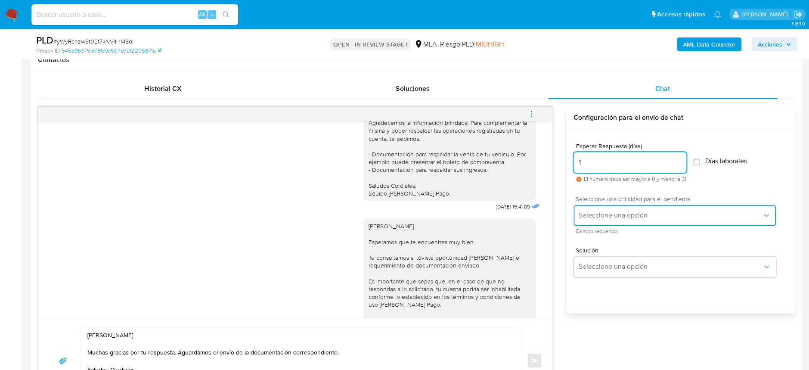
click at [619, 213] on span "Seleccione una opción" at bounding box center [670, 215] width 183 height 9
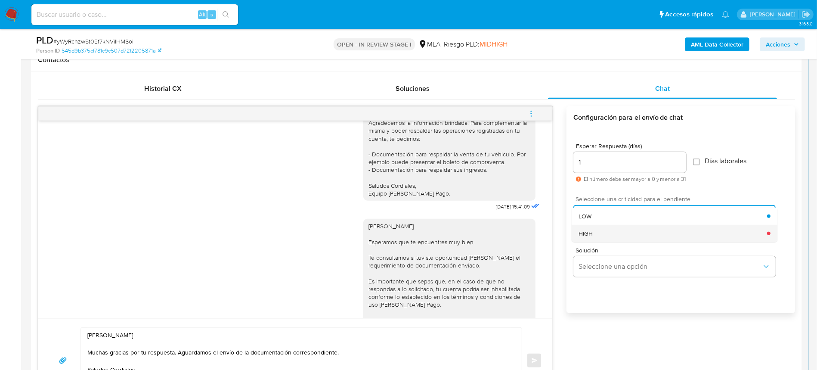
click at [609, 231] on div "HIGH" at bounding box center [673, 233] width 189 height 17
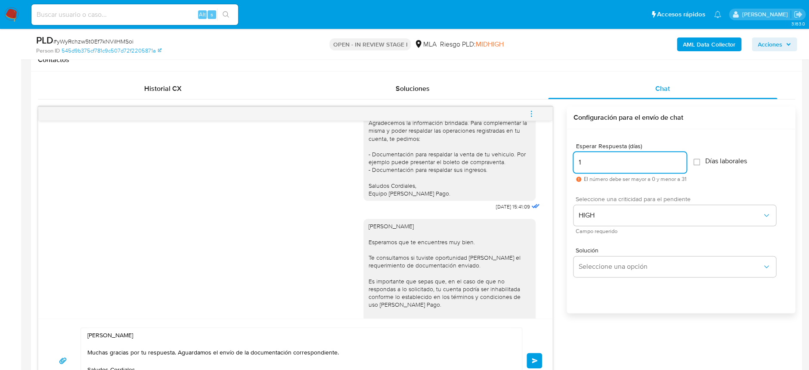
drag, startPoint x: 608, startPoint y: 165, endPoint x: 548, endPoint y: 162, distance: 59.9
click at [548, 162] on div "18/08/2025 17:25:06 Hola, Esperamos que te encuentres muy bien. Te consultamos …" at bounding box center [416, 254] width 757 height 296
type input "2"
click at [532, 365] on button "Enviar" at bounding box center [533, 360] width 15 height 15
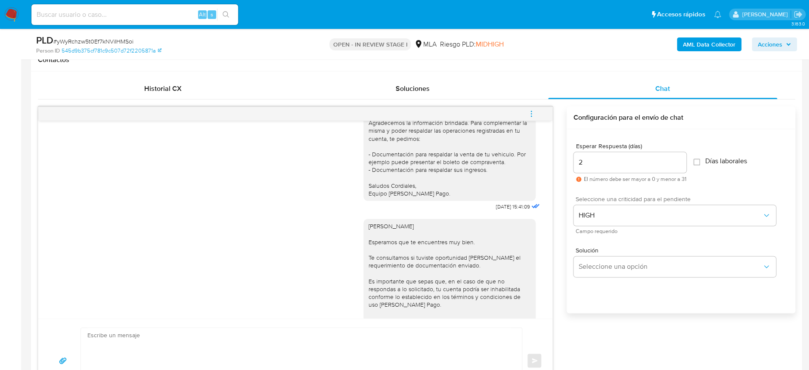
scroll to position [1126, 0]
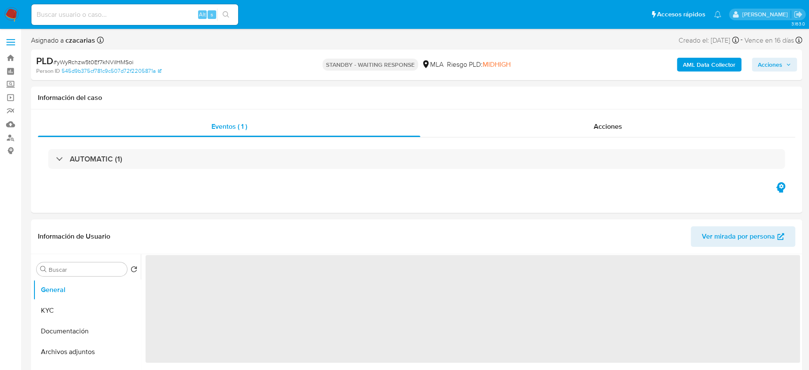
select select "10"
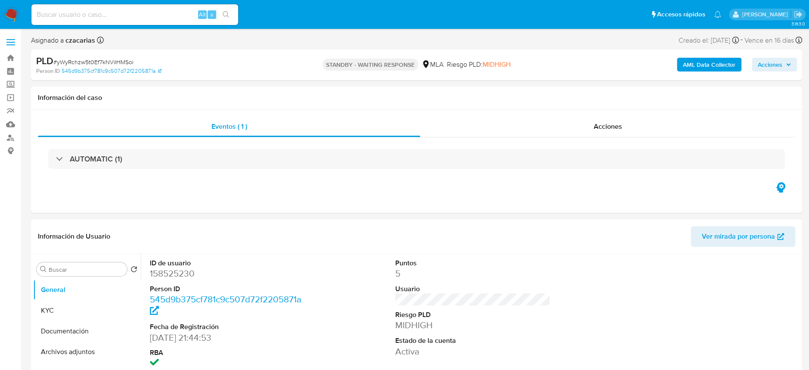
click at [121, 7] on div "Alt s" at bounding box center [134, 14] width 207 height 21
click at [126, 11] on input at bounding box center [134, 14] width 207 height 11
paste input "Mg1iOHpQv7ryPlNvz2Y3hbpe"
type input "Mg1iOHpQv7ryPlNvz2Y3hbpe"
click at [234, 16] on button "search-icon" at bounding box center [226, 15] width 18 height 12
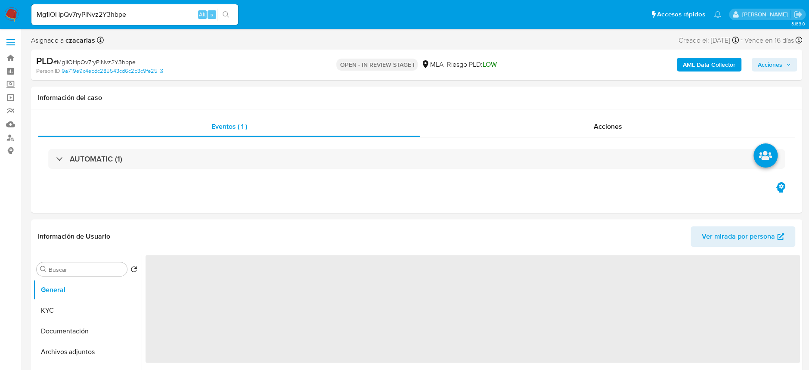
select select "10"
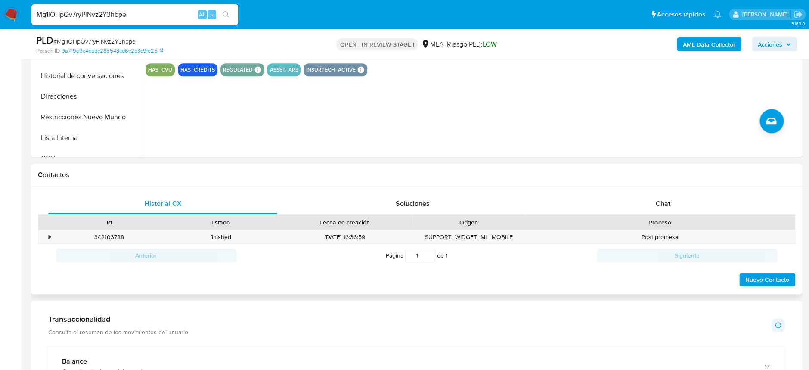
click at [629, 191] on div "Historial CX Soluciones Chat Id Estado Fecha de creación Origen Proceso • 34210…" at bounding box center [416, 240] width 771 height 108
click at [636, 193] on div "Chat" at bounding box center [662, 203] width 229 height 21
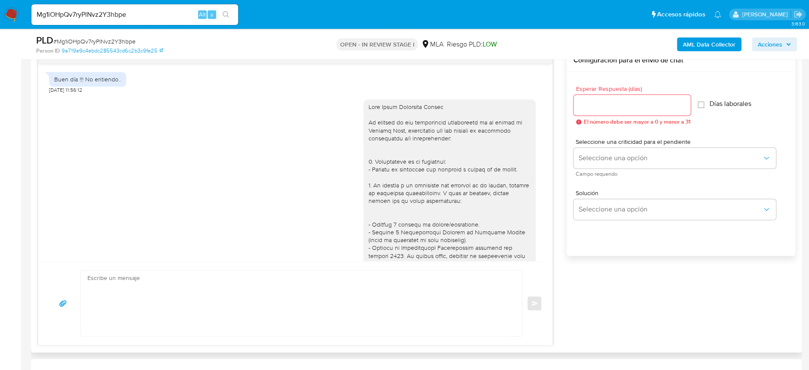
scroll to position [726, 0]
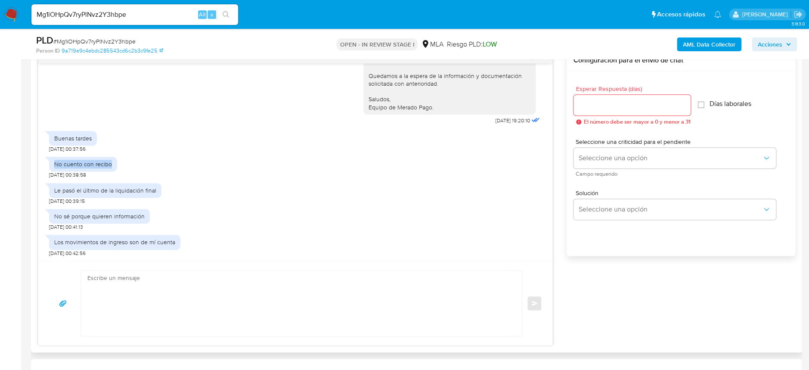
drag, startPoint x: 54, startPoint y: 165, endPoint x: 118, endPoint y: 162, distance: 63.8
click at [118, 162] on div "No cuento con recibo 10/10/2025 00:38:58" at bounding box center [295, 165] width 492 height 26
drag, startPoint x: 56, startPoint y: 192, endPoint x: 158, endPoint y: 191, distance: 102.0
click at [158, 191] on div "Le pasó el último de la liquidación final" at bounding box center [105, 190] width 112 height 15
drag, startPoint x: 96, startPoint y: 216, endPoint x: 138, endPoint y: 212, distance: 42.8
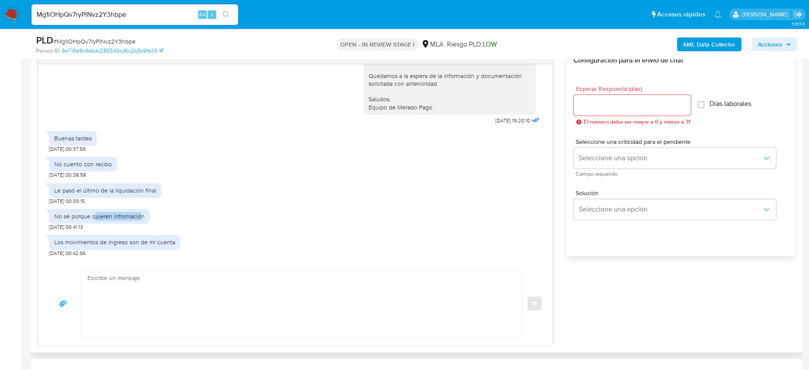
click at [138, 212] on div "No sé porque quieren información" at bounding box center [99, 216] width 90 height 8
drag, startPoint x: 84, startPoint y: 242, endPoint x: 177, endPoint y: 247, distance: 93.9
click at [177, 247] on div "Los movimientos de ingreso son de mí cuenta" at bounding box center [114, 242] width 131 height 15
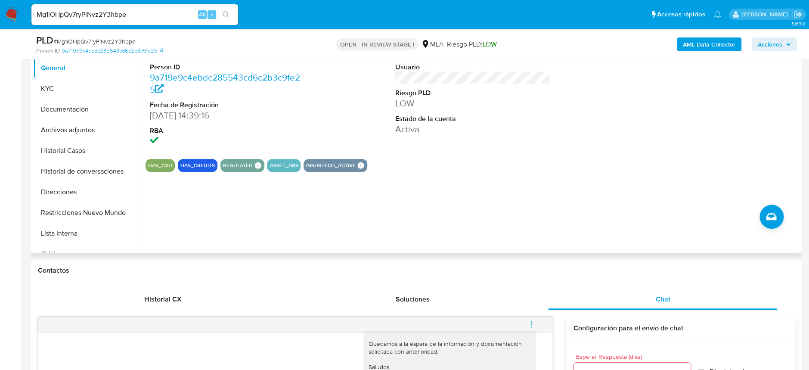
scroll to position [172, 0]
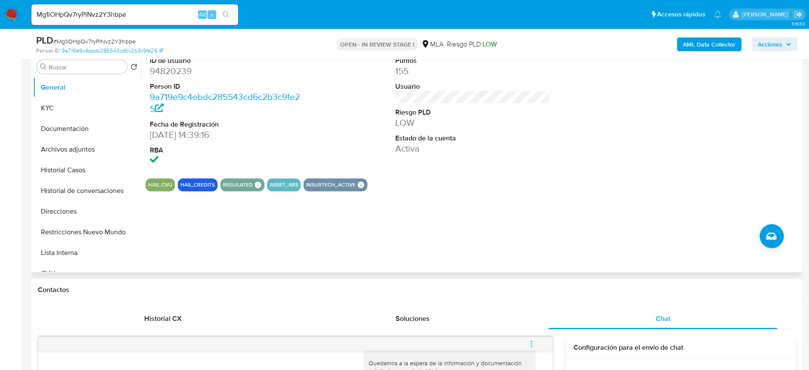
click at [174, 66] on dd "94820239" at bounding box center [227, 71] width 155 height 12
copy dd "94820239"
click at [53, 143] on button "Archivos adjuntos" at bounding box center [83, 149] width 101 height 21
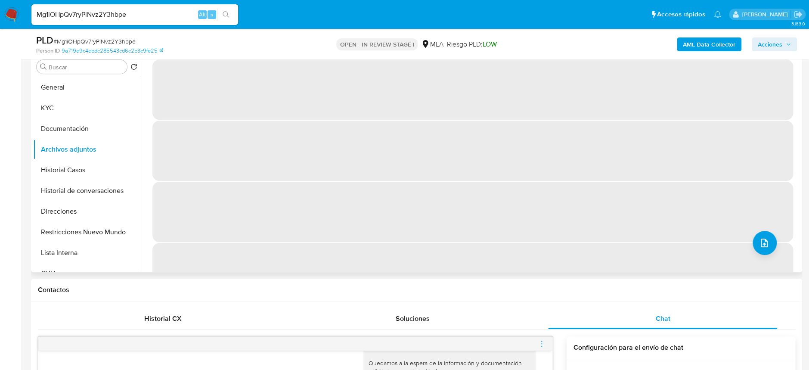
scroll to position [114, 0]
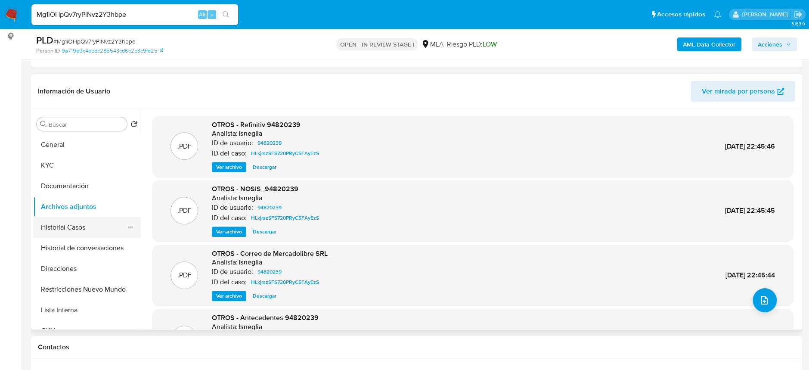
click at [74, 226] on button "Historial Casos" at bounding box center [83, 227] width 101 height 21
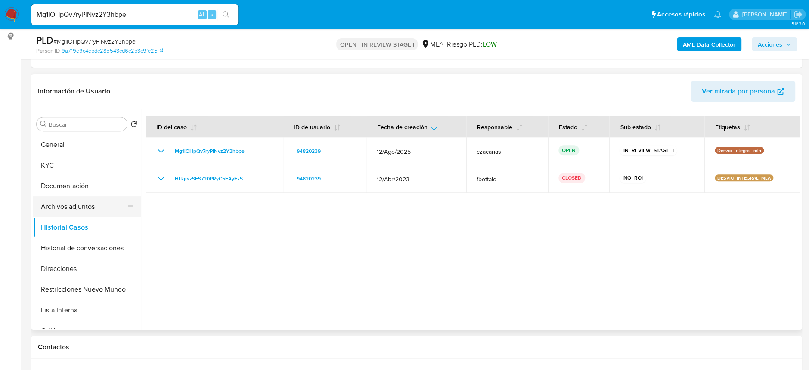
click at [74, 198] on button "Archivos adjuntos" at bounding box center [83, 206] width 101 height 21
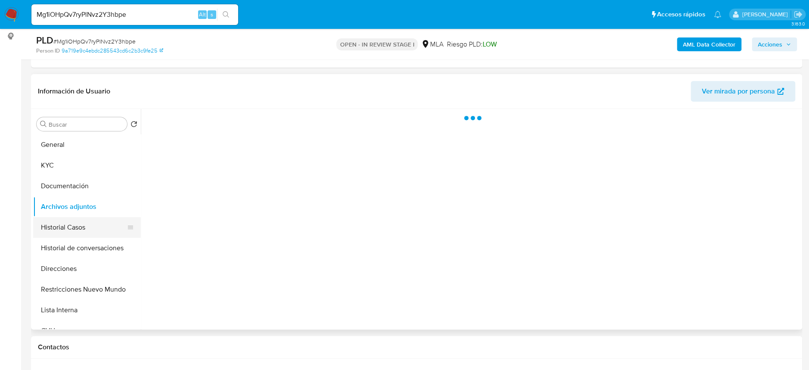
click at [88, 228] on button "Historial Casos" at bounding box center [83, 227] width 101 height 21
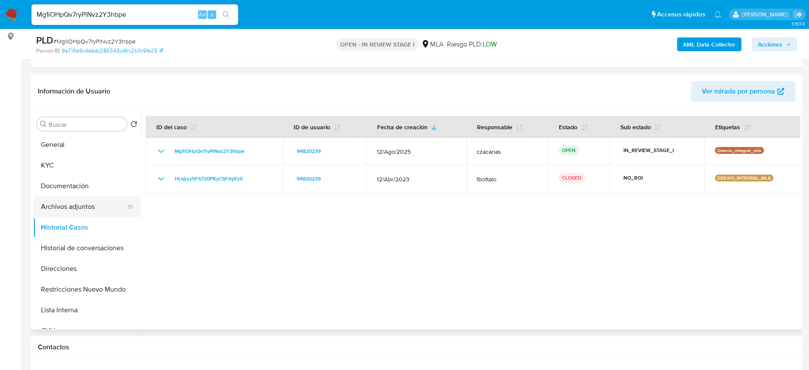
click at [79, 209] on button "Archivos adjuntos" at bounding box center [83, 206] width 101 height 21
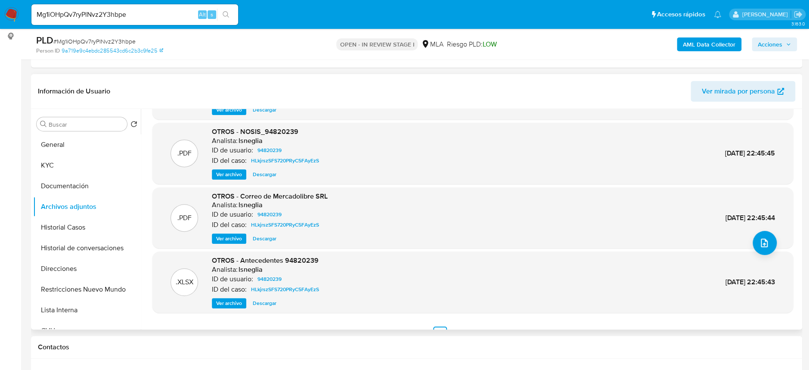
scroll to position [72, 0]
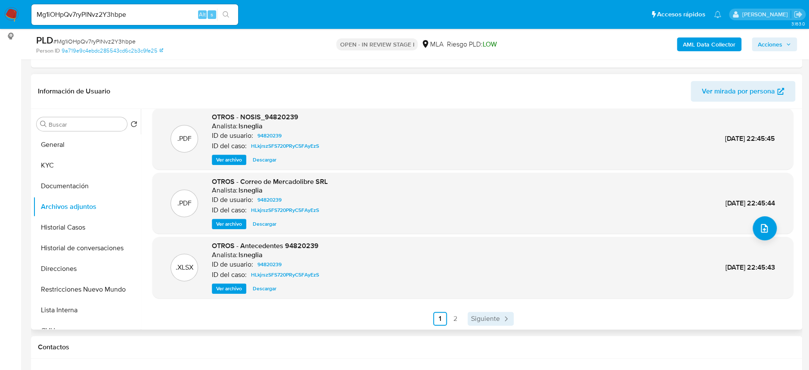
click at [472, 315] on span "Siguiente" at bounding box center [485, 318] width 29 height 7
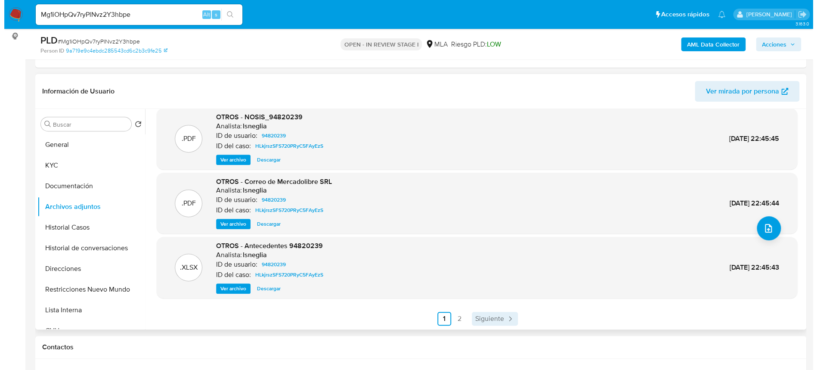
scroll to position [0, 0]
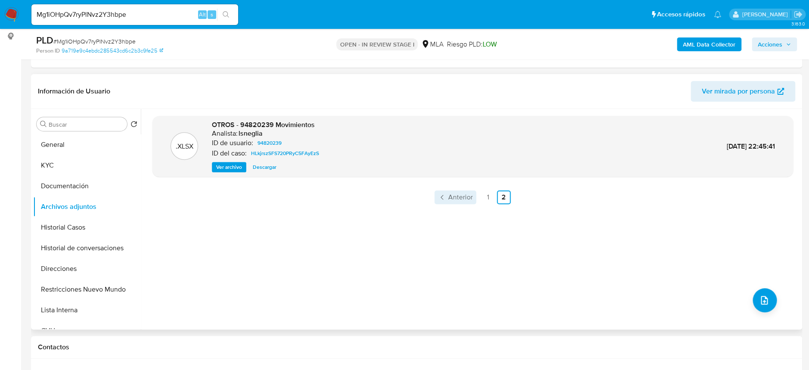
click at [470, 195] on span "Anterior" at bounding box center [460, 197] width 25 height 7
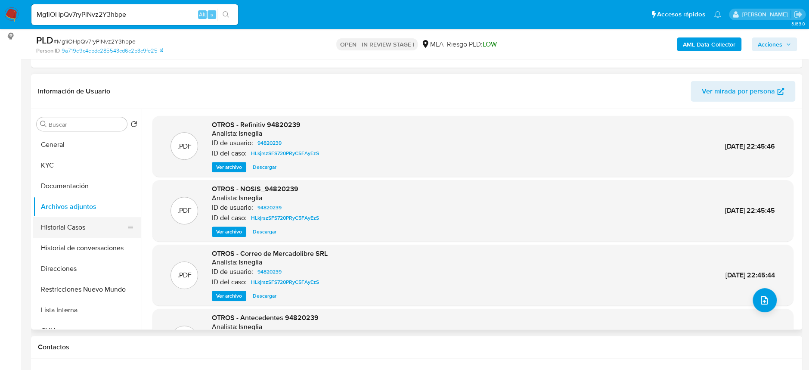
click at [76, 225] on button "Historial Casos" at bounding box center [83, 227] width 101 height 21
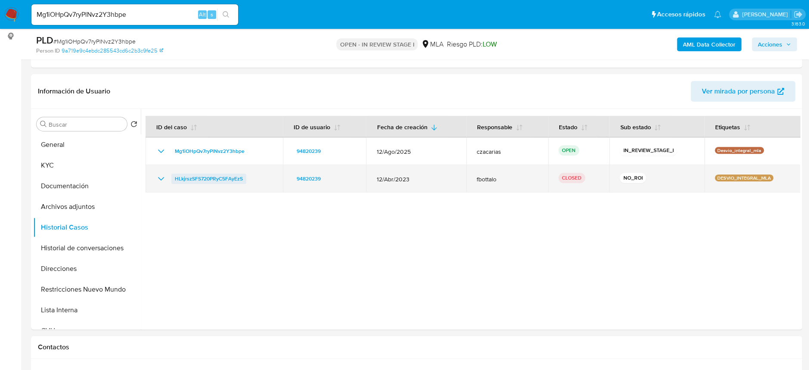
click at [233, 178] on span "HLkjrszSFS720PRyC5FAyEzS" at bounding box center [209, 178] width 68 height 10
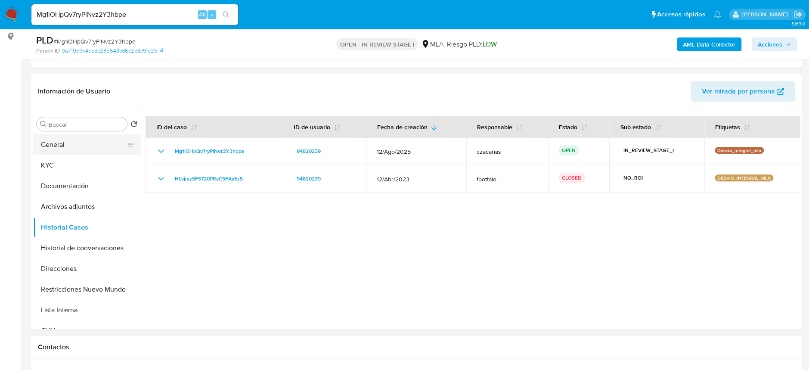
click at [83, 143] on button "General" at bounding box center [83, 144] width 101 height 21
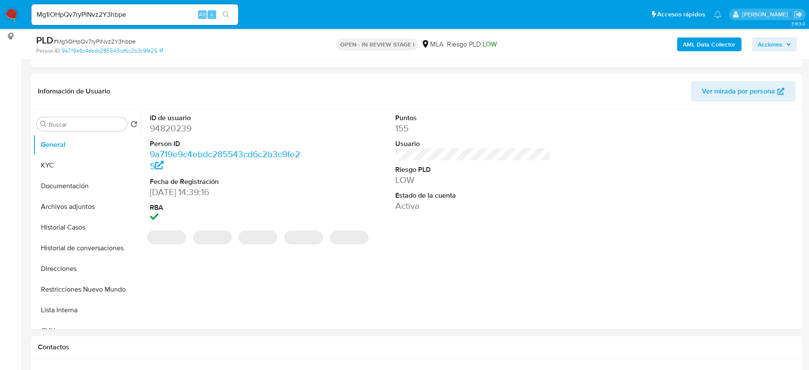
click at [179, 136] on dl "ID de usuario 94820239 Person ID 9a719e9c4ebdc285543cd6c2b3c9fe25 Fecha de Regi…" at bounding box center [227, 168] width 155 height 111
click at [169, 122] on dd "94820239" at bounding box center [227, 128] width 155 height 12
copy dd "94820239"
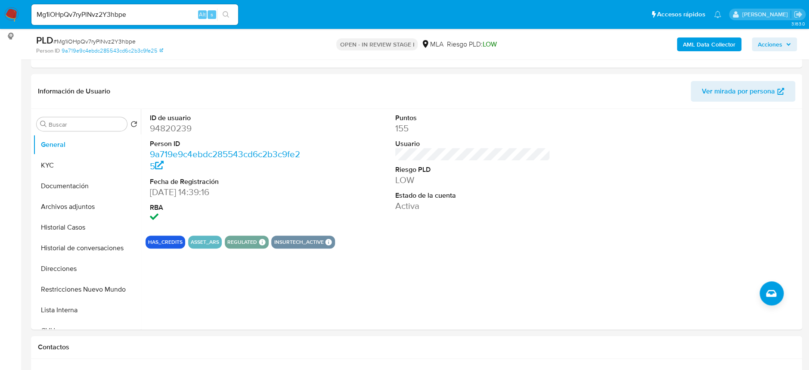
click at [105, 37] on div "PLD # Mg1iOHpQv7ryPlNvz2Y3hbpe" at bounding box center [161, 40] width 251 height 13
copy span "Mg1iOHpQv7ryPlNvz2Y3hbpe"
click at [170, 122] on dd "94820239" at bounding box center [227, 128] width 155 height 12
click at [176, 127] on dd "94820239" at bounding box center [227, 128] width 155 height 12
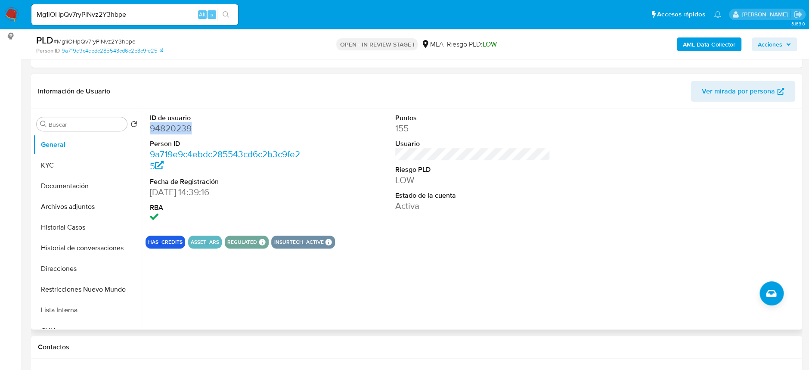
click at [176, 127] on dd "94820239" at bounding box center [227, 128] width 155 height 12
copy dd "94820239"
click at [179, 133] on dd "94820239" at bounding box center [227, 128] width 155 height 12
copy dd "94820239"
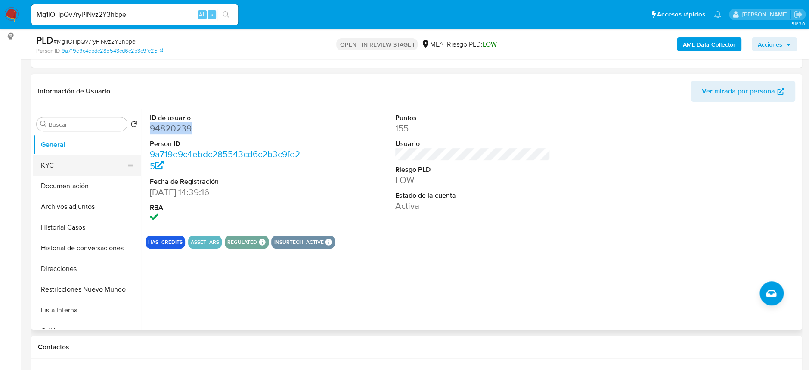
click at [48, 158] on button "KYC" at bounding box center [83, 165] width 101 height 21
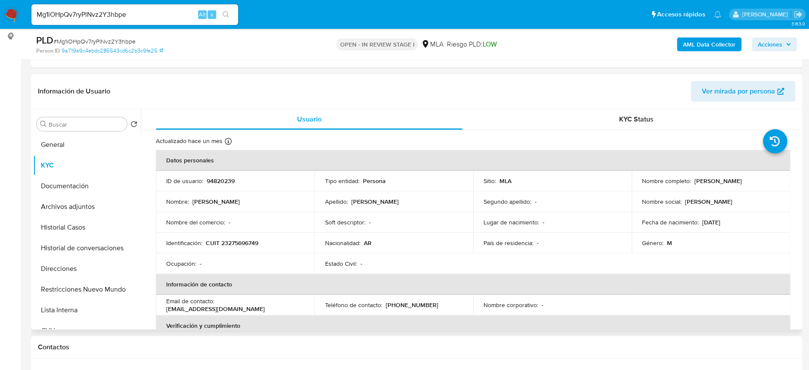
click at [241, 245] on p "CUIT 23275696749" at bounding box center [232, 243] width 53 height 8
click at [242, 245] on p "CUIT 23275696749" at bounding box center [232, 243] width 53 height 8
copy p "23275696749"
click at [62, 200] on button "Archivos adjuntos" at bounding box center [83, 206] width 101 height 21
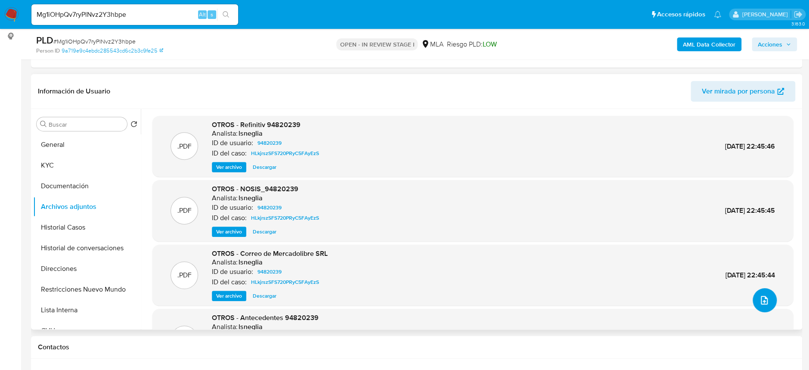
click at [765, 300] on icon "upload-file" at bounding box center [764, 300] width 10 height 10
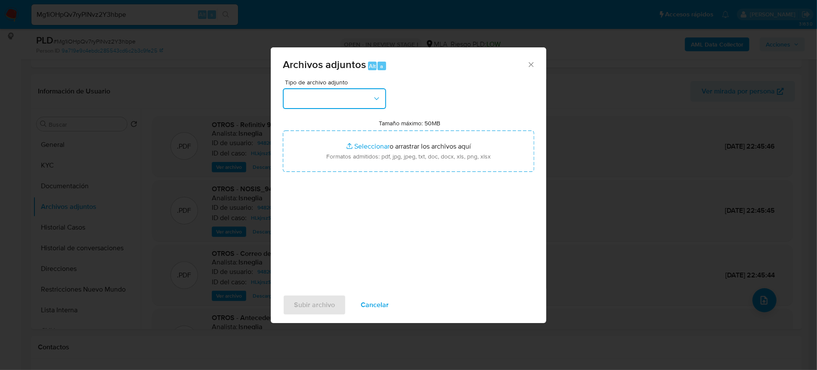
drag, startPoint x: 331, startPoint y: 108, endPoint x: 336, endPoint y: 102, distance: 8.6
click at [336, 102] on button "button" at bounding box center [334, 98] width 103 height 21
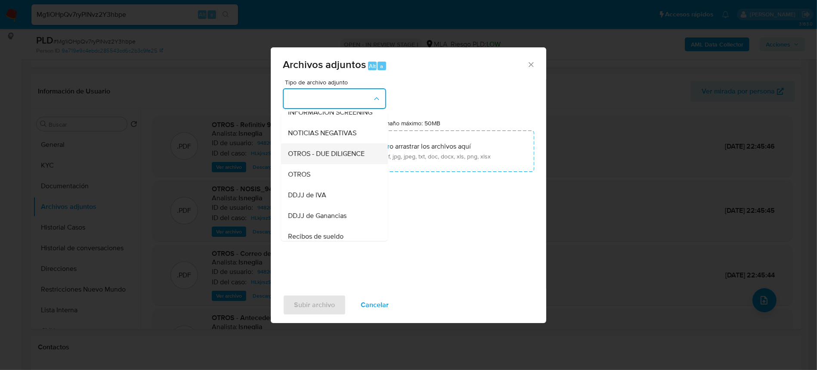
scroll to position [114, 0]
drag, startPoint x: 309, startPoint y: 176, endPoint x: 316, endPoint y: 178, distance: 7.2
click at [309, 177] on span "OTROS" at bounding box center [299, 172] width 22 height 9
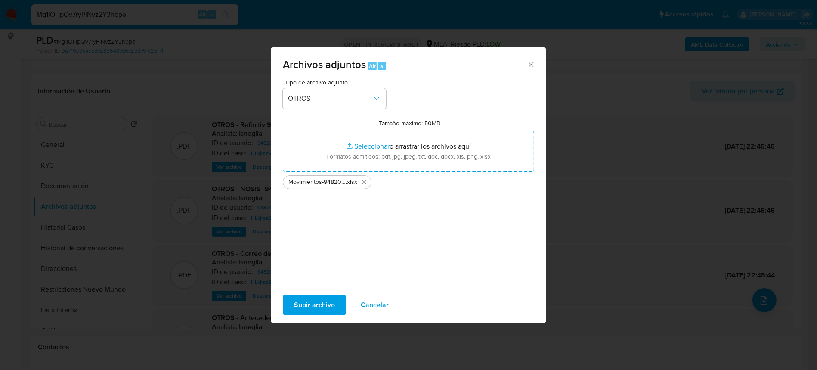
click at [303, 298] on span "Subir archivo" at bounding box center [314, 304] width 41 height 19
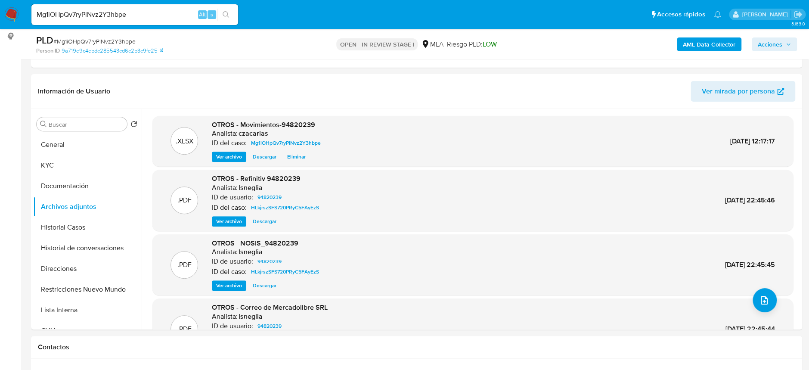
click at [724, 48] on b "AML Data Collector" at bounding box center [709, 44] width 53 height 14
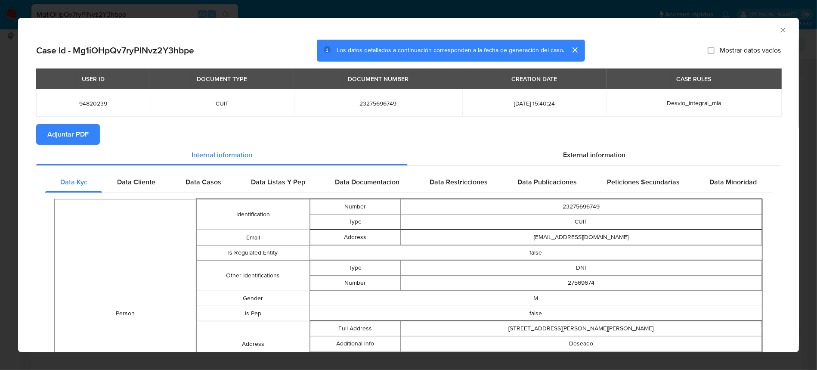
click at [81, 138] on span "Adjuntar PDF" at bounding box center [67, 134] width 41 height 19
click at [583, 154] on span "External information" at bounding box center [594, 157] width 62 height 10
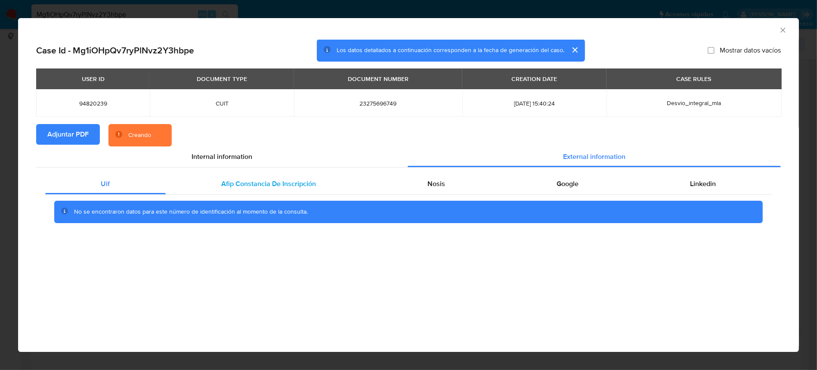
click at [265, 185] on span "Afip Constancia De Inscripción" at bounding box center [269, 184] width 95 height 10
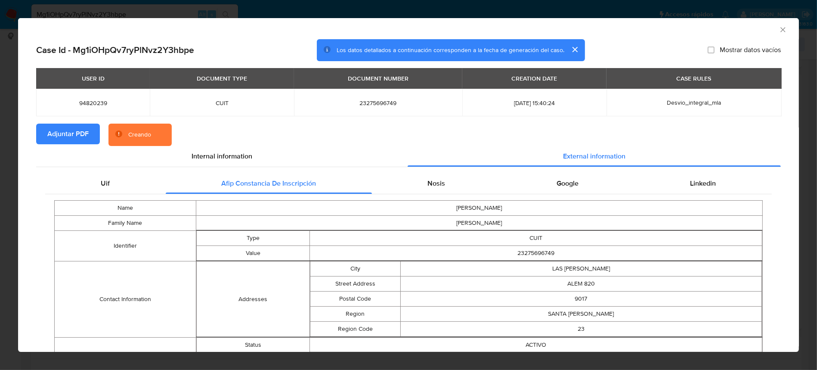
scroll to position [0, 0]
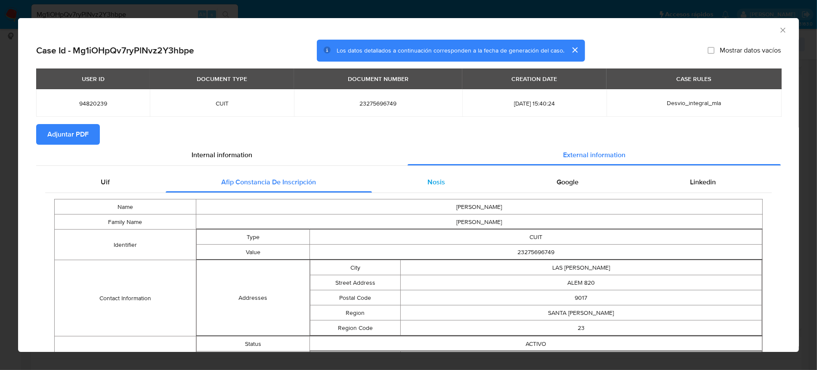
click at [448, 182] on div "Nosis" at bounding box center [436, 182] width 129 height 21
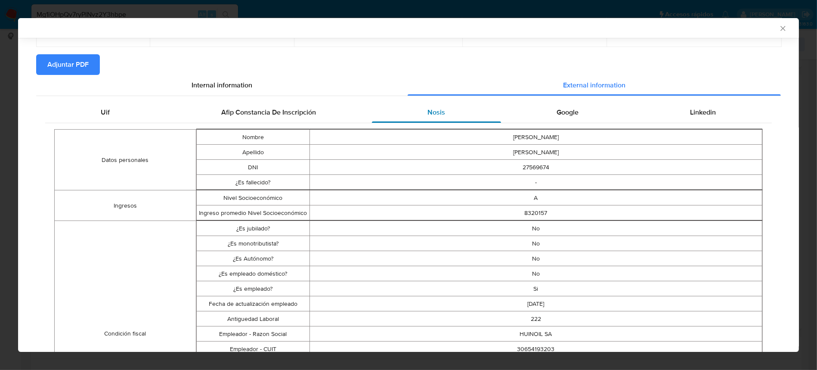
scroll to position [56, 0]
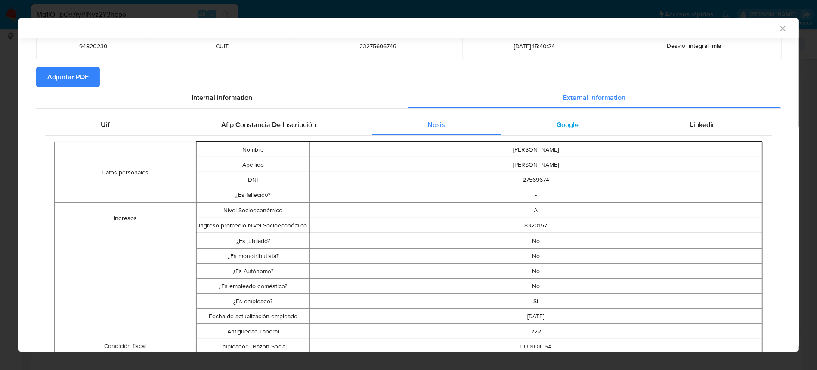
click at [544, 129] on div "Google" at bounding box center [567, 124] width 133 height 21
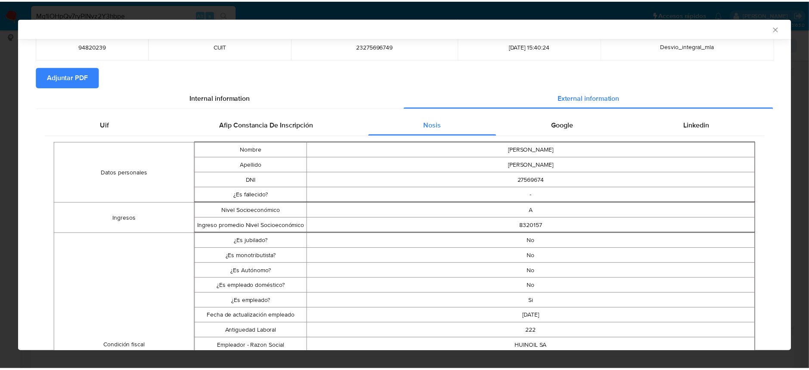
scroll to position [0, 0]
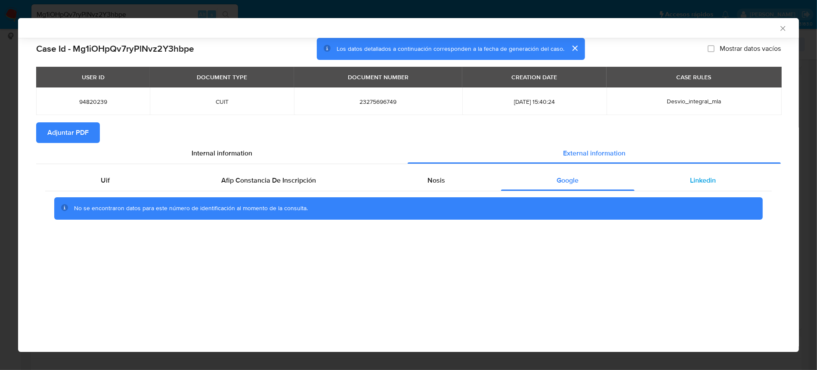
click at [716, 186] on div "Linkedin" at bounding box center [702, 180] width 137 height 21
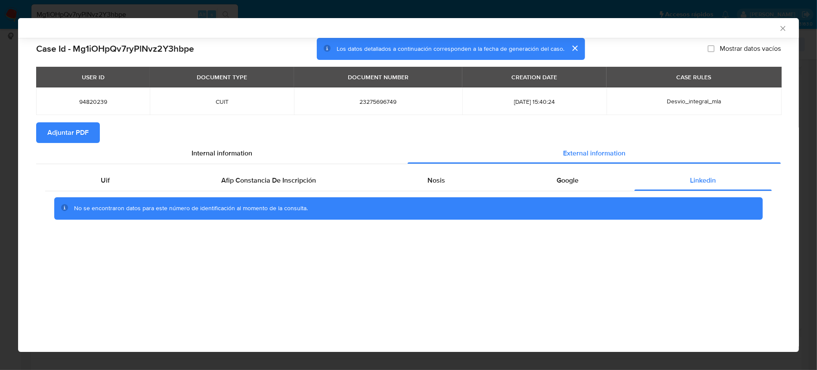
click at [781, 28] on icon "Cerrar ventana" at bounding box center [783, 28] width 9 height 9
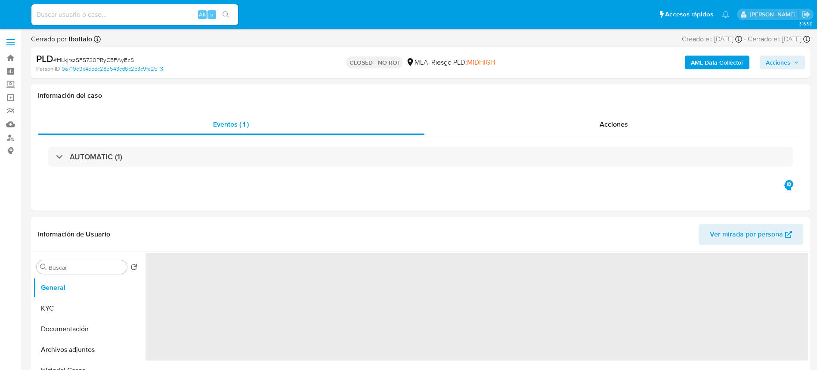
select select "10"
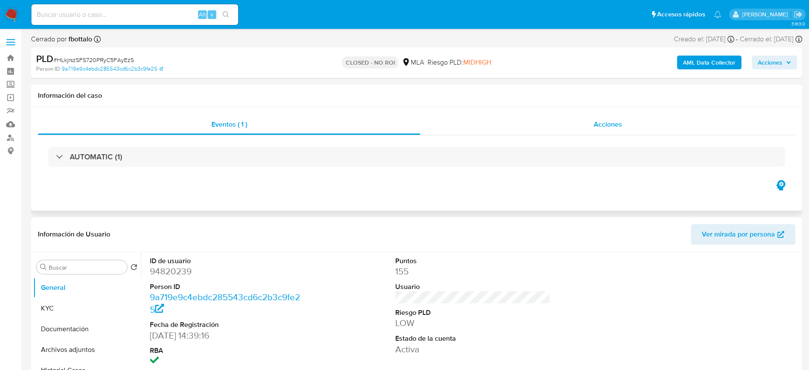
click at [613, 132] on div "Acciones" at bounding box center [607, 124] width 375 height 21
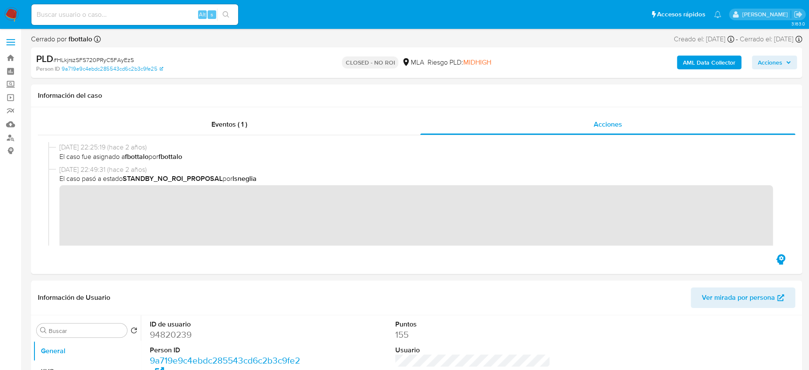
scroll to position [172, 0]
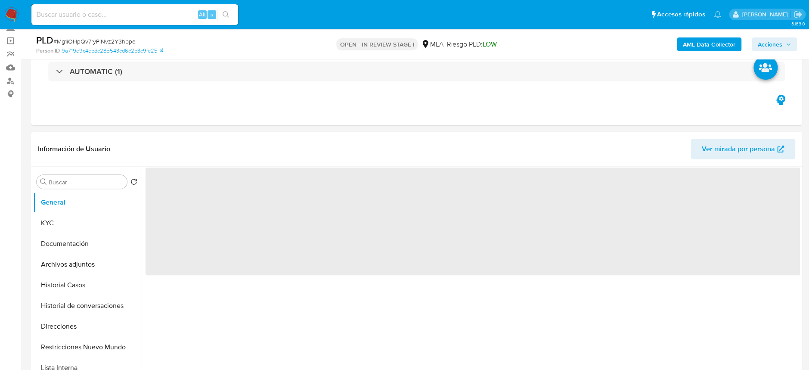
scroll to position [114, 0]
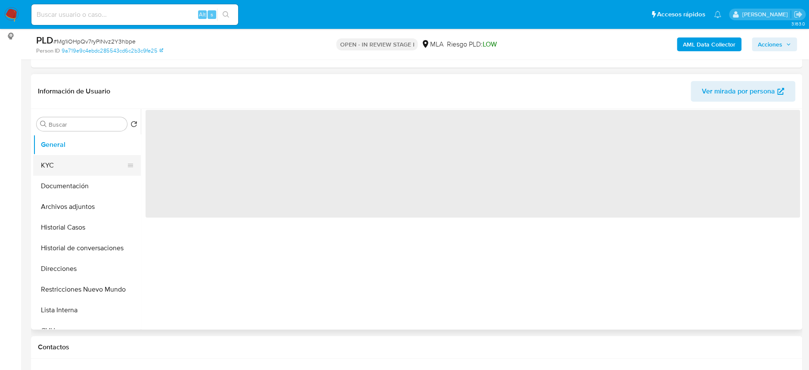
select select "10"
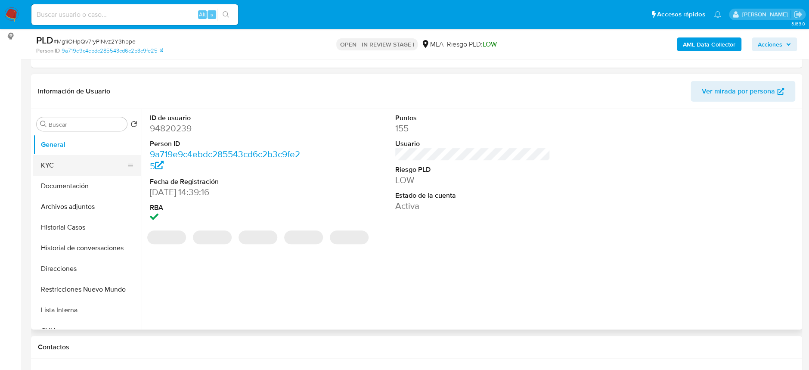
click at [81, 167] on button "KYC" at bounding box center [83, 165] width 101 height 21
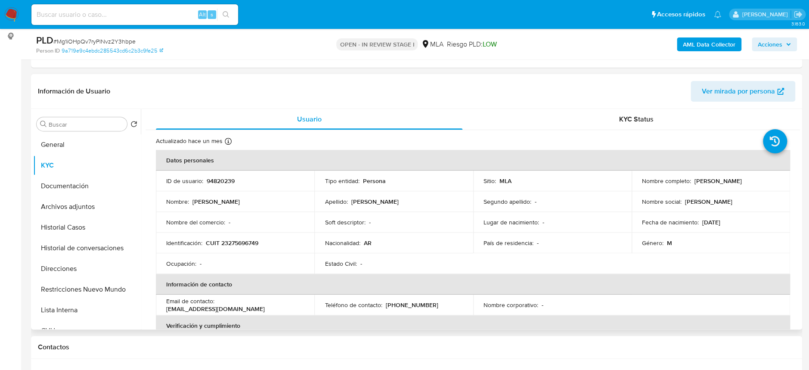
click at [235, 242] on p "CUIT 23275696749" at bounding box center [232, 243] width 53 height 8
copy p "23275696749"
click at [247, 246] on p "CUIT 23275696749" at bounding box center [232, 243] width 53 height 8
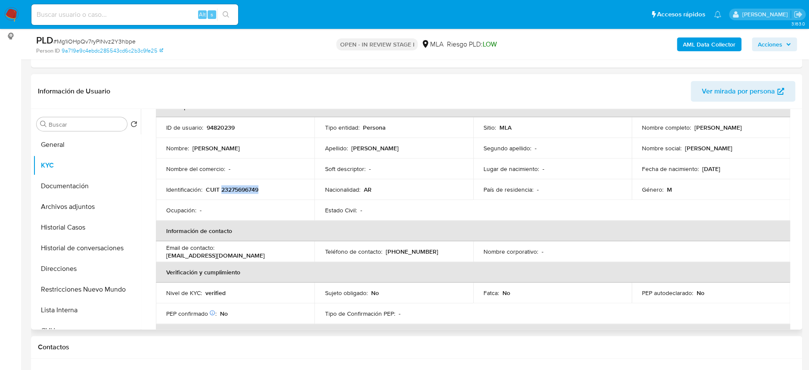
scroll to position [0, 0]
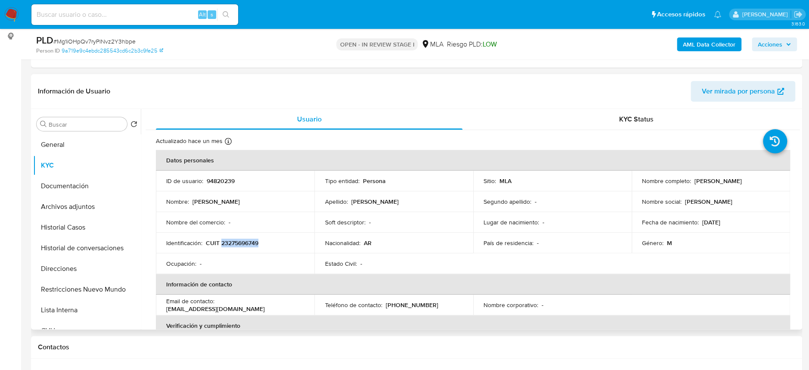
drag, startPoint x: 691, startPoint y: 183, endPoint x: 765, endPoint y: 186, distance: 74.5
click at [765, 186] on td "Nombre completo : Pablo Sebastian Boutet" at bounding box center [710, 180] width 158 height 21
copy p "Pablo Sebastian Boutet"
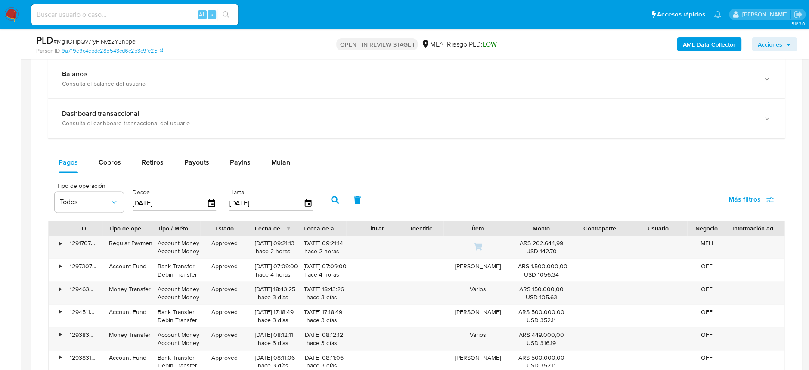
scroll to position [402, 0]
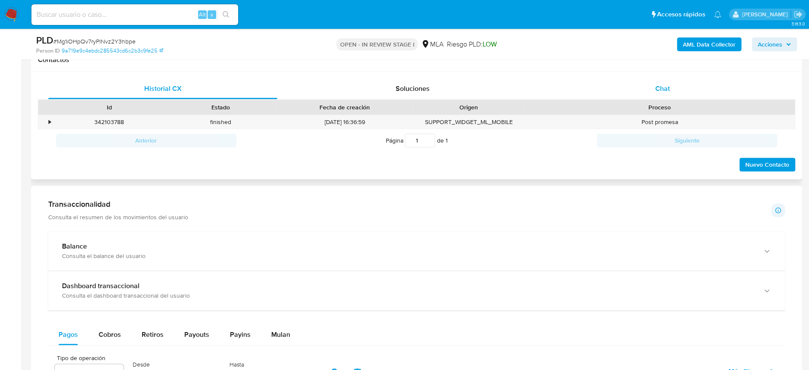
click at [653, 90] on div "Chat" at bounding box center [662, 88] width 229 height 21
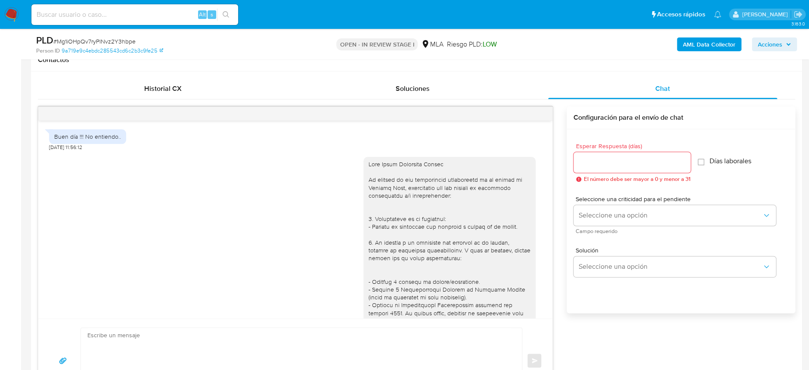
scroll to position [726, 0]
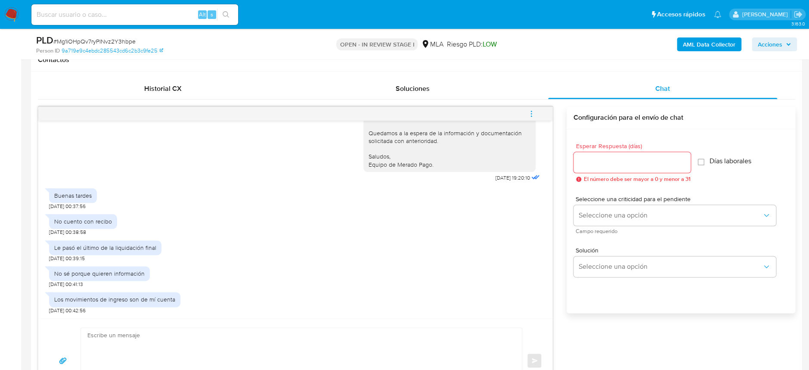
click at [199, 337] on textarea at bounding box center [299, 360] width 424 height 65
paste textarea "Pablo Sebastian Boutet"
click at [199, 337] on textarea "Hola Pablo Sebastian Boutet" at bounding box center [299, 360] width 424 height 65
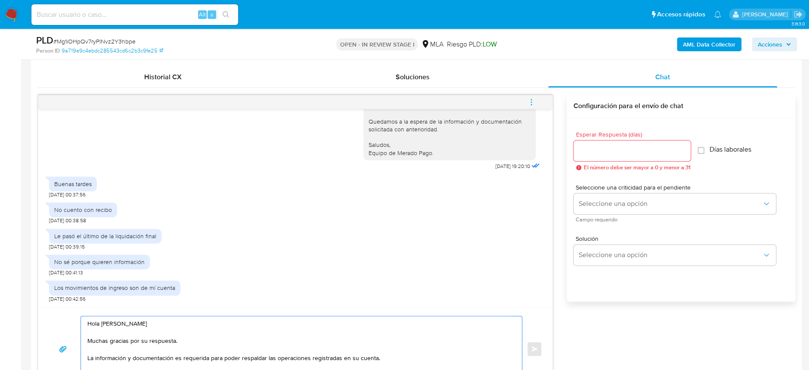
scroll to position [422, 0]
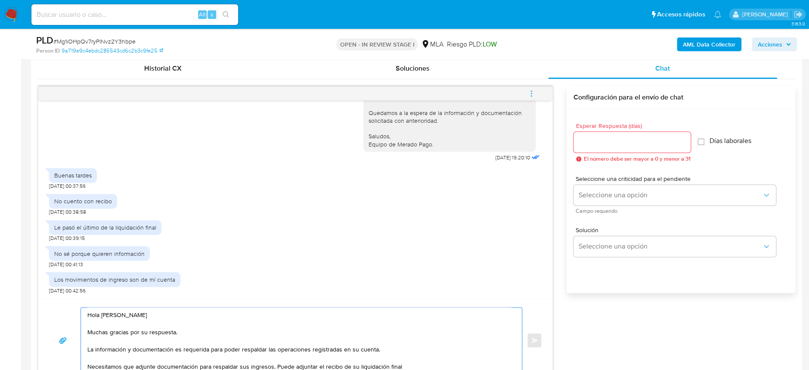
click at [301, 365] on textarea "Hola Pablo Sebastian Boutet Muchas gracias por su respuesta. La información y d…" at bounding box center [299, 339] width 424 height 65
click at [275, 366] on textarea "Hola Pablo Sebastian Boutet Muchas gracias por su respuesta. La información y d…" at bounding box center [299, 339] width 424 height 65
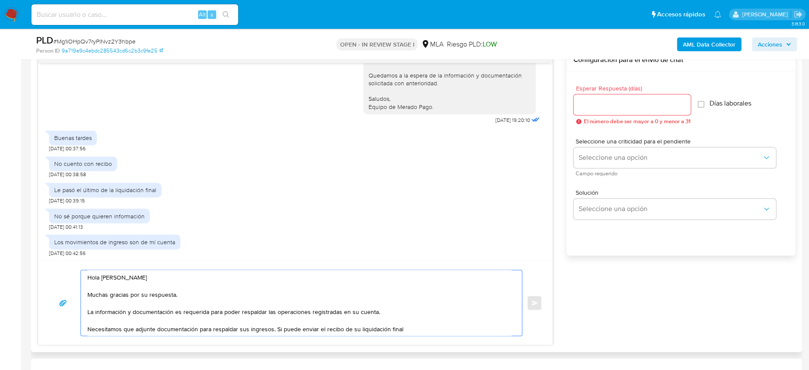
scroll to position [460, 0]
click at [411, 330] on textarea "Hola Pablo Sebastian Boutet Muchas gracias por su respuesta. La información y d…" at bounding box center [299, 301] width 424 height 65
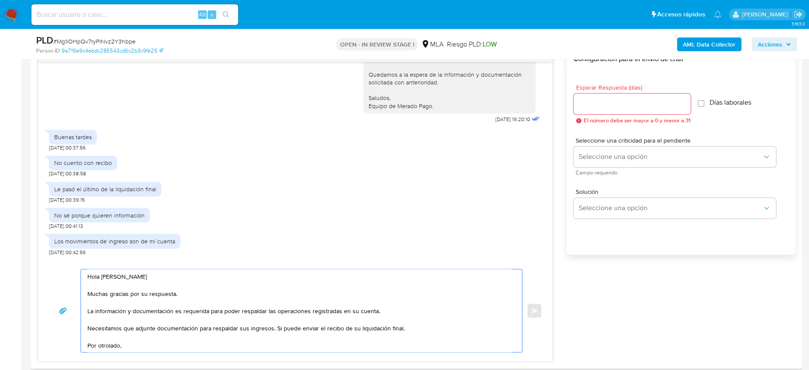
click at [103, 342] on textarea "Hola Pablo Sebastian Boutet Muchas gracias por su respuesta. La información y d…" at bounding box center [299, 310] width 424 height 83
click at [106, 345] on textarea "Hola Pablo Sebastian Boutet Muchas gracias por su respuesta. La información y d…" at bounding box center [299, 310] width 424 height 83
click at [108, 343] on textarea "Hola Pablo Sebastian Boutet Muchas gracias por su respuesta. La información y d…" at bounding box center [299, 310] width 424 height 83
click at [132, 344] on textarea "Hola Pablo Sebastian Boutet Muchas gracias por su respuesta. La información y d…" at bounding box center [299, 310] width 424 height 83
click at [237, 347] on textarea "Hola Pablo Sebastian Boutet Muchas gracias por su respuesta. La información y d…" at bounding box center [299, 310] width 424 height 83
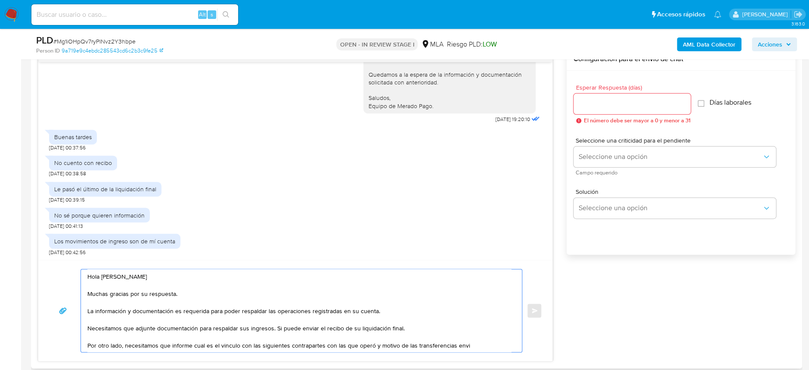
click at [487, 344] on textarea "Hola Pablo Sebastian Boutet Muchas gracias por su respuesta. La información y d…" at bounding box center [299, 310] width 424 height 83
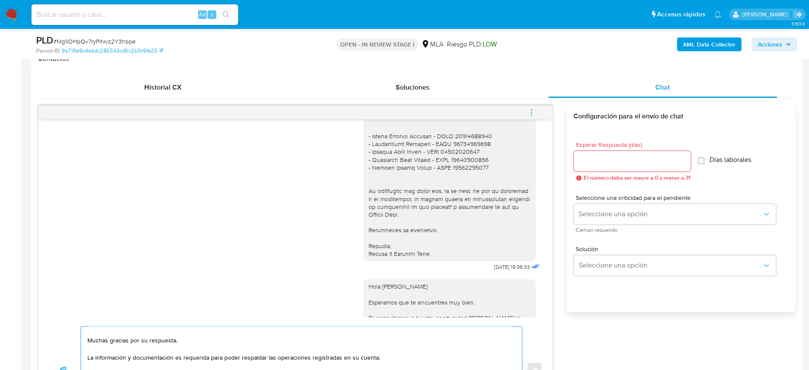
scroll to position [267, 0]
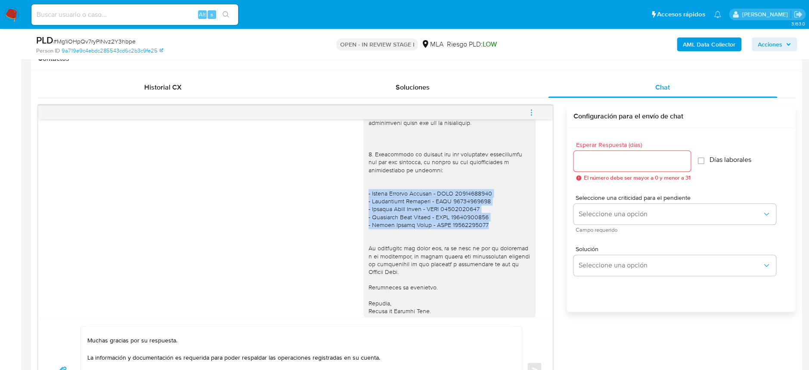
drag, startPoint x: 358, startPoint y: 194, endPoint x: 488, endPoint y: 223, distance: 133.5
click at [488, 223] on div at bounding box center [449, 104] width 172 height 430
copy div "- Daniel Pascual Guillen - CUIT 20179162149 - Fideicomiso Afluenta - CUIT 30712…"
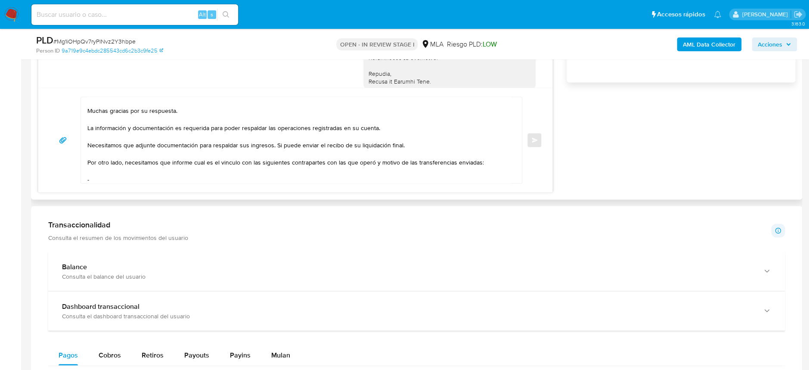
scroll to position [13, 0]
click at [195, 177] on textarea "Hola Pablo Sebastian Boutet Muchas gracias por su respuesta. La información y d…" at bounding box center [299, 140] width 424 height 86
paste textarea "- Daniel Pascual Guillen - CUIT 20179162149 - Fideicomiso Afluenta - CUIT 30712…"
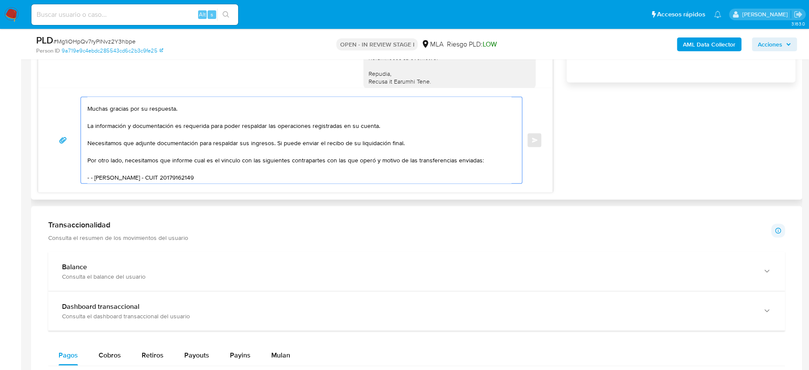
scroll to position [45, 0]
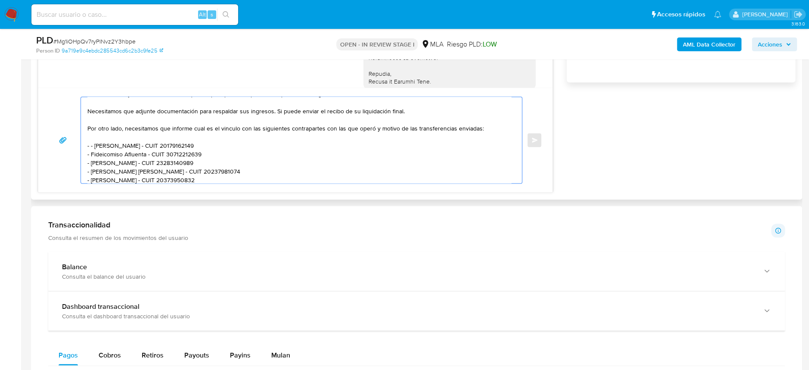
click at [95, 144] on textarea "Hola Pablo Sebastian Boutet Muchas gracias por su respuesta. La información y d…" at bounding box center [299, 140] width 424 height 86
click at [138, 151] on textarea "Hola Pablo Sebastian Boutet Muchas gracias por su respuesta. La información y d…" at bounding box center [299, 140] width 424 height 86
drag, startPoint x: 102, startPoint y: 164, endPoint x: 195, endPoint y: 166, distance: 93.4
click at [195, 166] on textarea "Hola Pablo Sebastian Boutet Muchas gracias por su respuesta. La información y d…" at bounding box center [299, 140] width 424 height 86
click at [215, 175] on textarea "Hola Pablo Sebastian Boutet Muchas gracias por su respuesta. La información y d…" at bounding box center [299, 140] width 424 height 86
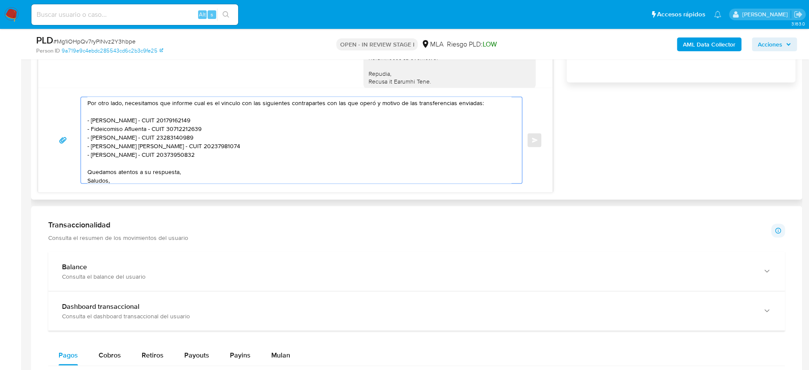
scroll to position [79, 0]
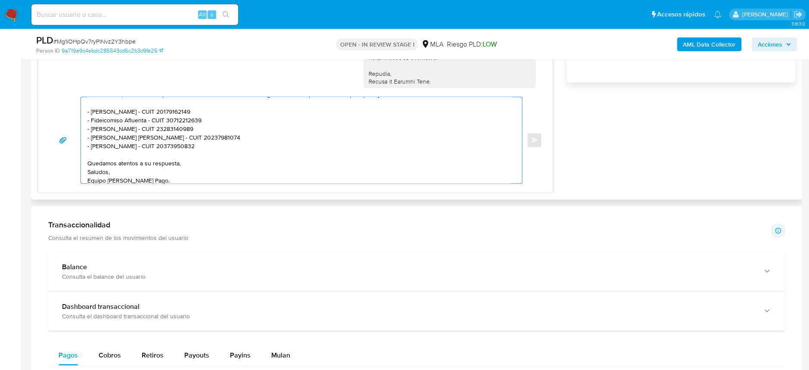
click at [207, 152] on textarea "Hola Pablo Sebastian Boutet Muchas gracias por su respuesta. La información y d…" at bounding box center [299, 140] width 424 height 86
paste textarea "Es importante que sepas que, en el caso de que no respondas a lo solicitado, tu…"
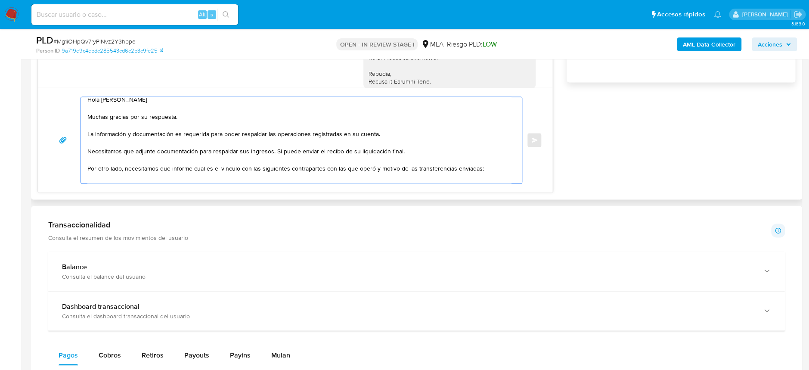
scroll to position [0, 0]
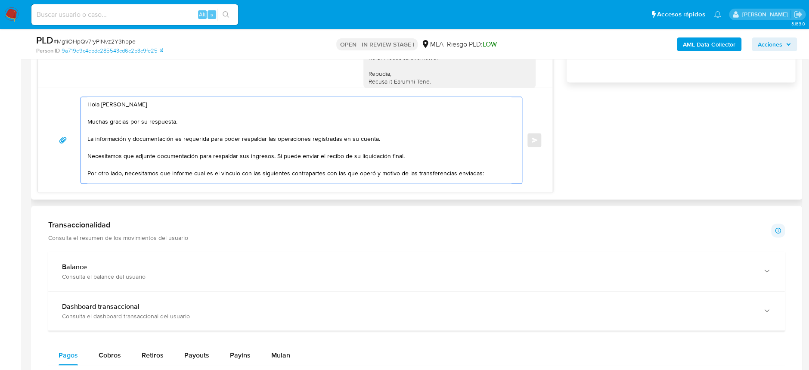
drag, startPoint x: 118, startPoint y: 143, endPoint x: 382, endPoint y: 141, distance: 264.3
click at [382, 141] on textarea "Hola Pablo Sebastian Boutet Muchas gracias por su respuesta. La información y d…" at bounding box center [299, 140] width 424 height 86
click at [383, 141] on textarea "Hola Pablo Sebastian Boutet Muchas gracias por su respuesta. La información y d…" at bounding box center [299, 140] width 424 height 86
drag, startPoint x: 107, startPoint y: 155, endPoint x: 281, endPoint y: 158, distance: 173.9
click at [281, 158] on textarea "Hola Pablo Sebastian Boutet Muchas gracias por su respuesta. La información y d…" at bounding box center [299, 140] width 424 height 86
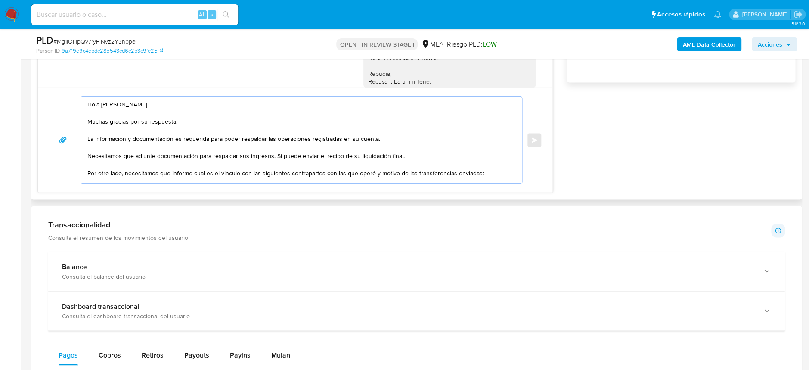
click at [281, 158] on textarea "Hola Pablo Sebastian Boutet Muchas gracias por su respuesta. La información y d…" at bounding box center [299, 140] width 424 height 86
click at [279, 155] on textarea "Hola Pablo Sebastian Boutet Muchas gracias por su respuesta. La información y d…" at bounding box center [299, 140] width 424 height 86
click at [415, 153] on textarea "Hola Pablo Sebastian Boutet Muchas gracias por su respuesta. La información y d…" at bounding box center [299, 140] width 424 height 86
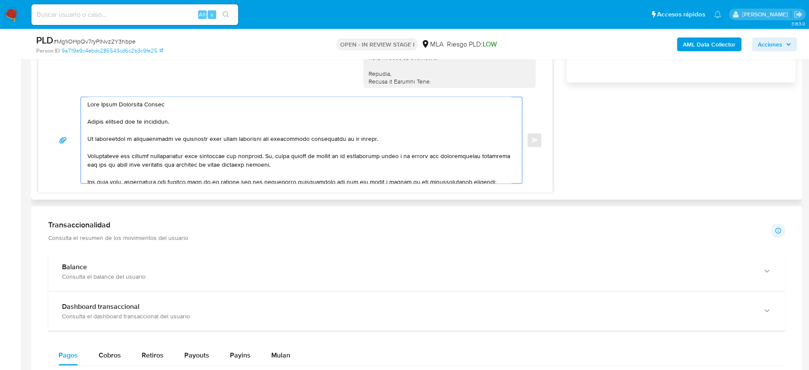
click at [413, 176] on textarea at bounding box center [299, 140] width 424 height 86
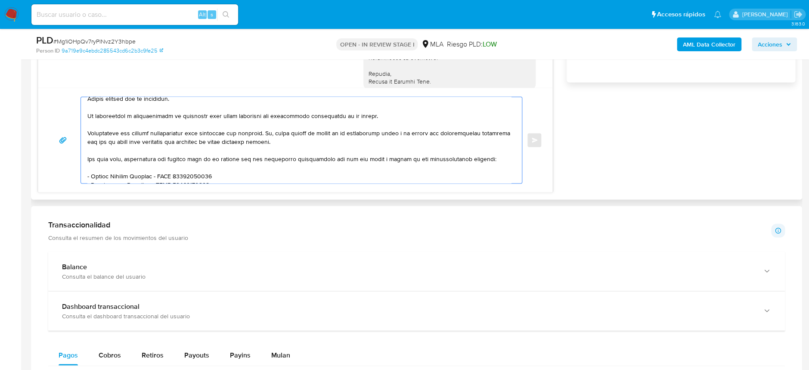
scroll to position [25, 0]
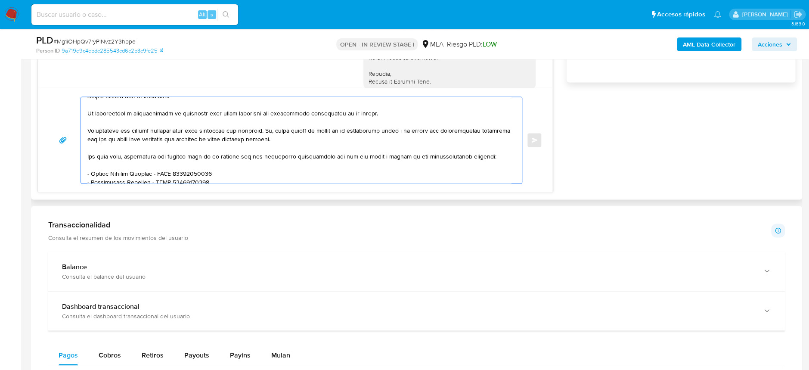
drag, startPoint x: 141, startPoint y: 167, endPoint x: 454, endPoint y: 157, distance: 313.5
click at [454, 157] on textarea at bounding box center [299, 140] width 424 height 86
click at [455, 165] on textarea at bounding box center [299, 140] width 424 height 86
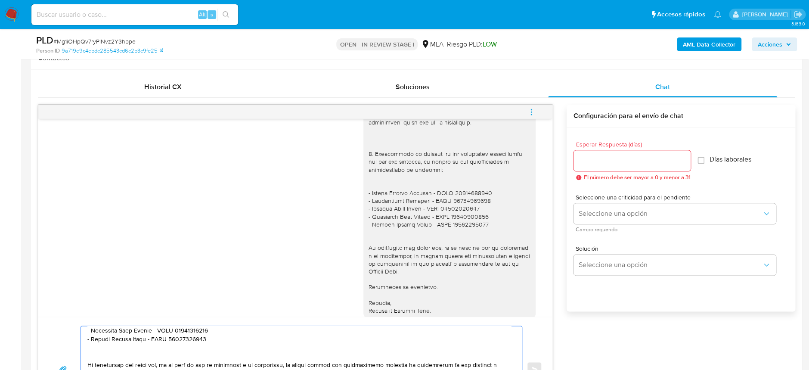
scroll to position [403, 0]
type textarea "Hola Pablo Sebastian Boutet Muchas gracias por su respuesta. La información y d…"
drag, startPoint x: 637, startPoint y: 171, endPoint x: 638, endPoint y: 164, distance: 7.4
click at [635, 169] on div "Esperar Respuesta (días) El número debe ser mayor a 0 y menor a 31" at bounding box center [631, 161] width 117 height 39
click at [638, 164] on input "Esperar Respuesta (días)" at bounding box center [631, 160] width 117 height 11
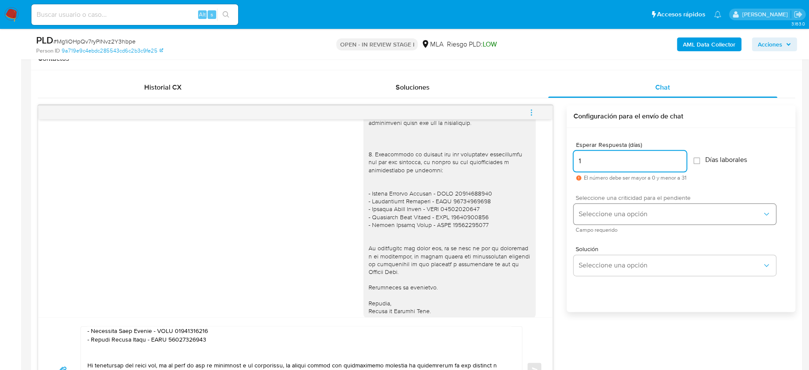
type input "1"
click at [614, 205] on button "Seleccione una opción" at bounding box center [674, 214] width 202 height 21
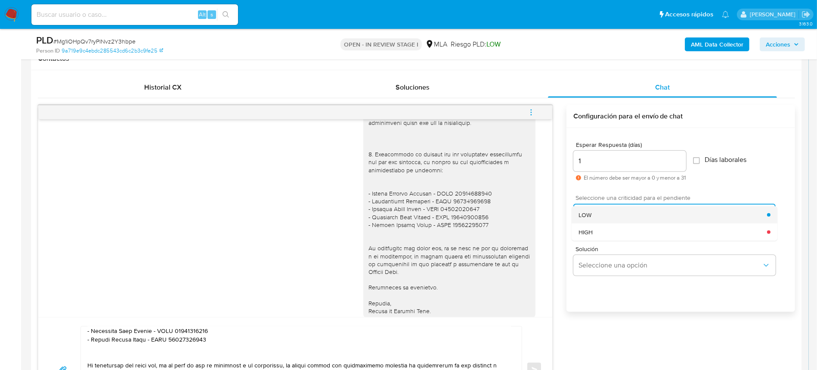
click at [606, 220] on div "LOW" at bounding box center [673, 214] width 189 height 17
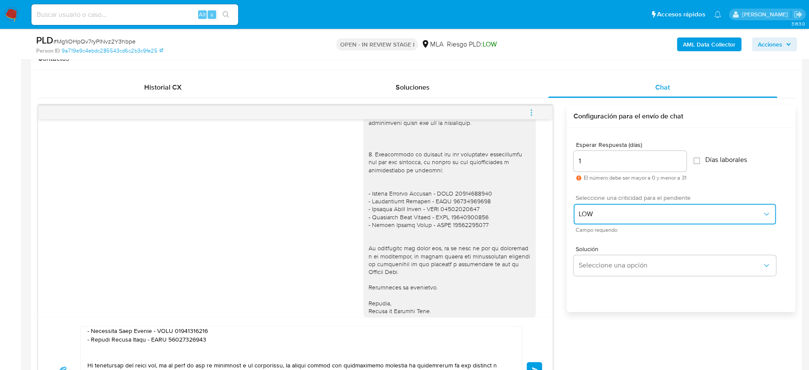
click at [610, 208] on button "LOW" at bounding box center [674, 214] width 202 height 21
click at [598, 246] on span "Solución" at bounding box center [677, 249] width 202 height 6
click at [609, 207] on button "LOW" at bounding box center [674, 214] width 202 height 21
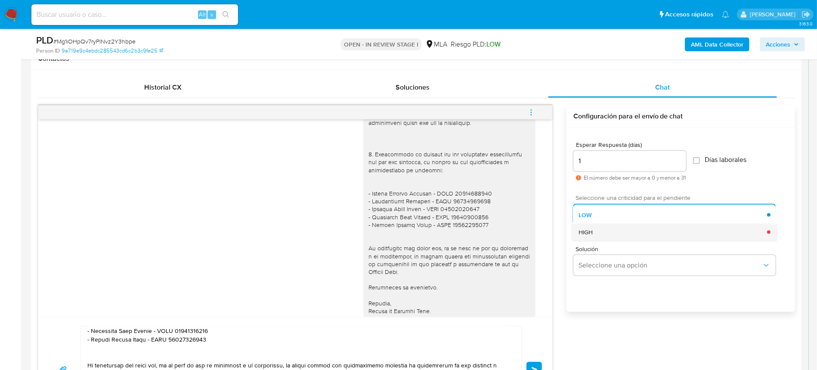
click at [600, 238] on div "HIGH" at bounding box center [673, 231] width 189 height 17
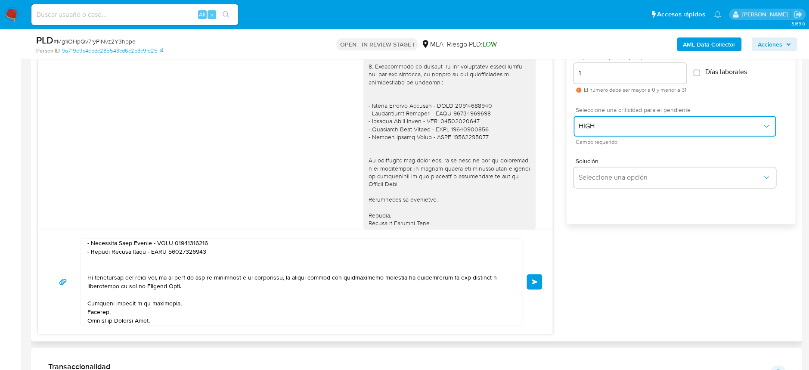
scroll to position [575, 0]
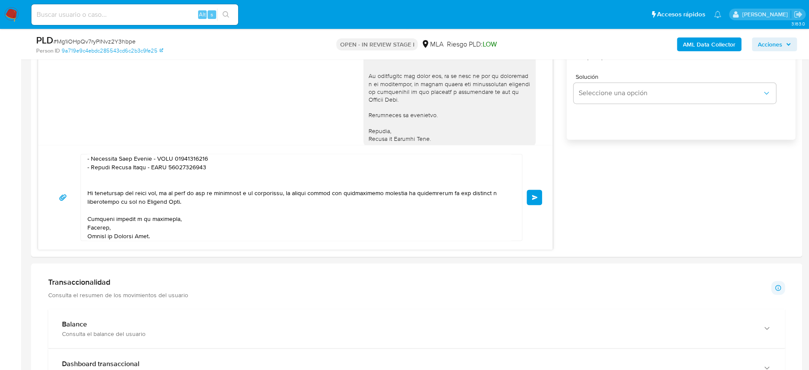
click at [534, 200] on button "Enviar" at bounding box center [533, 196] width 15 height 15
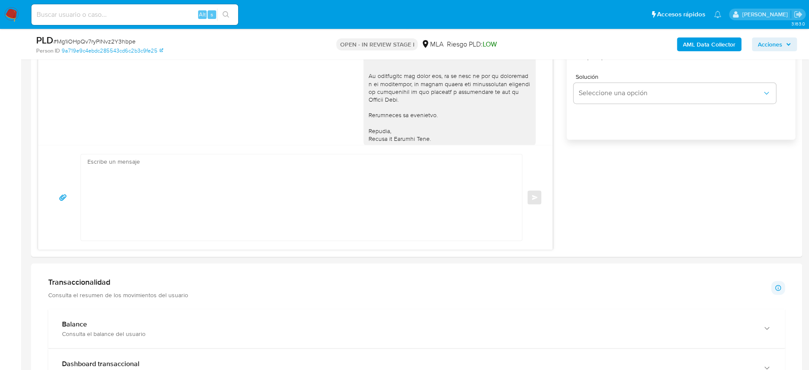
scroll to position [994, 0]
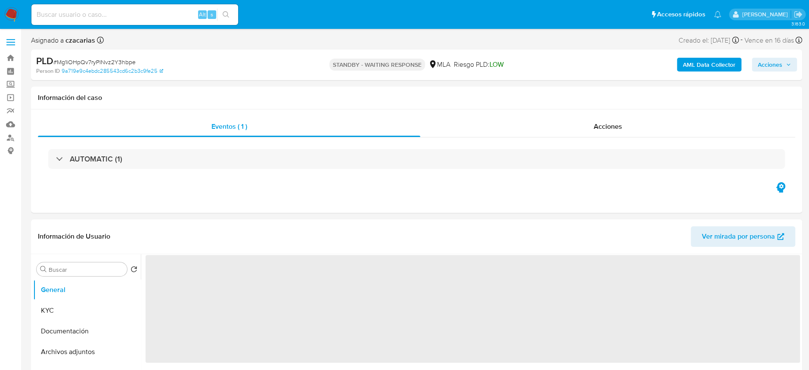
select select "10"
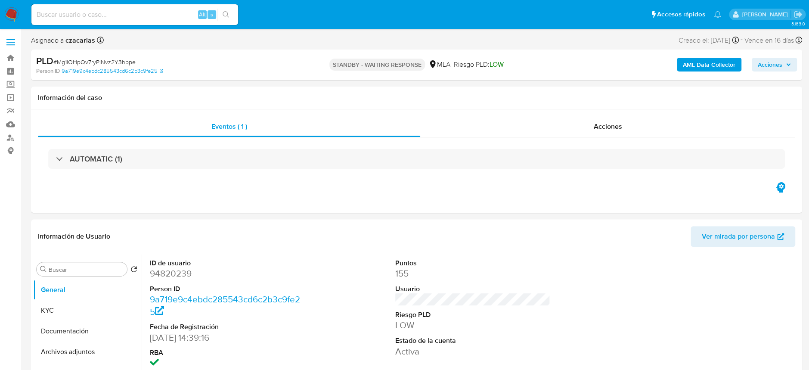
click at [125, 16] on input at bounding box center [134, 14] width 207 height 11
paste input "I3ON2t0ApQnRwZJlCzs2Ywh0"
type input "I3ON2t0ApQnRwZJlCzs2Ywh0"
click at [226, 21] on div "I3ON2t0ApQnRwZJlCzs2Ywh0 Alt s" at bounding box center [134, 14] width 207 height 21
click at [227, 12] on icon "search-icon" at bounding box center [226, 14] width 7 height 7
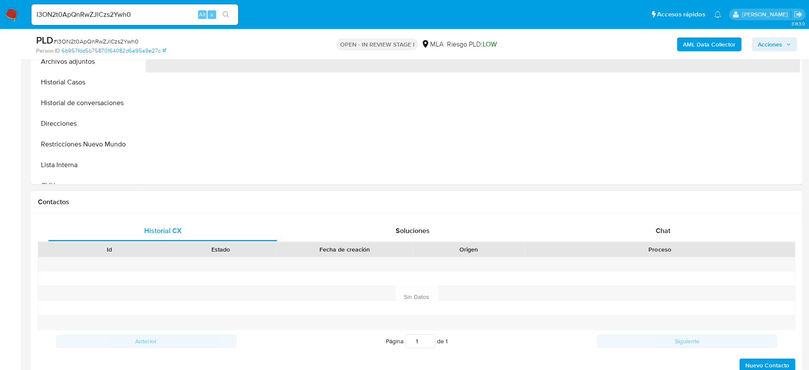
scroll to position [287, 0]
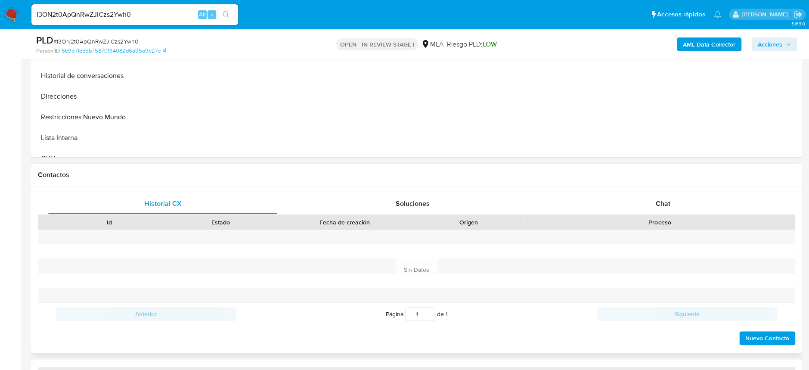
select select "10"
click at [675, 190] on div "Historial CX Soluciones Chat Id Estado Fecha de creación Origen Proceso Anterio…" at bounding box center [416, 269] width 771 height 166
click at [651, 193] on div "Chat" at bounding box center [662, 203] width 229 height 21
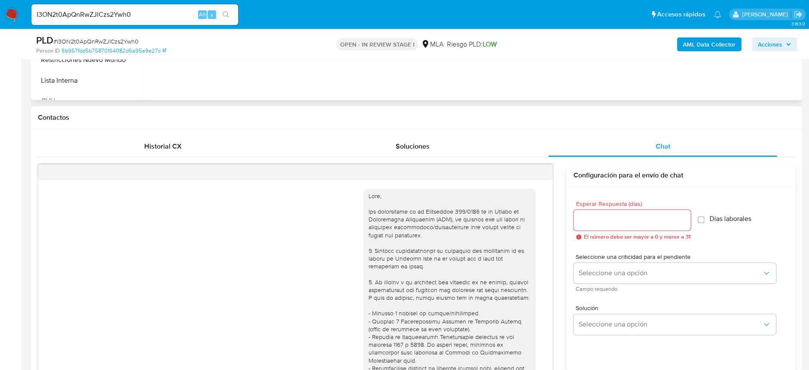
scroll to position [402, 0]
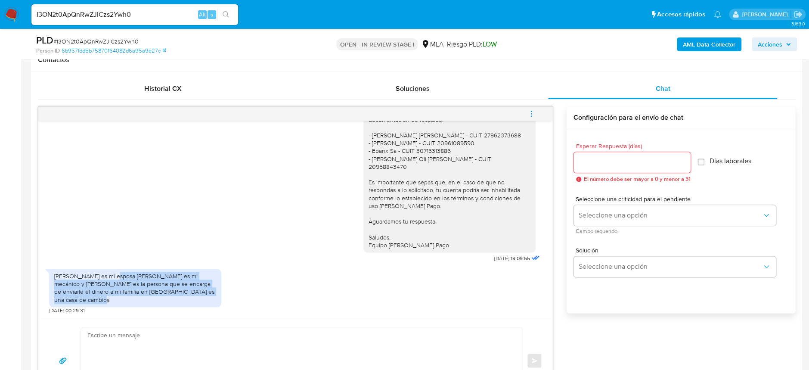
drag, startPoint x: 105, startPoint y: 274, endPoint x: 161, endPoint y: 297, distance: 61.2
click at [161, 297] on div "Hola dorielis rojas es mi esposa Manyor salinas es mi mecánico y Zabala Carlos …" at bounding box center [135, 287] width 162 height 31
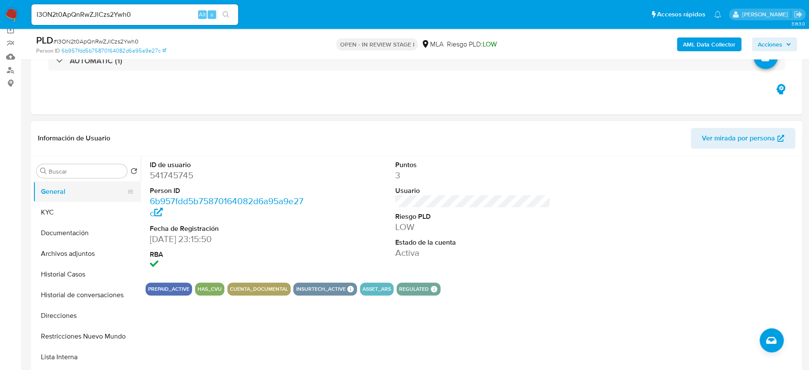
scroll to position [57, 0]
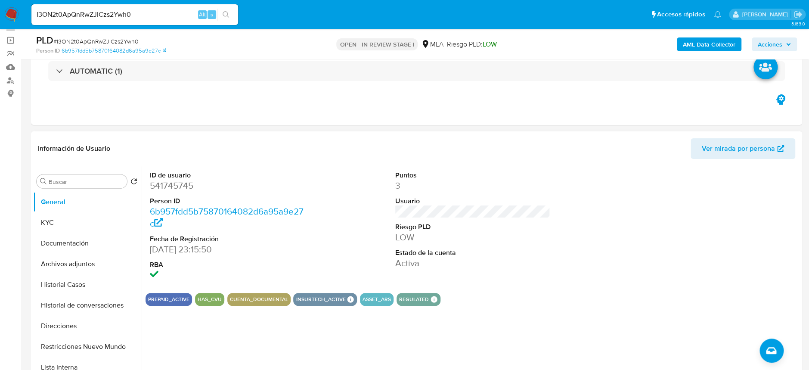
click at [183, 187] on dd "541745745" at bounding box center [227, 185] width 155 height 12
copy dd "541745745"
drag, startPoint x: 76, startPoint y: 208, endPoint x: 75, endPoint y: 216, distance: 7.8
click at [76, 208] on button "General" at bounding box center [87, 202] width 108 height 21
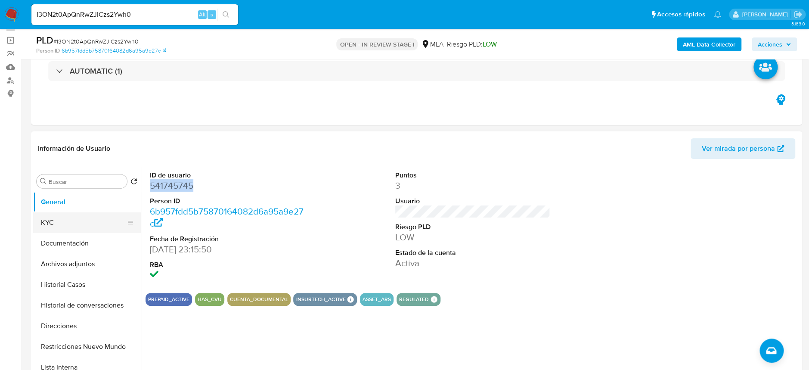
click at [76, 217] on button "KYC" at bounding box center [83, 222] width 101 height 21
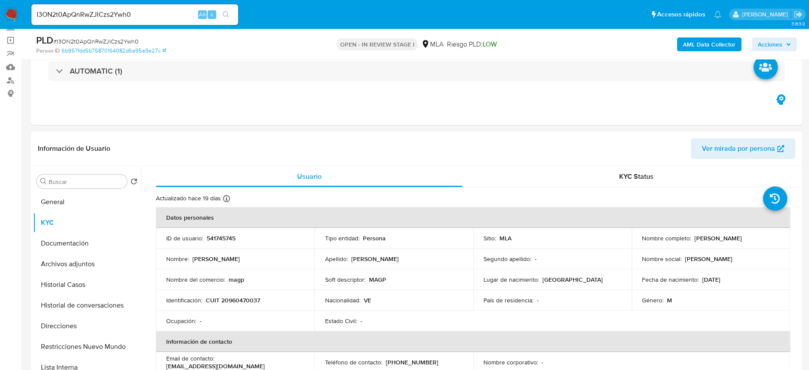
click at [237, 300] on p "CUIT 20960470037" at bounding box center [233, 300] width 54 height 8
click at [238, 300] on p "CUIT 20960470037" at bounding box center [233, 300] width 54 height 8
copy p "20960470037"
click at [783, 171] on div "KYC Status" at bounding box center [636, 176] width 306 height 21
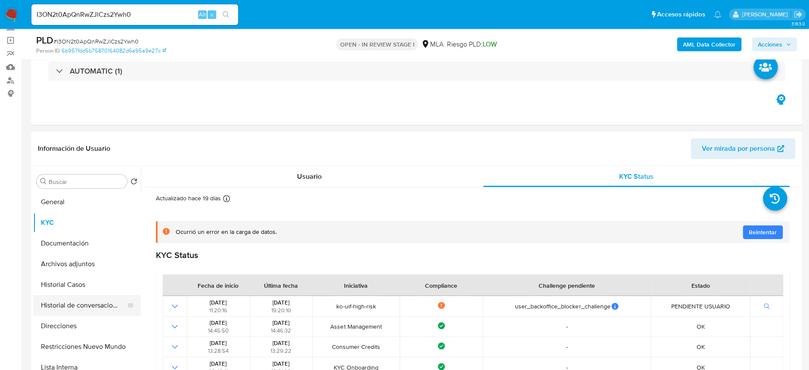
click at [73, 313] on button "Historial de conversaciones" at bounding box center [83, 305] width 101 height 21
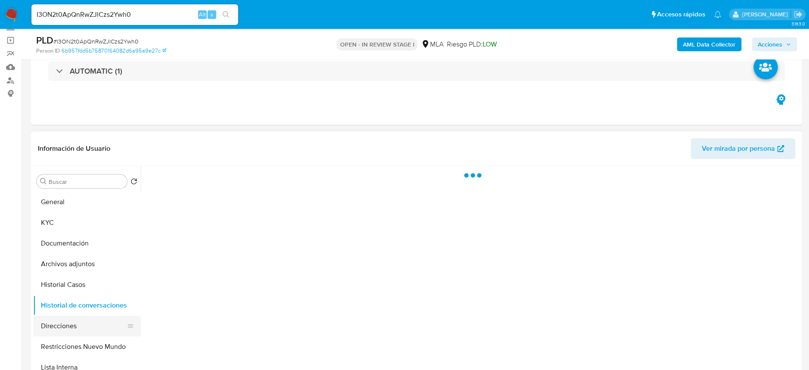
click at [88, 319] on button "Direcciones" at bounding box center [83, 326] width 101 height 21
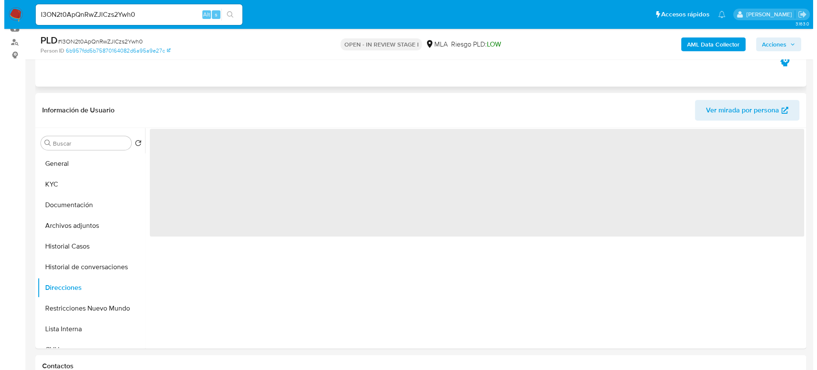
scroll to position [114, 0]
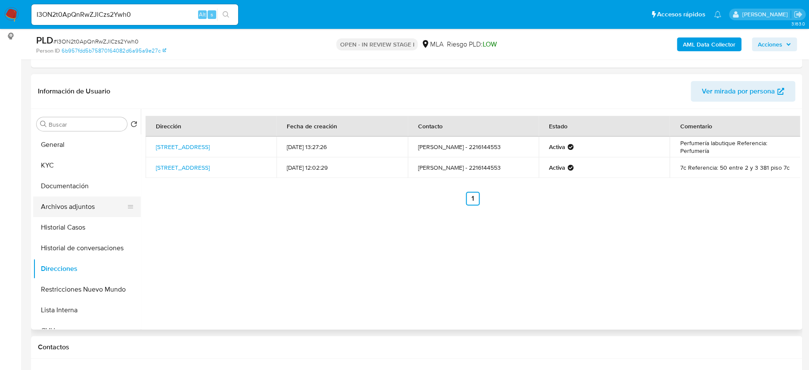
click at [67, 202] on button "Archivos adjuntos" at bounding box center [83, 206] width 101 height 21
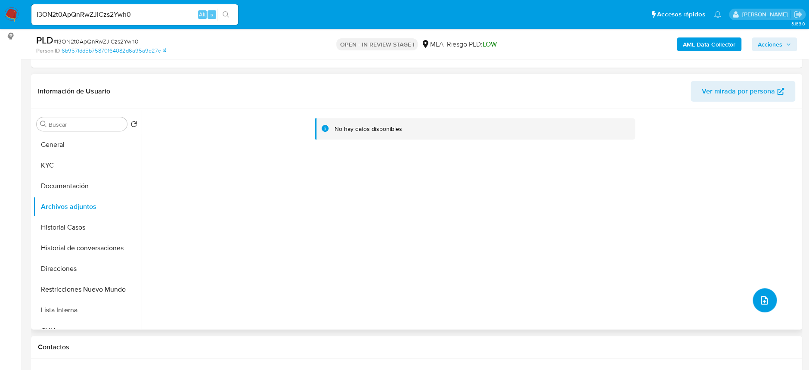
click at [763, 303] on icon "upload-file" at bounding box center [764, 300] width 10 height 10
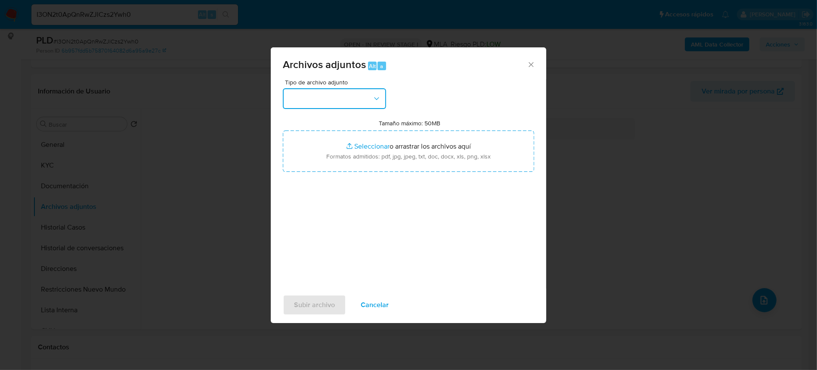
click at [353, 100] on button "button" at bounding box center [334, 98] width 103 height 21
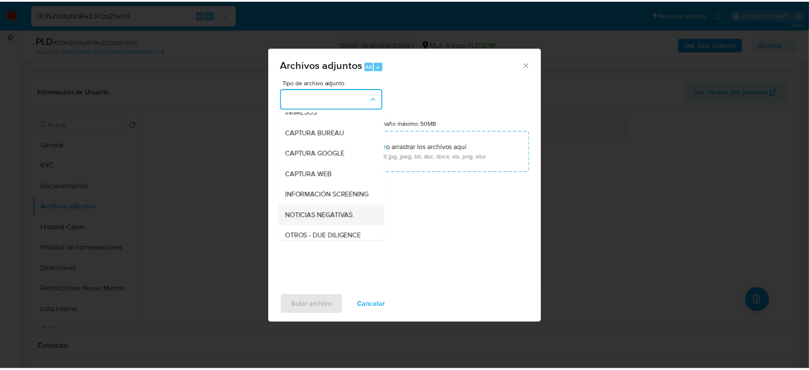
scroll to position [57, 0]
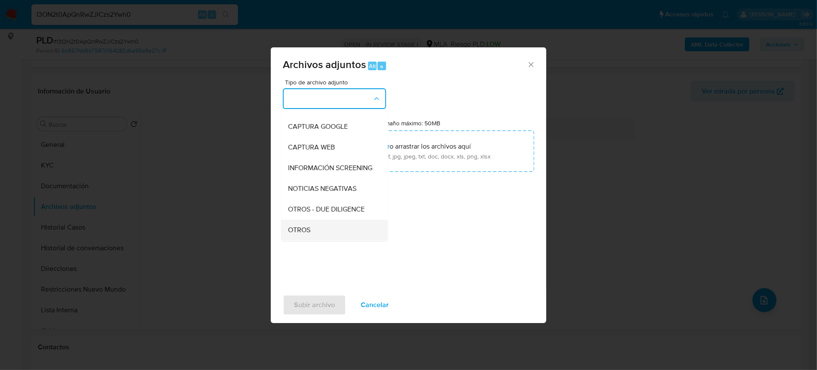
click at [303, 233] on span "OTROS" at bounding box center [299, 230] width 22 height 9
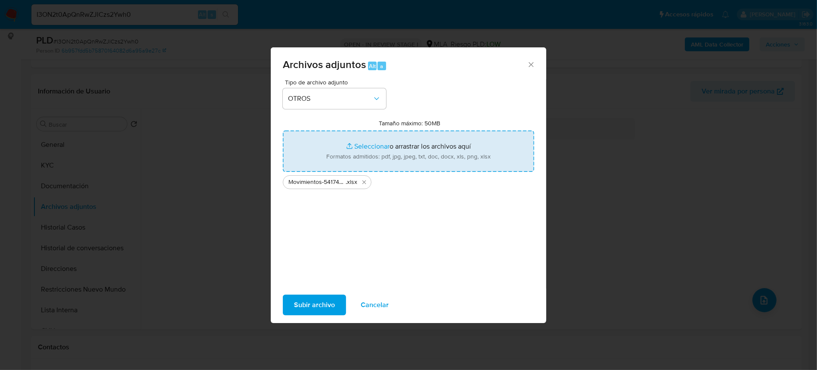
click at [323, 314] on span "Subir archivo" at bounding box center [314, 304] width 41 height 19
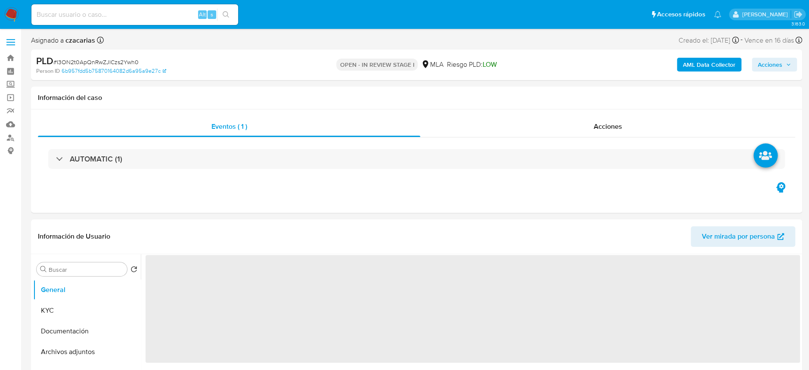
click at [705, 67] on b "AML Data Collector" at bounding box center [709, 65] width 53 height 14
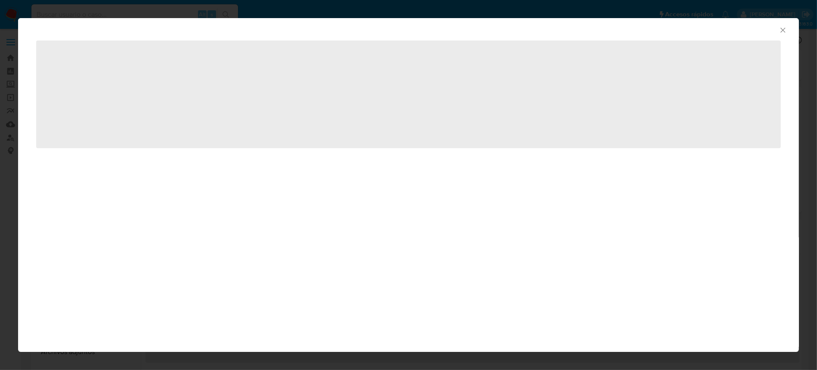
select select "10"
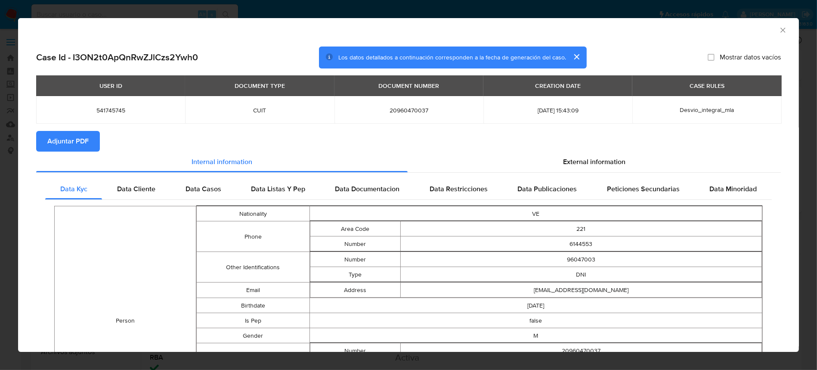
click at [74, 134] on span "Adjuntar PDF" at bounding box center [67, 141] width 41 height 19
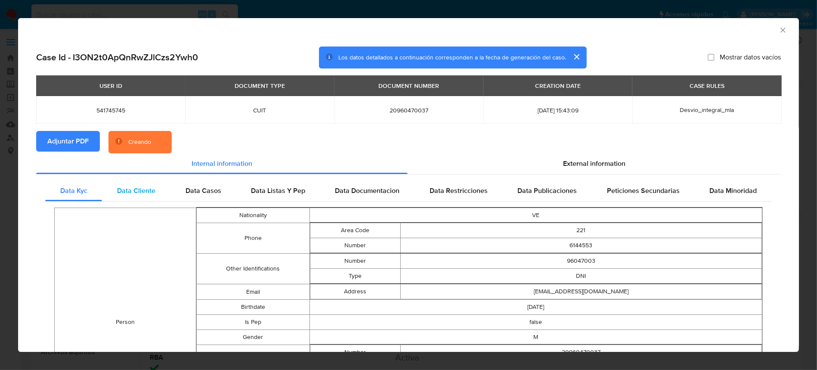
click at [135, 186] on span "Data Cliente" at bounding box center [136, 191] width 38 height 10
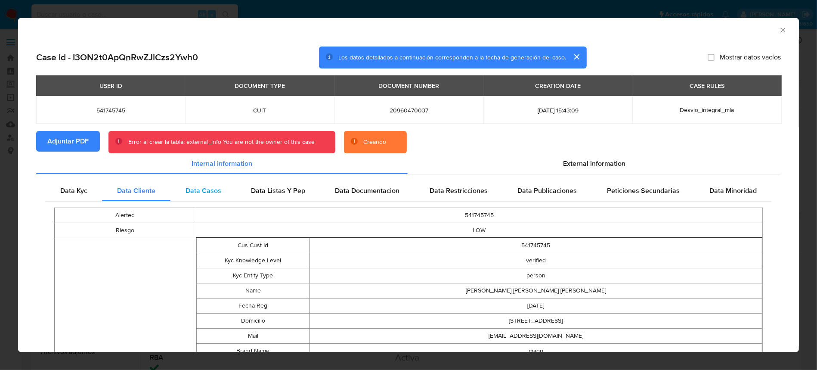
click at [218, 190] on span "Data Casos" at bounding box center [204, 191] width 36 height 10
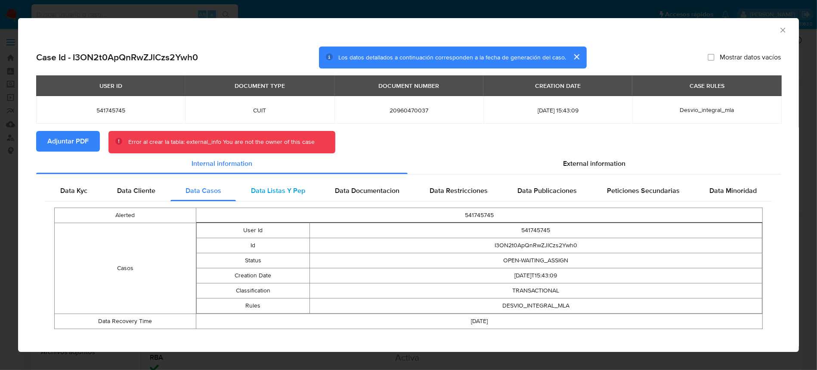
click at [275, 189] on span "Data Listas Y Pep" at bounding box center [278, 191] width 54 height 10
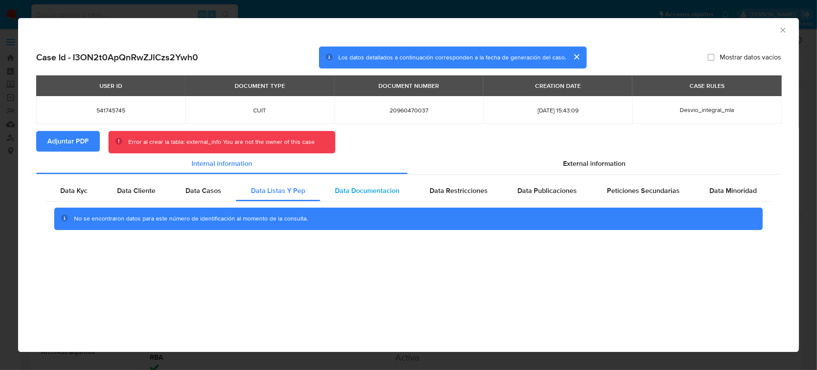
click at [374, 188] on span "Data Documentacion" at bounding box center [367, 191] width 65 height 10
click at [458, 189] on span "Data Restricciones" at bounding box center [459, 191] width 58 height 10
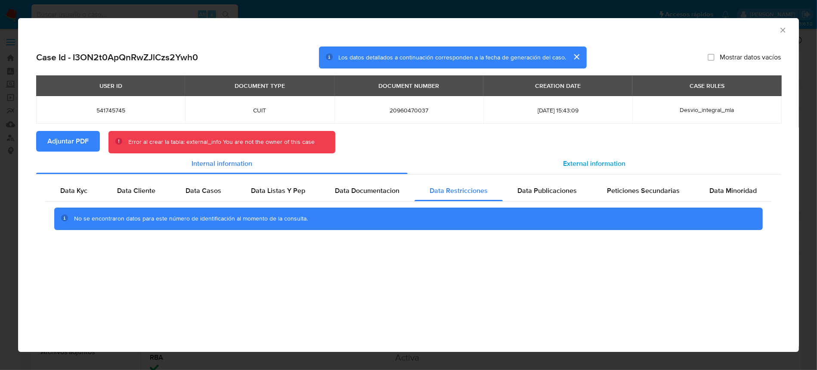
click at [616, 163] on span "External information" at bounding box center [594, 163] width 62 height 10
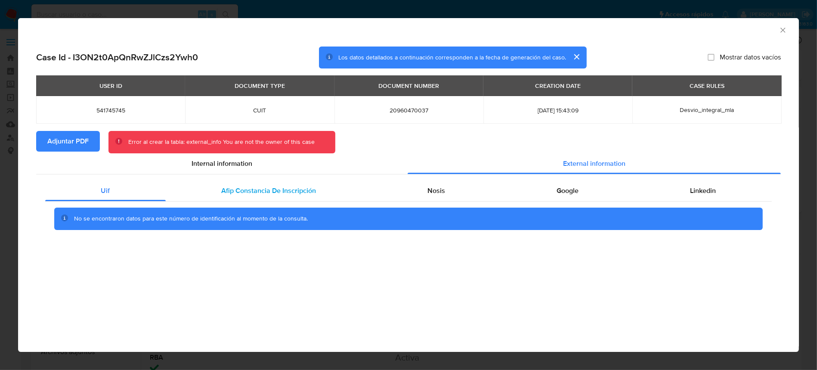
click at [259, 190] on span "Afip Constancia De Inscripción" at bounding box center [269, 191] width 95 height 10
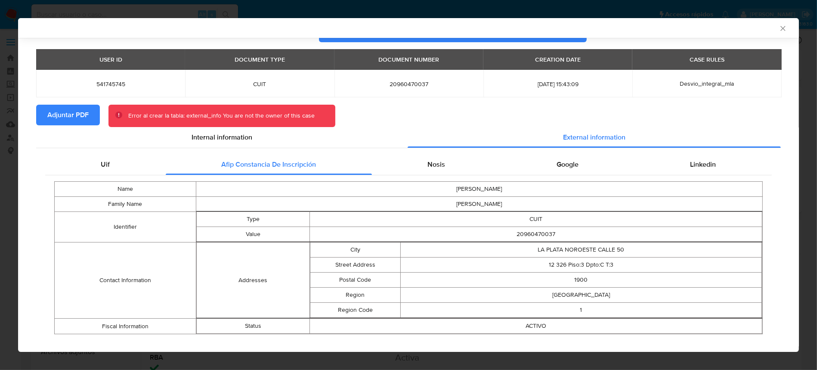
scroll to position [36, 0]
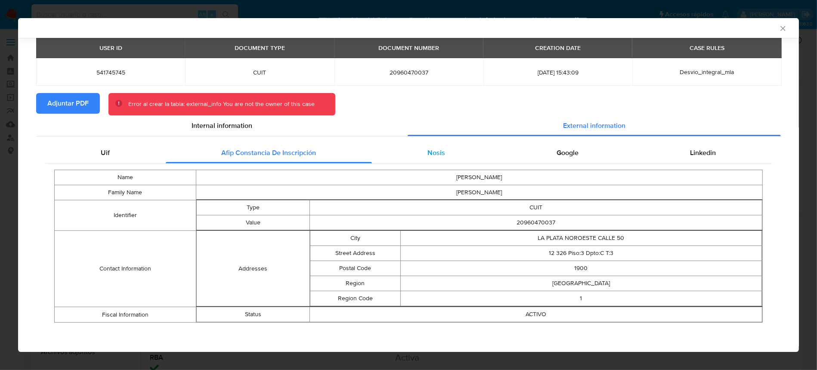
click at [440, 149] on div "Nosis" at bounding box center [436, 152] width 129 height 21
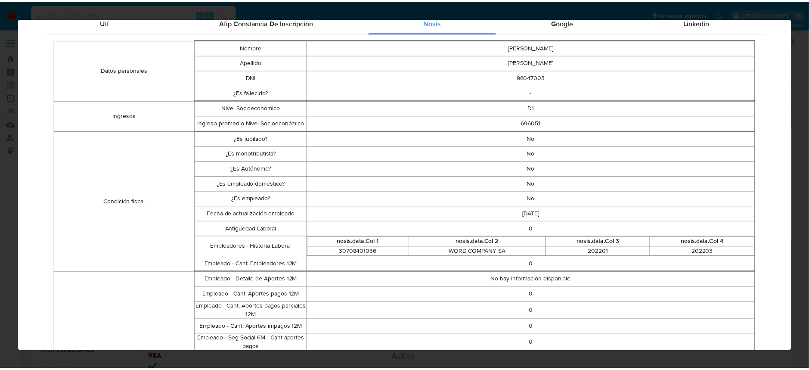
scroll to position [0, 0]
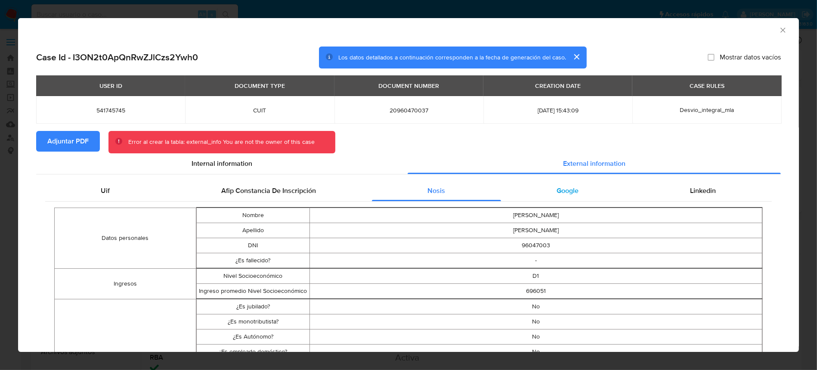
click at [544, 194] on div "Google" at bounding box center [567, 190] width 133 height 21
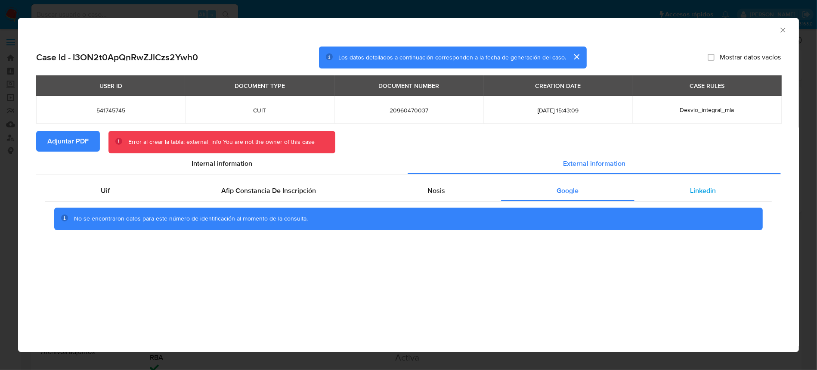
click at [696, 191] on span "Linkedin" at bounding box center [703, 191] width 26 height 10
drag, startPoint x: 787, startPoint y: 29, endPoint x: 773, endPoint y: 29, distance: 14.2
click at [787, 28] on div "AML Data Collector" at bounding box center [408, 29] width 781 height 22
click at [783, 30] on icon "Cerrar ventana" at bounding box center [783, 30] width 9 height 9
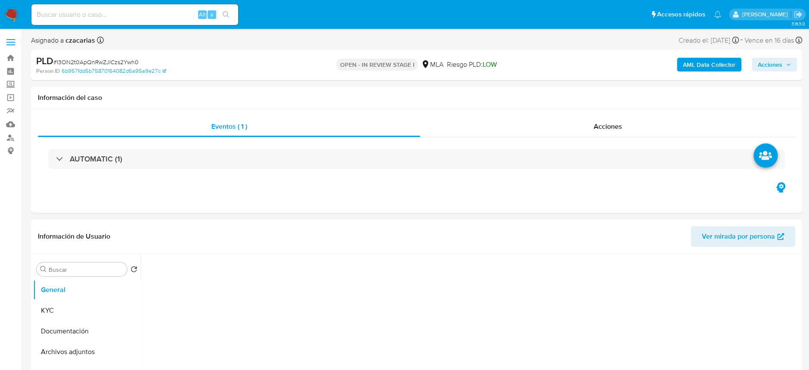
select select "10"
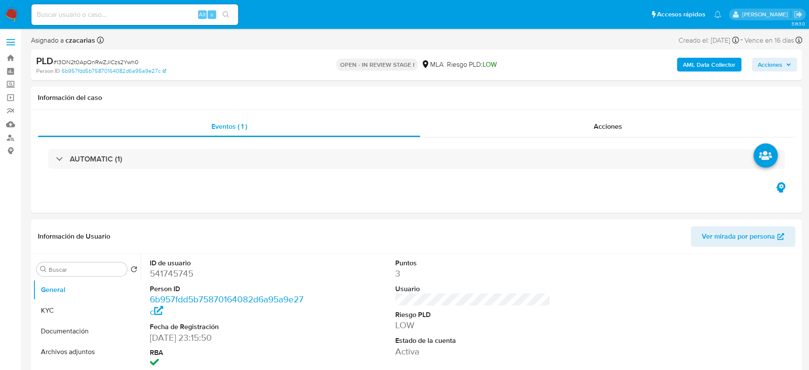
click at [720, 65] on b "AML Data Collector" at bounding box center [709, 65] width 53 height 14
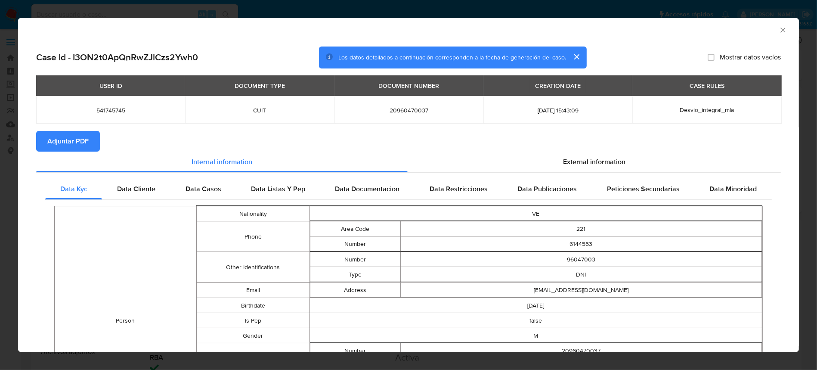
click at [779, 32] on icon "Cerrar ventana" at bounding box center [783, 30] width 9 height 9
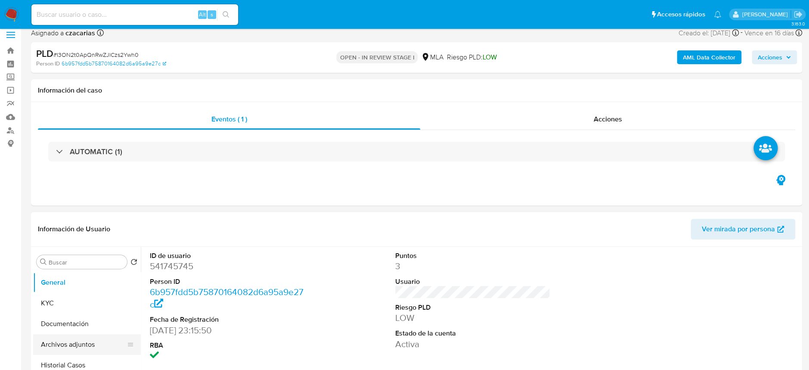
scroll to position [114, 0]
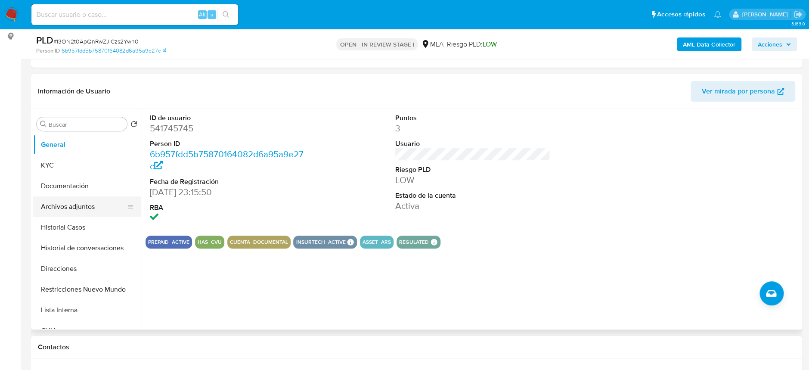
click at [71, 208] on button "Archivos adjuntos" at bounding box center [83, 206] width 101 height 21
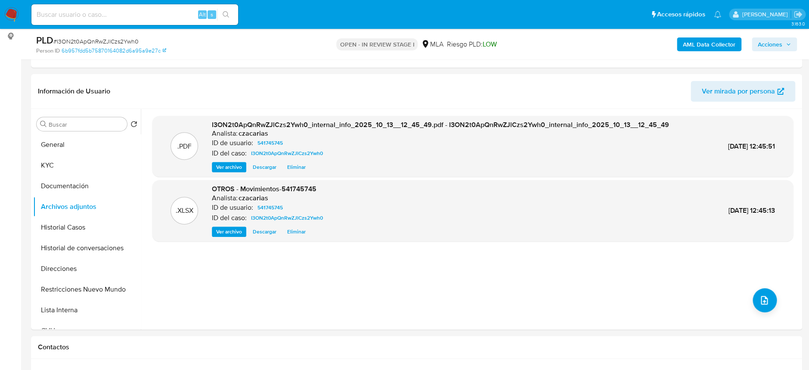
click at [718, 44] on b "AML Data Collector" at bounding box center [709, 44] width 53 height 14
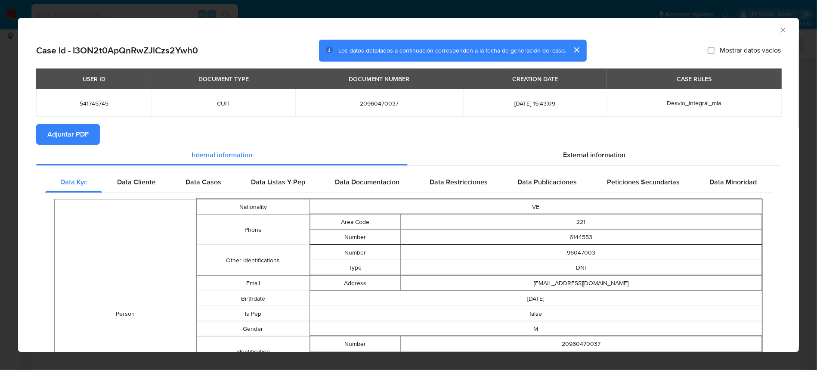
drag, startPoint x: 595, startPoint y: 167, endPoint x: 596, endPoint y: 155, distance: 11.2
click at [596, 155] on span "External information" at bounding box center [594, 155] width 62 height 10
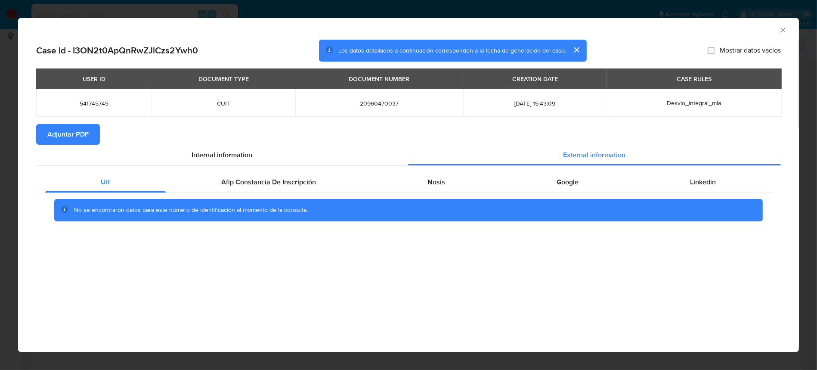
click at [81, 136] on span "Adjuntar PDF" at bounding box center [67, 134] width 41 height 19
click at [780, 30] on icon "Cerrar ventana" at bounding box center [783, 30] width 9 height 9
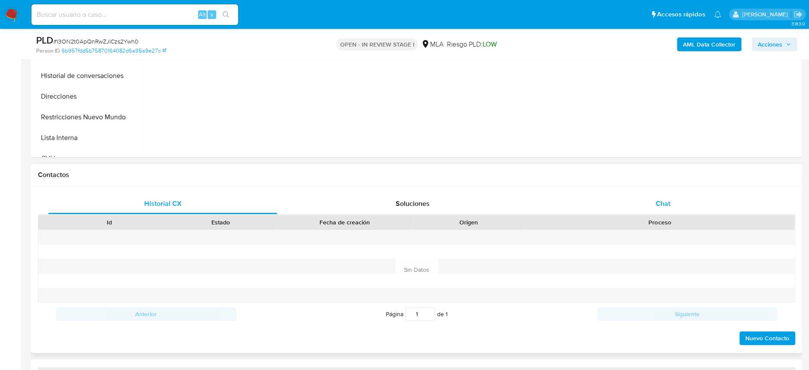
click at [655, 210] on div "Chat" at bounding box center [662, 203] width 229 height 21
select select "10"
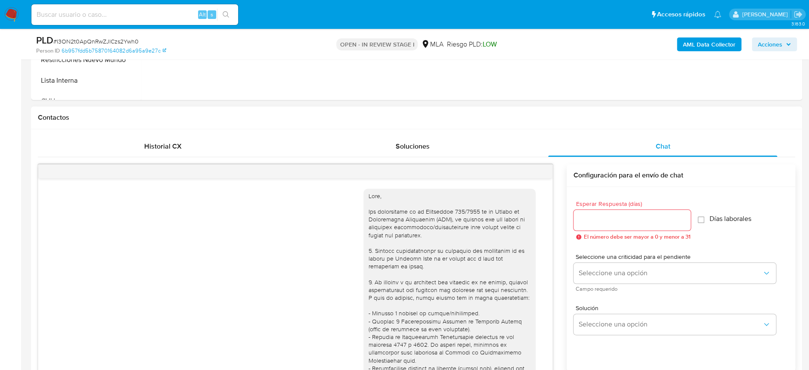
scroll to position [602, 0]
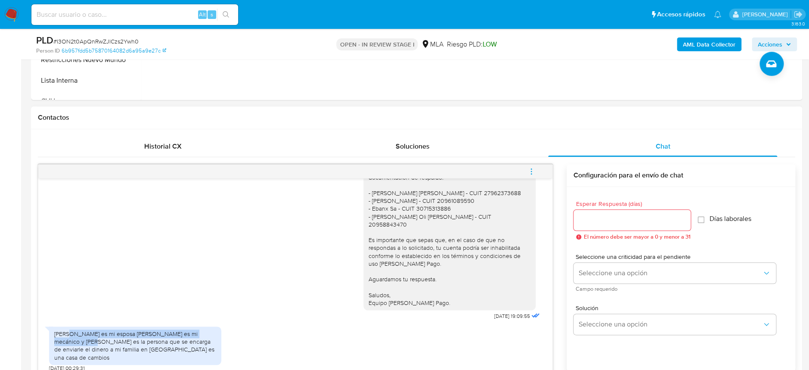
drag, startPoint x: 68, startPoint y: 333, endPoint x: 79, endPoint y: 341, distance: 14.1
click at [79, 341] on div "[PERSON_NAME] es mi esposa [PERSON_NAME] es mi mecánico y [PERSON_NAME] es la p…" at bounding box center [135, 345] width 162 height 31
drag, startPoint x: 125, startPoint y: 343, endPoint x: 128, endPoint y: 355, distance: 12.5
click at [128, 355] on div "Hola dorielis rojas es mi esposa Manyor salinas es mi mecánico y Zabala Carlos …" at bounding box center [135, 345] width 162 height 31
click at [7, 14] on img at bounding box center [11, 14] width 15 height 15
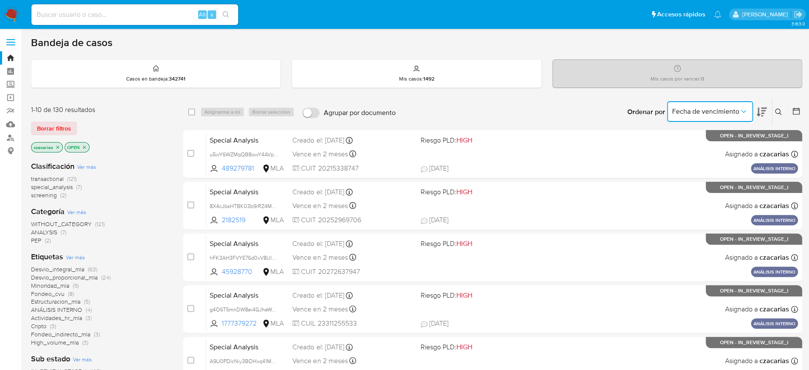
click at [737, 111] on span "Fecha de vencimiento" at bounding box center [705, 111] width 67 height 9
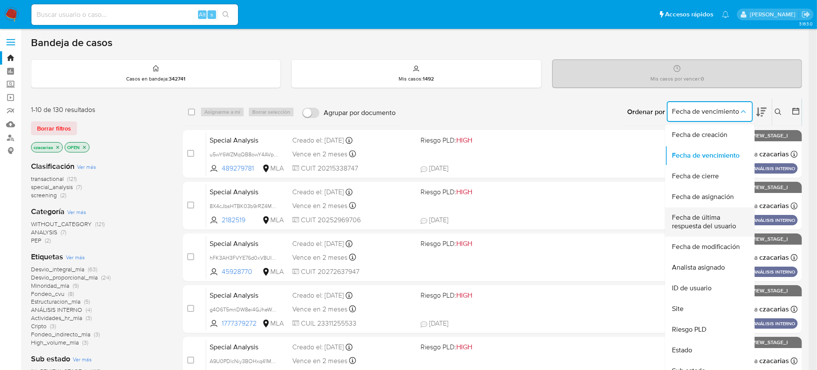
click at [723, 227] on span "Fecha de última respuesta del usuario" at bounding box center [707, 221] width 71 height 17
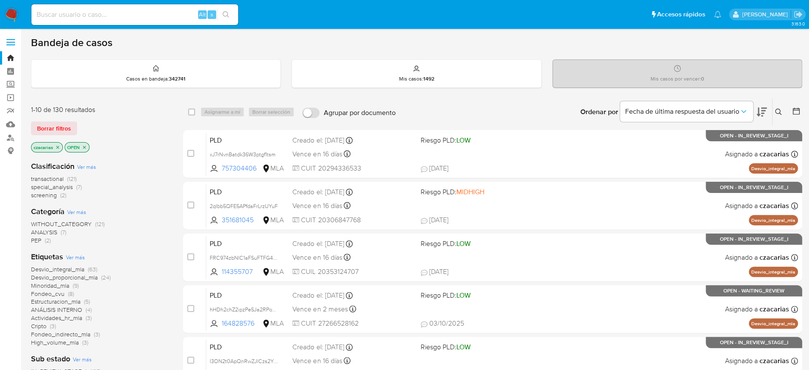
click at [146, 13] on input at bounding box center [134, 14] width 207 height 11
paste input "YMRkZQH6gTDI0xPLZWo7Honi"
type input "YMRkZQH6gTDI0xPLZWo7Honi"
click at [231, 12] on button "search-icon" at bounding box center [226, 15] width 18 height 12
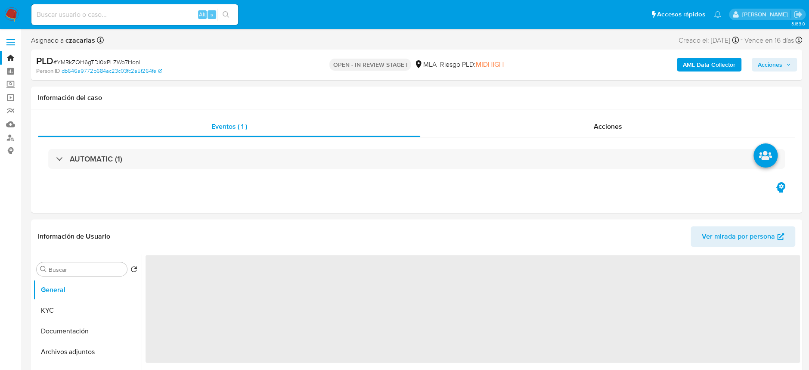
select select "10"
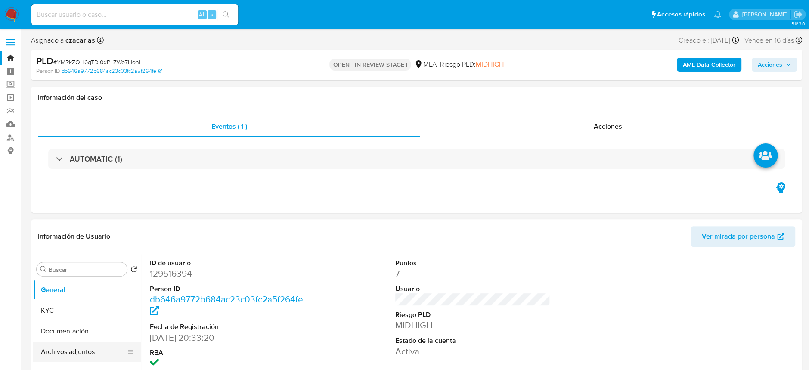
click at [37, 353] on button "Archivos adjuntos" at bounding box center [83, 351] width 101 height 21
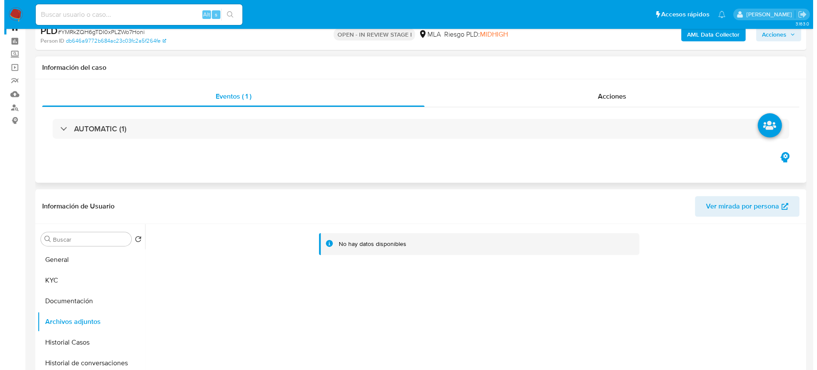
scroll to position [57, 0]
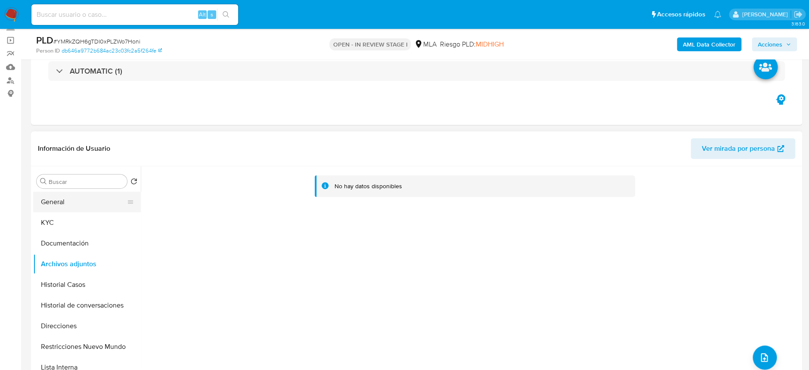
click at [81, 204] on button "General" at bounding box center [83, 202] width 101 height 21
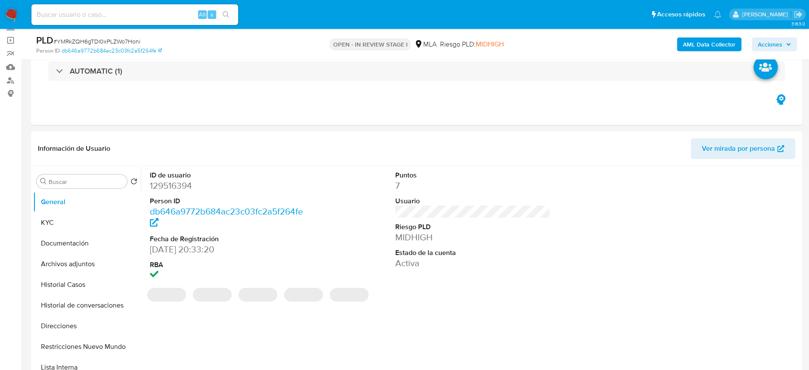
click at [170, 182] on dd "129516394" at bounding box center [227, 185] width 155 height 12
copy dd "129516394"
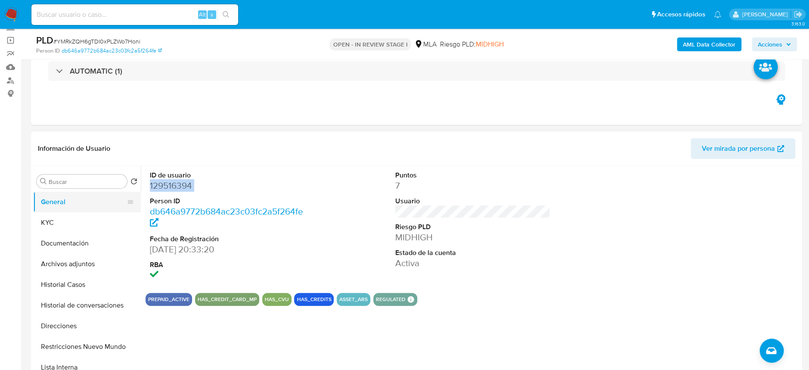
click at [63, 209] on button "General" at bounding box center [83, 202] width 101 height 21
click at [67, 220] on button "KYC" at bounding box center [83, 222] width 101 height 21
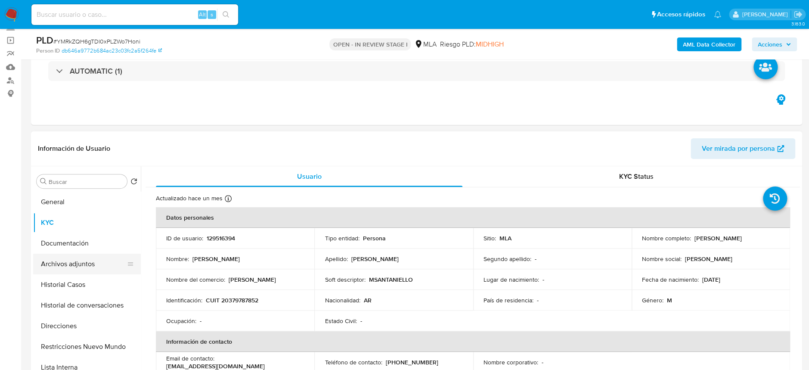
click at [60, 265] on button "Archivos adjuntos" at bounding box center [83, 264] width 101 height 21
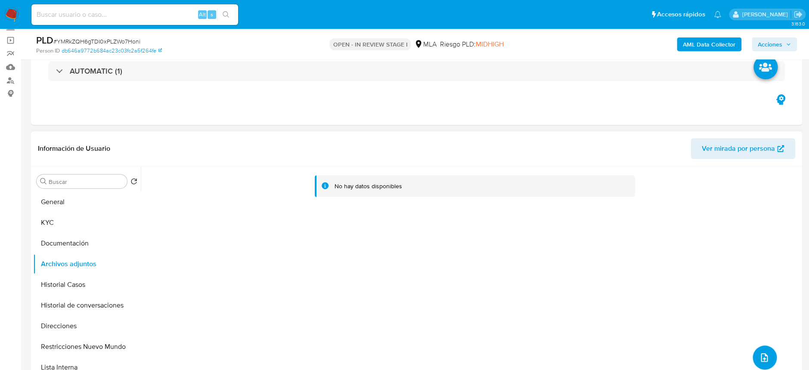
click at [770, 357] on button "upload-file" at bounding box center [764, 357] width 24 height 24
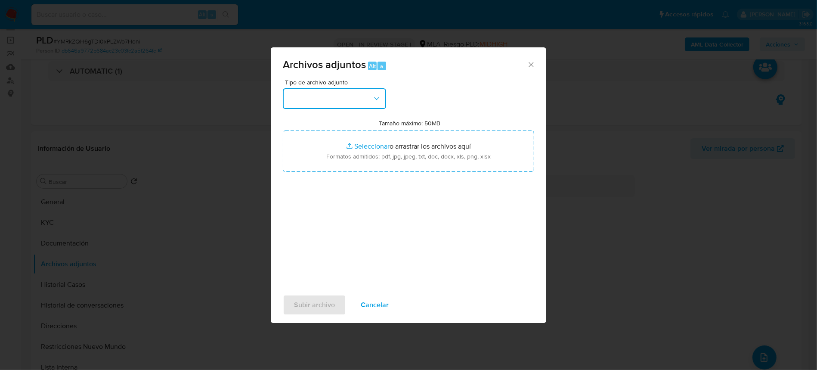
click at [364, 101] on button "button" at bounding box center [334, 98] width 103 height 21
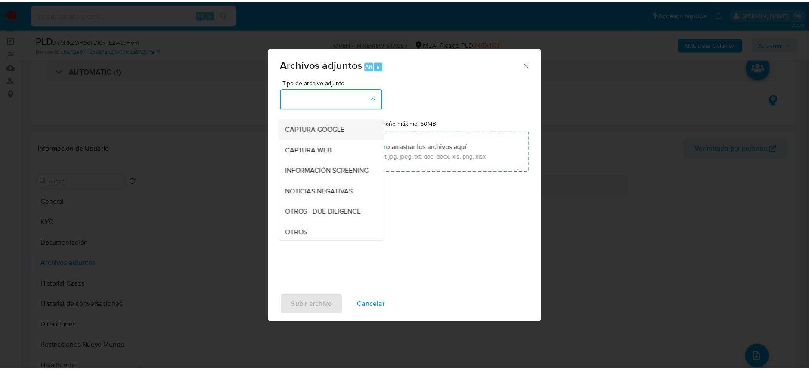
scroll to position [114, 0]
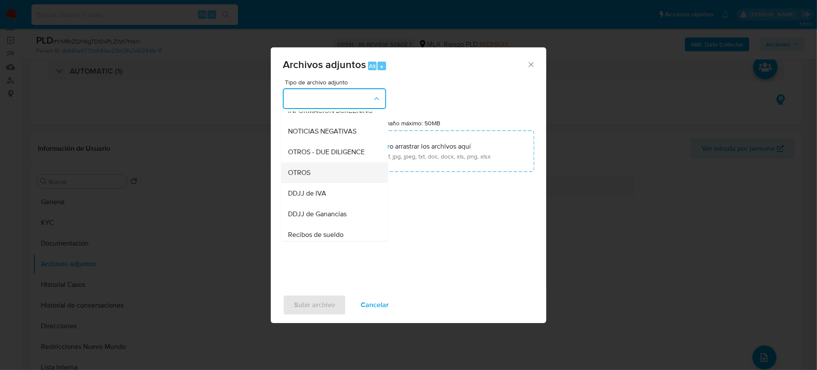
click at [318, 183] on div "OTROS" at bounding box center [332, 172] width 88 height 21
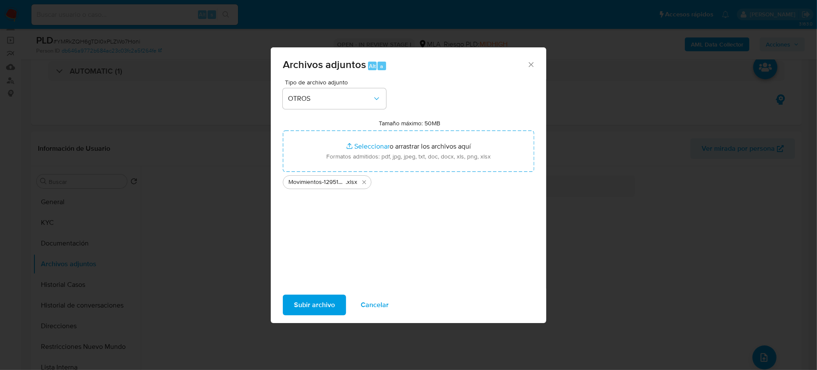
click at [313, 299] on span "Subir archivo" at bounding box center [314, 304] width 41 height 19
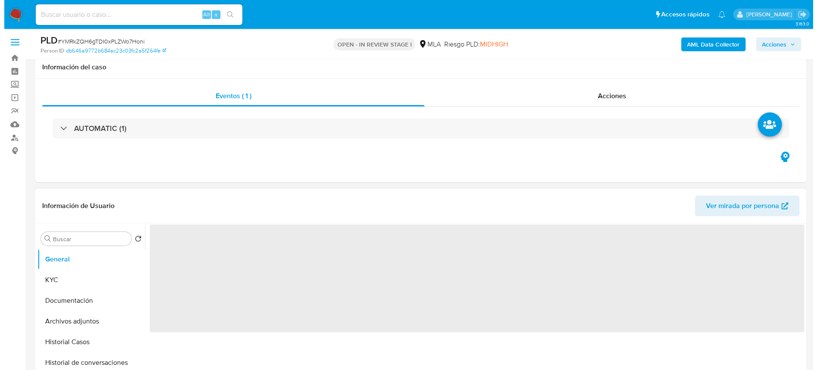
scroll to position [114, 0]
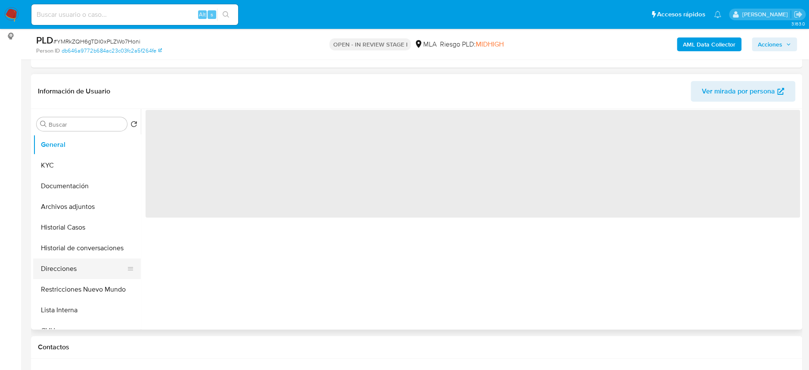
select select "10"
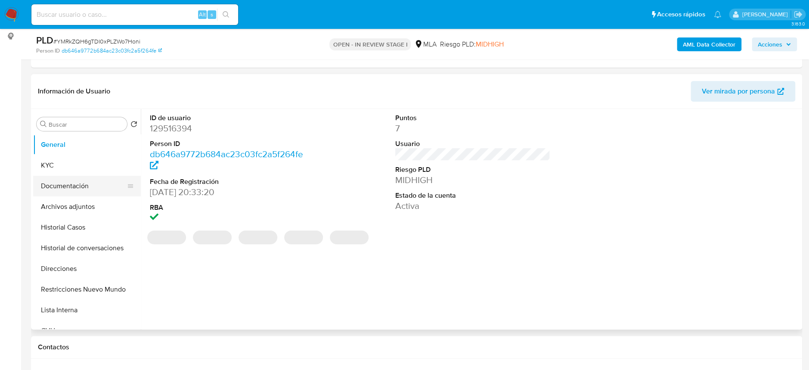
click at [90, 192] on button "Documentación" at bounding box center [83, 186] width 101 height 21
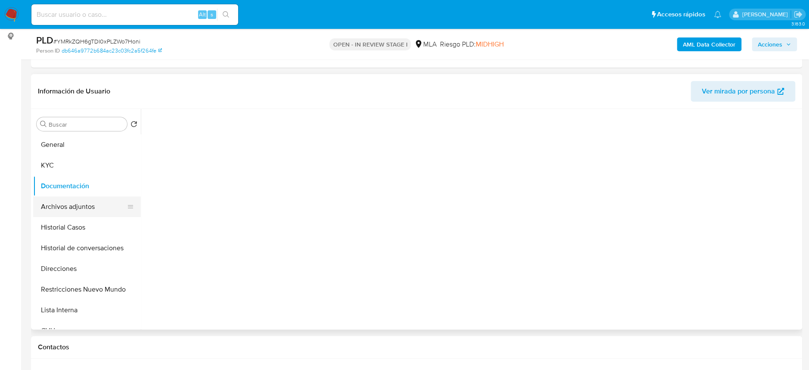
click at [92, 200] on button "Archivos adjuntos" at bounding box center [83, 206] width 101 height 21
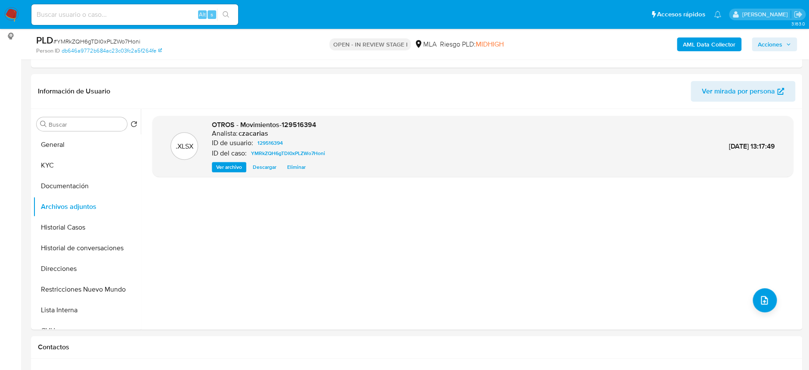
click at [733, 42] on b "AML Data Collector" at bounding box center [709, 44] width 53 height 14
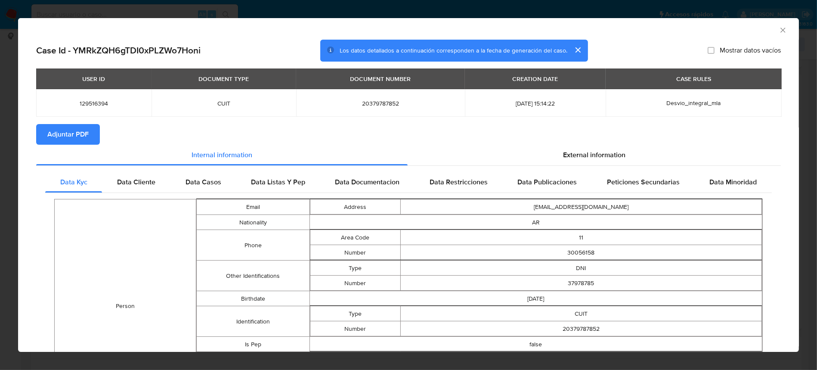
click at [586, 144] on section "Adjuntar PDF" at bounding box center [408, 134] width 745 height 21
click at [625, 145] on div "External information" at bounding box center [594, 155] width 373 height 21
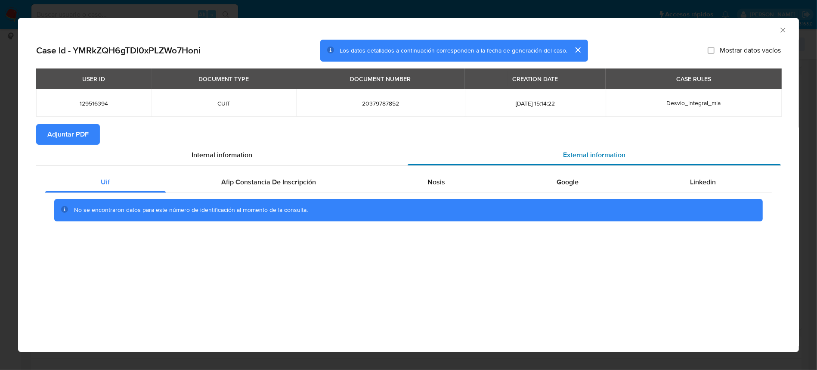
click at [618, 150] on span "External information" at bounding box center [594, 155] width 62 height 10
click at [336, 186] on div "Afip Constancia De Inscripción" at bounding box center [269, 182] width 206 height 21
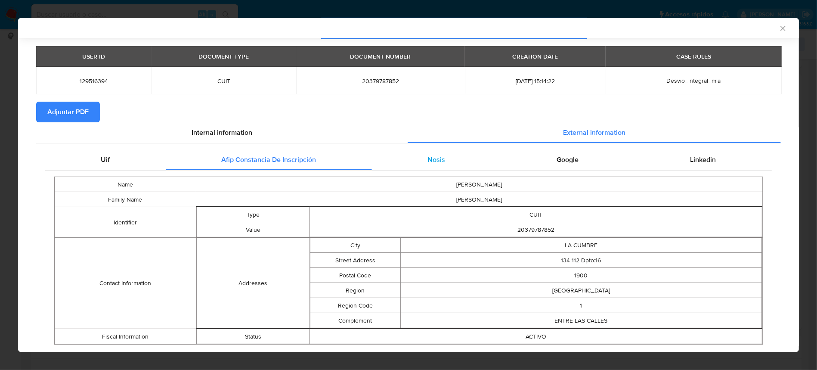
scroll to position [43, 0]
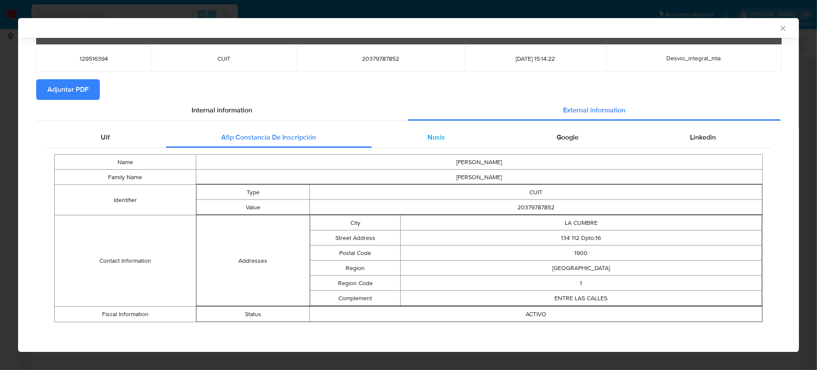
click at [458, 133] on div "Nosis" at bounding box center [436, 137] width 129 height 21
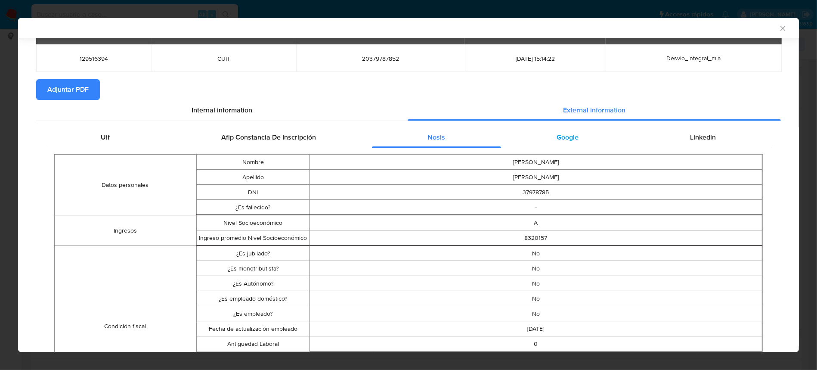
click at [579, 133] on div "Google" at bounding box center [567, 137] width 133 height 21
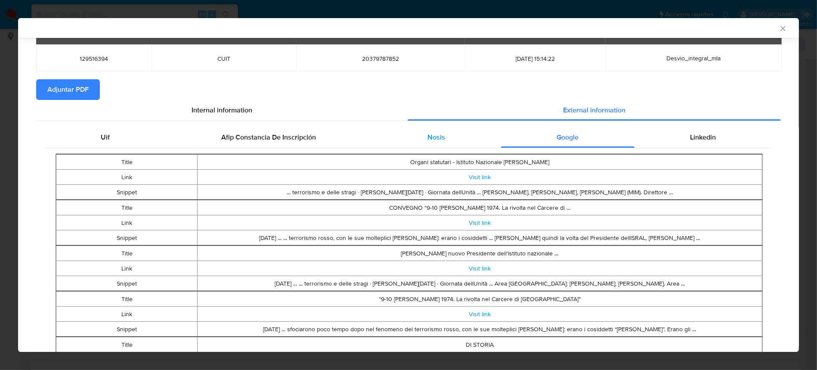
click at [435, 143] on div "Nosis" at bounding box center [436, 137] width 129 height 21
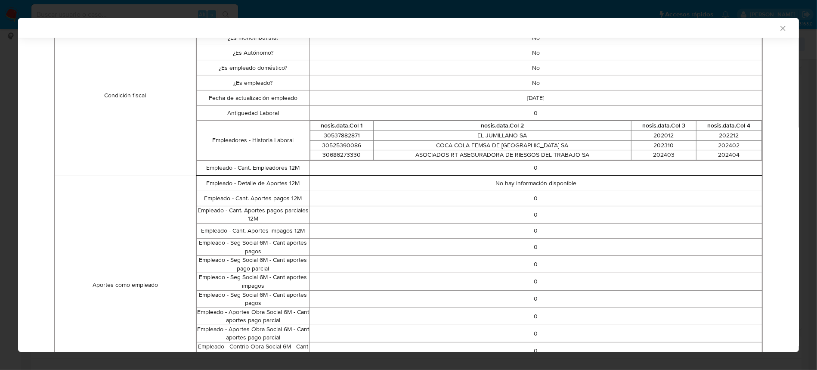
scroll to position [273, 0]
drag, startPoint x: 408, startPoint y: 155, endPoint x: 595, endPoint y: 152, distance: 186.8
click at [595, 152] on td "ASOCIADOS RT ASEGURADORA DE RIESGOS DEL TRABAJO SA" at bounding box center [502, 156] width 258 height 10
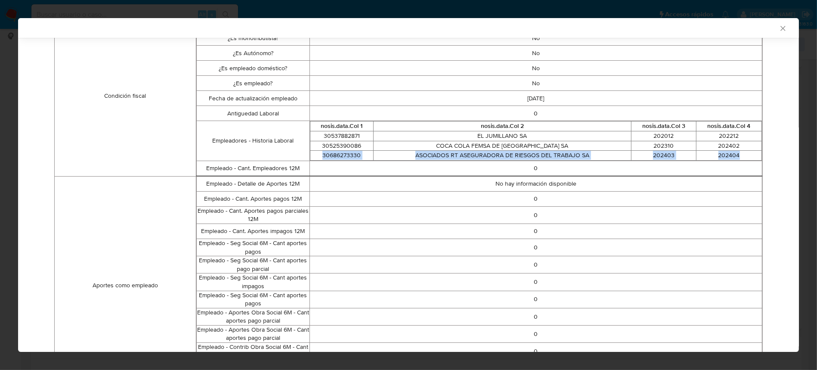
drag, startPoint x: 743, startPoint y: 154, endPoint x: 315, endPoint y: 155, distance: 428.7
click at [315, 155] on tr "30686273330 ASOCIADOS RT ASEGURADORA DE RIESGOS DEL TRABAJO SA 202403 202404" at bounding box center [536, 156] width 452 height 10
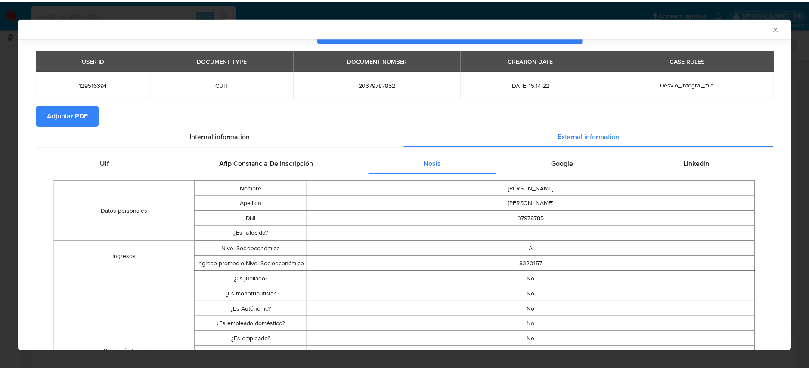
scroll to position [0, 0]
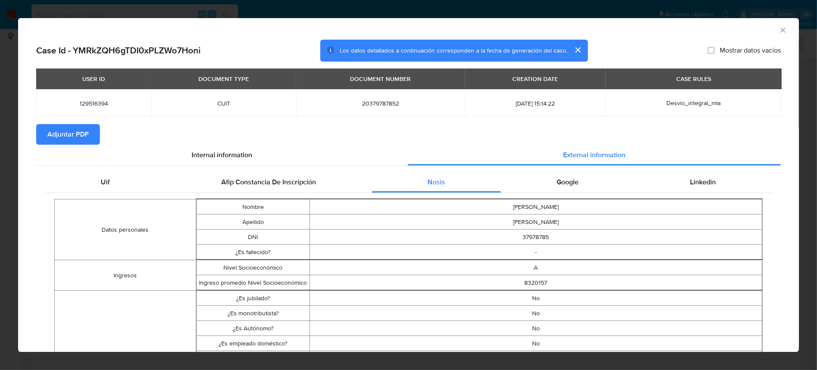
click at [779, 33] on div "AML Data Collector" at bounding box center [408, 29] width 781 height 22
click at [779, 31] on icon "Cerrar ventana" at bounding box center [783, 30] width 9 height 9
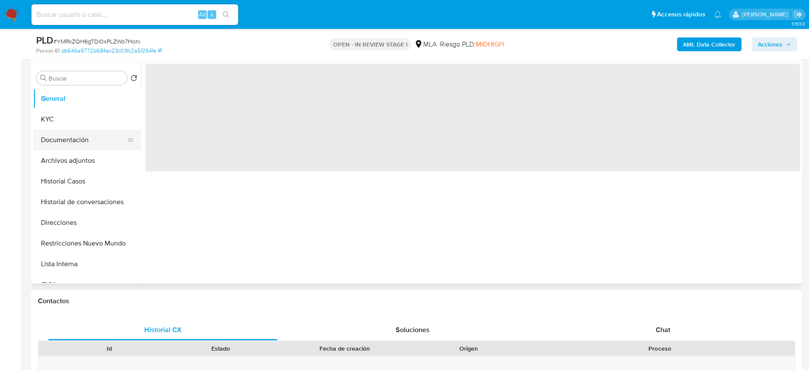
scroll to position [172, 0]
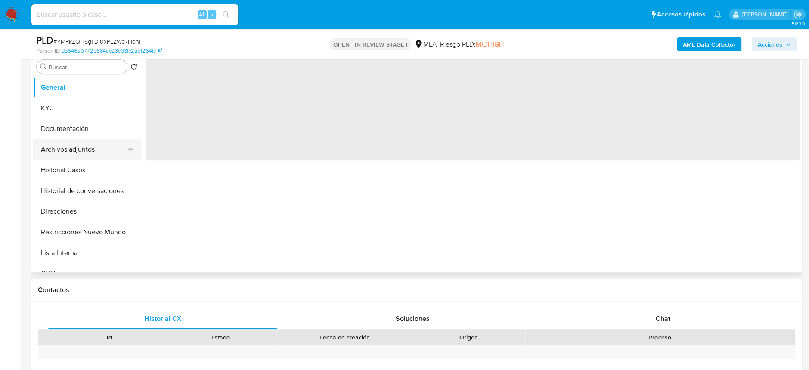
select select "10"
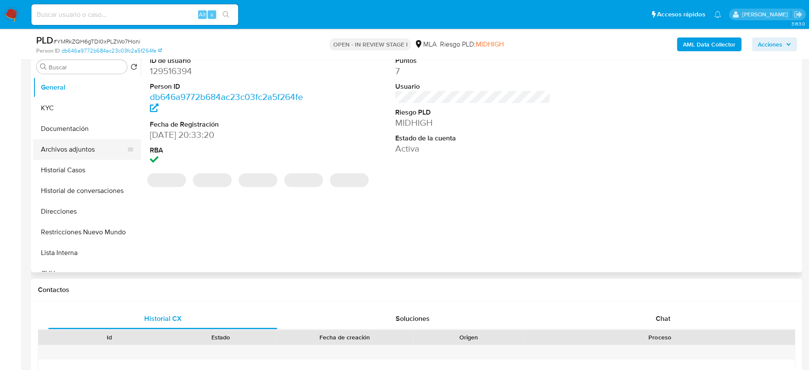
click at [76, 139] on button "Archivos adjuntos" at bounding box center [83, 149] width 101 height 21
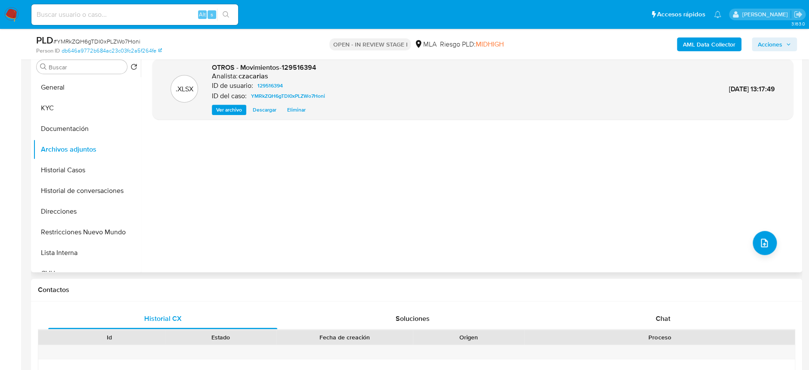
scroll to position [114, 0]
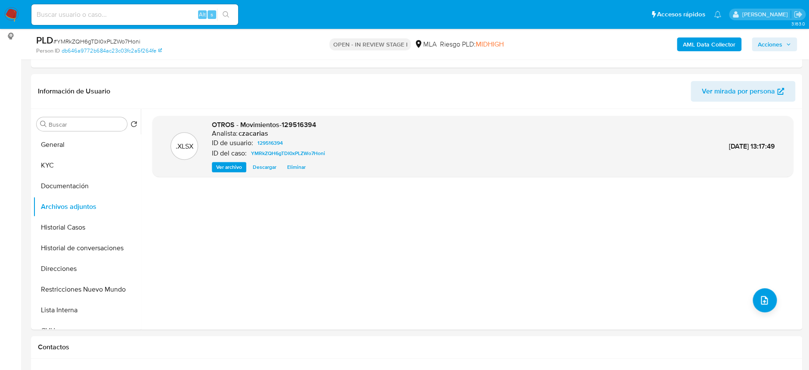
click at [721, 39] on b "AML Data Collector" at bounding box center [709, 44] width 53 height 14
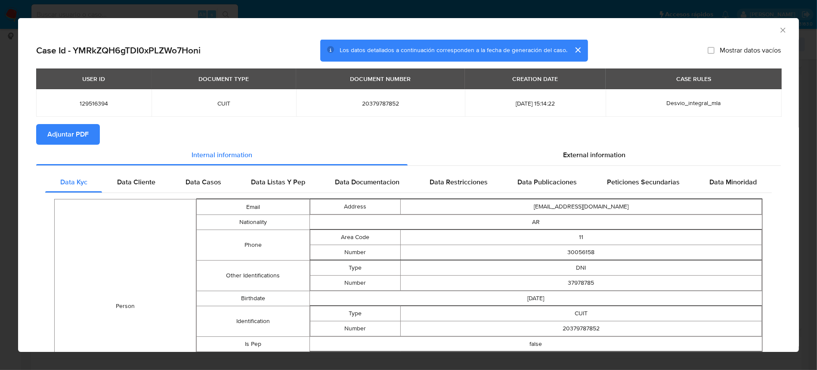
click at [779, 34] on icon "Cerrar ventana" at bounding box center [783, 30] width 9 height 9
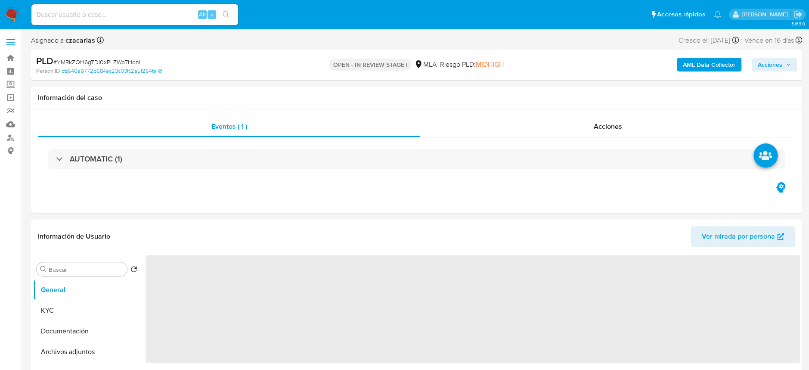
select select "10"
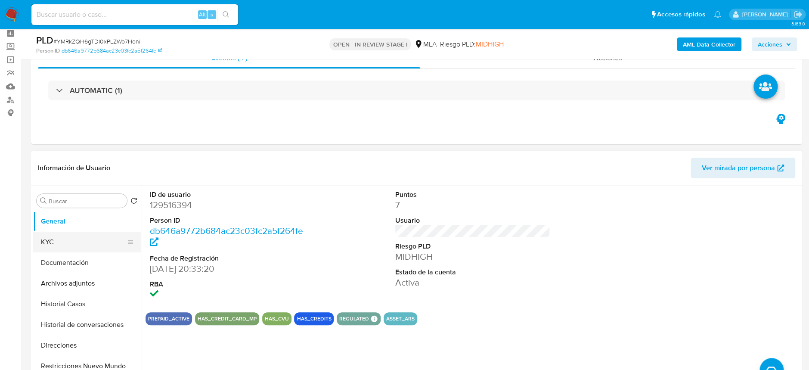
scroll to position [57, 0]
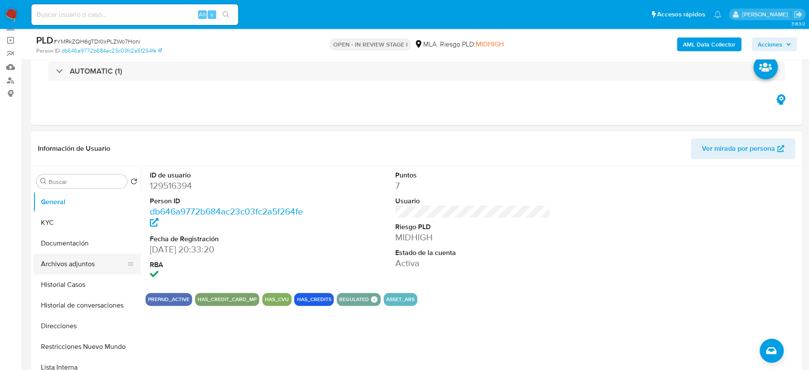
click at [79, 269] on button "Archivos adjuntos" at bounding box center [83, 264] width 101 height 21
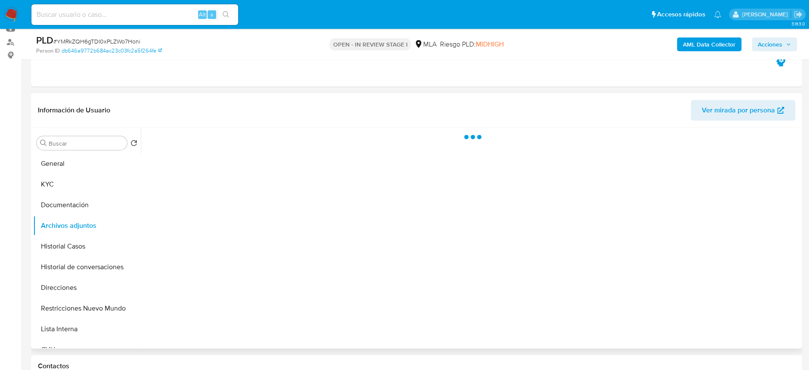
scroll to position [114, 0]
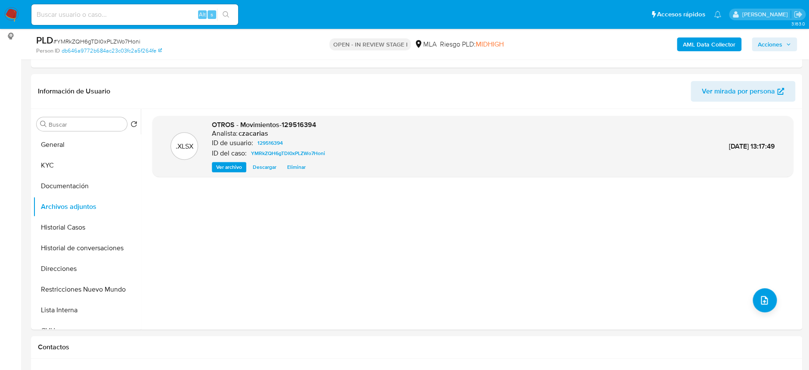
click at [697, 46] on b "AML Data Collector" at bounding box center [709, 44] width 53 height 14
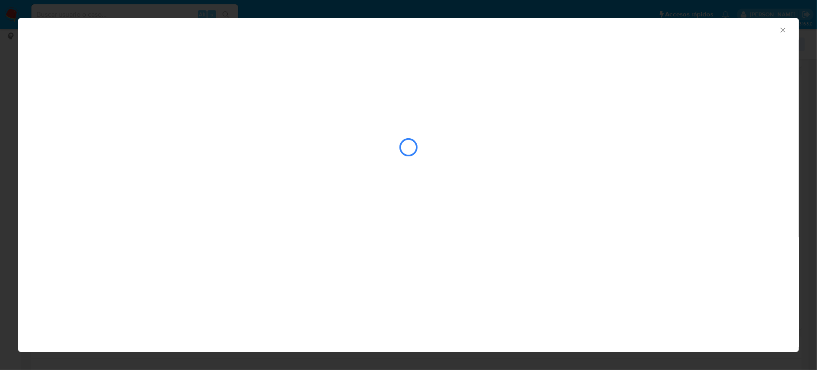
click at [781, 30] on icon "Cerrar ventana" at bounding box center [783, 30] width 9 height 9
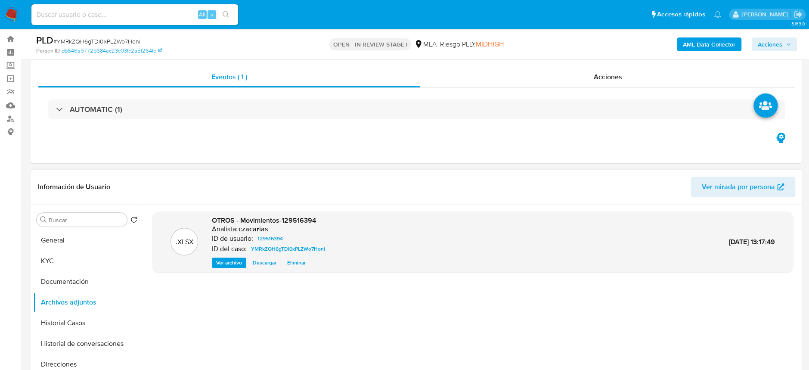
scroll to position [0, 0]
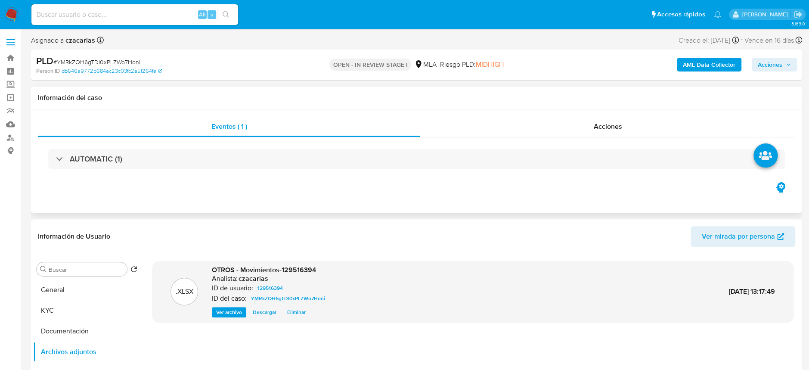
click at [568, 109] on div "Información del caso Eventos ( 1 ) Acciones AUTOMATIC (1)" at bounding box center [416, 150] width 771 height 126
click at [597, 119] on div "Acciones" at bounding box center [607, 126] width 375 height 21
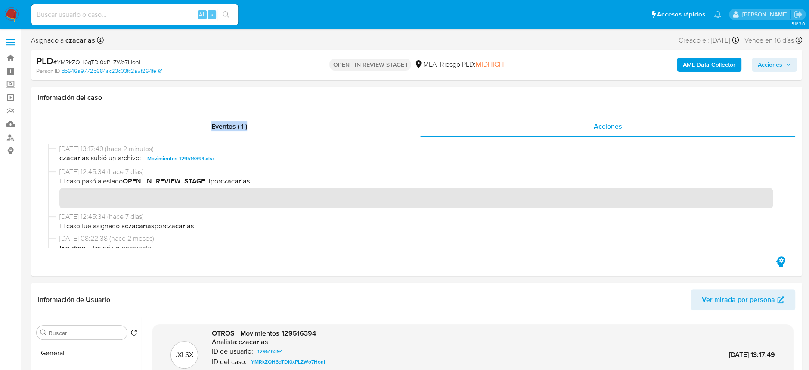
click at [705, 68] on b "AML Data Collector" at bounding box center [709, 65] width 53 height 14
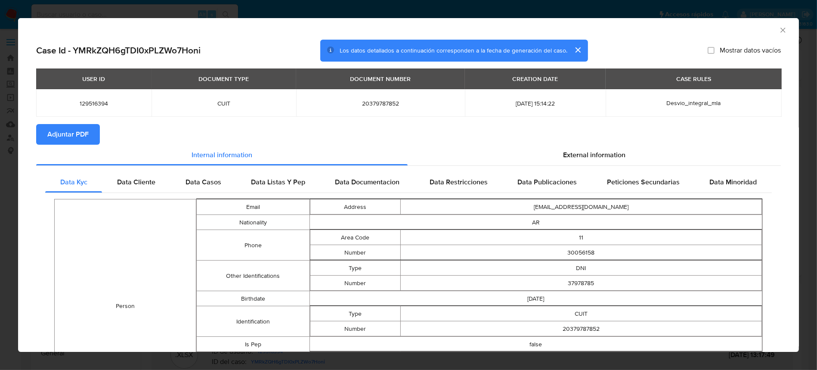
click at [51, 134] on span "Adjuntar PDF" at bounding box center [67, 134] width 41 height 19
click at [779, 30] on icon "Cerrar ventana" at bounding box center [783, 30] width 9 height 9
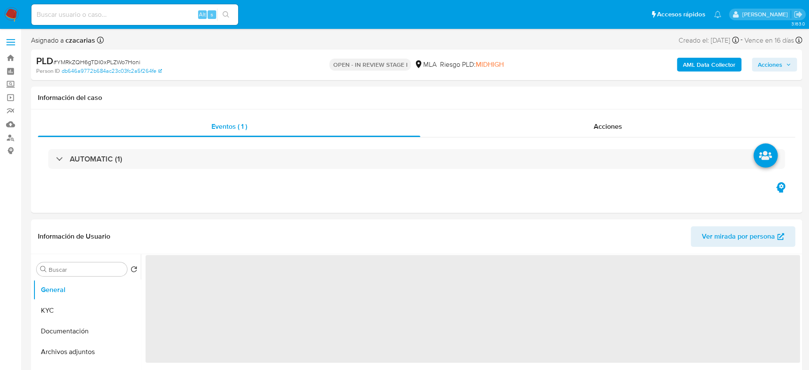
select select "10"
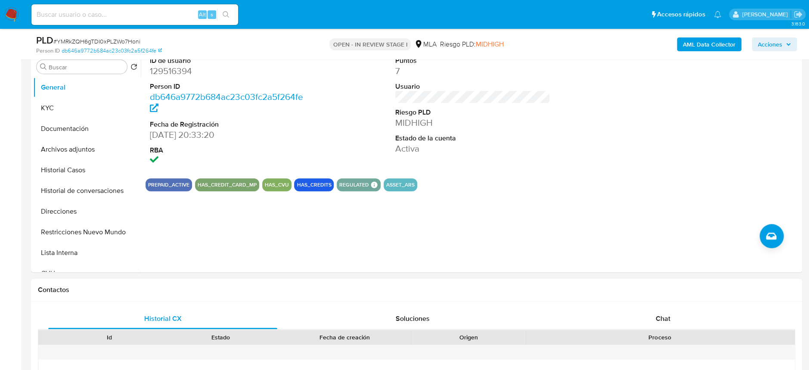
scroll to position [172, 0]
click at [41, 155] on button "Archivos adjuntos" at bounding box center [83, 149] width 101 height 21
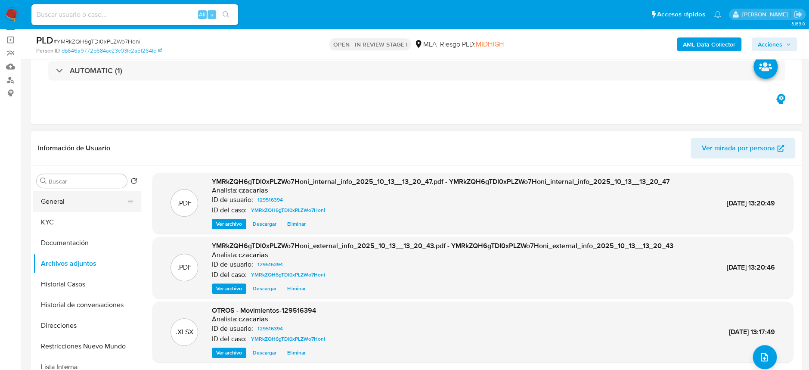
scroll to position [57, 0]
click at [61, 221] on button "KYC" at bounding box center [83, 222] width 101 height 21
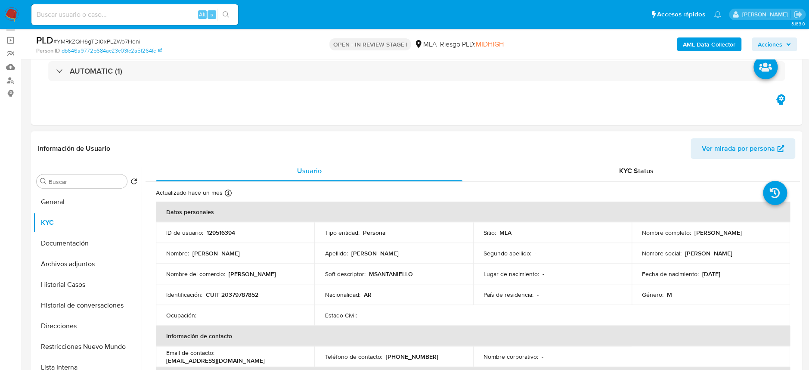
scroll to position [0, 0]
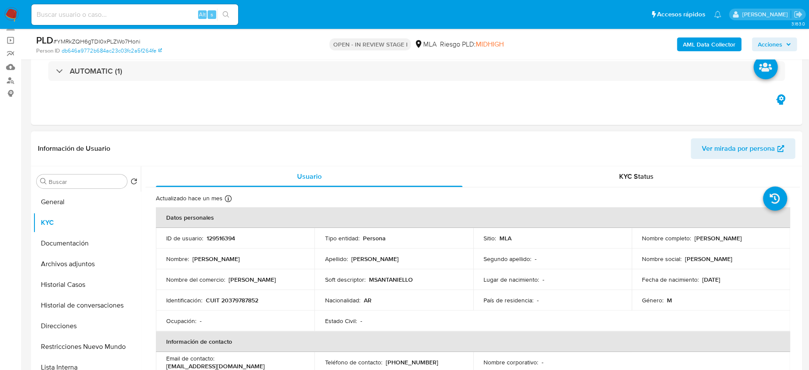
drag, startPoint x: 692, startPoint y: 237, endPoint x: 755, endPoint y: 240, distance: 63.8
click at [755, 240] on div "Nombre completo : Mariano Santaniello" at bounding box center [711, 238] width 138 height 8
copy p "[PERSON_NAME]"
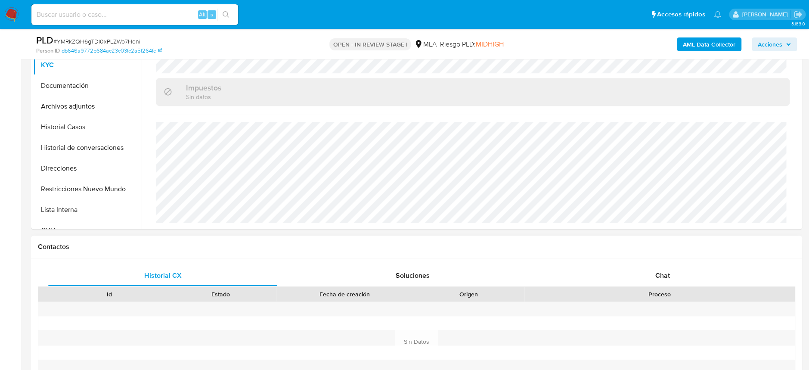
scroll to position [287, 0]
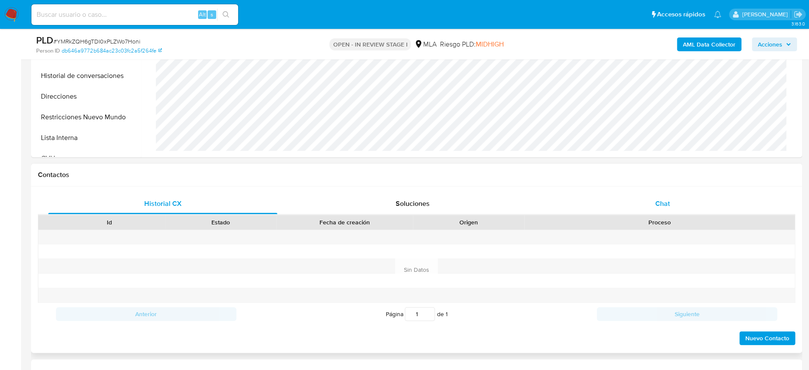
click at [658, 205] on span "Chat" at bounding box center [662, 203] width 15 height 10
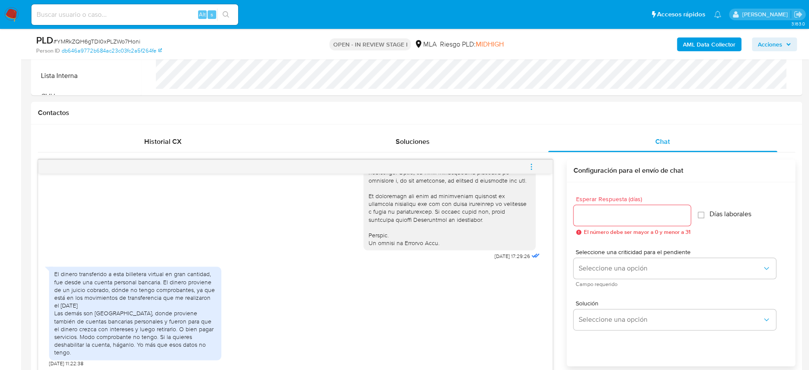
scroll to position [402, 0]
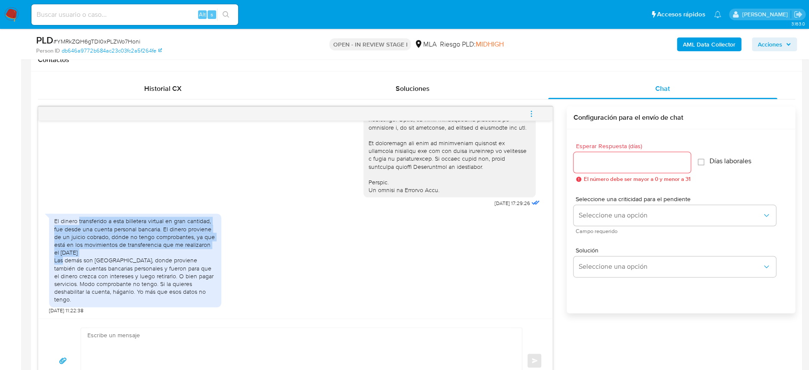
drag, startPoint x: 79, startPoint y: 231, endPoint x: 104, endPoint y: 257, distance: 36.2
click at [104, 257] on div "El dinero transferido a esta billetera virtual en gran cantidad, fue desde una …" at bounding box center [135, 260] width 162 height 86
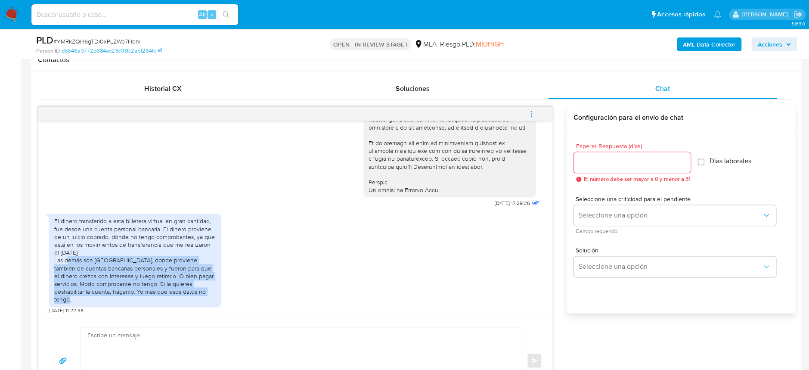
drag, startPoint x: 57, startPoint y: 269, endPoint x: 209, endPoint y: 300, distance: 155.2
click at [209, 300] on div "El dinero transferido a esta billetera virtual en gran cantidad, fue desde una …" at bounding box center [135, 260] width 162 height 86
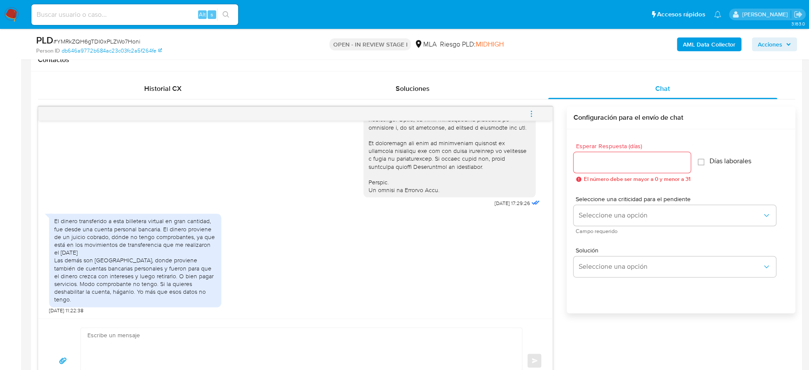
scroll to position [459, 0]
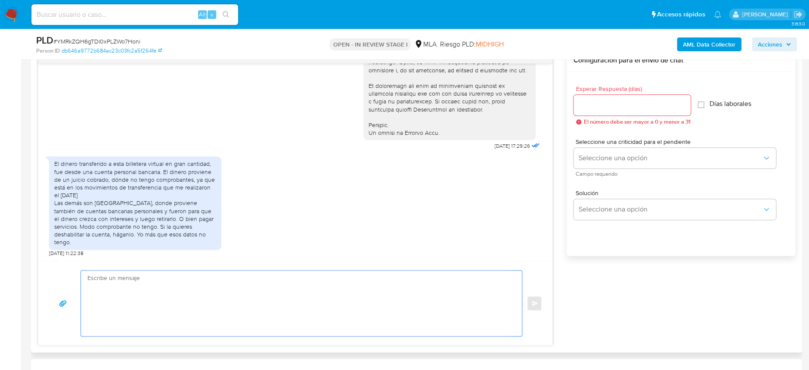
click at [209, 293] on textarea at bounding box center [299, 302] width 424 height 65
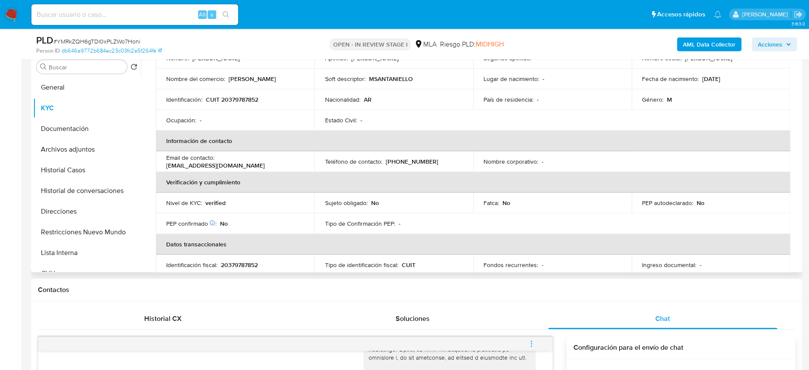
scroll to position [0, 0]
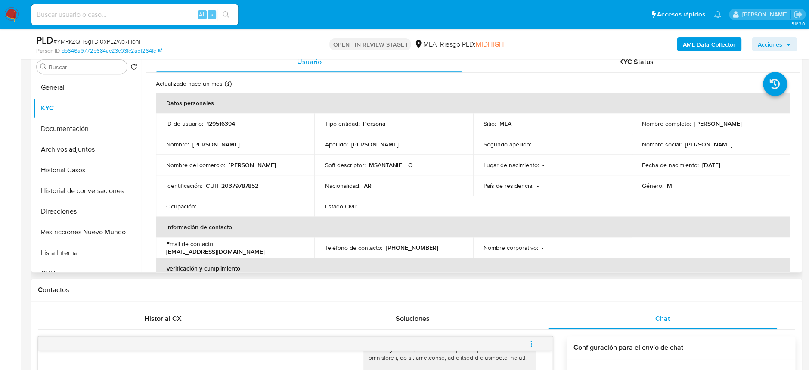
drag, startPoint x: 691, startPoint y: 123, endPoint x: 750, endPoint y: 126, distance: 59.0
click at [750, 126] on div "Nombre completo : Mariano Santaniello" at bounding box center [711, 124] width 138 height 8
copy p "Mariano Santaniello"
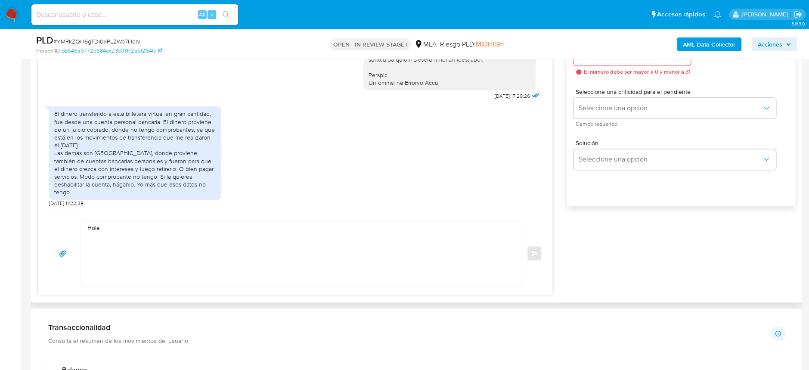
scroll to position [517, 0]
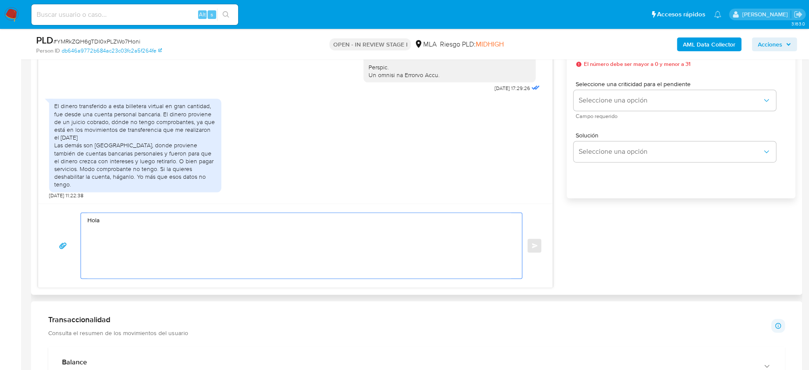
drag, startPoint x: 200, startPoint y: 246, endPoint x: 207, endPoint y: 237, distance: 11.6
click at [205, 240] on textarea "Hola" at bounding box center [299, 245] width 424 height 65
paste textarea "Mariano Santaniello"
drag, startPoint x: 123, startPoint y: 255, endPoint x: 297, endPoint y: 257, distance: 173.9
click at [297, 257] on textarea "Hola Mariano Santaniello Gracias por la información brindada. Necesitamos que a…" at bounding box center [299, 245] width 424 height 65
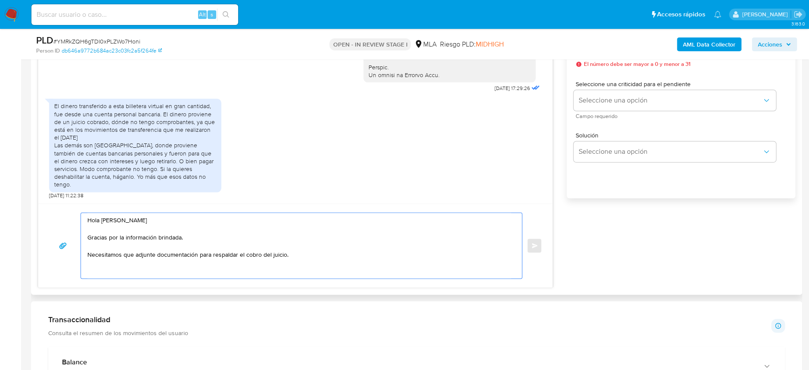
click at [300, 254] on textarea "Hola Mariano Santaniello Gracias por la información brindada. Necesitamos que a…" at bounding box center [299, 245] width 424 height 65
paste textarea "numero y caratula de expediente , y en que juzgado se dio el juicio"
click at [148, 267] on textarea "Hola Mariano Santaniello Gracias por la información brindada. Necesitamos que a…" at bounding box center [299, 245] width 424 height 65
drag, startPoint x: 232, startPoint y: 272, endPoint x: 268, endPoint y: 274, distance: 36.2
click at [268, 274] on textarea "Hola Mariano Santaniello Gracias por la información brindada. Necesitamos que a…" at bounding box center [299, 245] width 424 height 65
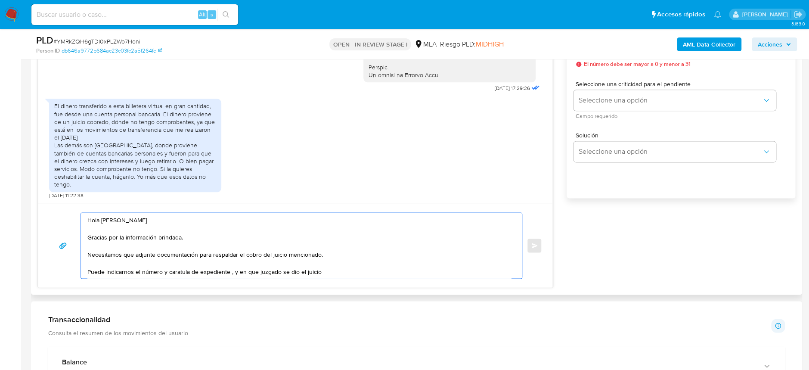
click at [167, 271] on textarea "Hola Mariano Santaniello Gracias por la información brindada. Necesitamos que a…" at bounding box center [299, 245] width 424 height 65
click at [228, 270] on textarea "Hola Mariano Santaniello Gracias por la información brindada. Necesitamos que a…" at bounding box center [299, 245] width 424 height 65
click at [326, 272] on textarea "Hola Mariano Santaniello Gracias por la información brindada. Necesitamos que a…" at bounding box center [299, 245] width 424 height 65
click at [132, 226] on textarea "Hola Mariano Santaniello Gracias por la información brindada. Necesitamos que a…" at bounding box center [299, 245] width 424 height 65
drag, startPoint x: 96, startPoint y: 257, endPoint x: 437, endPoint y: 278, distance: 341.1
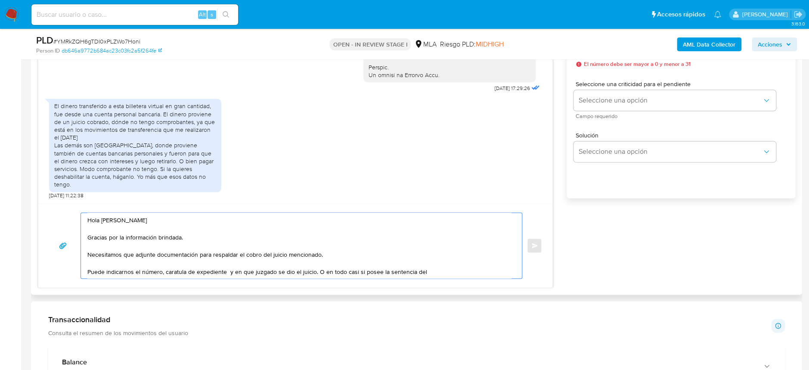
click at [437, 278] on textarea "Hola Mariano Santaniello Gracias por la información brindada. Necesitamos que a…" at bounding box center [299, 245] width 424 height 65
click at [437, 276] on textarea "Hola Mariano Santaniello Gracias por la información brindada. Necesitamos que a…" at bounding box center [299, 245] width 424 height 65
drag, startPoint x: 282, startPoint y: 270, endPoint x: 291, endPoint y: 270, distance: 9.5
click at [291, 270] on textarea "Hola Mariano Santaniello Gracias por la información brindada. Necesitamos que a…" at bounding box center [299, 245] width 424 height 65
drag, startPoint x: 166, startPoint y: 276, endPoint x: 182, endPoint y: 278, distance: 16.4
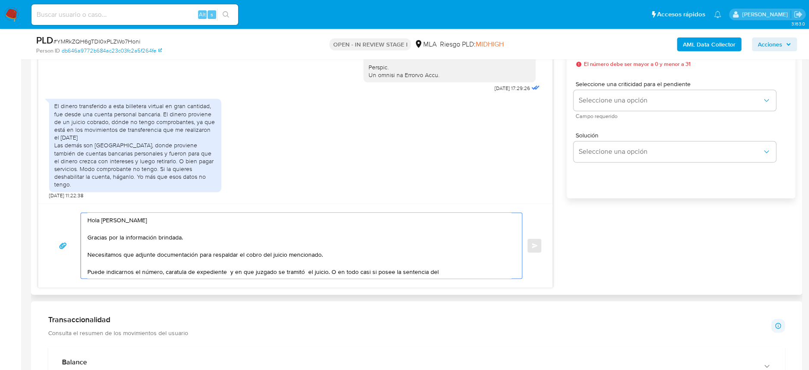
click at [182, 278] on div "Hola Mariano Santaniello Gracias por la información brindada. Necesitamos que a…" at bounding box center [301, 245] width 442 height 66
click at [172, 272] on textarea "Hola Mariano Santaniello Gracias por la información brindada. Necesitamos que a…" at bounding box center [299, 245] width 424 height 65
click at [143, 272] on textarea "Hola Mariano Santaniello Gracias por la información brindada. Necesitamos que a…" at bounding box center [299, 245] width 424 height 65
drag, startPoint x: 105, startPoint y: 272, endPoint x: 137, endPoint y: 274, distance: 32.3
click at [137, 274] on textarea "Hola Mariano Santaniello Gracias por la información brindada. Necesitamos que a…" at bounding box center [299, 245] width 424 height 65
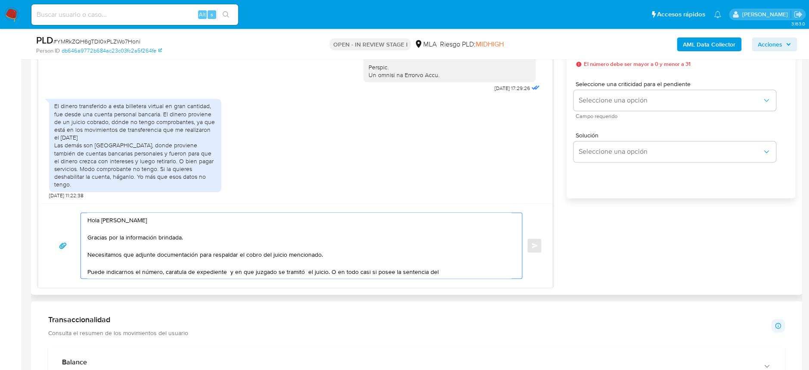
click at [124, 273] on textarea "Hola Mariano Santaniello Gracias por la información brindada. Necesitamos que a…" at bounding box center [299, 245] width 424 height 65
drag, startPoint x: 166, startPoint y: 272, endPoint x: 326, endPoint y: 272, distance: 160.6
click at [326, 272] on textarea "Hola Mariano Santaniello Gracias por la información brindada. Necesitamos que a…" at bounding box center [299, 245] width 424 height 65
click at [327, 272] on textarea "Hola Mariano Santaniello Gracias por la información brindada. Necesitamos que a…" at bounding box center [299, 245] width 424 height 65
drag, startPoint x: 436, startPoint y: 271, endPoint x: 334, endPoint y: 270, distance: 102.0
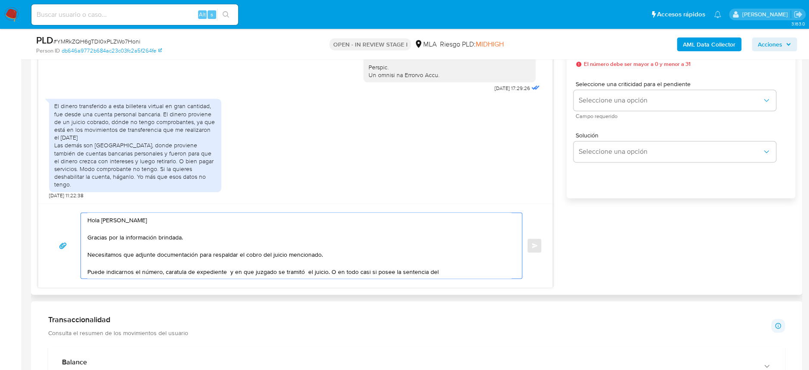
click at [334, 270] on textarea "Hola Mariano Santaniello Gracias por la información brindada. Necesitamos que a…" at bounding box center [299, 245] width 424 height 65
paste textarea "puede afjuntar la resolución judicial en donde se resolvió el monto a cobrar"
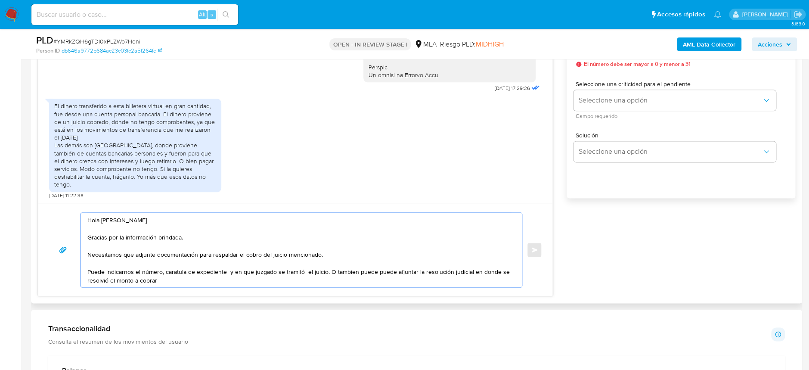
click at [387, 269] on textarea "Hola Mariano Santaniello Gracias por la información brindada. Necesitamos que a…" at bounding box center [299, 250] width 424 height 74
click at [401, 278] on textarea "Hola Mariano Santaniello Gracias por la información brindada. Necesitamos que a…" at bounding box center [299, 250] width 424 height 74
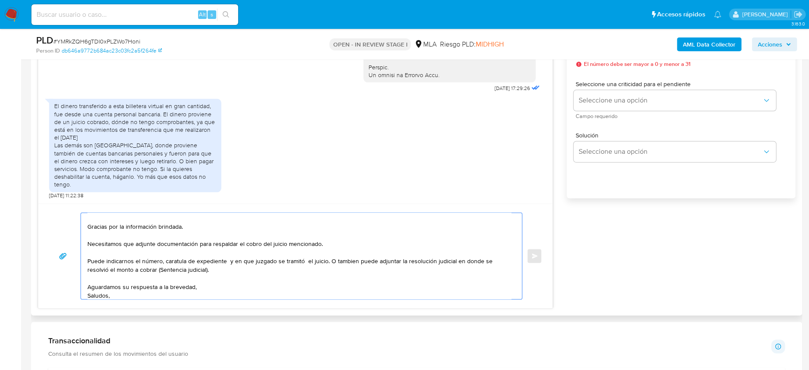
scroll to position [19, 0]
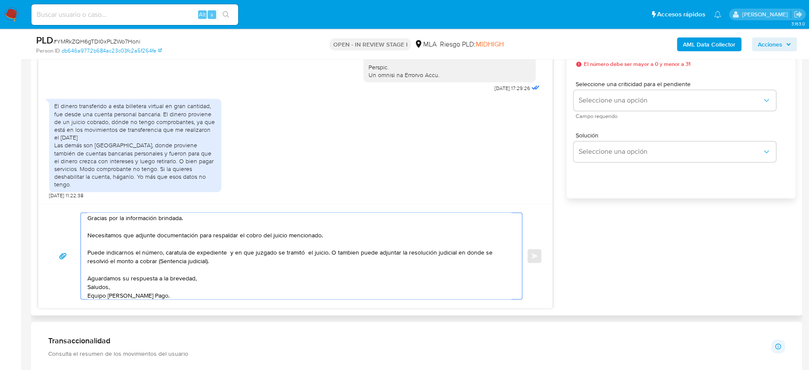
drag, startPoint x: 98, startPoint y: 251, endPoint x: 473, endPoint y: 262, distance: 375.5
click at [473, 262] on textarea "Hola Mariano Santaniello Gracias por la información brindada. Necesitamos que a…" at bounding box center [299, 256] width 424 height 86
click at [263, 278] on textarea "Hola Mariano Santaniello Gracias por la información brindada. Necesitamos que a…" at bounding box center [299, 256] width 424 height 86
paste textarea "Sandra Beatriz Migliaro - CUIT 23182384844"
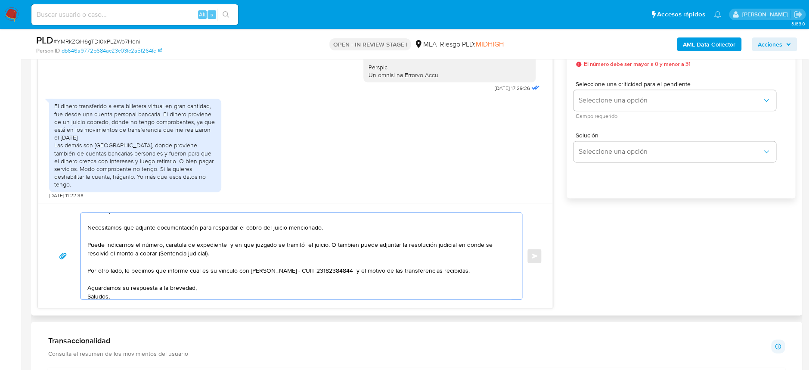
scroll to position [38, 0]
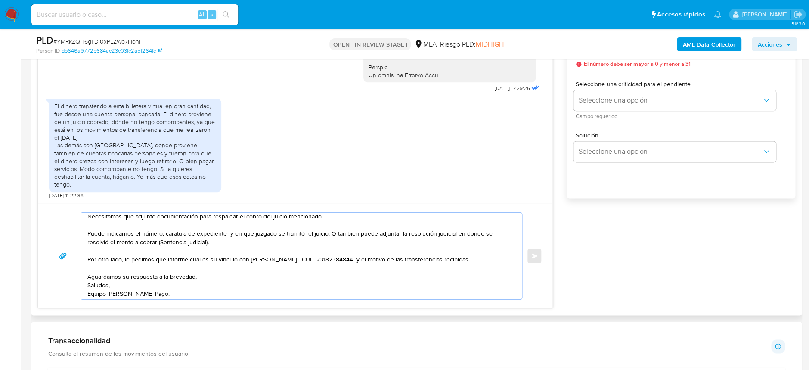
drag, startPoint x: 332, startPoint y: 231, endPoint x: 476, endPoint y: 241, distance: 144.5
click at [476, 241] on textarea "Hola Mariano Santaniello Gracias por la información brindada. Necesitamos que a…" at bounding box center [299, 256] width 424 height 86
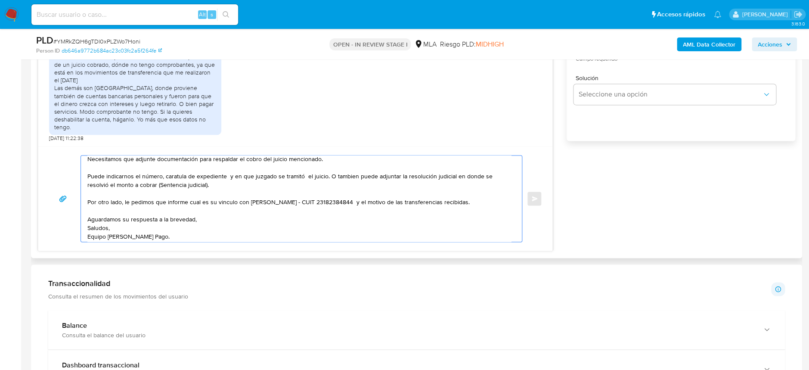
scroll to position [459, 0]
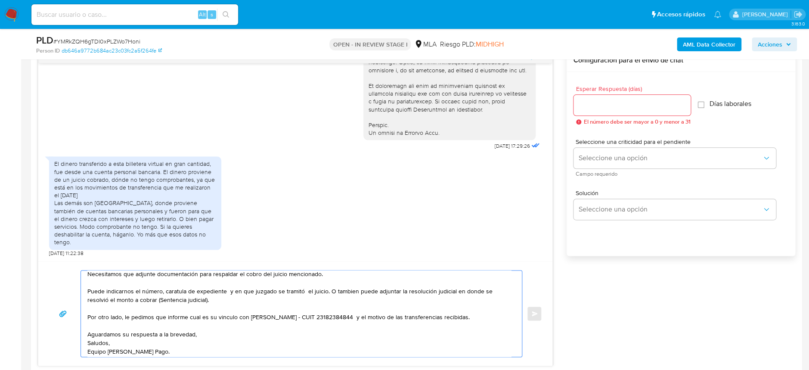
type textarea "Hola Mariano Santaniello Gracias por la información brindada. Necesitamos que a…"
click at [642, 106] on input "Esperar Respuesta (días)" at bounding box center [631, 104] width 117 height 11
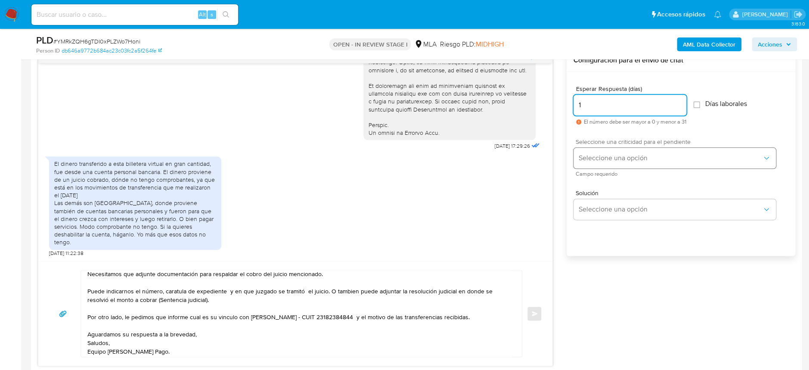
type input "1"
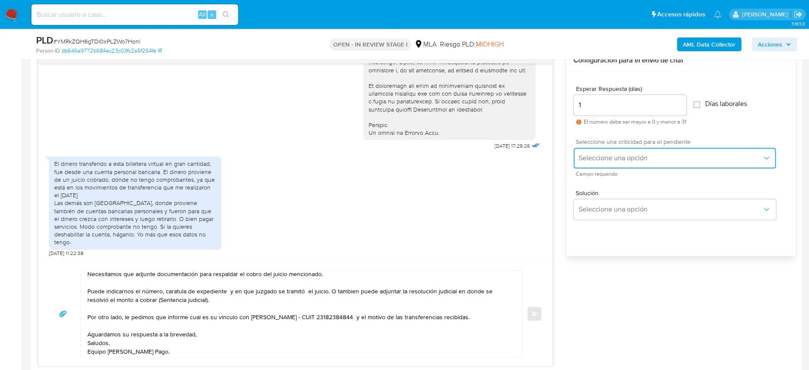
click at [655, 163] on button "Seleccione una opción" at bounding box center [674, 158] width 202 height 21
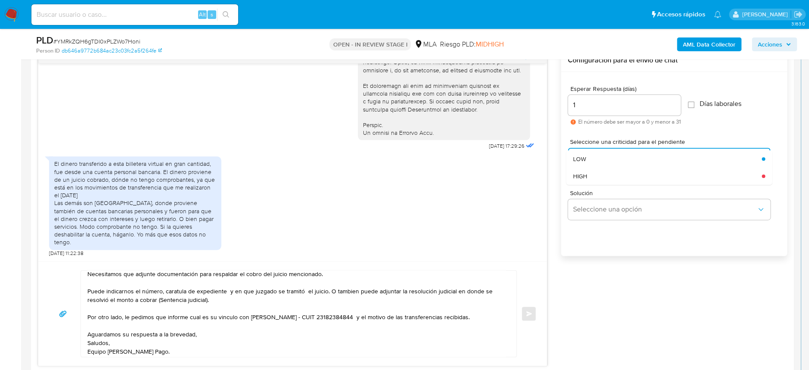
click at [647, 184] on div "Solución Seleccione una opción" at bounding box center [674, 206] width 212 height 47
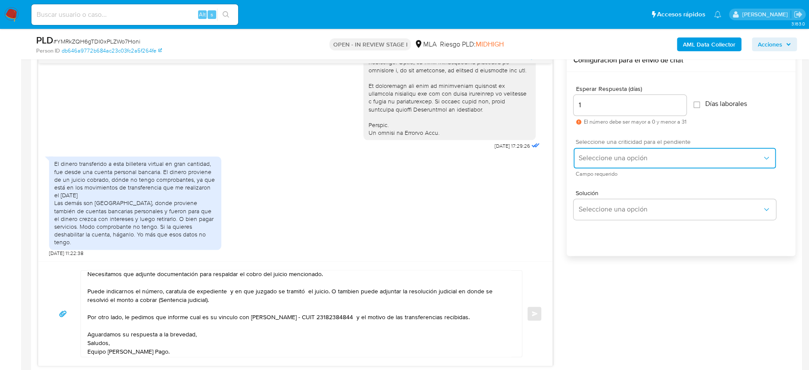
click at [638, 157] on span "Seleccione una opción" at bounding box center [670, 158] width 183 height 9
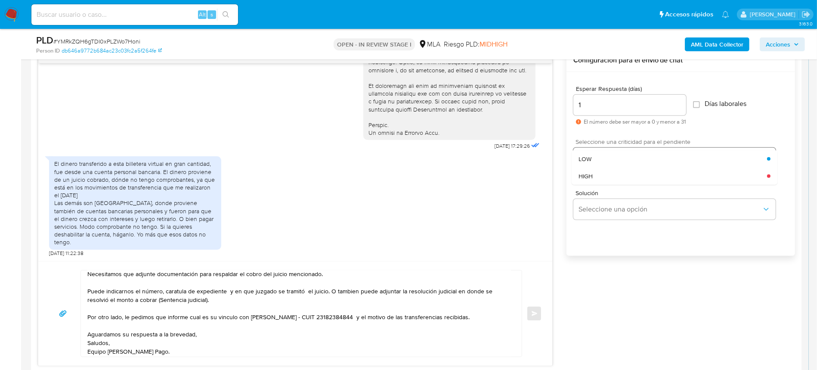
click at [631, 182] on div "HIGH" at bounding box center [673, 175] width 189 height 17
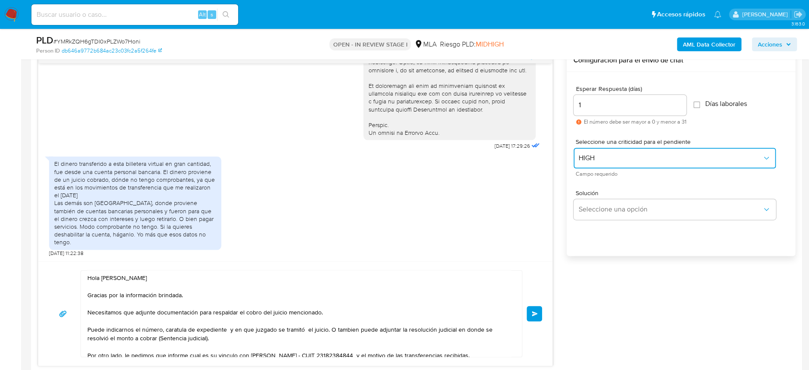
scroll to position [0, 0]
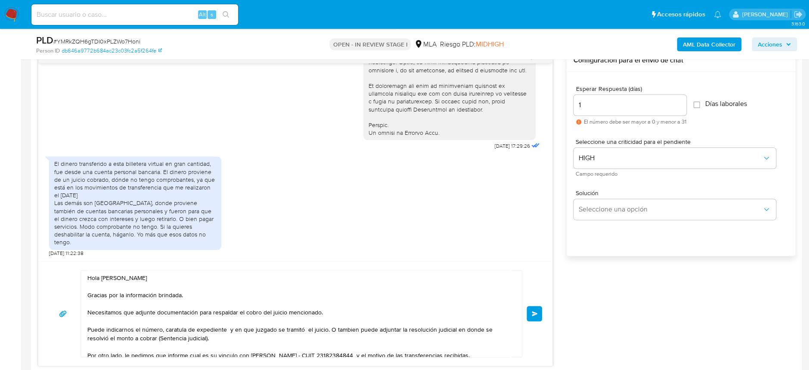
click at [537, 316] on button "Enviar" at bounding box center [533, 313] width 15 height 15
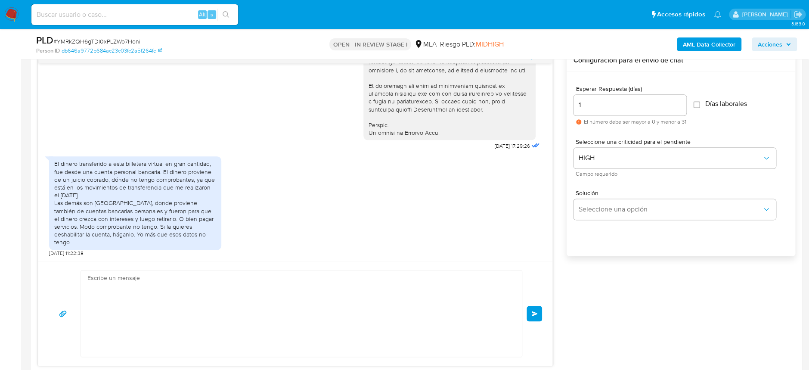
scroll to position [568, 0]
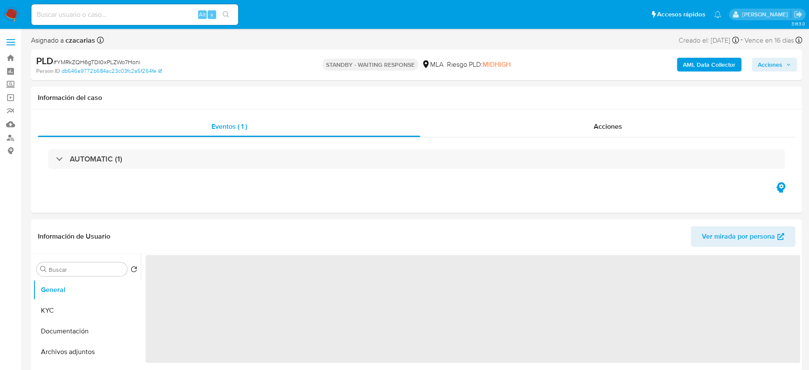
select select "10"
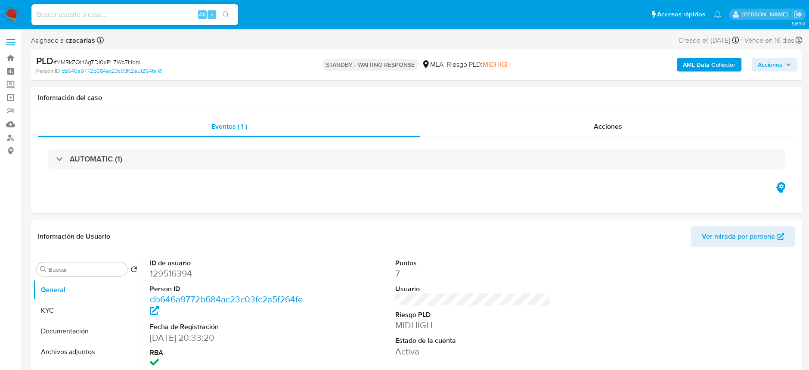
click at [148, 18] on input at bounding box center [134, 14] width 207 height 11
paste input "Rc1h3Hw1pfVTB9pNaIfCJNhn"
type input "Rc1h3Hw1pfVTB9pNaIfCJNhn"
click at [228, 12] on icon "search-icon" at bounding box center [226, 14] width 7 height 7
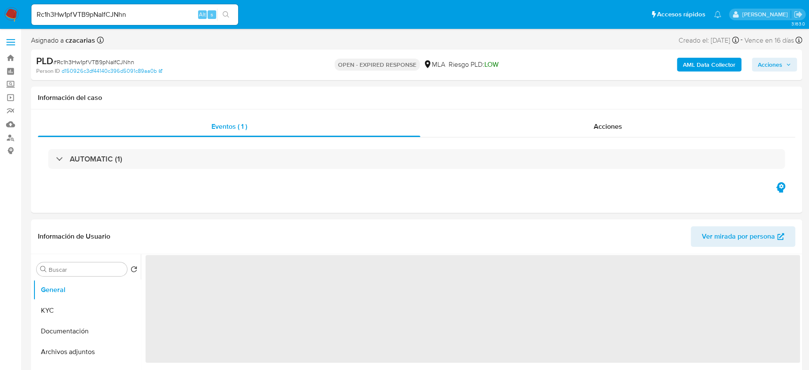
select select "10"
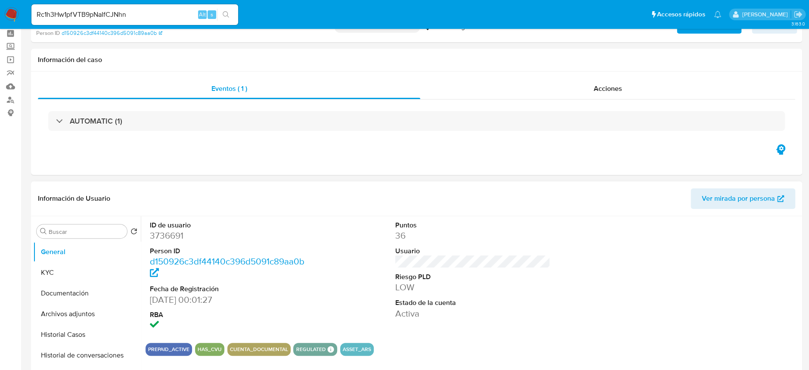
scroll to position [57, 0]
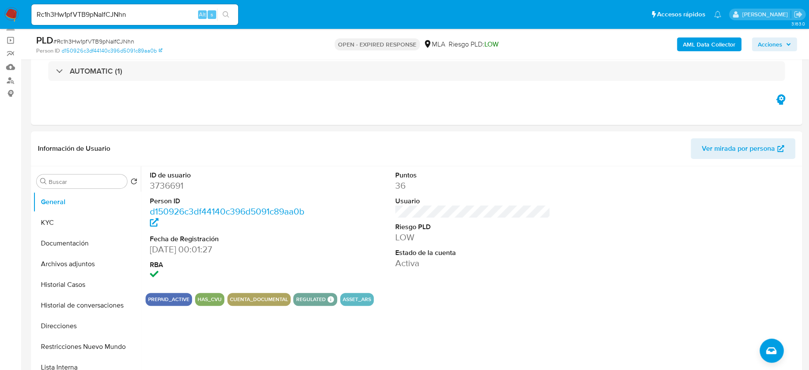
click at [126, 44] on span "# Rc1h3Hw1pfVTB9pNaIfCJNhn" at bounding box center [93, 41] width 81 height 9
copy span "Rc1h3Hw1pfVTB9pNaIfCJNhn"
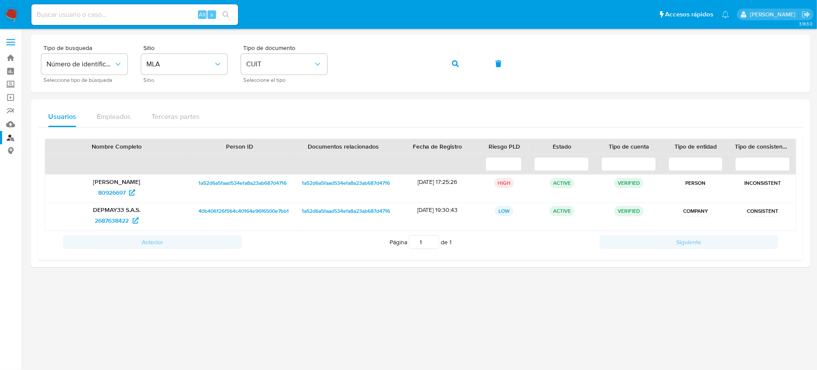
click at [17, 9] on img at bounding box center [11, 14] width 15 height 15
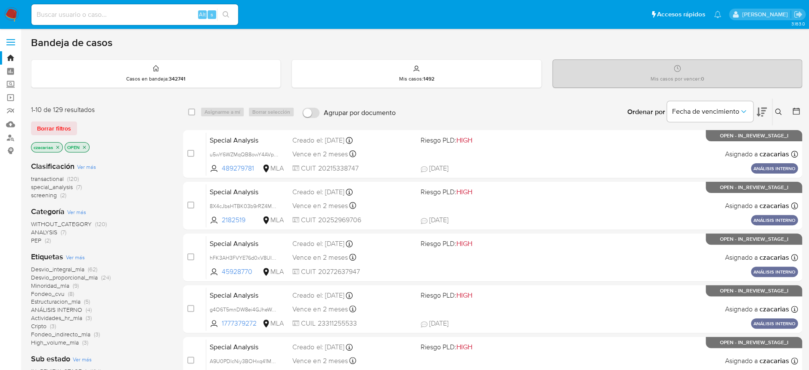
click at [776, 112] on button at bounding box center [779, 112] width 14 height 10
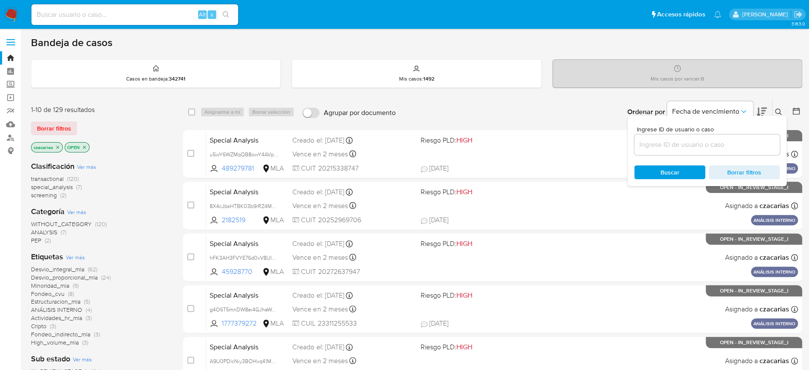
click at [737, 142] on input at bounding box center [706, 144] width 145 height 11
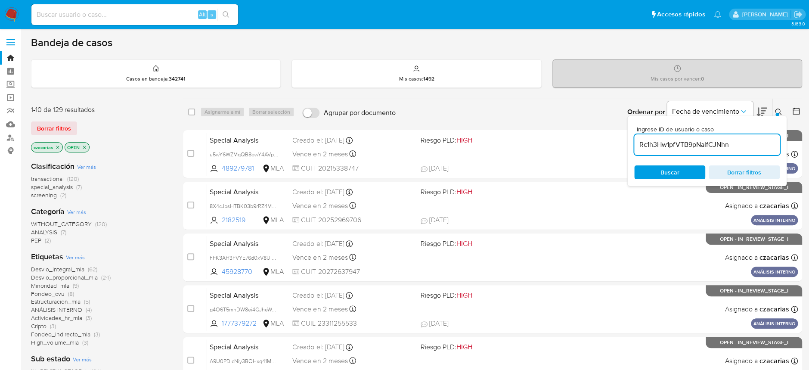
type input "Rc1h3Hw1pfVTB9pNaIfCJNhn"
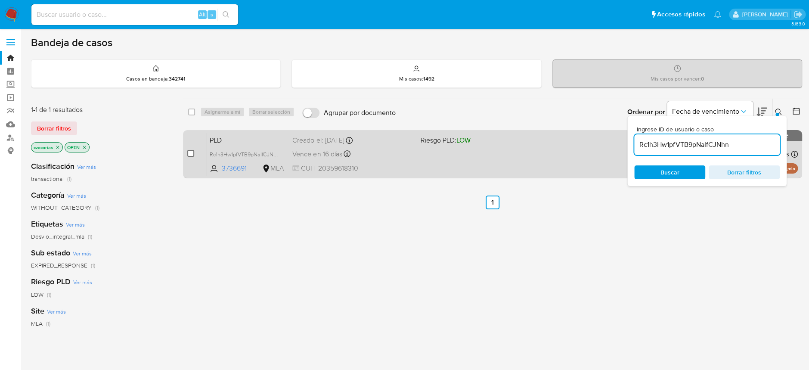
click at [189, 152] on input "checkbox" at bounding box center [190, 153] width 7 height 7
checkbox input "true"
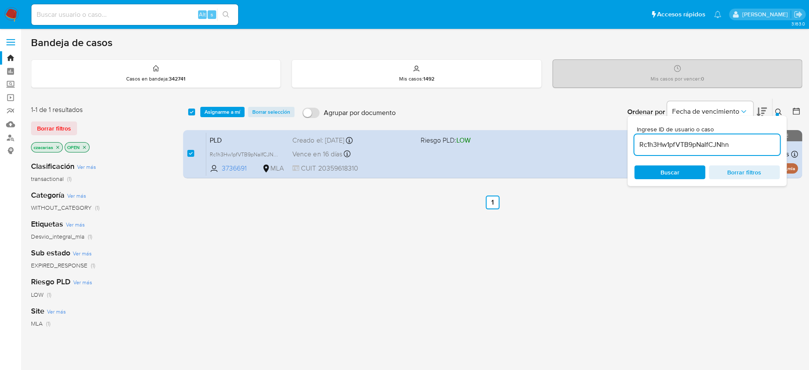
click at [227, 105] on div "select-all-cases-checkbox Asignarme a mí Borrar selección Agrupar por documento…" at bounding box center [492, 112] width 619 height 27
click at [232, 113] on span "Asignarme a mí" at bounding box center [222, 112] width 36 height 9
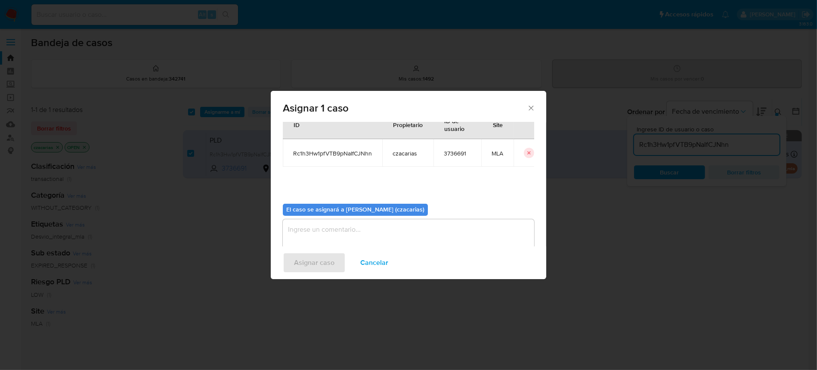
scroll to position [44, 0]
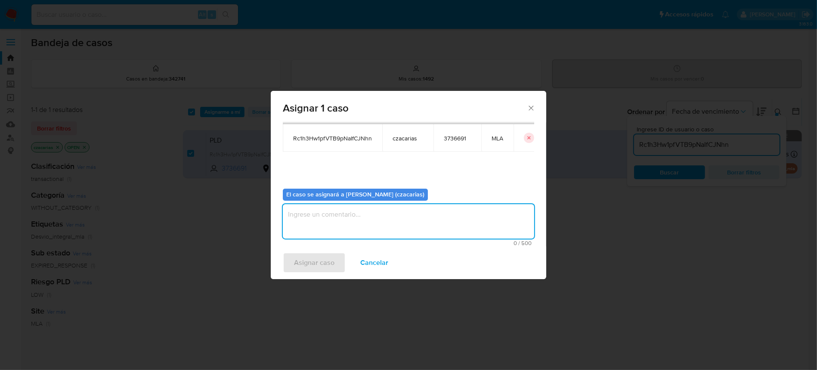
click at [320, 233] on textarea "assign-modal" at bounding box center [408, 221] width 251 height 34
click at [312, 256] on span "Asignar caso" at bounding box center [314, 262] width 40 height 19
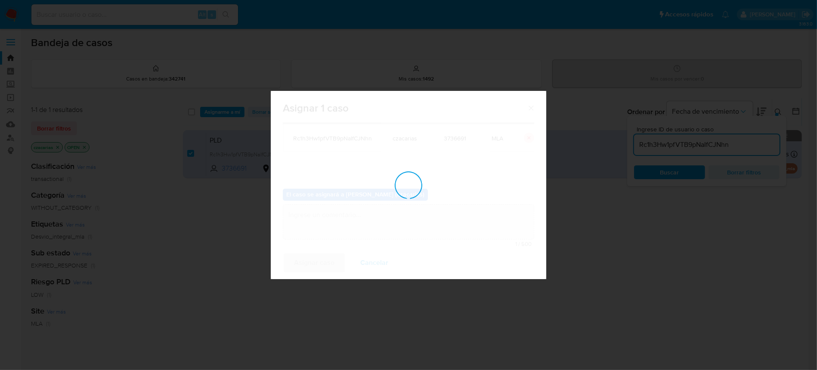
checkbox input "false"
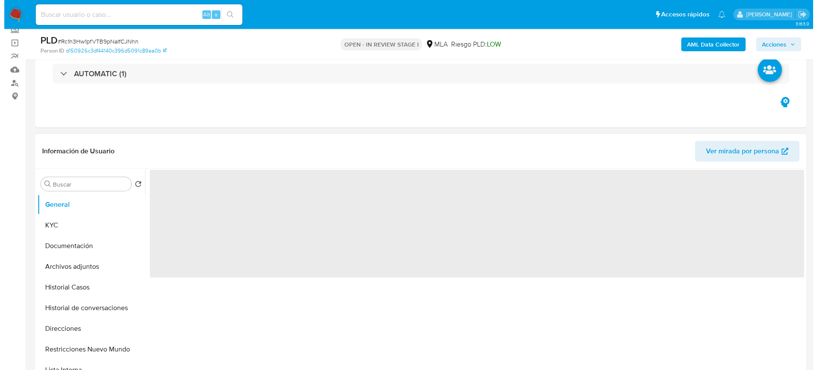
scroll to position [114, 0]
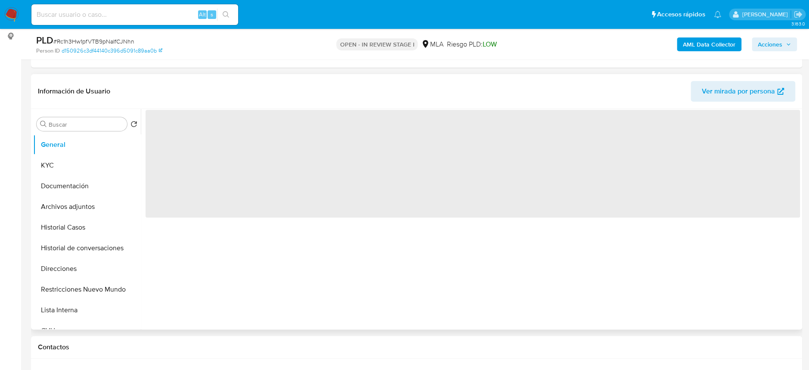
select select "10"
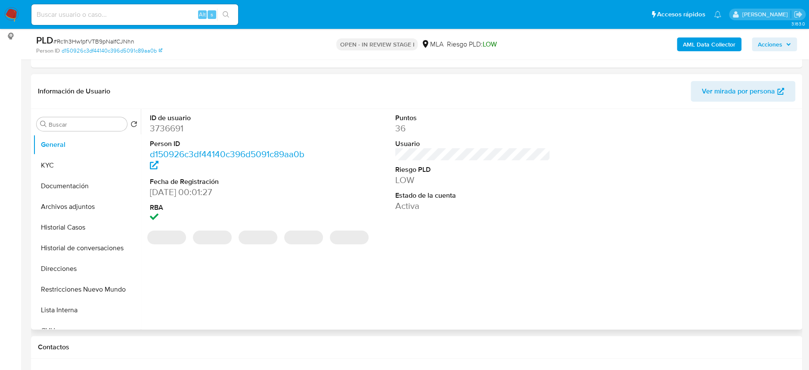
click at [170, 126] on dd "3736691" at bounding box center [227, 128] width 155 height 12
copy dd "3736691"
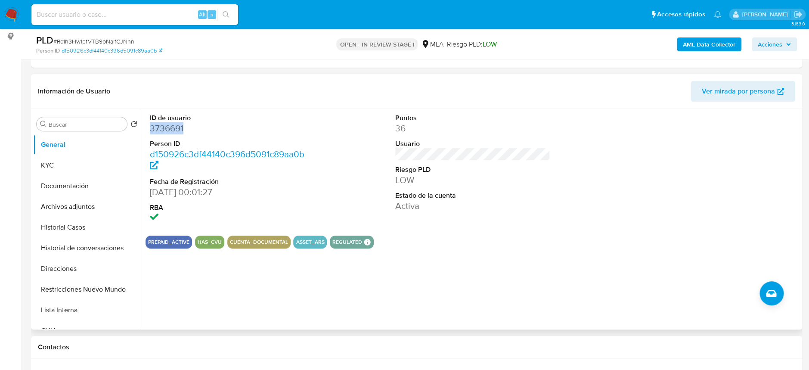
click at [172, 127] on dd "3736691" at bounding box center [227, 128] width 155 height 12
click at [61, 156] on button "KYC" at bounding box center [83, 165] width 101 height 21
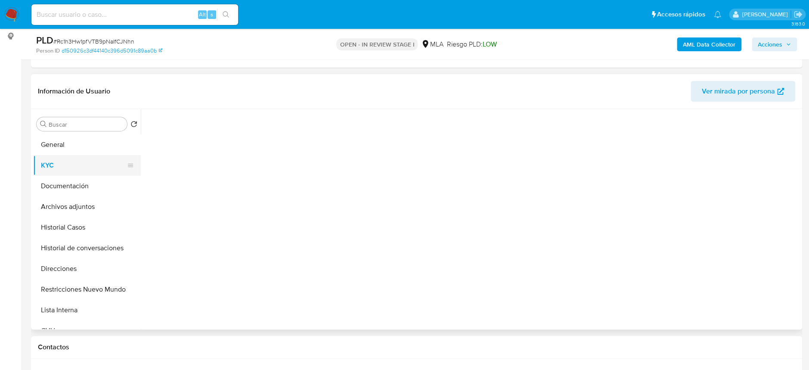
click at [59, 164] on button "KYC" at bounding box center [83, 165] width 101 height 21
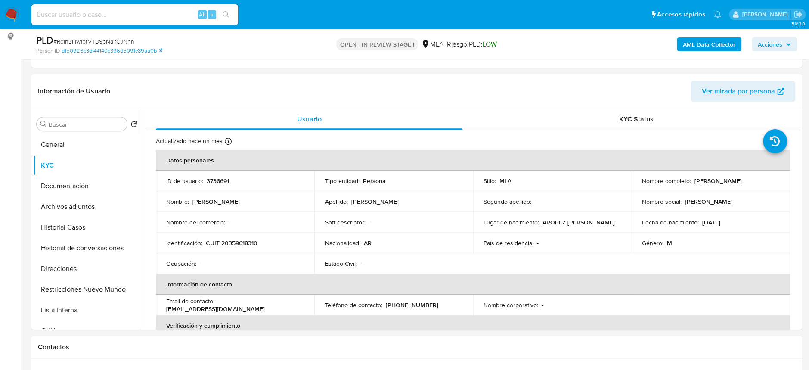
click at [699, 40] on b "AML Data Collector" at bounding box center [709, 44] width 53 height 14
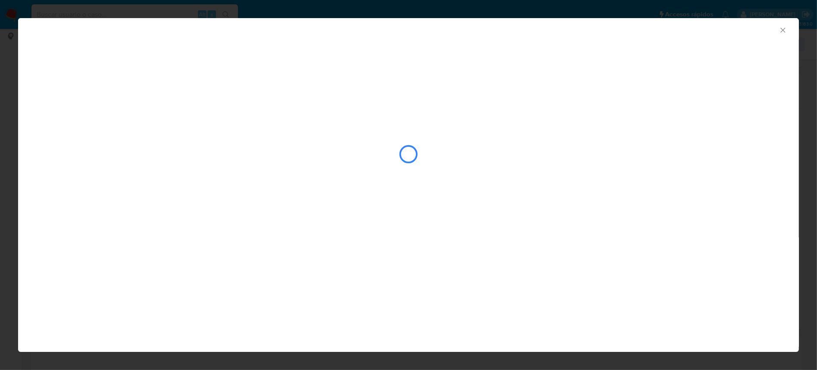
click at [784, 33] on icon "Cerrar ventana" at bounding box center [783, 30] width 9 height 9
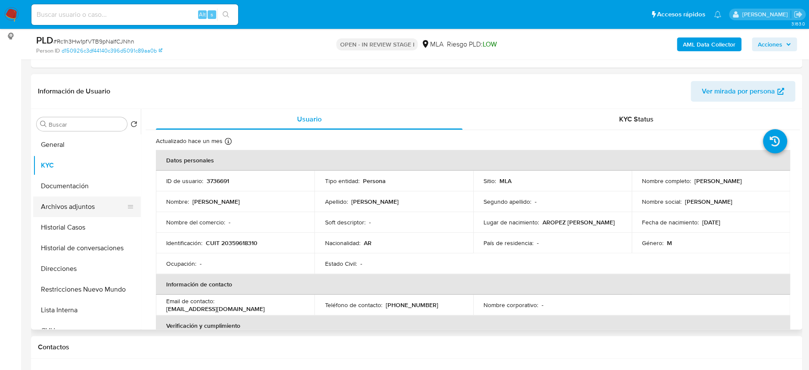
click at [86, 214] on button "Archivos adjuntos" at bounding box center [83, 206] width 101 height 21
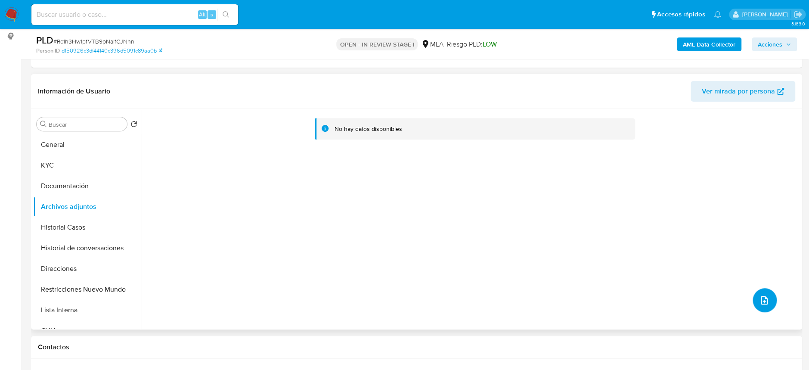
click at [766, 297] on button "upload-file" at bounding box center [764, 300] width 24 height 24
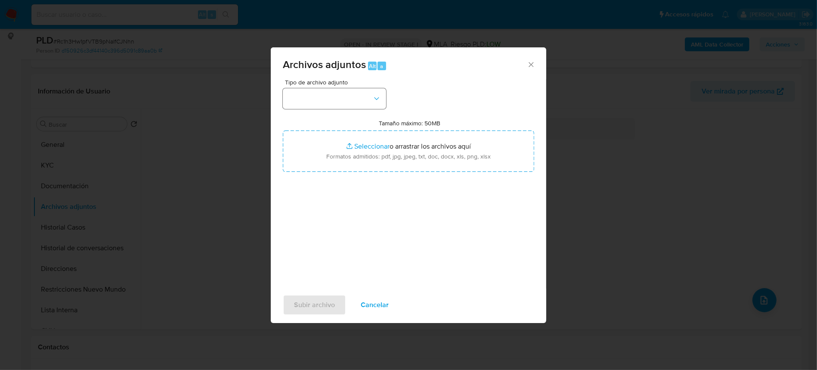
drag, startPoint x: 337, startPoint y: 112, endPoint x: 347, endPoint y: 103, distance: 13.8
click at [340, 109] on div "Tipo de archivo adjunto Tamaño máximo: 50MB Seleccionar archivos Seleccionar o …" at bounding box center [408, 180] width 251 height 203
click at [348, 102] on button "button" at bounding box center [334, 98] width 103 height 21
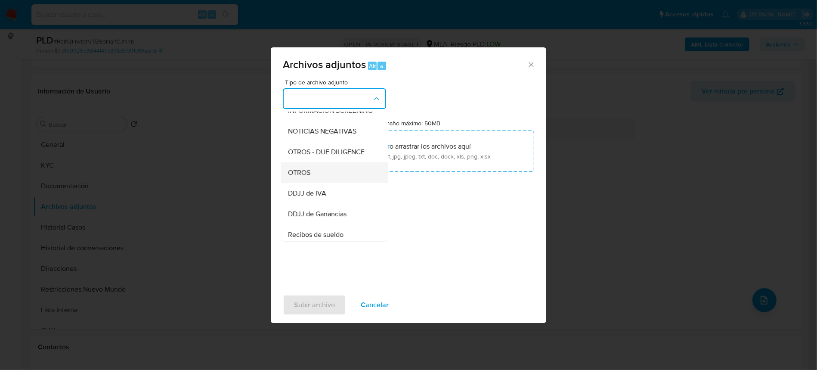
click at [319, 183] on div "OTROS" at bounding box center [332, 172] width 88 height 21
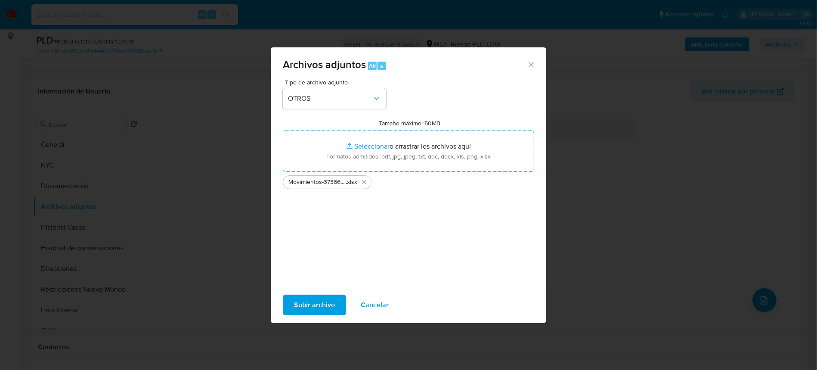
click at [316, 306] on span "Subir archivo" at bounding box center [314, 304] width 41 height 19
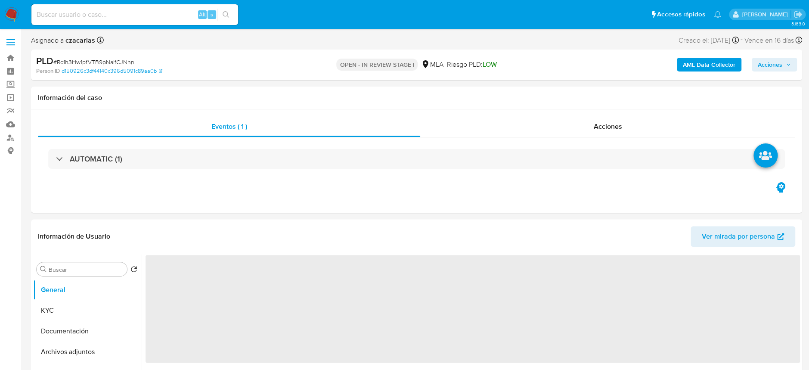
select select "10"
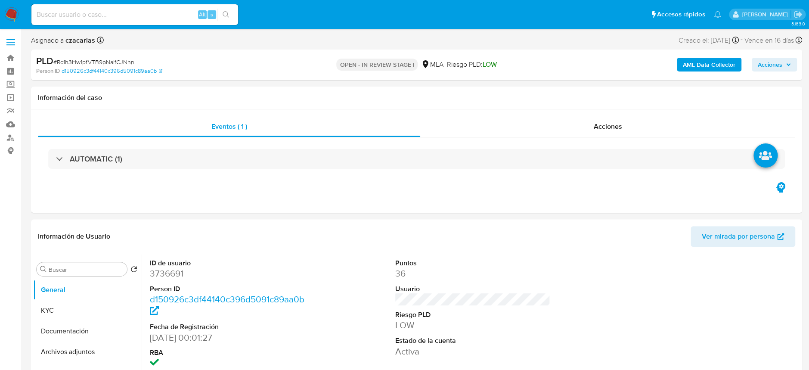
click at [730, 64] on b "AML Data Collector" at bounding box center [709, 65] width 53 height 14
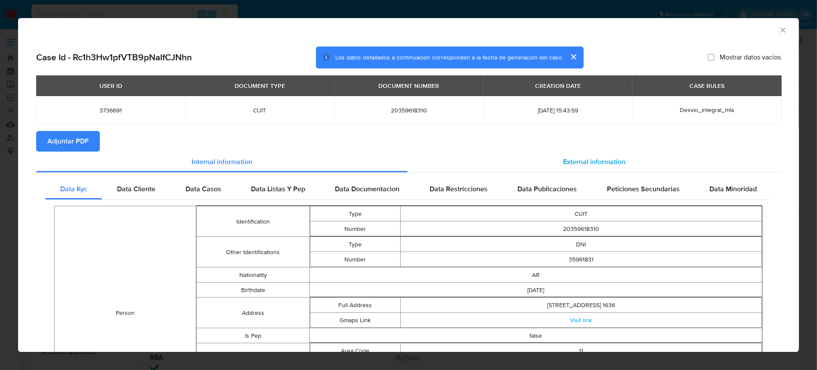
click at [586, 167] on div "External information" at bounding box center [594, 162] width 373 height 21
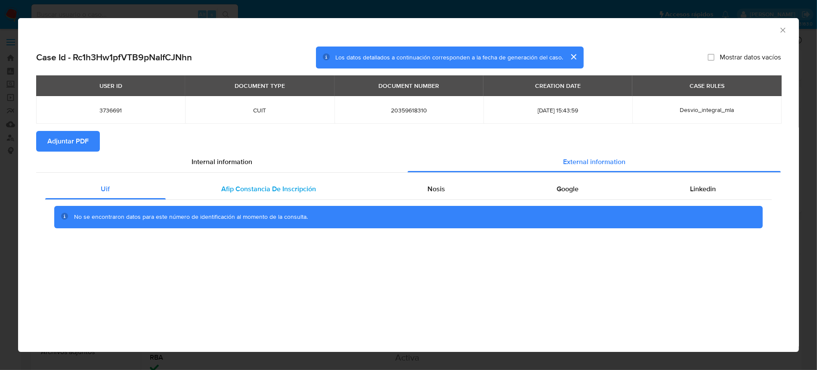
click at [295, 187] on span "Afip Constancia De Inscripción" at bounding box center [269, 189] width 95 height 10
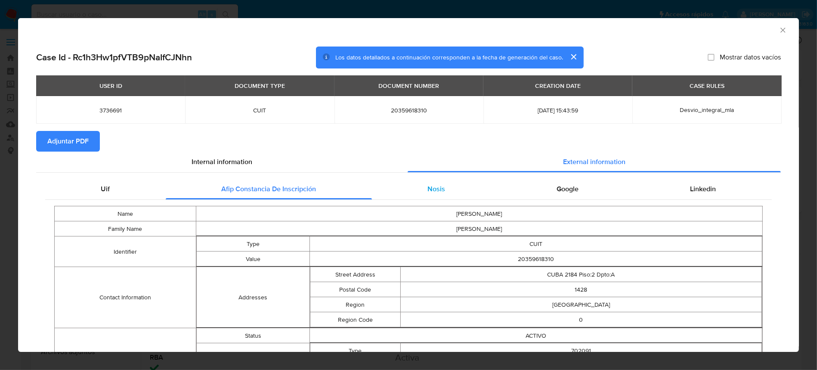
click at [452, 194] on div "Nosis" at bounding box center [436, 189] width 129 height 21
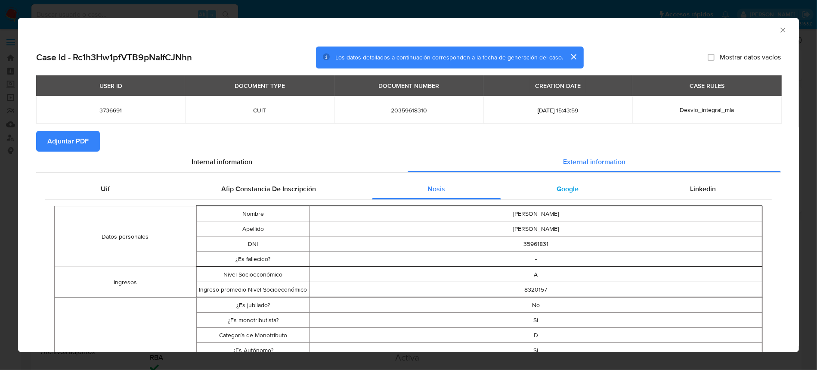
click at [585, 183] on div "Google" at bounding box center [567, 189] width 133 height 21
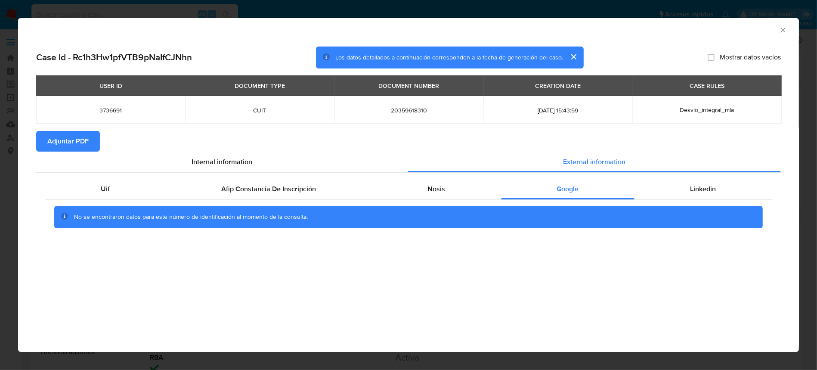
click at [77, 138] on span "Adjuntar PDF" at bounding box center [67, 141] width 41 height 19
click at [783, 32] on icon "Cerrar ventana" at bounding box center [783, 30] width 9 height 9
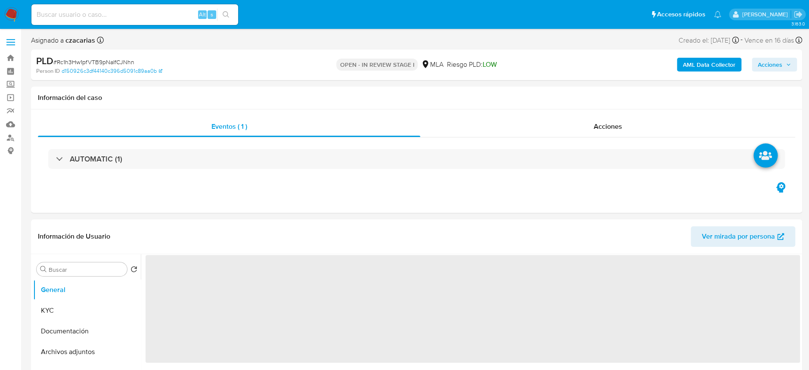
select select "10"
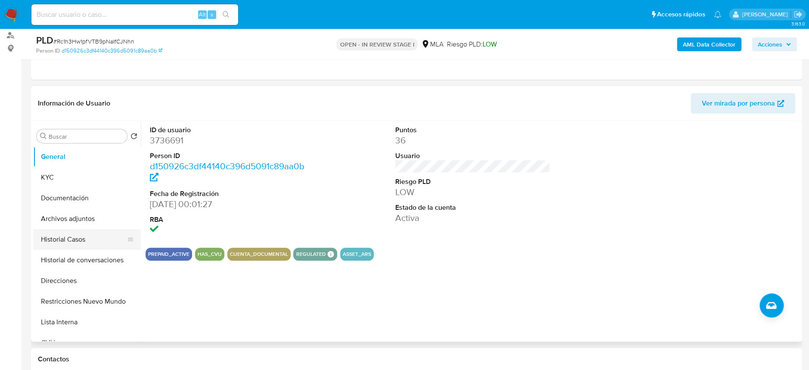
scroll to position [114, 0]
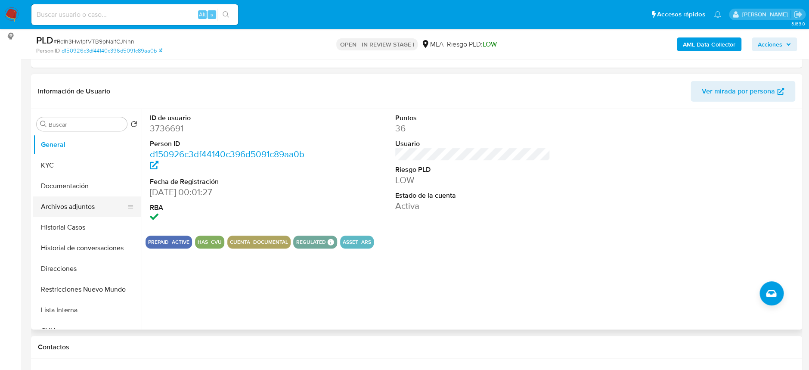
click at [92, 205] on button "Archivos adjuntos" at bounding box center [83, 206] width 101 height 21
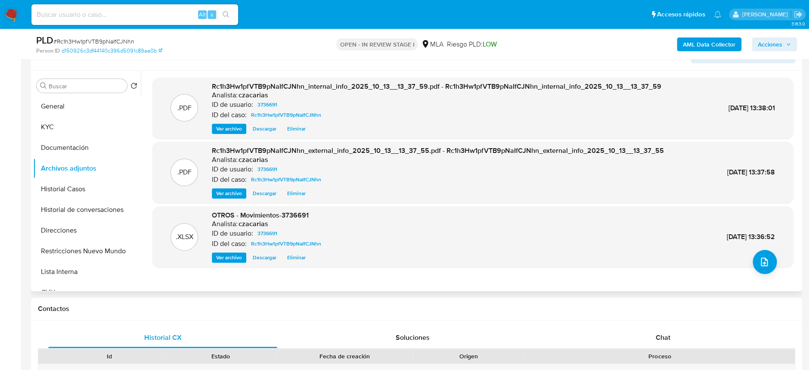
scroll to position [229, 0]
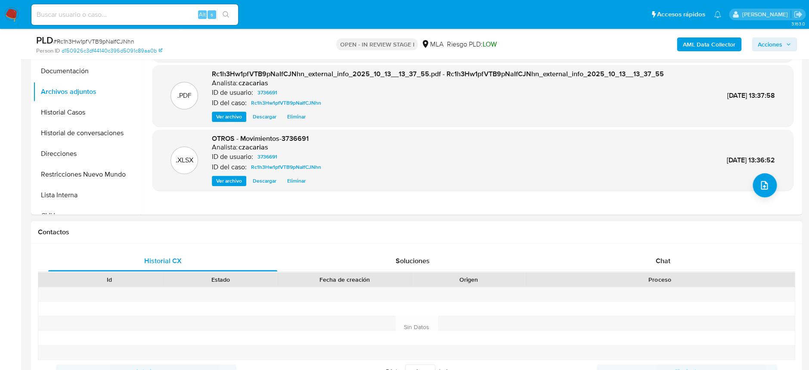
click at [697, 275] on div "Proceso" at bounding box center [659, 279] width 258 height 9
click at [691, 261] on div "Chat" at bounding box center [662, 261] width 229 height 21
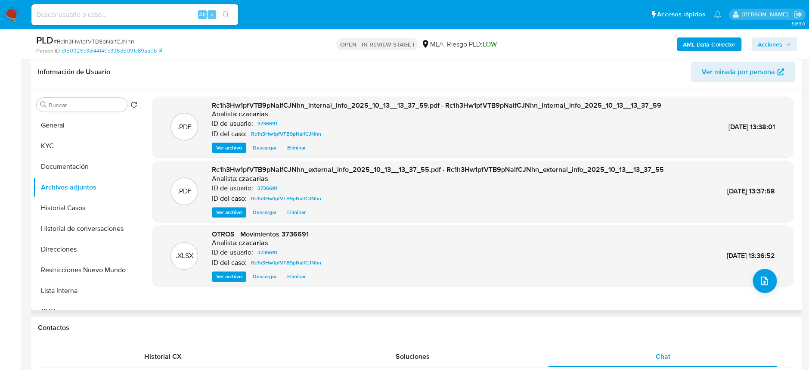
scroll to position [114, 0]
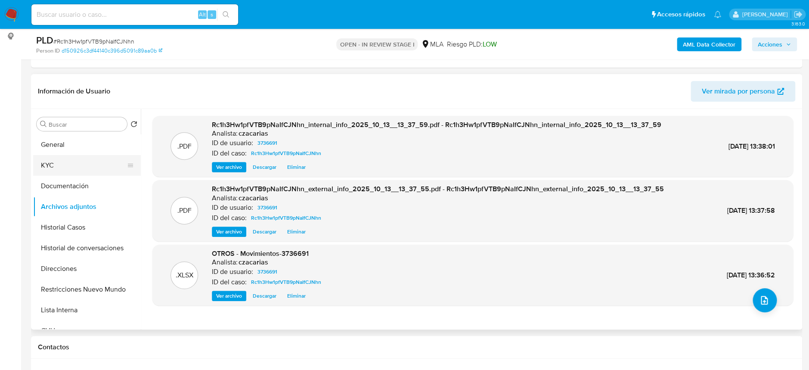
click at [61, 166] on button "KYC" at bounding box center [83, 165] width 101 height 21
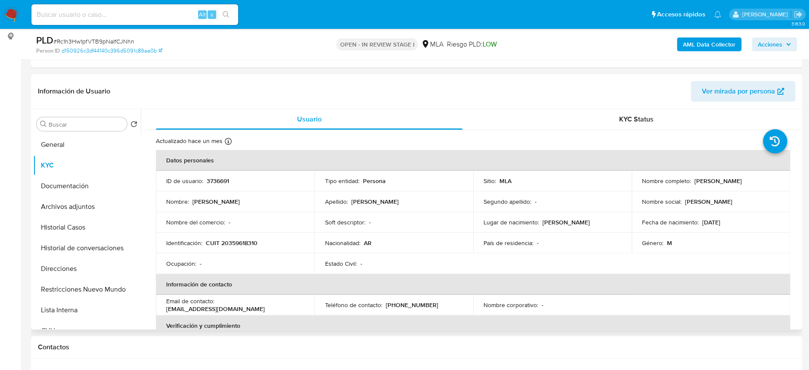
click at [239, 243] on p "CUIT 20359618310" at bounding box center [232, 243] width 52 height 8
copy p "20359618310"
click at [59, 177] on button "Documentación" at bounding box center [83, 186] width 101 height 21
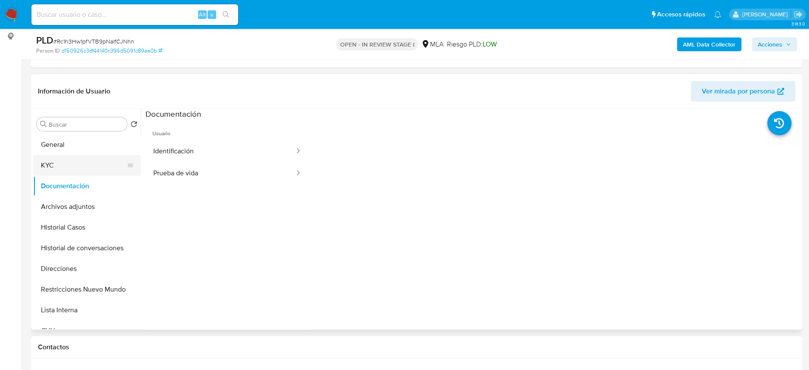
click at [68, 167] on button "KYC" at bounding box center [83, 165] width 101 height 21
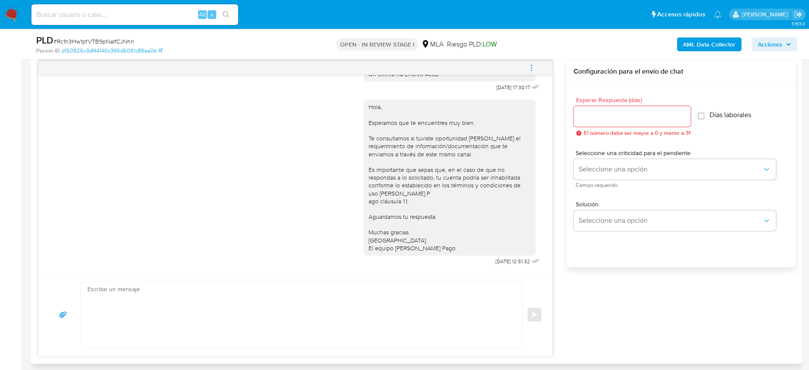
scroll to position [517, 0]
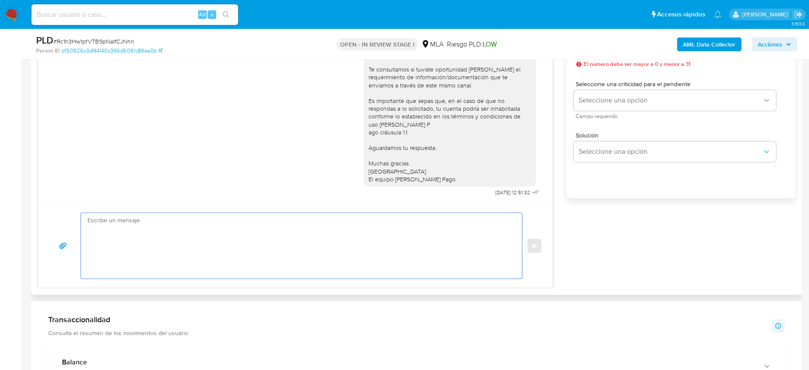
click at [232, 263] on textarea at bounding box center [299, 245] width 424 height 65
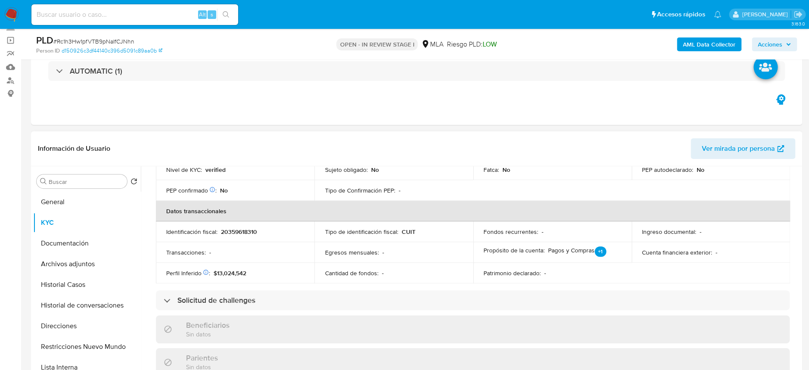
scroll to position [39, 0]
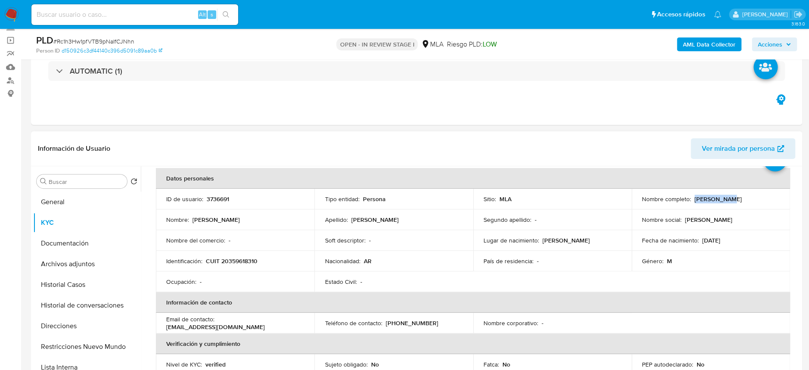
drag, startPoint x: 691, startPoint y: 198, endPoint x: 724, endPoint y: 198, distance: 32.7
click at [724, 198] on div "Nombre completo : Ivan Müller" at bounding box center [711, 199] width 138 height 8
copy p "[PERSON_NAME]"
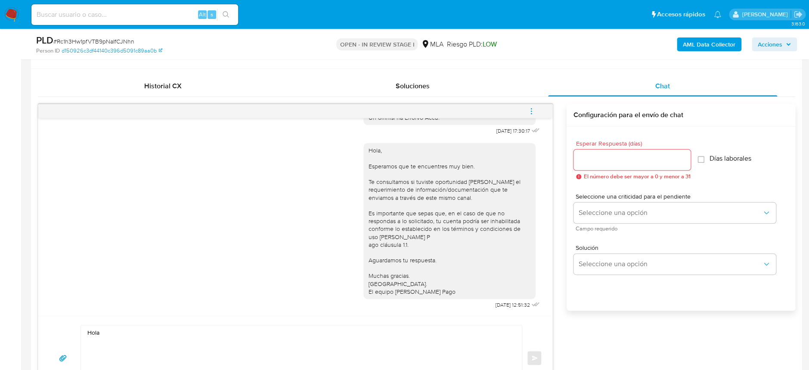
scroll to position [459, 0]
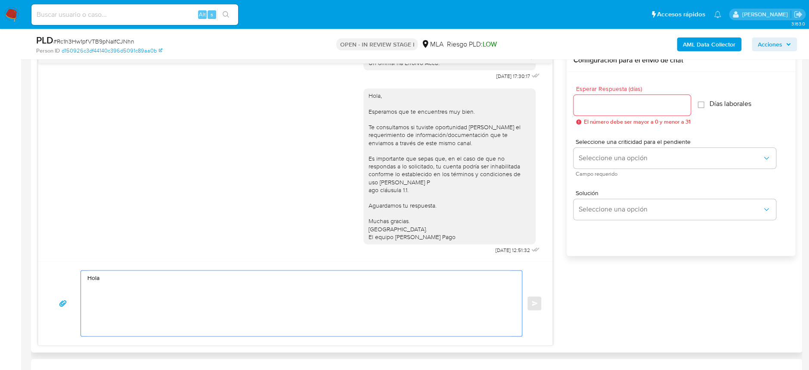
click at [238, 278] on textarea "Hola" at bounding box center [299, 302] width 424 height 65
paste textarea "[PERSON_NAME]"
paste textarea "En función de las operaciones registradas en tu cuenta de Mercado Pago, necesit…"
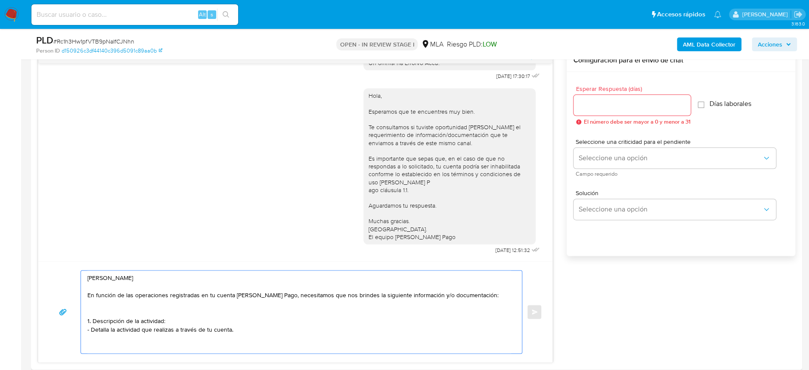
paste textarea "2. De acuerdo a la actividad que realices en tu cuenta, adjunta la siguiente do…"
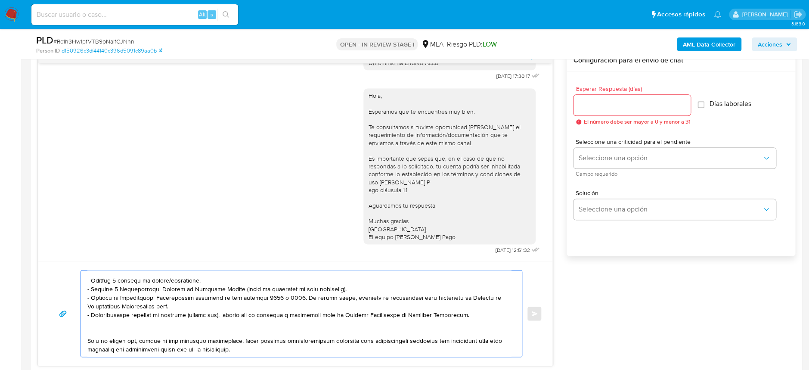
scroll to position [98, 0]
paste textarea "Es importante que sepas que, en el caso de que no respondas a lo solicitado, tu…"
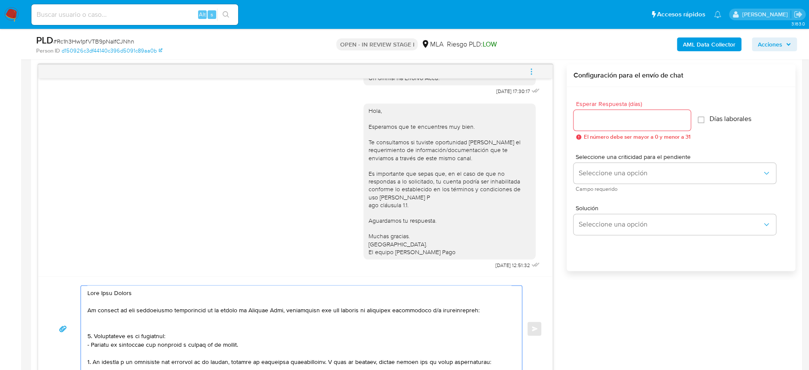
scroll to position [402, 0]
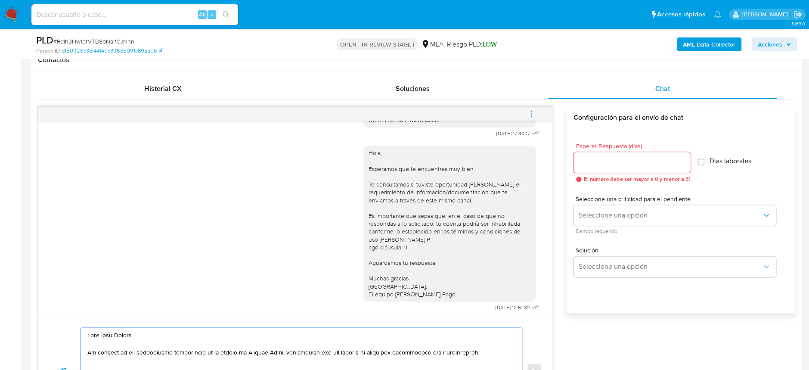
type textarea "Hola Ivan Müller En función de las operaciones registradas en tu cuenta de Merc…"
click at [619, 159] on input "Esperar Respuesta (días)" at bounding box center [631, 162] width 117 height 11
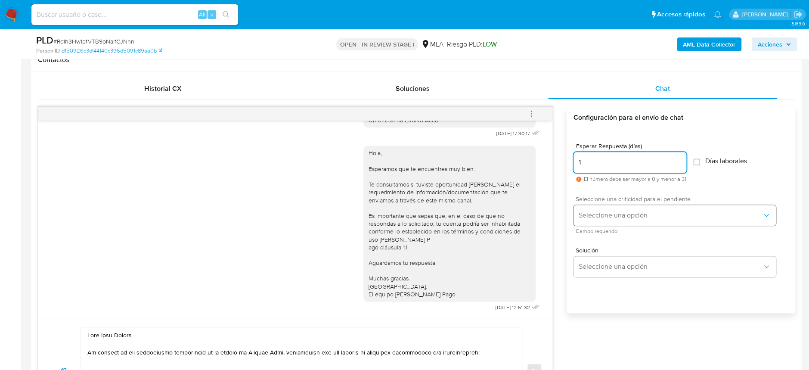
type input "1"
click at [626, 217] on span "Seleccione una opción" at bounding box center [670, 215] width 183 height 9
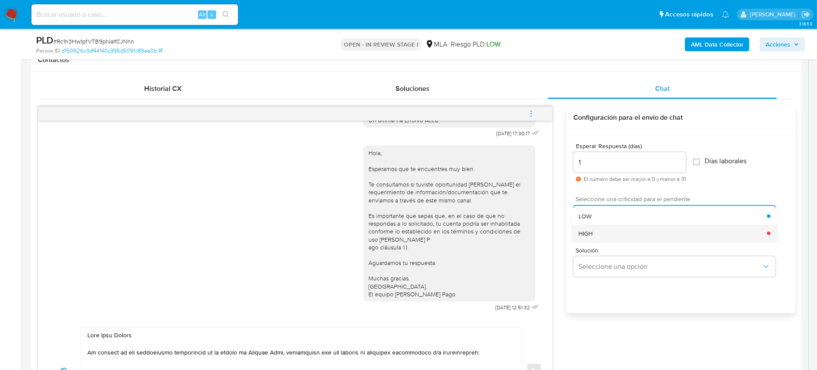
click at [629, 238] on div "HIGH" at bounding box center [673, 233] width 189 height 17
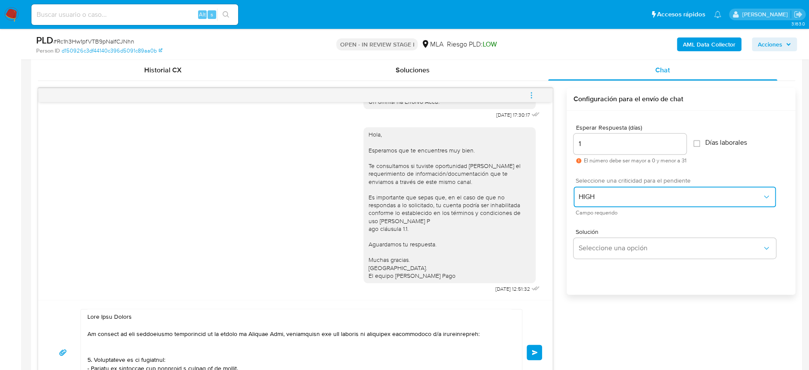
scroll to position [517, 0]
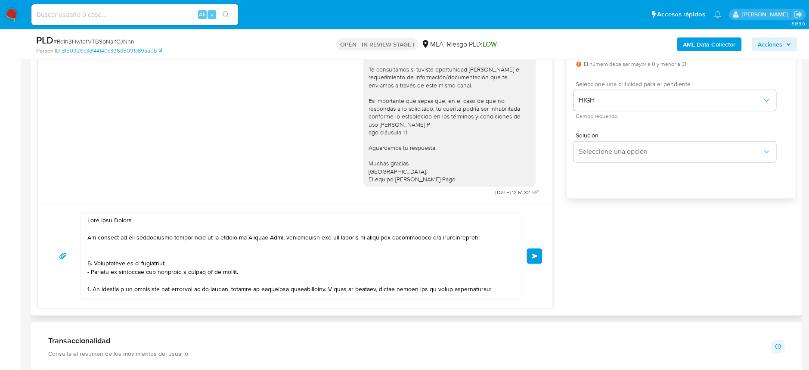
click at [534, 257] on span "Enviar" at bounding box center [535, 255] width 6 height 5
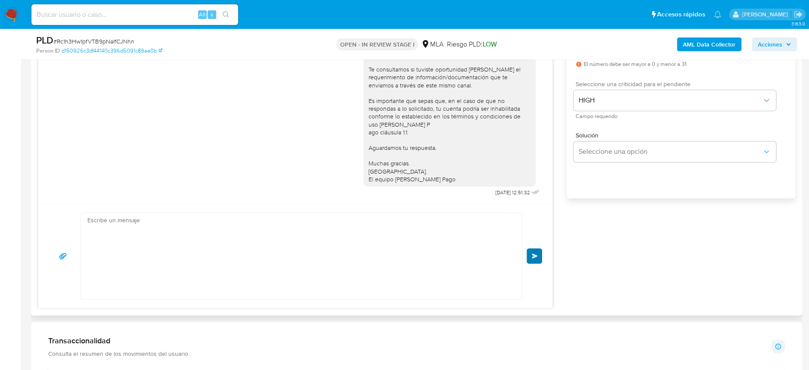
scroll to position [849, 0]
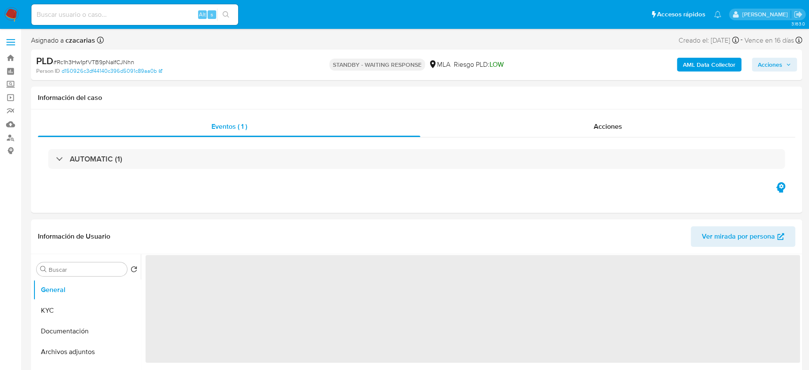
select select "10"
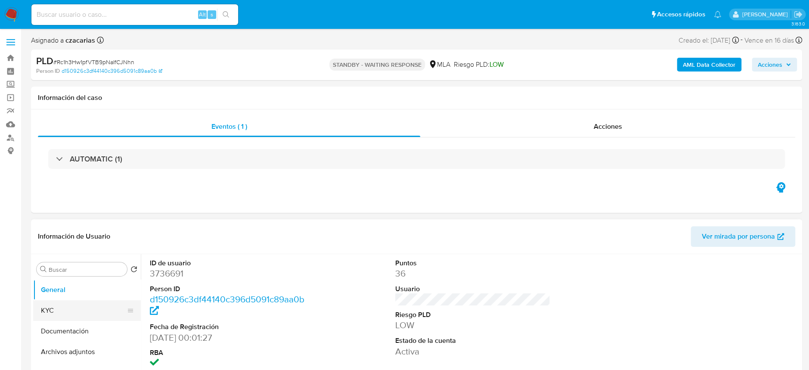
click at [58, 313] on button "KYC" at bounding box center [83, 310] width 101 height 21
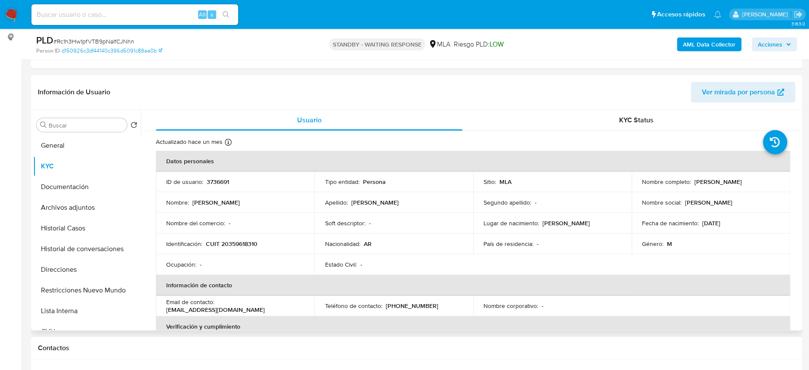
scroll to position [114, 0]
click at [241, 245] on p "CUIT 20359618310" at bounding box center [232, 243] width 52 height 8
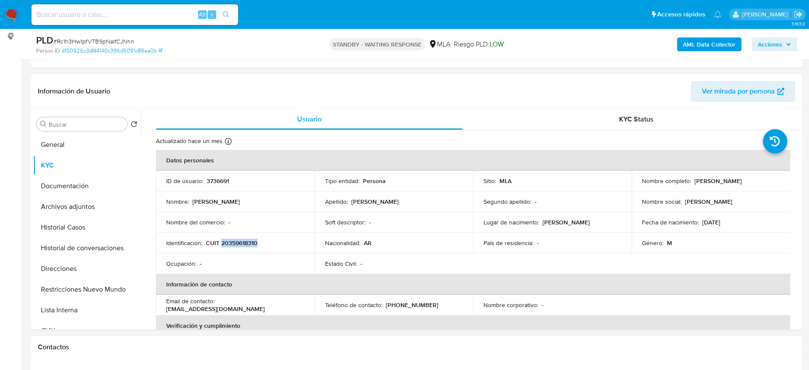
copy p "20359618310"
click at [232, 249] on td "Identificación : CUIT 20359618310" at bounding box center [235, 242] width 158 height 21
click at [233, 245] on p "CUIT 20359618310" at bounding box center [232, 243] width 52 height 8
copy p "20359618310"
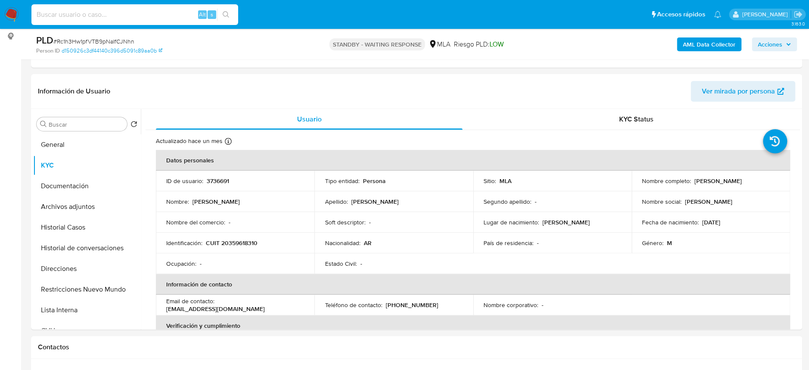
click at [142, 15] on input at bounding box center [134, 14] width 207 height 11
paste input "FRC974zbNIC1aFSuFTFG41x0"
type input "FRC974zbNIC1aFSuFTFG41x0"
click at [226, 16] on icon "search-icon" at bounding box center [226, 14] width 7 height 7
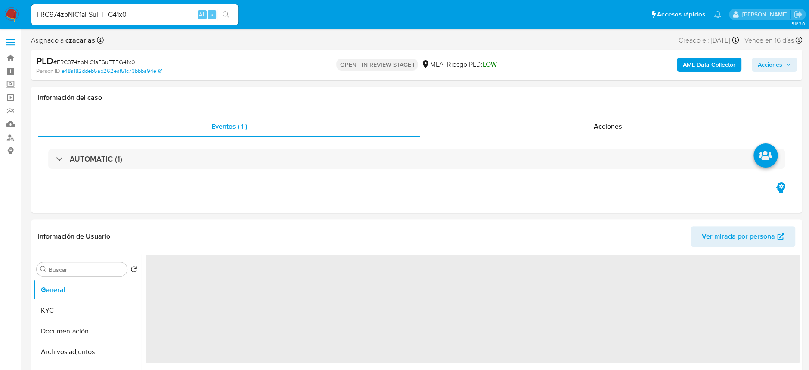
select select "10"
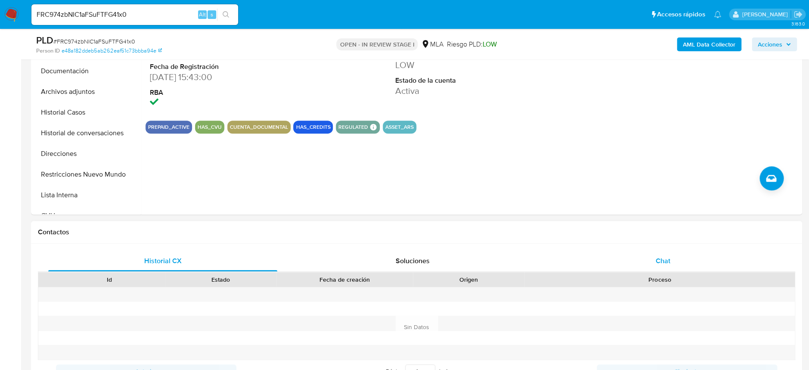
click at [681, 260] on div "Chat" at bounding box center [662, 261] width 229 height 21
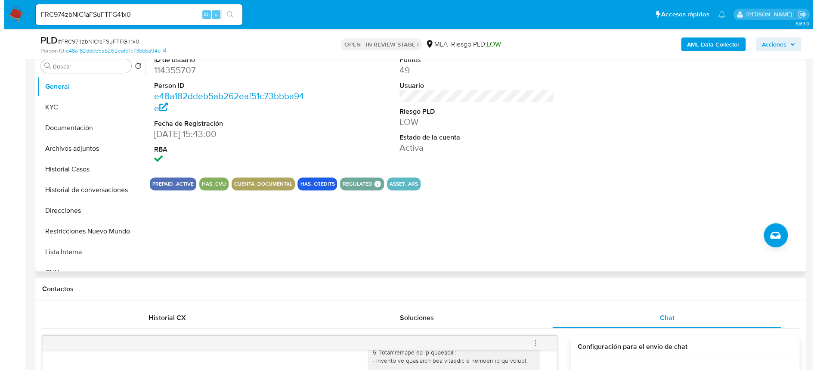
scroll to position [172, 0]
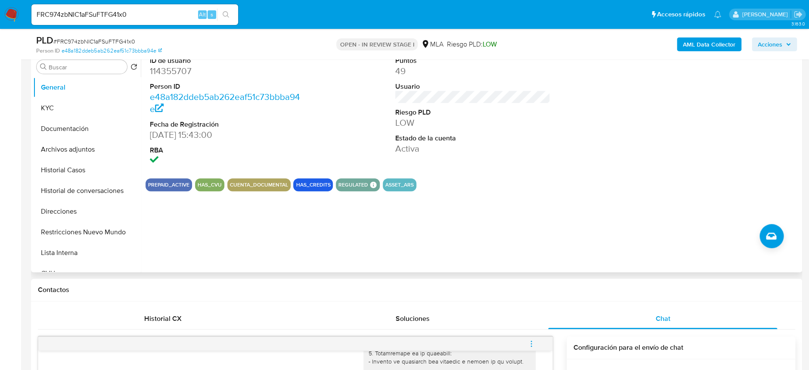
click at [174, 68] on dd "114355707" at bounding box center [227, 71] width 155 height 12
copy dd "114355707"
click at [122, 34] on div "PLD # FRC974zbNIC1aFSuFTFG41x0" at bounding box center [161, 40] width 251 height 13
click at [118, 39] on span "# FRC974zbNIC1aFSuFTFG41x0" at bounding box center [94, 41] width 82 height 9
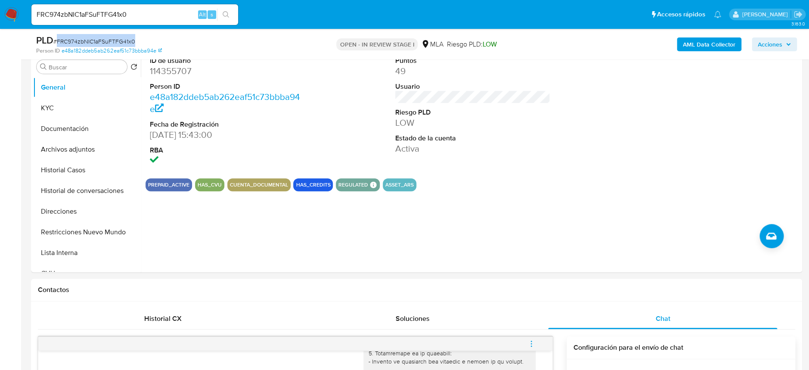
click at [118, 39] on span "# FRC974zbNIC1aFSuFTFG41x0" at bounding box center [94, 41] width 82 height 9
copy span "FRC974zbNIC1aFSuFTFG41x0"
click at [176, 68] on dd "114355707" at bounding box center [227, 71] width 155 height 12
copy dd "114355707"
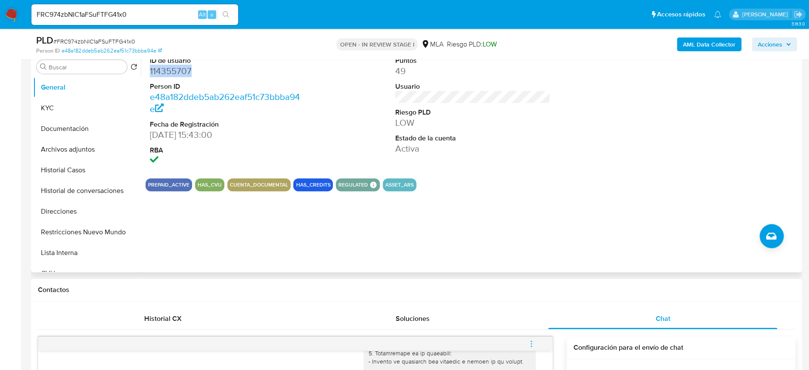
click at [182, 69] on dd "114355707" at bounding box center [227, 71] width 155 height 12
copy dd "114355707"
click at [39, 108] on button "KYC" at bounding box center [83, 108] width 101 height 21
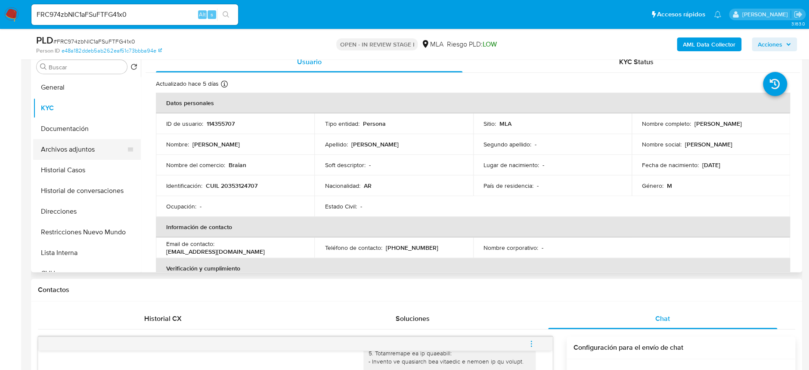
click at [76, 147] on button "Archivos adjuntos" at bounding box center [83, 149] width 101 height 21
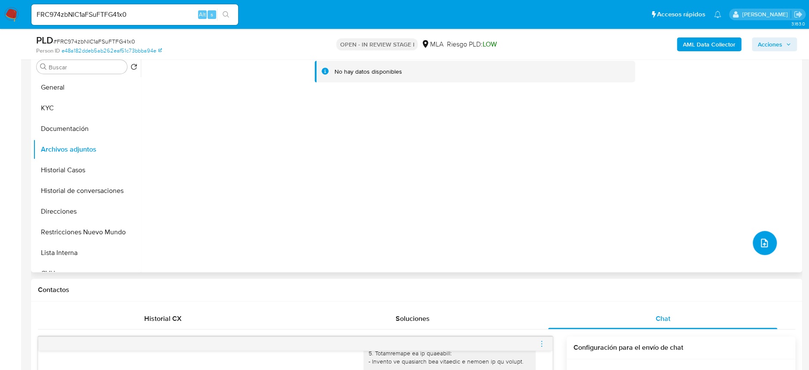
click at [764, 244] on icon "upload-file" at bounding box center [764, 243] width 10 height 10
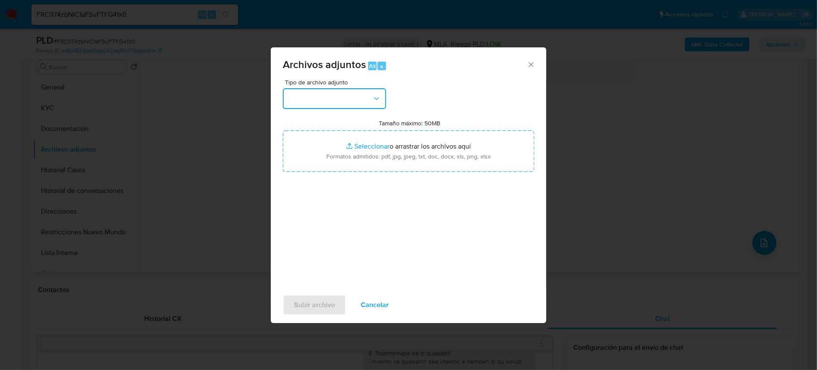
drag, startPoint x: 321, startPoint y: 98, endPoint x: 321, endPoint y: 104, distance: 6.0
click at [322, 97] on button "button" at bounding box center [334, 98] width 103 height 21
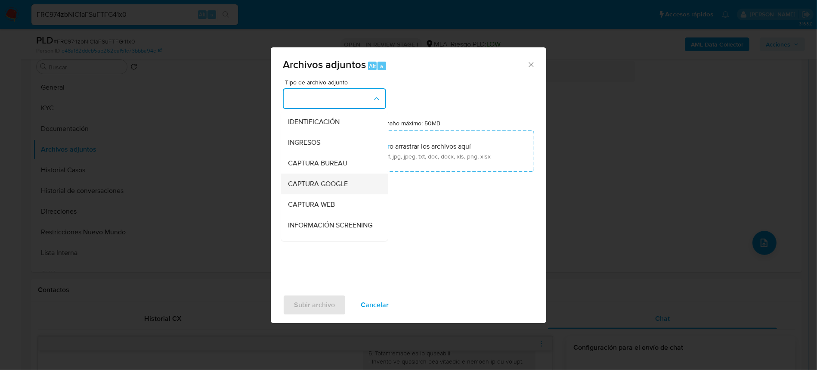
scroll to position [57, 0]
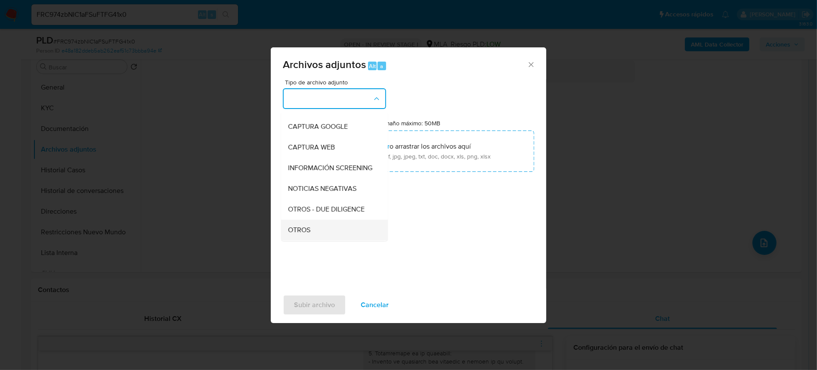
click at [305, 234] on span "OTROS" at bounding box center [299, 230] width 22 height 9
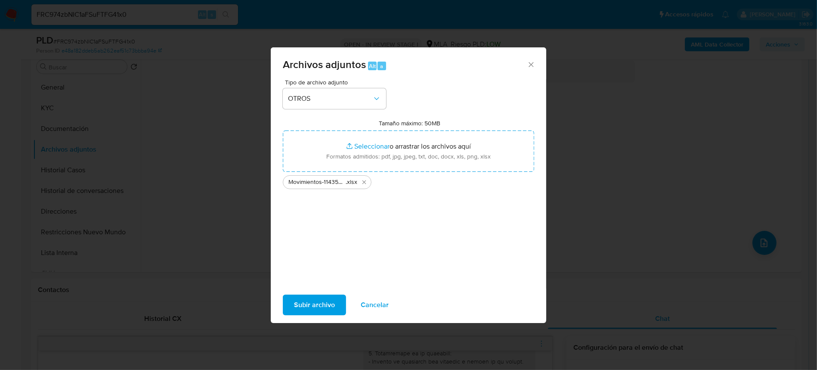
click at [328, 301] on span "Subir archivo" at bounding box center [314, 304] width 41 height 19
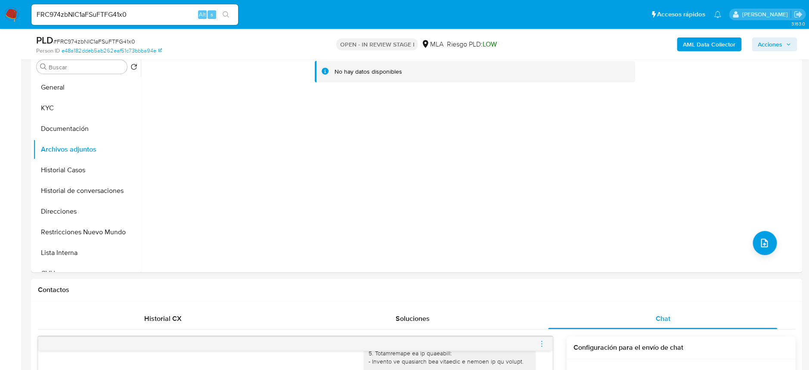
click at [722, 40] on b "AML Data Collector" at bounding box center [709, 44] width 53 height 14
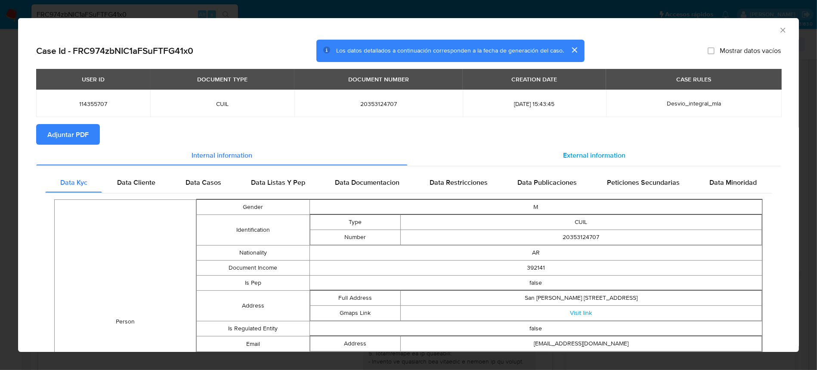
click at [588, 150] on span "External information" at bounding box center [594, 155] width 62 height 10
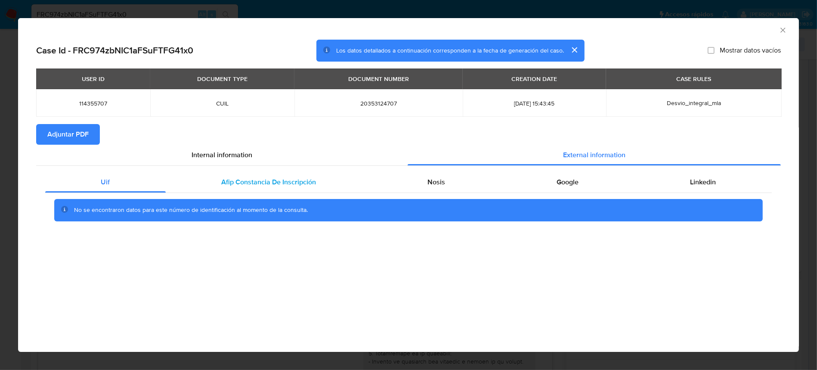
click at [309, 179] on span "Afip Constancia De Inscripción" at bounding box center [269, 182] width 95 height 10
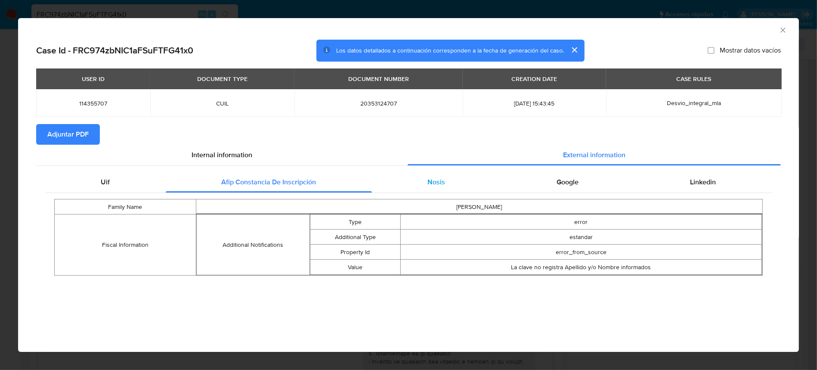
click at [433, 185] on span "Nosis" at bounding box center [437, 182] width 18 height 10
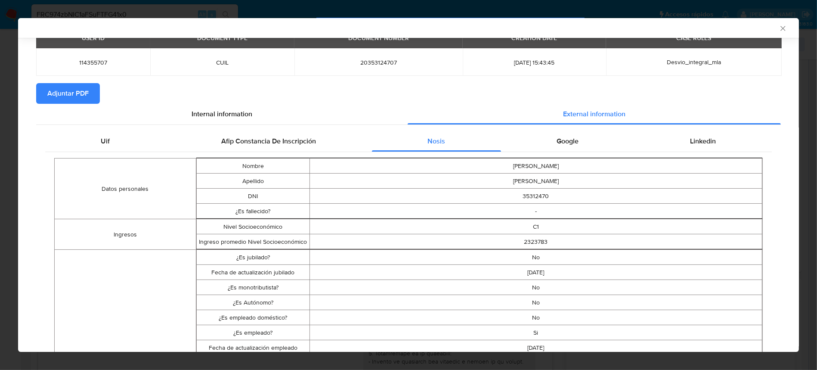
scroll to position [0, 0]
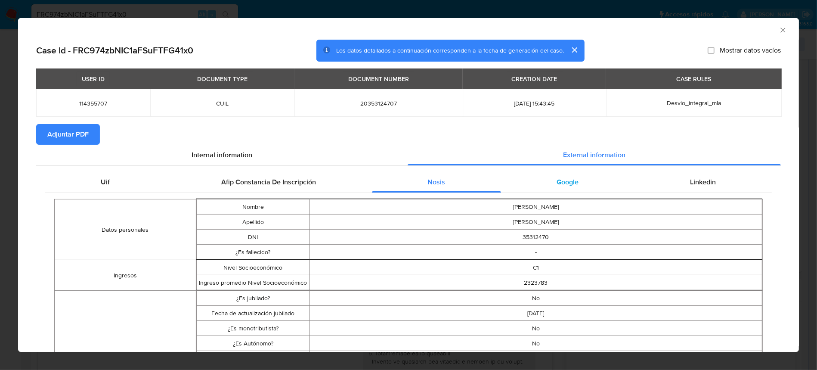
click at [564, 187] on div "Google" at bounding box center [567, 182] width 133 height 21
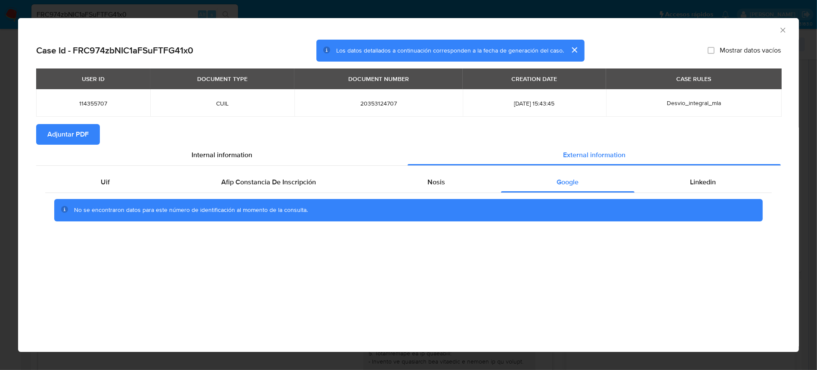
click at [87, 135] on span "Adjuntar PDF" at bounding box center [67, 134] width 41 height 19
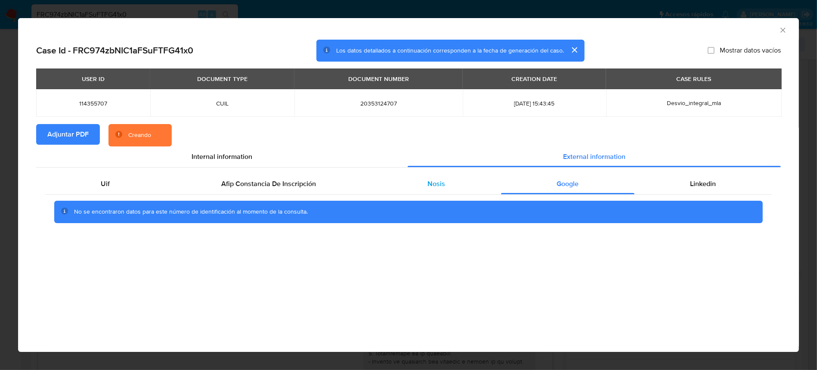
click at [453, 184] on div "Nosis" at bounding box center [436, 183] width 129 height 21
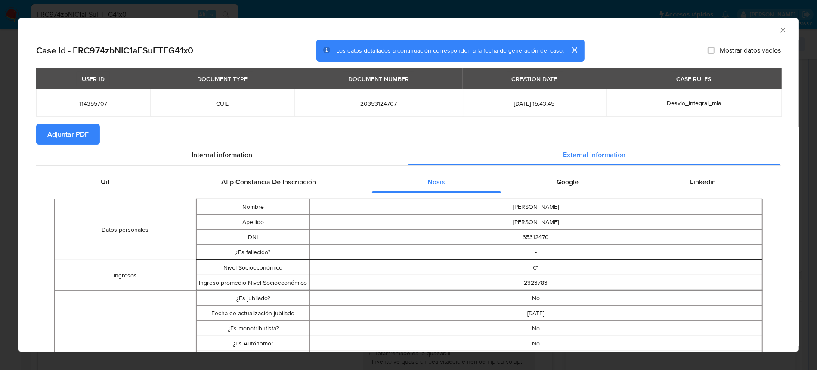
click at [779, 26] on icon "Cerrar ventana" at bounding box center [783, 30] width 9 height 9
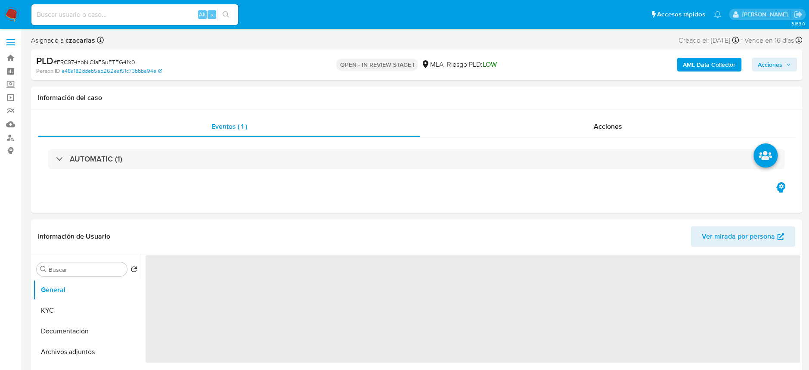
select select "10"
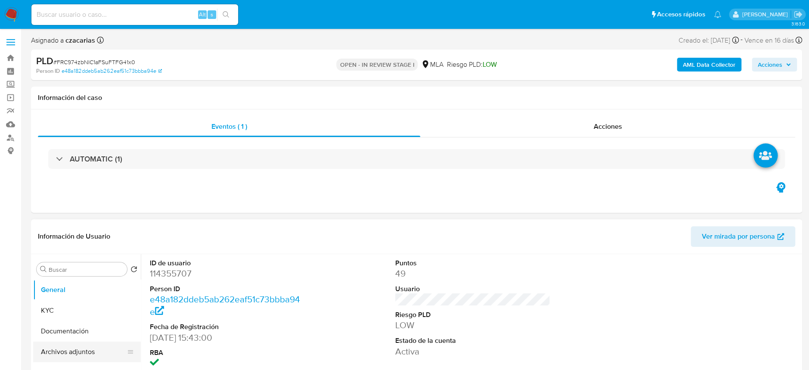
click at [95, 351] on button "Archivos adjuntos" at bounding box center [83, 351] width 101 height 21
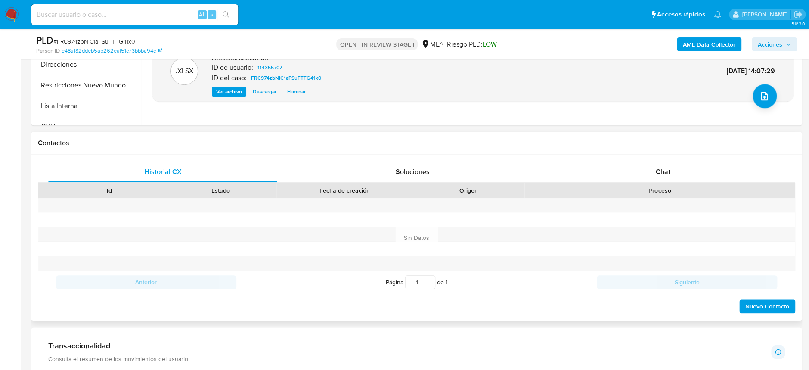
scroll to position [402, 0]
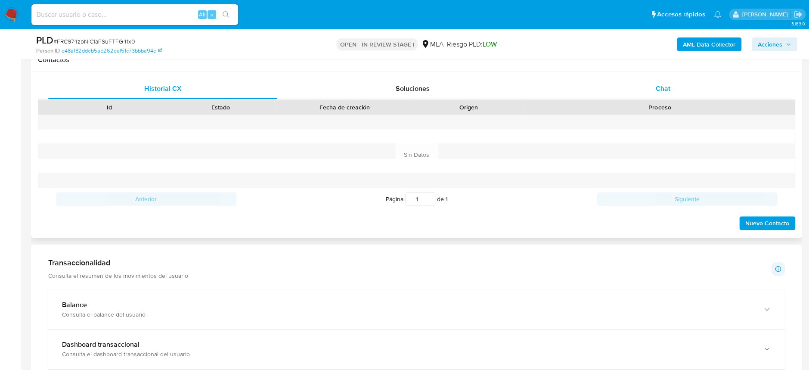
click at [677, 84] on div "Chat" at bounding box center [662, 88] width 229 height 21
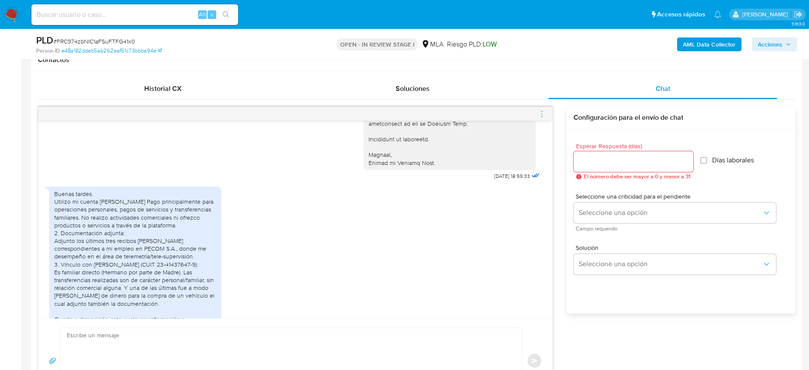
scroll to position [868, 0]
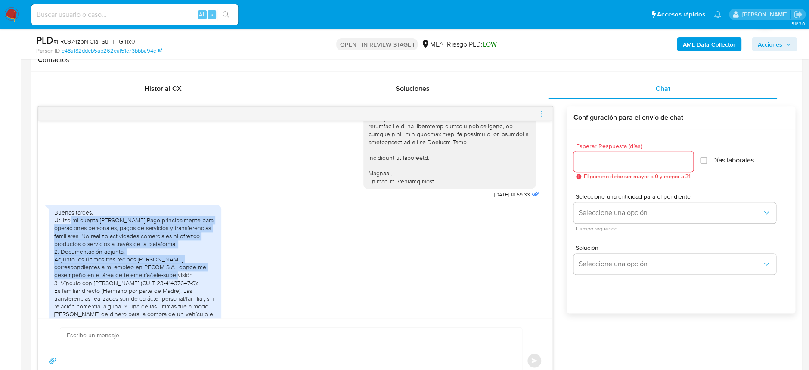
drag, startPoint x: 70, startPoint y: 245, endPoint x: 187, endPoint y: 298, distance: 128.9
click at [187, 298] on div "Buenas tardes. Utilizo mi cuenta [PERSON_NAME] Pago principalmente para operaci…" at bounding box center [135, 282] width 162 height 149
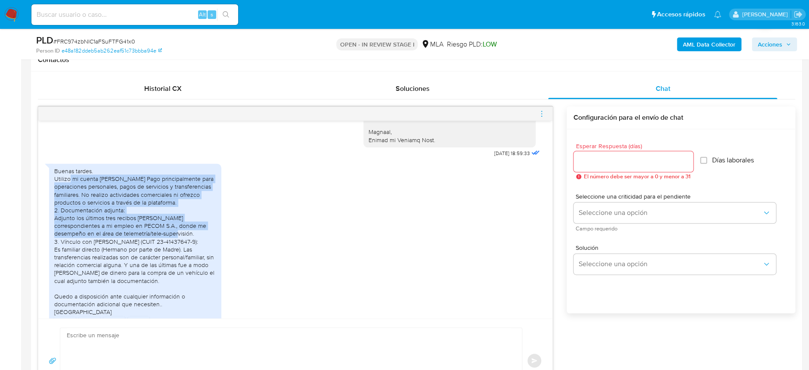
scroll to position [926, 0]
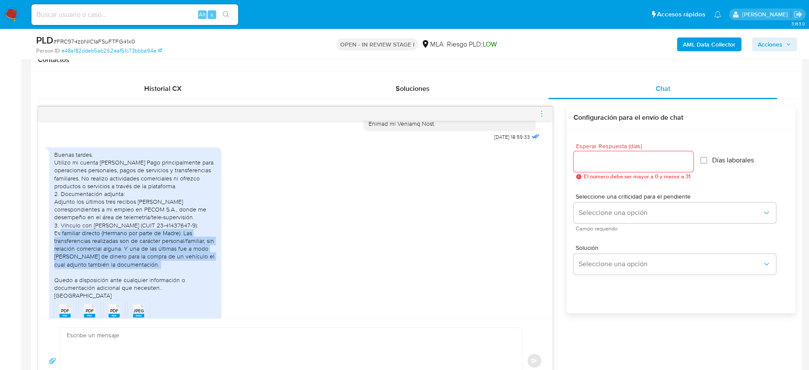
drag, startPoint x: 75, startPoint y: 258, endPoint x: 210, endPoint y: 298, distance: 140.8
click at [210, 298] on div "Buenas tardes. Utilizo mi cuenta [PERSON_NAME] Pago principalmente para operaci…" at bounding box center [135, 225] width 162 height 149
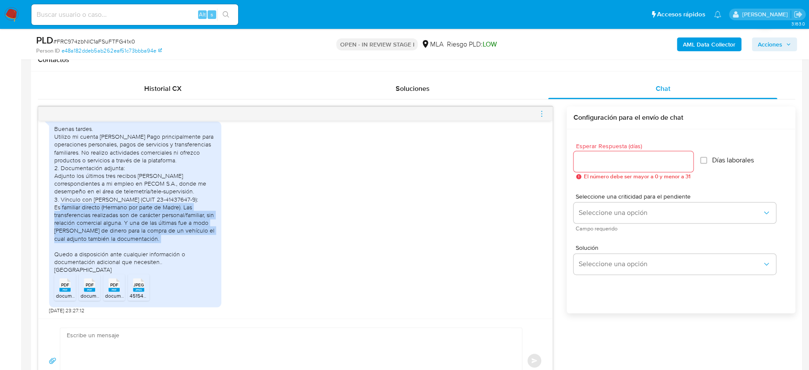
scroll to position [983, 0]
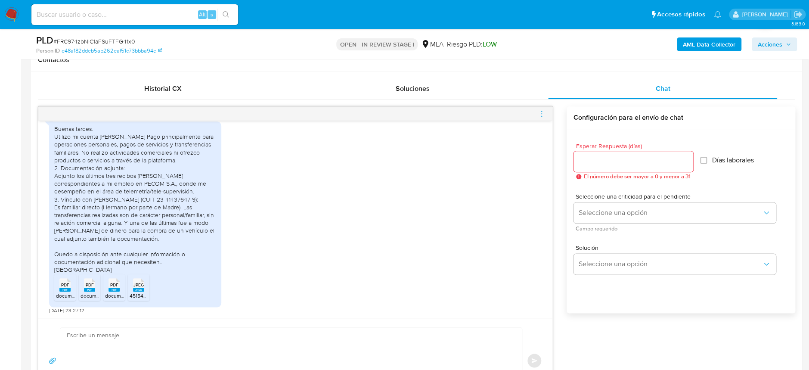
click at [67, 288] on span "PDF" at bounding box center [65, 285] width 8 height 6
click at [84, 288] on icon "PDF" at bounding box center [89, 284] width 11 height 15
click at [110, 290] on rect at bounding box center [113, 290] width 11 height 4
click at [135, 288] on div "JPEG JPEG" at bounding box center [139, 283] width 18 height 17
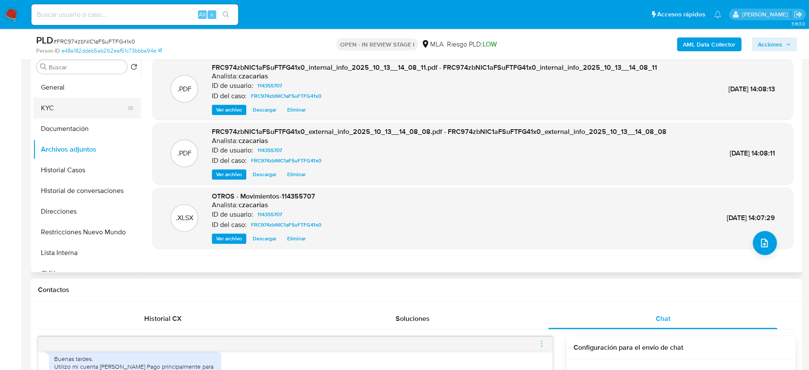
click at [85, 105] on button "KYC" at bounding box center [83, 108] width 101 height 21
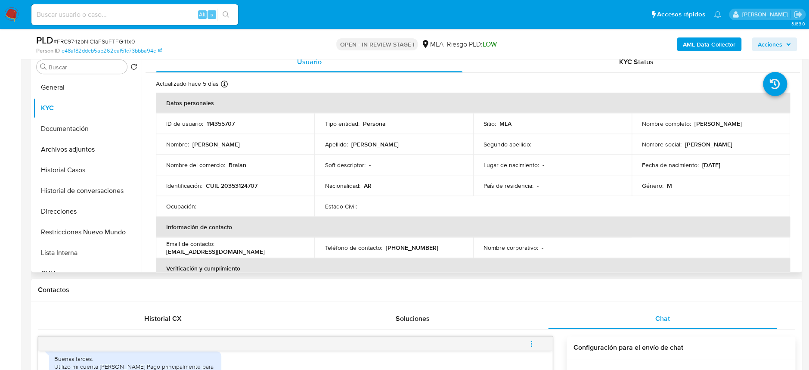
drag, startPoint x: 693, startPoint y: 125, endPoint x: 761, endPoint y: 130, distance: 68.6
click at [761, 130] on td "Nombre completo : Braian Raul Solorza" at bounding box center [710, 123] width 158 height 21
copy p "[PERSON_NAME]"
click at [71, 144] on button "Archivos adjuntos" at bounding box center [83, 149] width 101 height 21
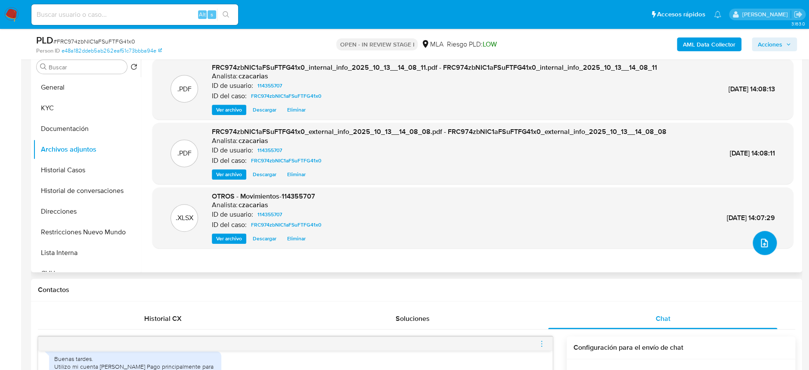
click at [764, 248] on button "upload-file" at bounding box center [764, 243] width 24 height 24
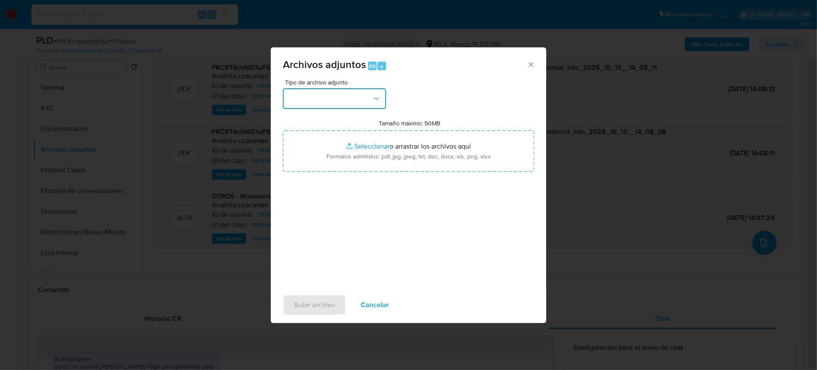
click at [313, 103] on button "button" at bounding box center [334, 98] width 103 height 21
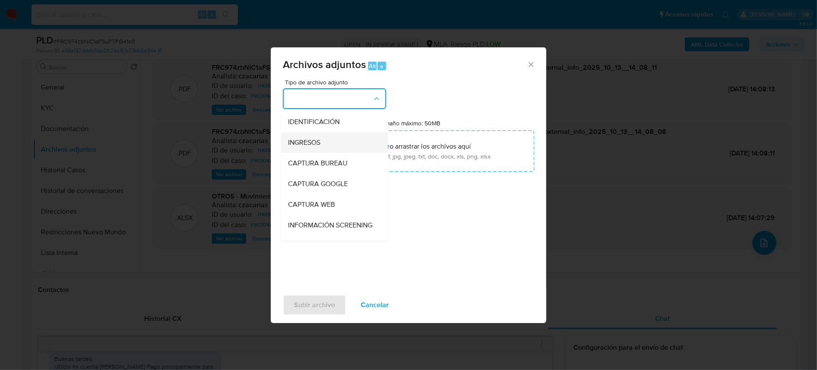
click at [330, 145] on div "INGRESOS" at bounding box center [332, 142] width 88 height 21
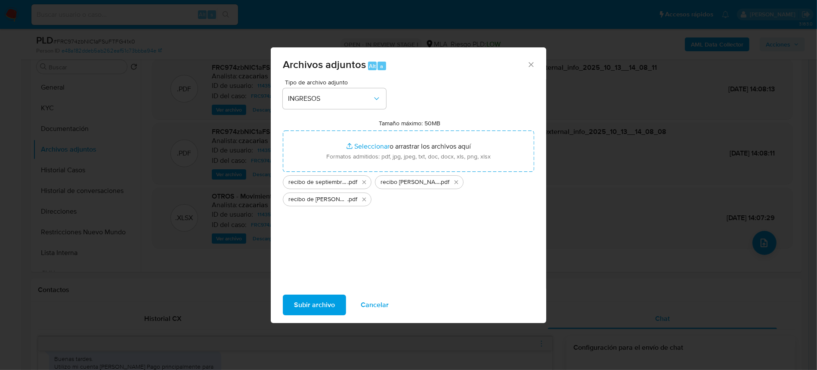
click at [302, 298] on span "Subir archivo" at bounding box center [314, 304] width 41 height 19
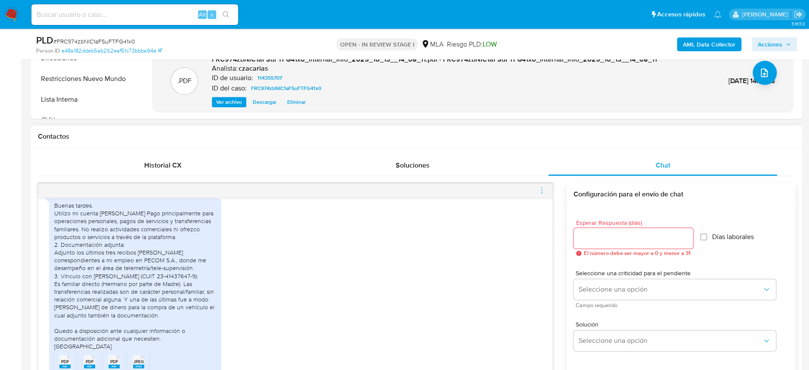
scroll to position [344, 0]
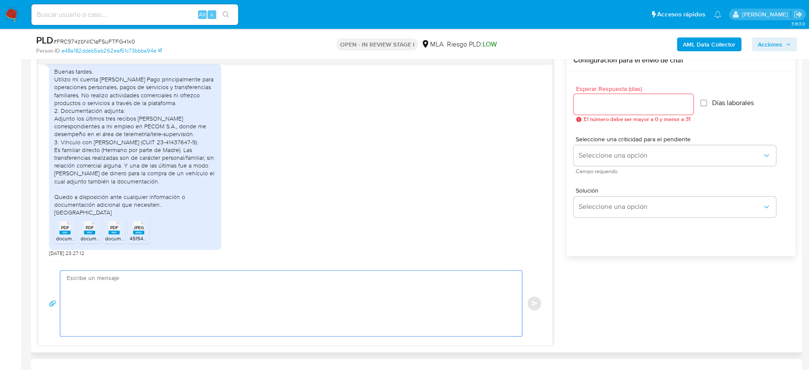
click at [121, 288] on textarea at bounding box center [289, 302] width 444 height 65
paste textarea "Hola, ¡Muchas gracias por tu respuesta! Confirmamos la recepción de la document…"
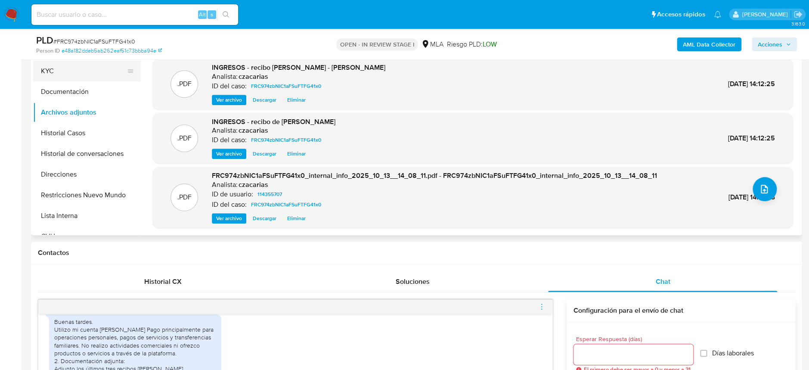
scroll to position [172, 0]
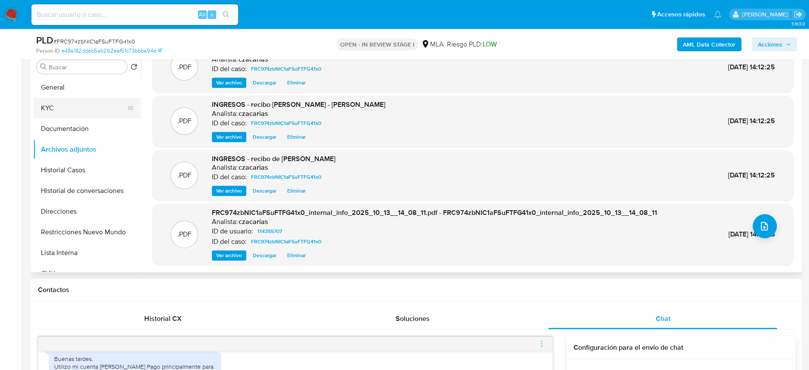
click at [63, 104] on button "KYC" at bounding box center [83, 108] width 101 height 21
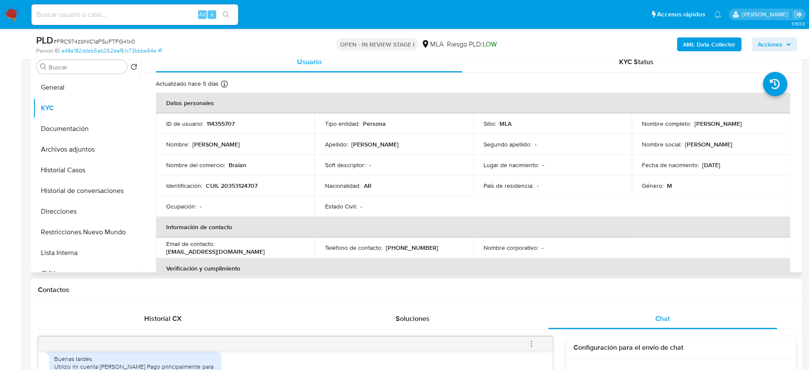
drag, startPoint x: 690, startPoint y: 123, endPoint x: 774, endPoint y: 119, distance: 83.6
click at [774, 120] on div "Nombre completo : Braian Raul Solorza" at bounding box center [711, 124] width 138 height 8
copy div "[PERSON_NAME]"
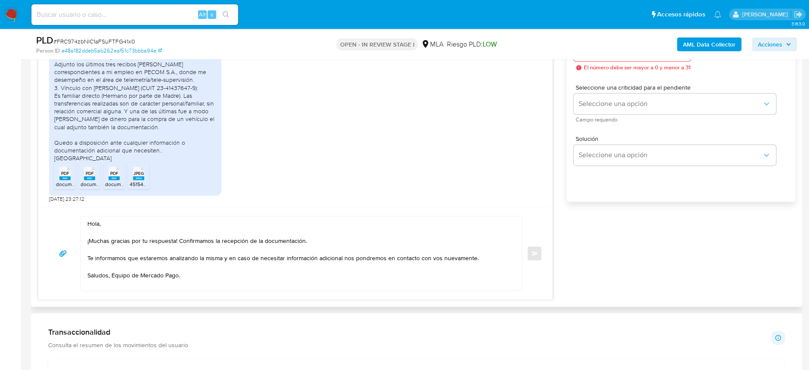
scroll to position [517, 0]
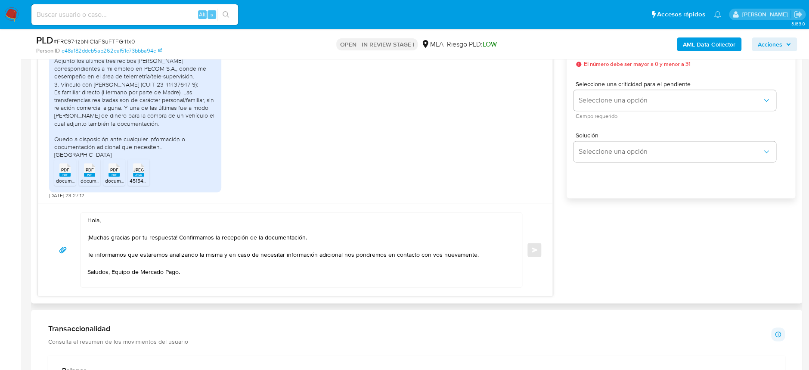
click at [115, 220] on textarea "Hola, ¡Muchas gracias por tu respuesta! Confirmamos la recepción de la document…" at bounding box center [299, 250] width 424 height 74
paste textarea "[PERSON_NAME]"
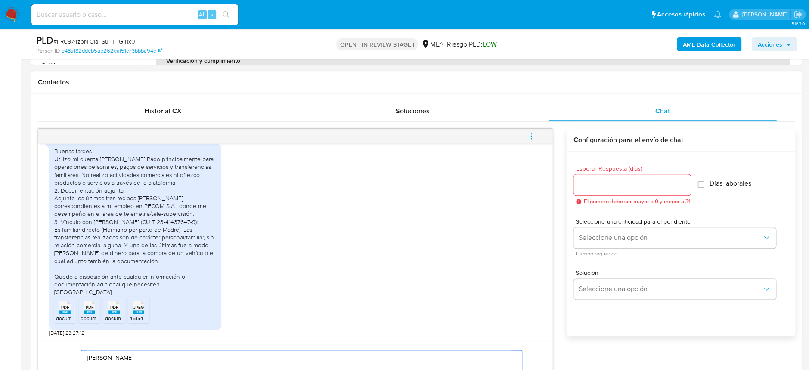
scroll to position [344, 0]
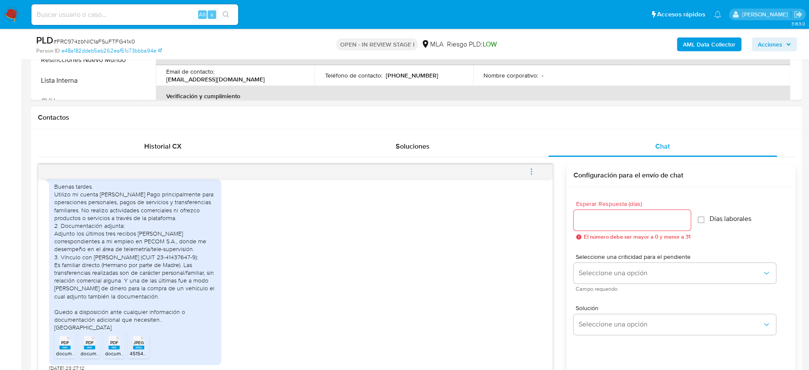
type textarea "[PERSON_NAME] ¡Muchas gracias por tu respuesta! Confirmamos la recepción de la …"
click at [615, 217] on input "Esperar Respuesta (días)" at bounding box center [631, 219] width 117 height 11
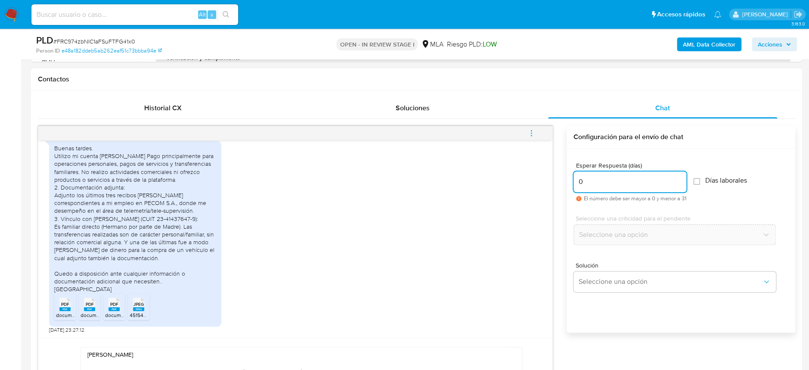
scroll to position [402, 0]
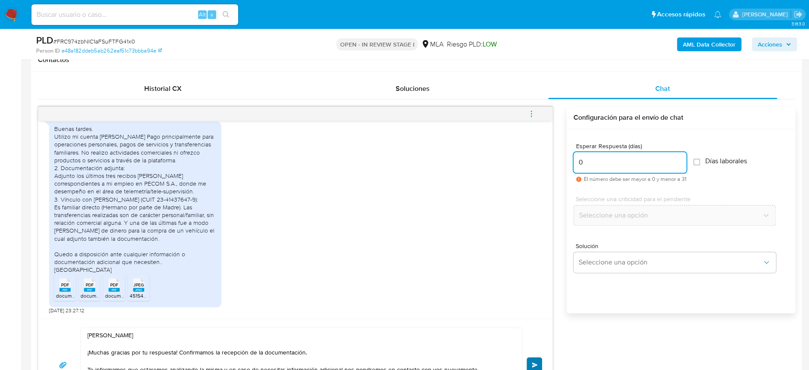
type input "0"
click at [536, 362] on span "Enviar" at bounding box center [535, 364] width 6 height 5
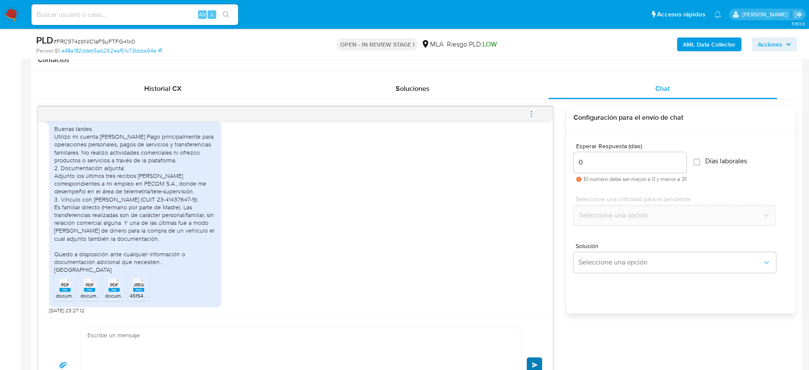
scroll to position [1087, 0]
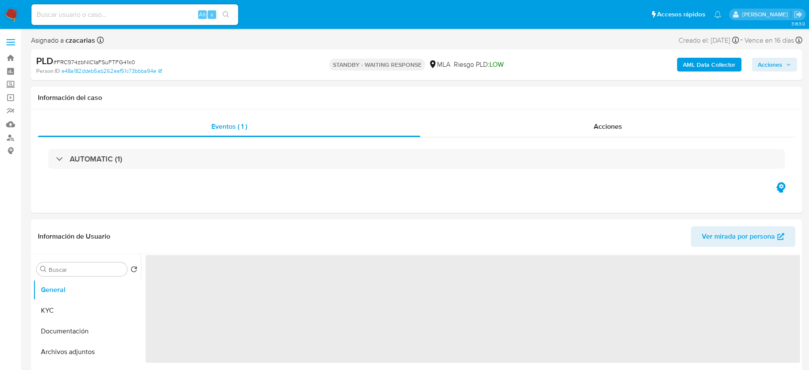
select select "10"
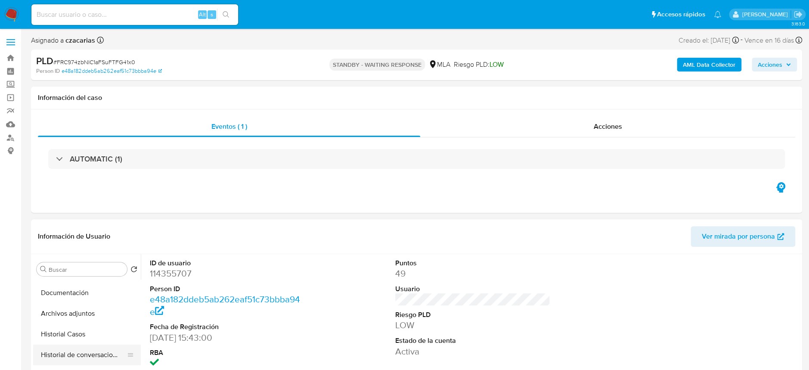
scroll to position [57, 0]
click at [67, 325] on button "Historial de conversaciones" at bounding box center [83, 335] width 101 height 21
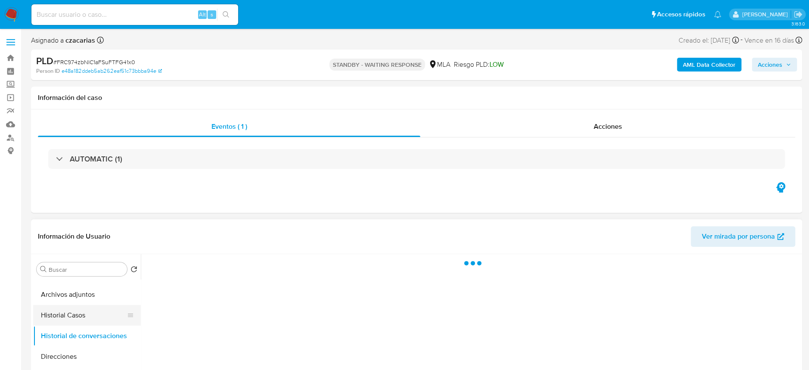
click at [69, 315] on button "Historial Casos" at bounding box center [83, 315] width 101 height 21
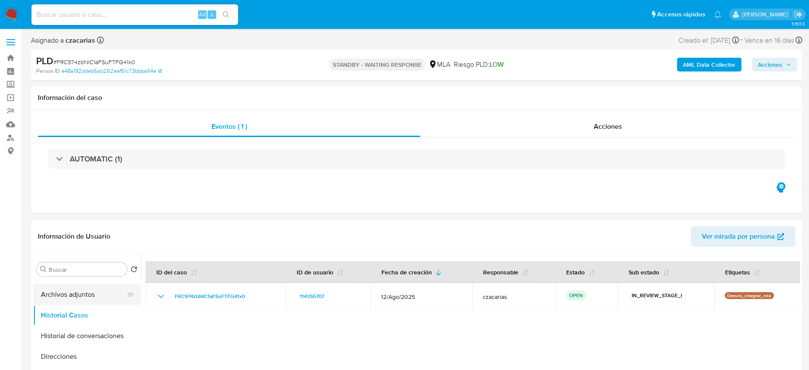
click at [97, 297] on button "Archivos adjuntos" at bounding box center [83, 294] width 101 height 21
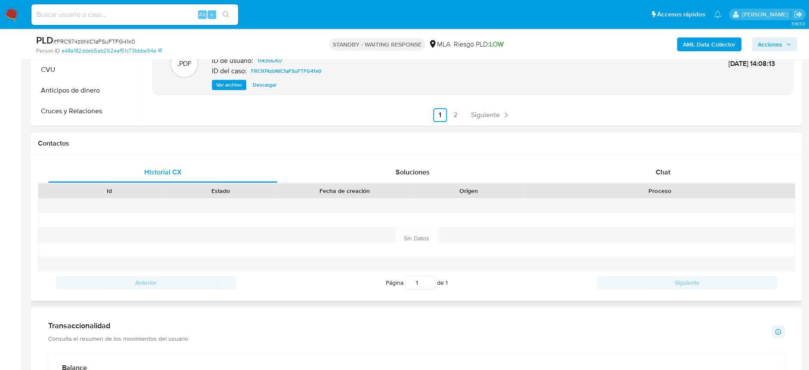
scroll to position [344, 0]
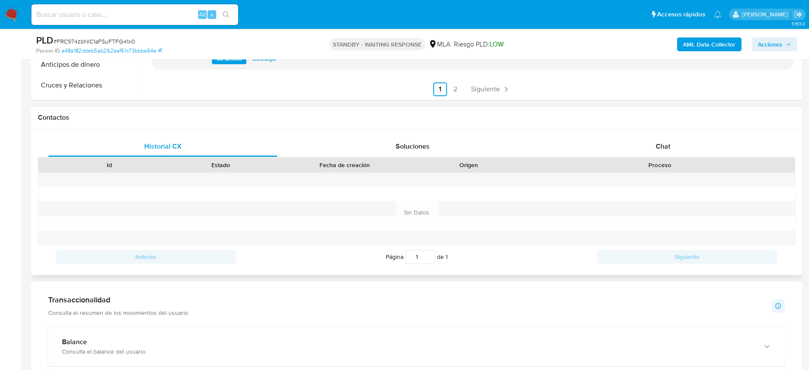
click at [662, 133] on div "Historial CX Soluciones Chat Id Estado Fecha de creación Origen Proceso Anterio…" at bounding box center [416, 201] width 771 height 145
click at [664, 139] on div "Chat" at bounding box center [662, 146] width 229 height 21
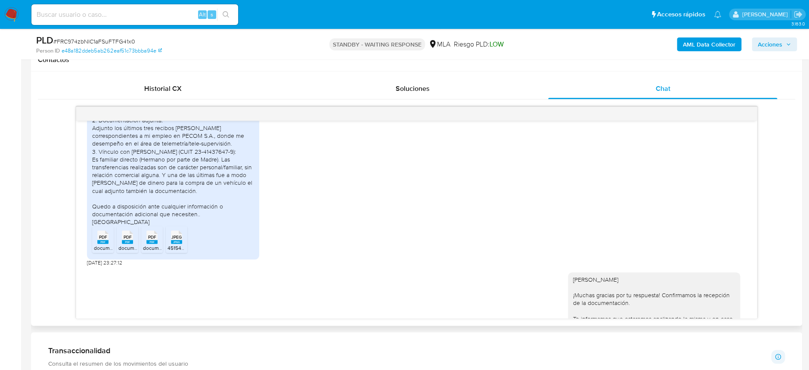
scroll to position [972, 0]
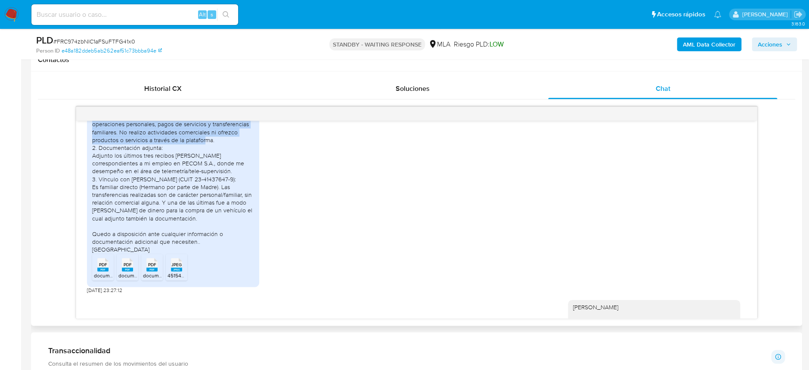
drag, startPoint x: 93, startPoint y: 139, endPoint x: 223, endPoint y: 166, distance: 132.8
click at [223, 166] on div "Buenas tardes. Utilizo mi cuenta [PERSON_NAME] Pago principalmente para operaci…" at bounding box center [173, 179] width 162 height 149
copy div "Utilizo mi cuenta [PERSON_NAME] Pago principalmente para operaciones personales…"
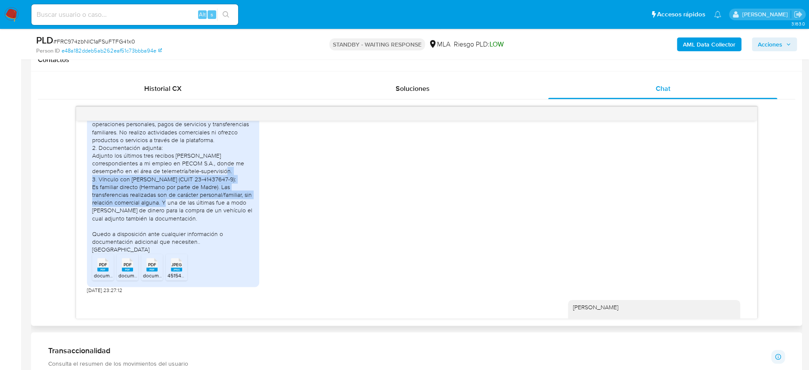
drag, startPoint x: 99, startPoint y: 201, endPoint x: 158, endPoint y: 234, distance: 66.9
click at [158, 234] on div "Buenas tardes. Utilizo mi cuenta [PERSON_NAME] Pago principalmente para operaci…" at bounding box center [173, 179] width 162 height 149
copy div "Vínculo con [PERSON_NAME] (CUIT 23-41437647-9): Es familiar directo (Hermano po…"
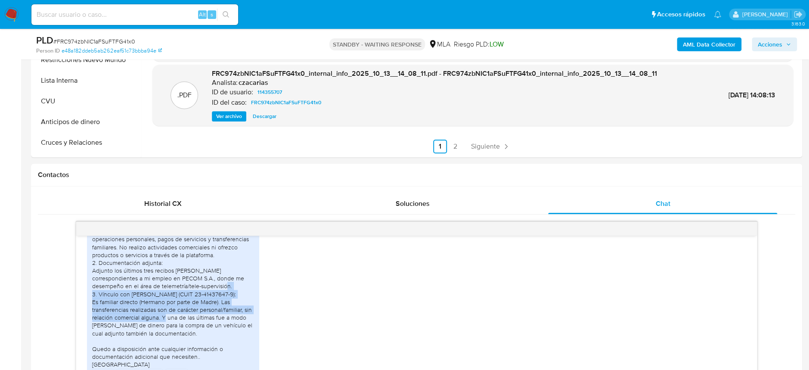
scroll to position [229, 0]
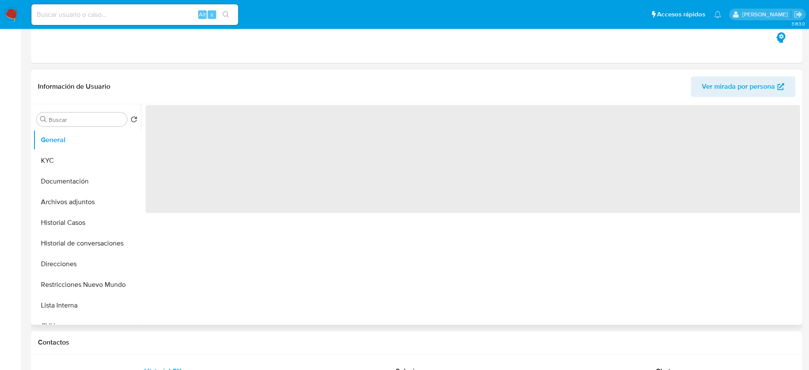
select select "10"
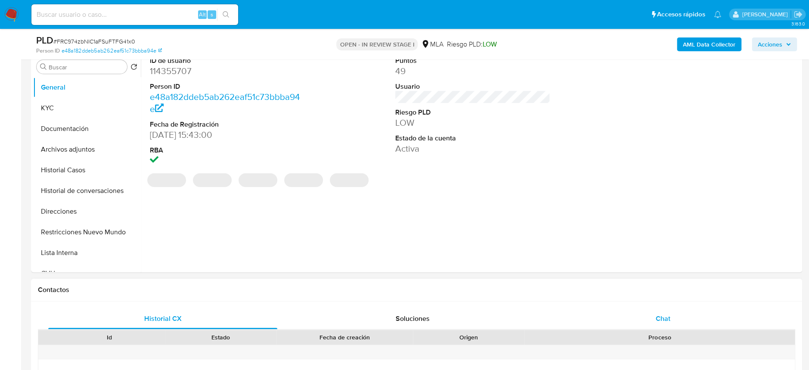
click at [675, 310] on div "Chat" at bounding box center [662, 318] width 229 height 21
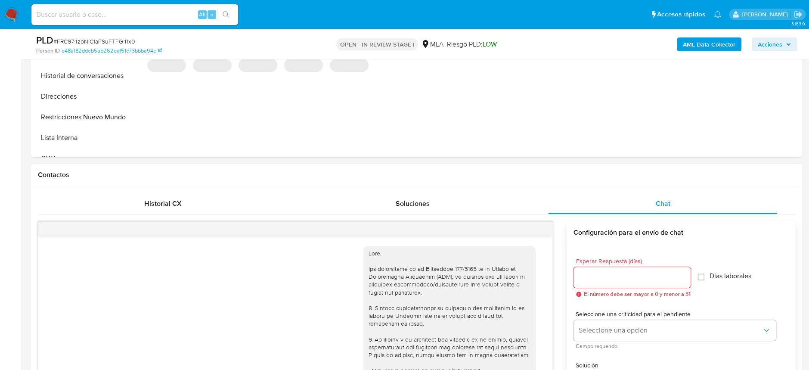
scroll to position [1087, 0]
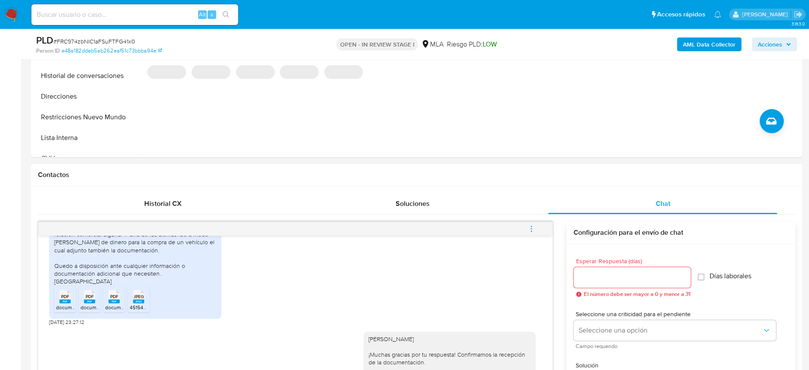
click at [535, 229] on button "menu-action" at bounding box center [531, 228] width 28 height 21
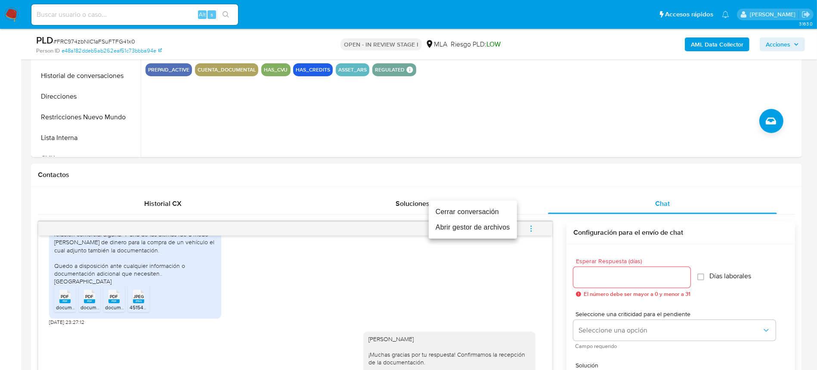
click at [473, 207] on li "Cerrar conversación" at bounding box center [473, 211] width 88 height 15
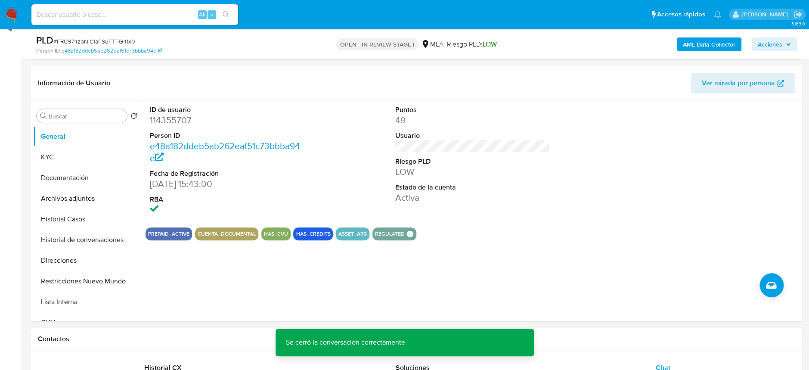
scroll to position [114, 0]
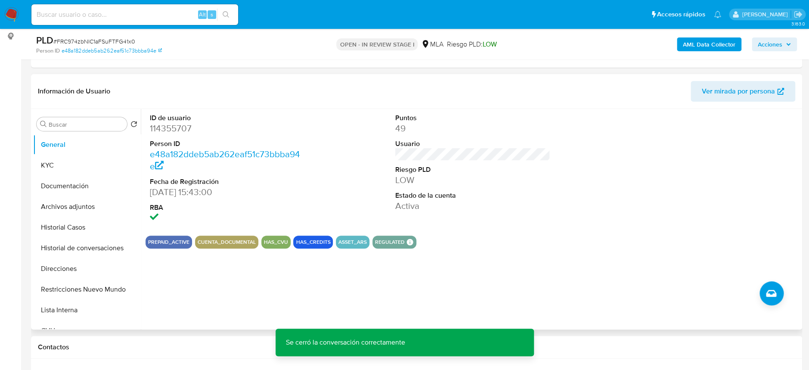
click at [183, 137] on dl "ID de usuario 114355707 Person ID e48a182ddeb5ab262eaf51c73bbba94e Fecha de Reg…" at bounding box center [227, 168] width 155 height 111
click at [183, 133] on dd "114355707" at bounding box center [227, 128] width 155 height 12
copy dd "114355707"
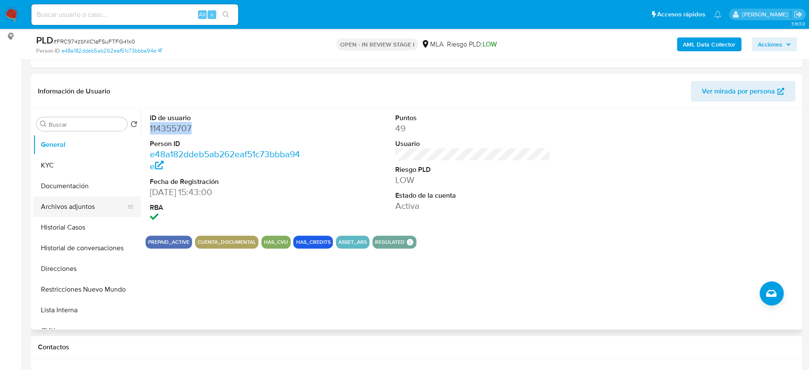
click at [80, 198] on button "Archivos adjuntos" at bounding box center [83, 206] width 101 height 21
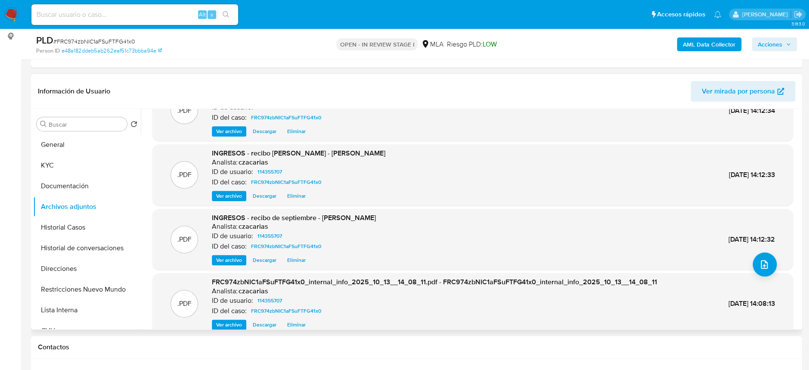
scroll to position [72, 0]
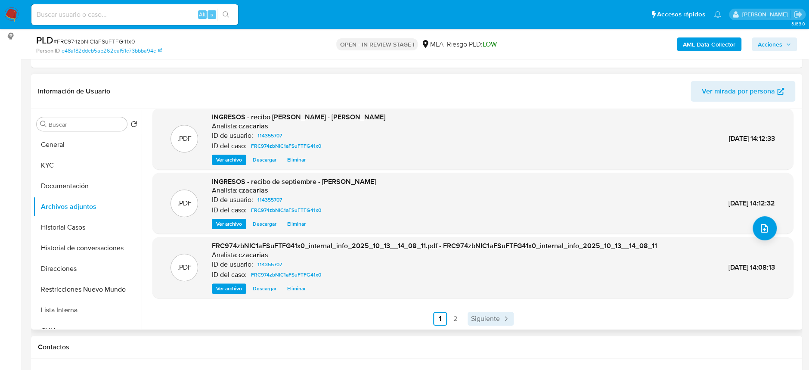
click at [483, 320] on span "Siguiente" at bounding box center [485, 318] width 29 height 7
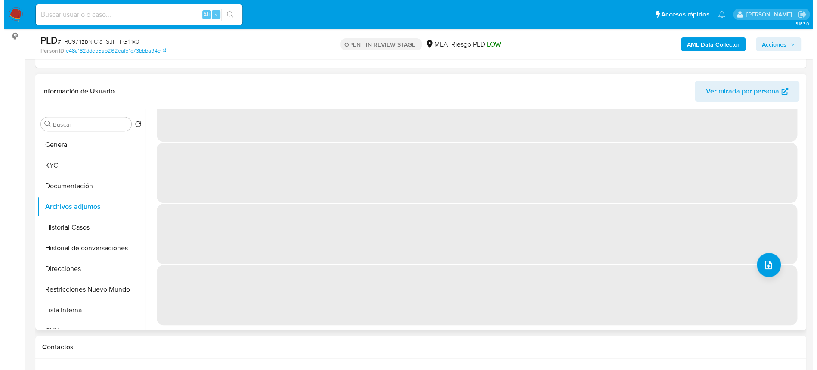
scroll to position [0, 0]
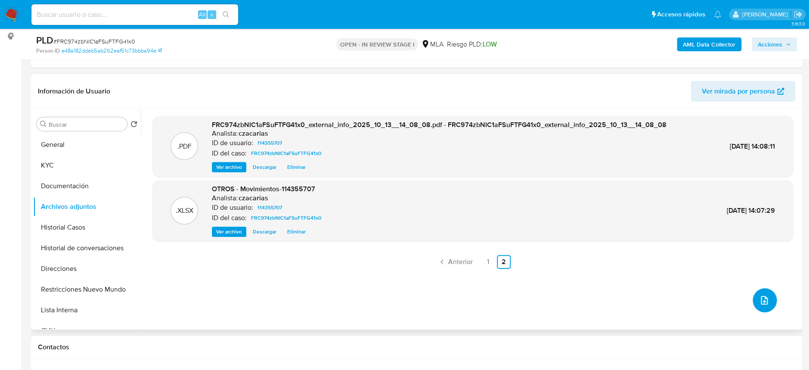
click at [759, 299] on icon "upload-file" at bounding box center [764, 300] width 10 height 10
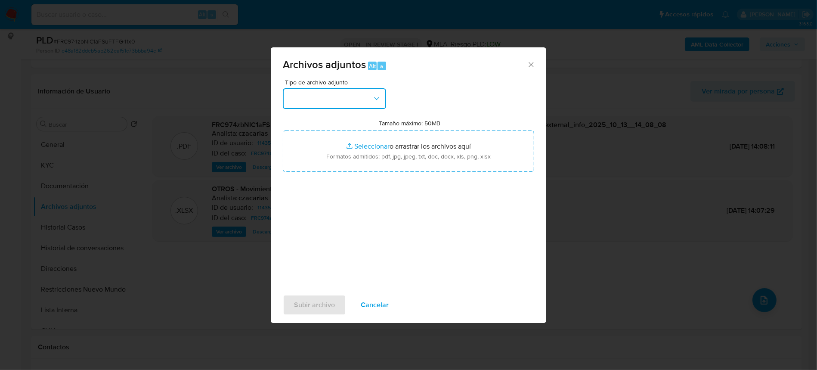
click at [336, 103] on button "button" at bounding box center [334, 98] width 103 height 21
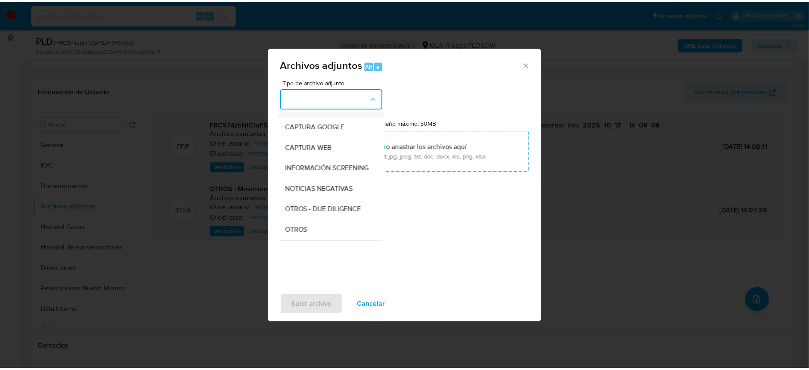
scroll to position [114, 0]
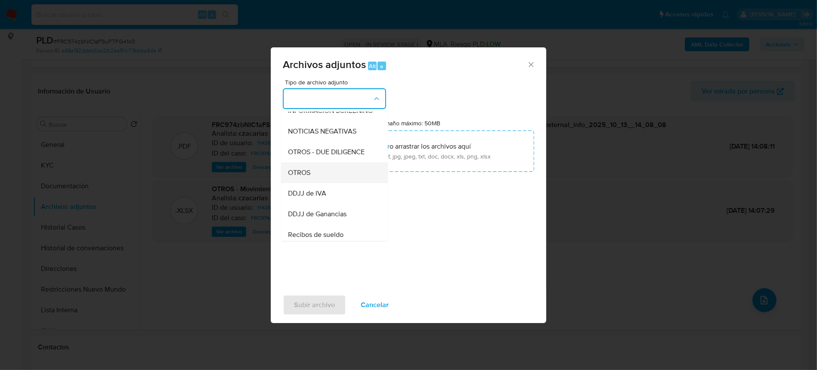
click at [302, 177] on span "OTROS" at bounding box center [299, 172] width 22 height 9
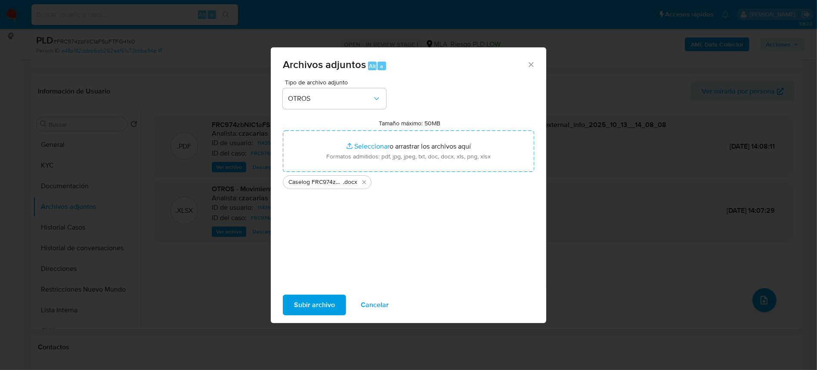
click at [331, 292] on div "Subir archivo Cancelar" at bounding box center [408, 304] width 275 height 33
click at [325, 299] on span "Subir archivo" at bounding box center [314, 304] width 41 height 19
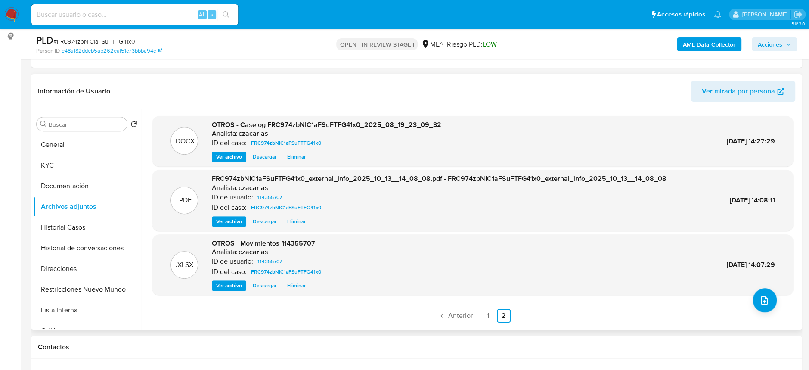
scroll to position [57, 0]
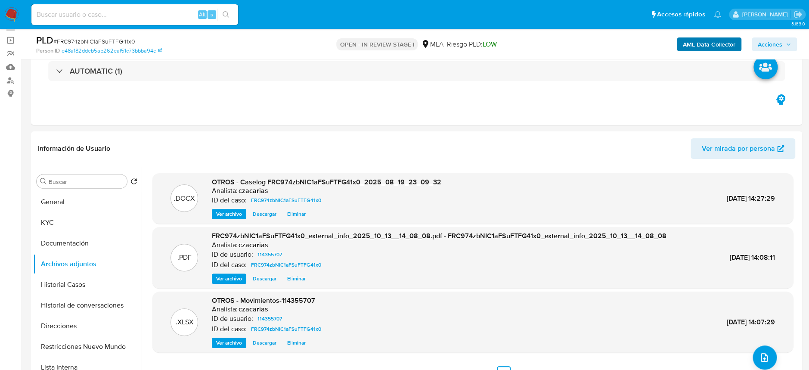
drag, startPoint x: 772, startPoint y: 42, endPoint x: 729, endPoint y: 50, distance: 43.4
click at [772, 42] on span "Acciones" at bounding box center [770, 44] width 25 height 14
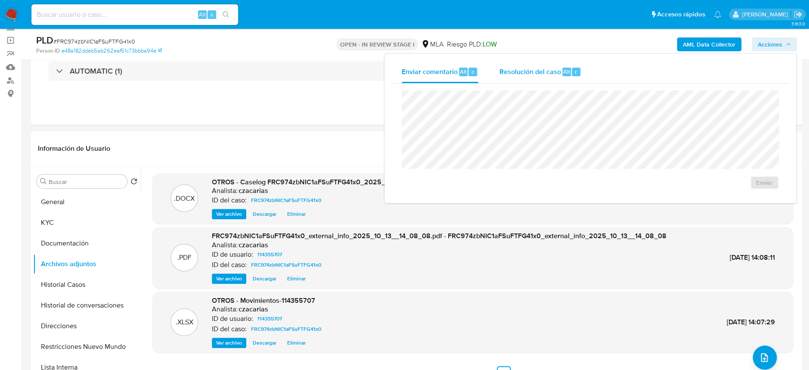
click at [544, 74] on span "Resolución del caso" at bounding box center [530, 71] width 62 height 10
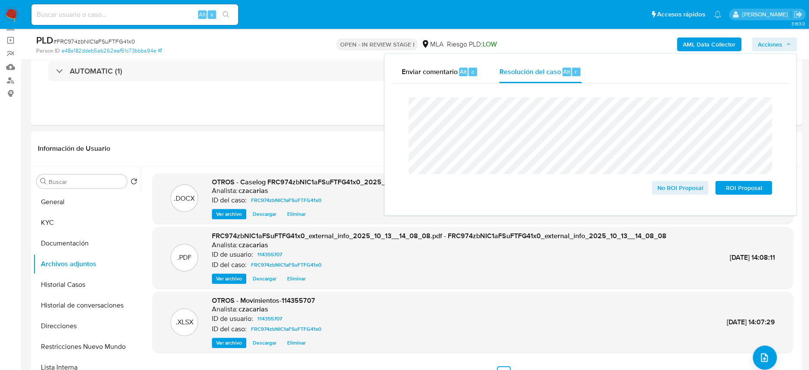
click at [117, 40] on span "# FRC974zbNIC1aFSuFTFG41x0" at bounding box center [94, 41] width 82 height 9
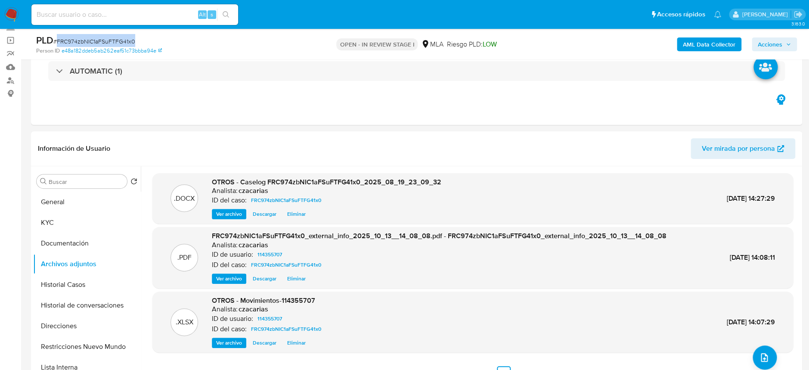
copy span "FRC974zbNIC1aFSuFTFG41x0"
click at [781, 47] on span "Acciones" at bounding box center [770, 44] width 25 height 14
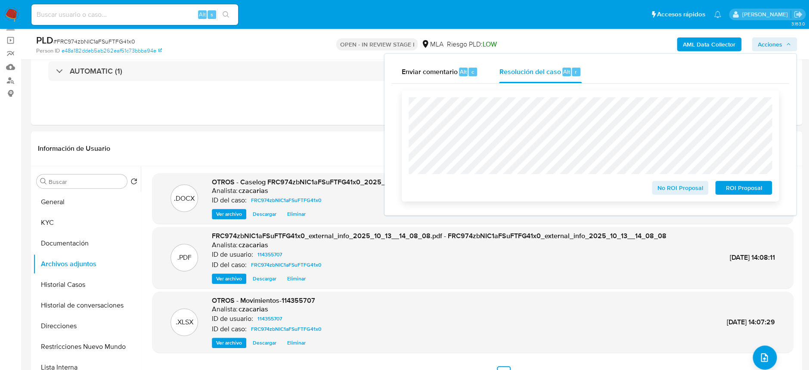
click at [673, 192] on span "No ROI Proposal" at bounding box center [680, 188] width 45 height 12
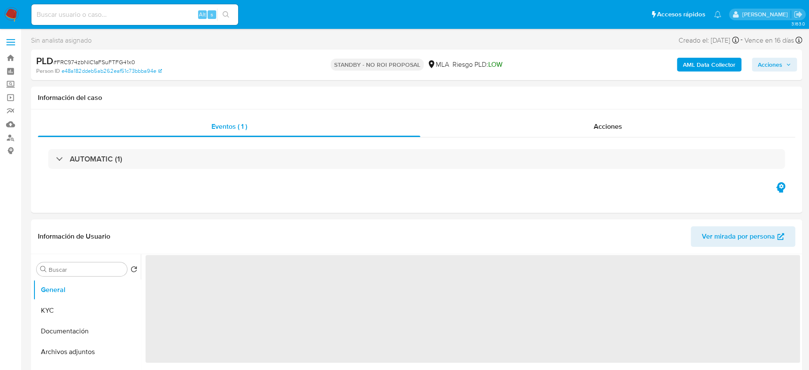
select select "10"
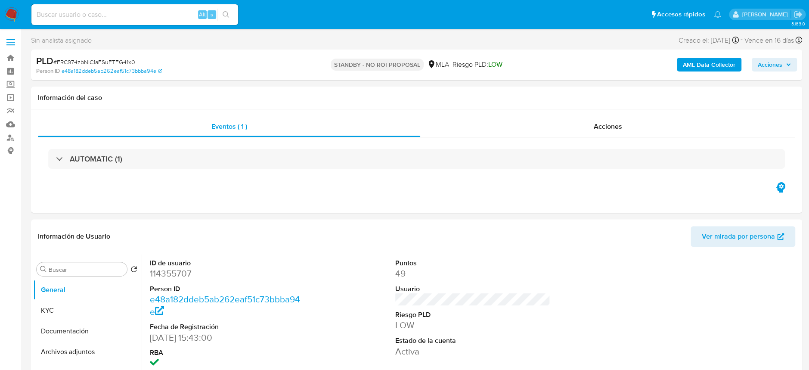
click at [111, 14] on input at bounding box center [134, 14] width 207 height 11
paste input "2qIbb5QFE5APfdaFrLrzUYuF"
type input "2qIbb5QFE5APfdaFrLrzUYuF"
click at [220, 9] on button "search-icon" at bounding box center [226, 15] width 18 height 12
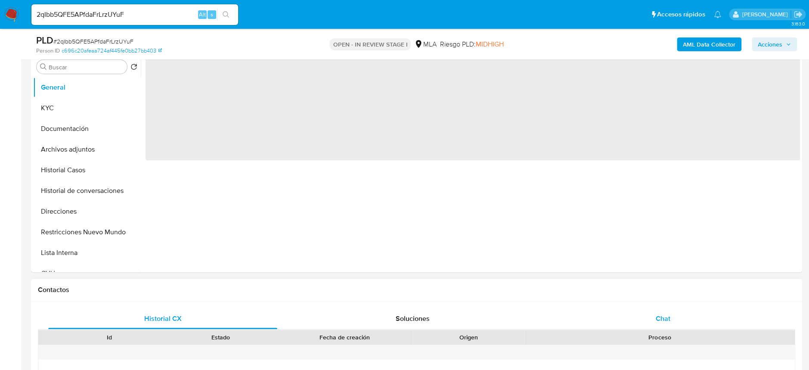
select select "10"
click at [662, 310] on div "Chat" at bounding box center [662, 318] width 229 height 21
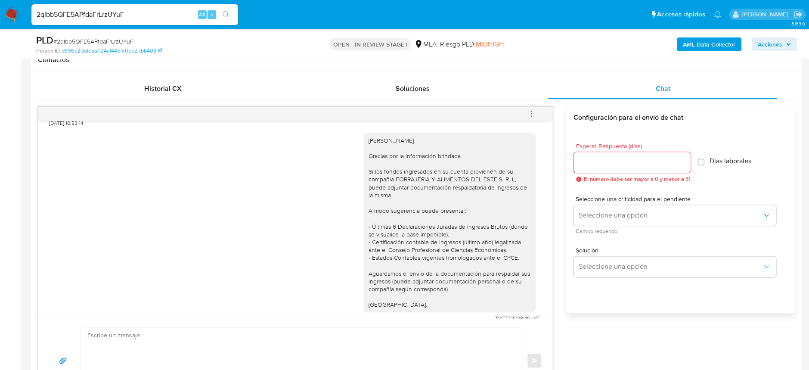
scroll to position [789, 0]
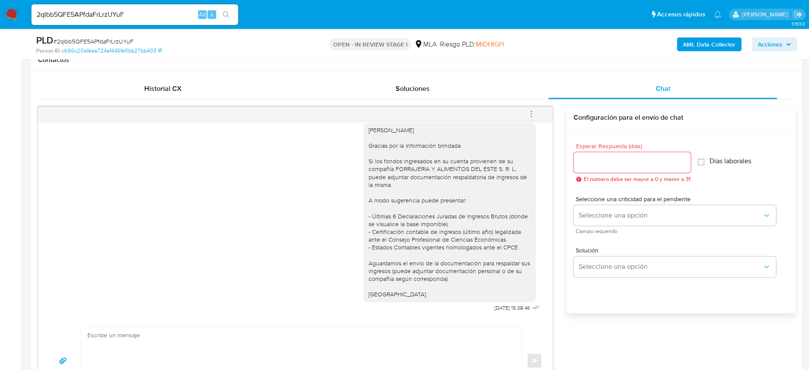
click at [392, 334] on textarea at bounding box center [299, 360] width 424 height 65
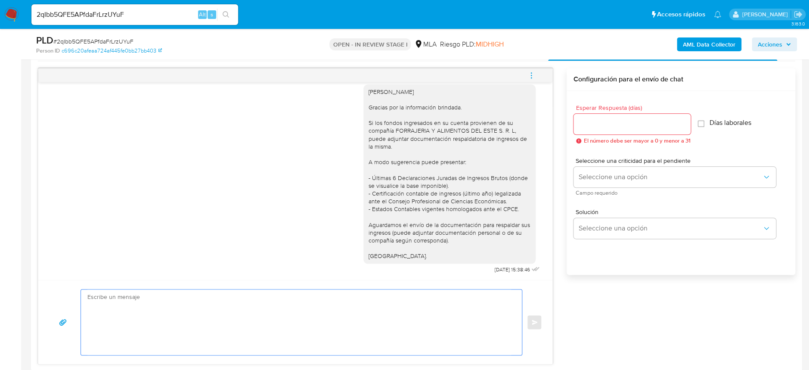
scroll to position [459, 0]
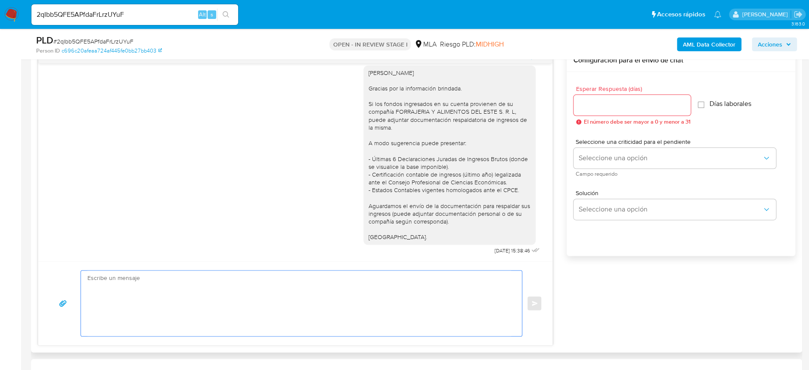
click at [257, 316] on textarea at bounding box center [299, 302] width 424 height 65
paste textarea "Hola, Esperamos que te encuentres muy bien. Te consultamos si tuviste oportunid…"
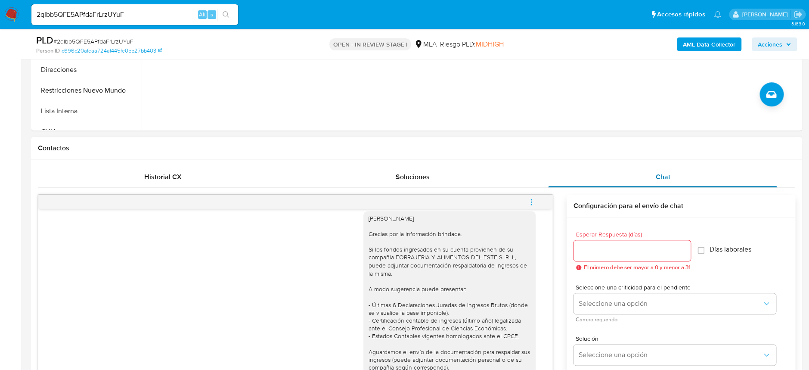
scroll to position [287, 0]
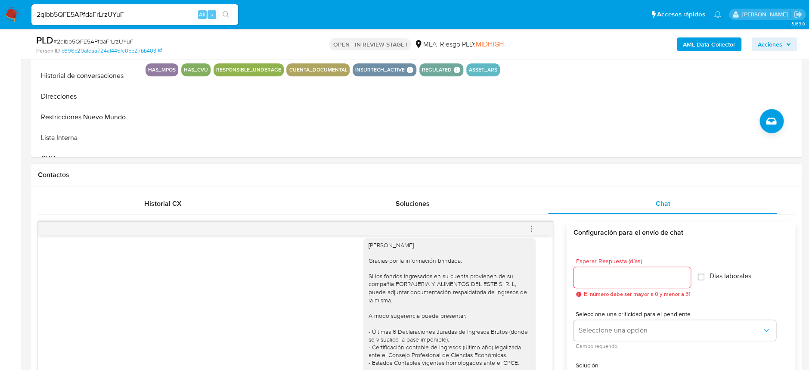
type textarea "Hola, Esperamos que te encuentres muy bien. Te consultamos si tuviste oportunid…"
click at [602, 277] on input "Esperar Respuesta (días)" at bounding box center [631, 277] width 117 height 11
type input "1"
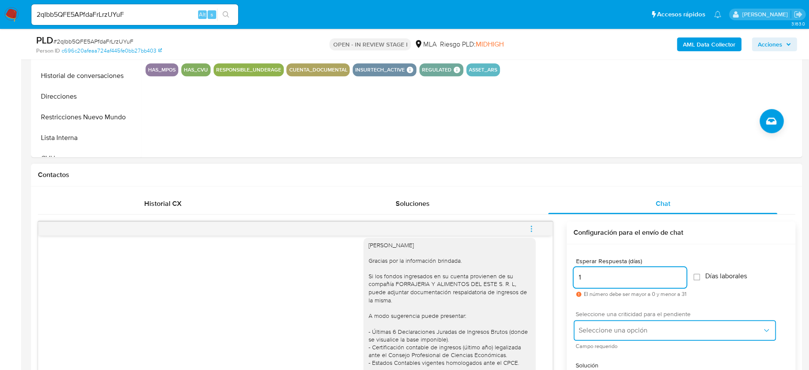
click at [611, 333] on span "Seleccione una opción" at bounding box center [670, 330] width 183 height 9
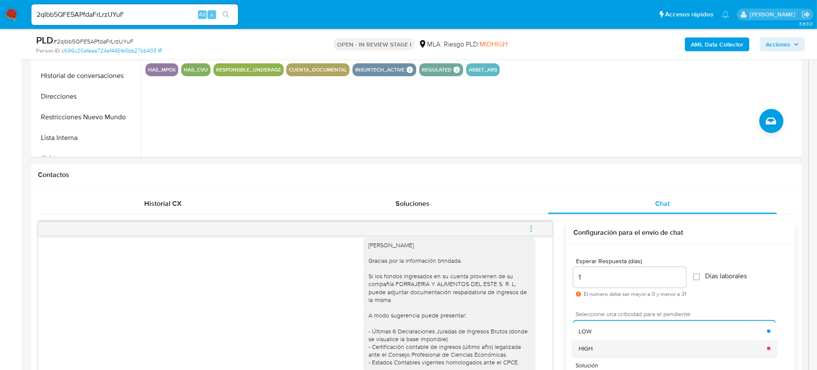
click at [613, 346] on div "HIGH" at bounding box center [673, 348] width 189 height 17
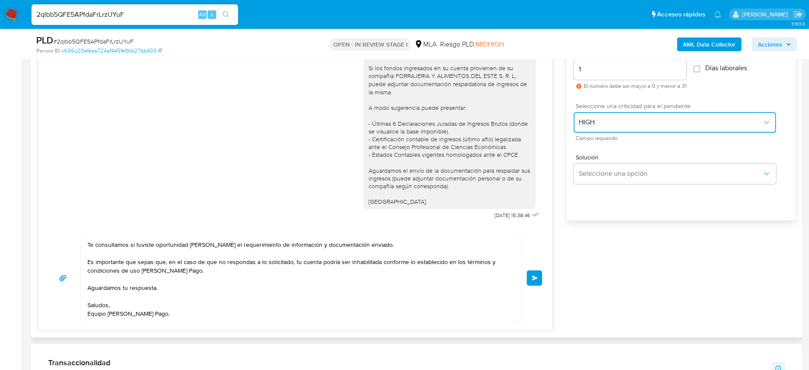
scroll to position [517, 0]
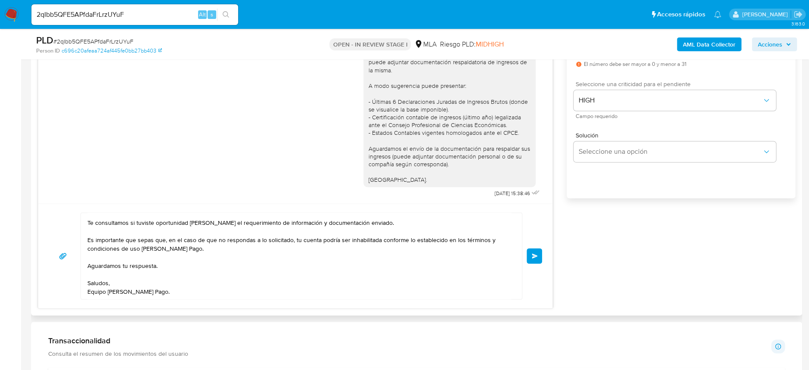
click at [532, 260] on button "Enviar" at bounding box center [533, 255] width 15 height 15
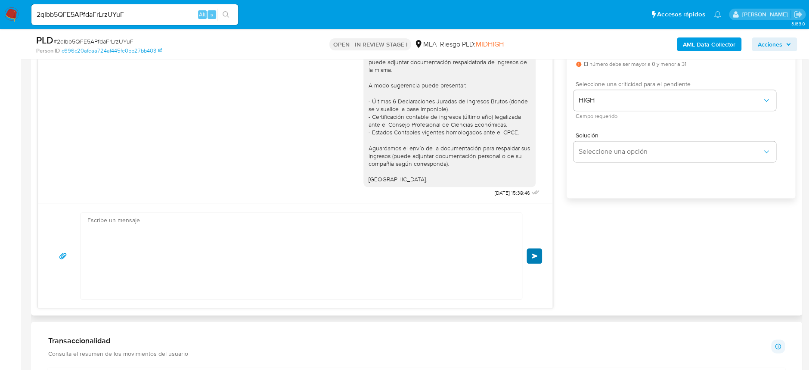
scroll to position [940, 0]
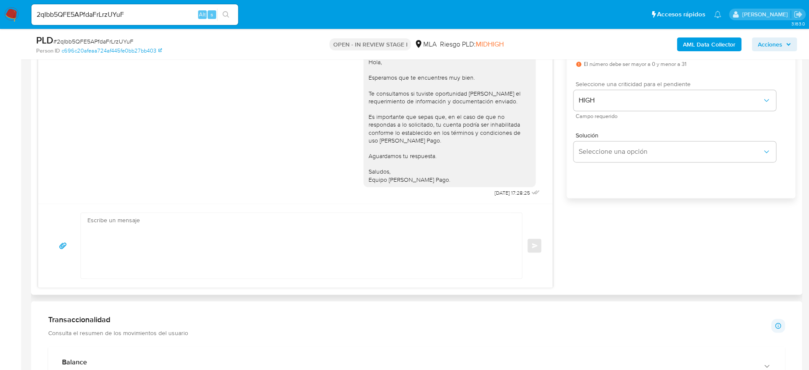
click at [529, 254] on div "Enviar" at bounding box center [295, 245] width 493 height 66
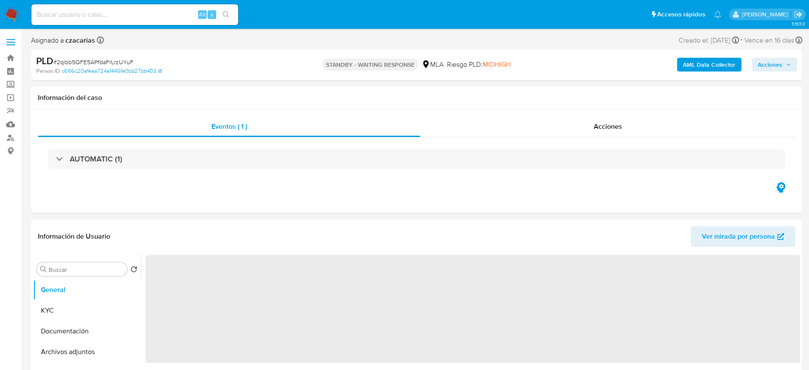
select select "10"
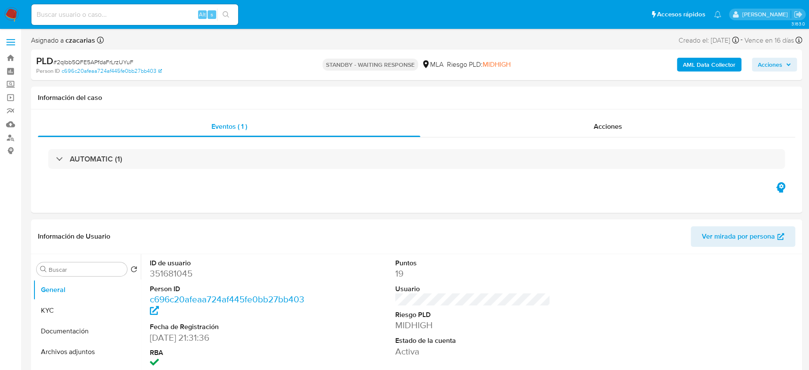
click at [111, 15] on input at bounding box center [134, 14] width 207 height 11
paste input "L8uDgdSefLVrz9r0Bok2brIW"
type input "L8uDgdSefLVrz9r0Bok2brIW"
click at [225, 13] on icon "search-icon" at bounding box center [226, 14] width 7 height 7
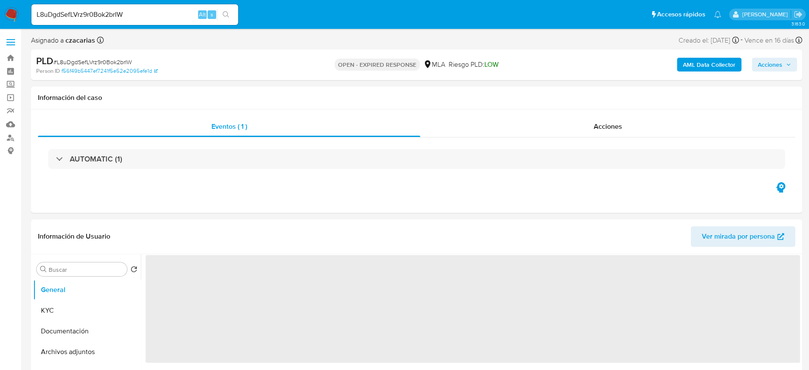
select select "10"
